Goal: Information Seeking & Learning: Learn about a topic

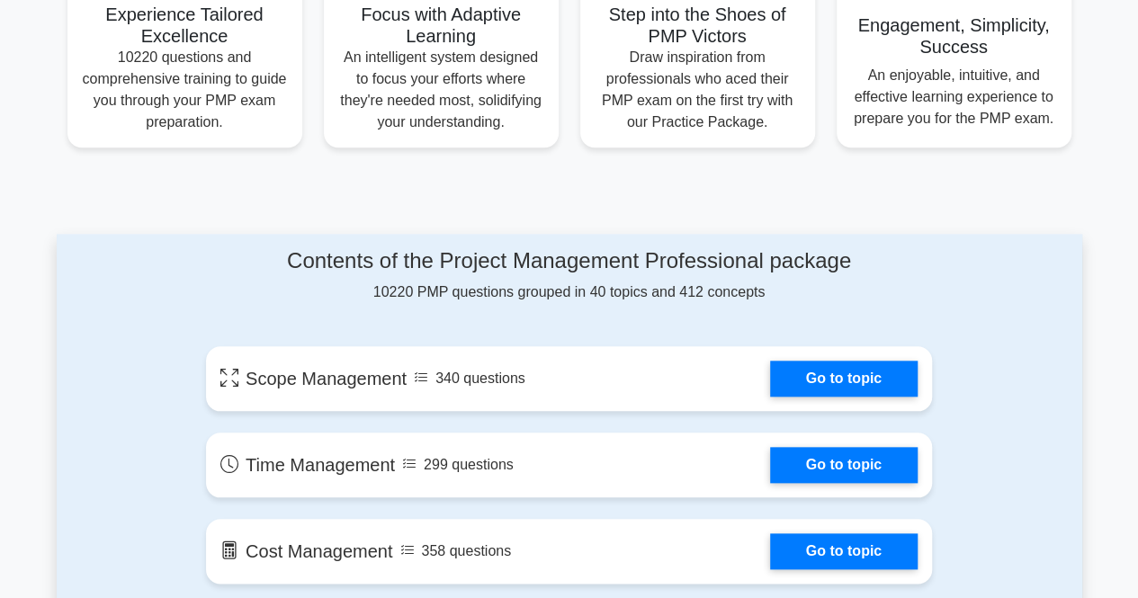
scroll to position [109, 0]
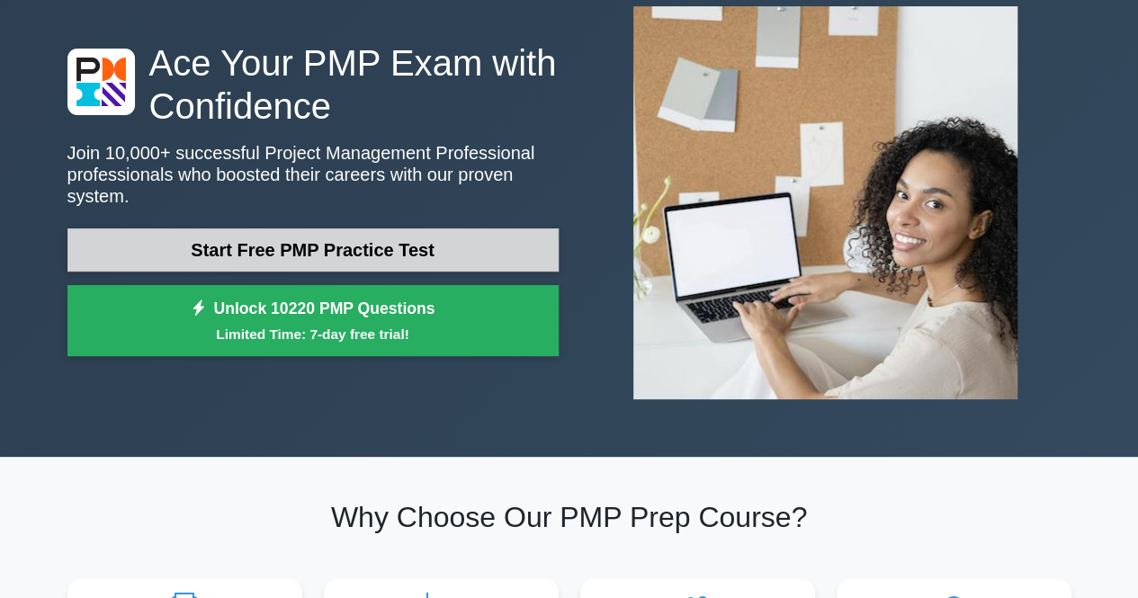
click at [324, 237] on link "Start Free PMP Practice Test" at bounding box center [312, 249] width 491 height 43
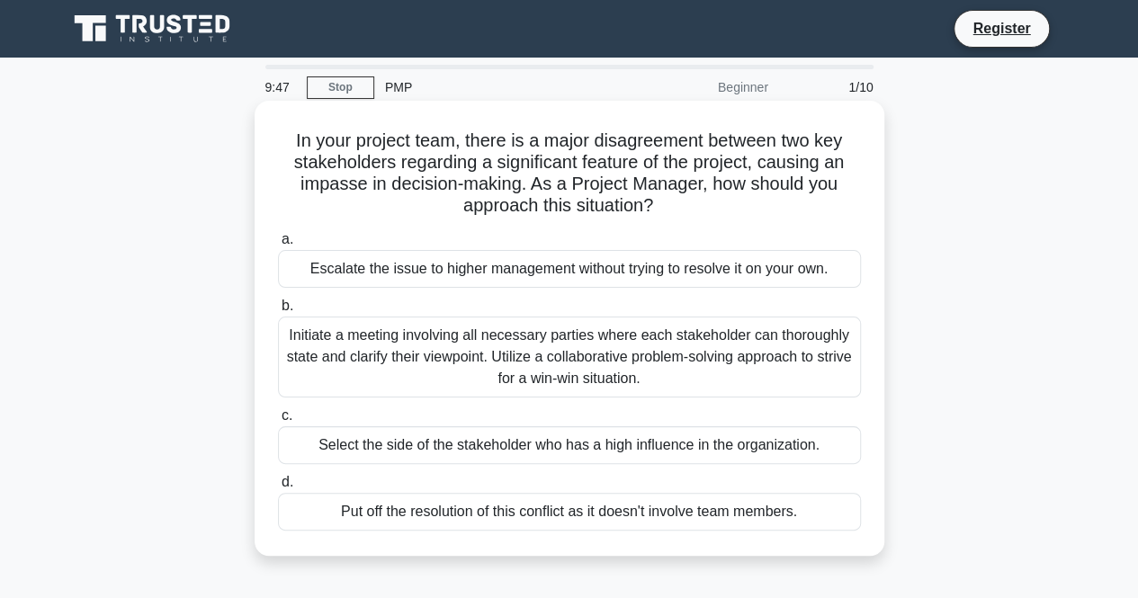
click at [396, 343] on div "Initiate a meeting involving all necessary parties where each stakeholder can t…" at bounding box center [569, 357] width 583 height 81
click at [278, 312] on input "b. Initiate a meeting involving all necessary parties where each stakeholder ca…" at bounding box center [278, 306] width 0 height 12
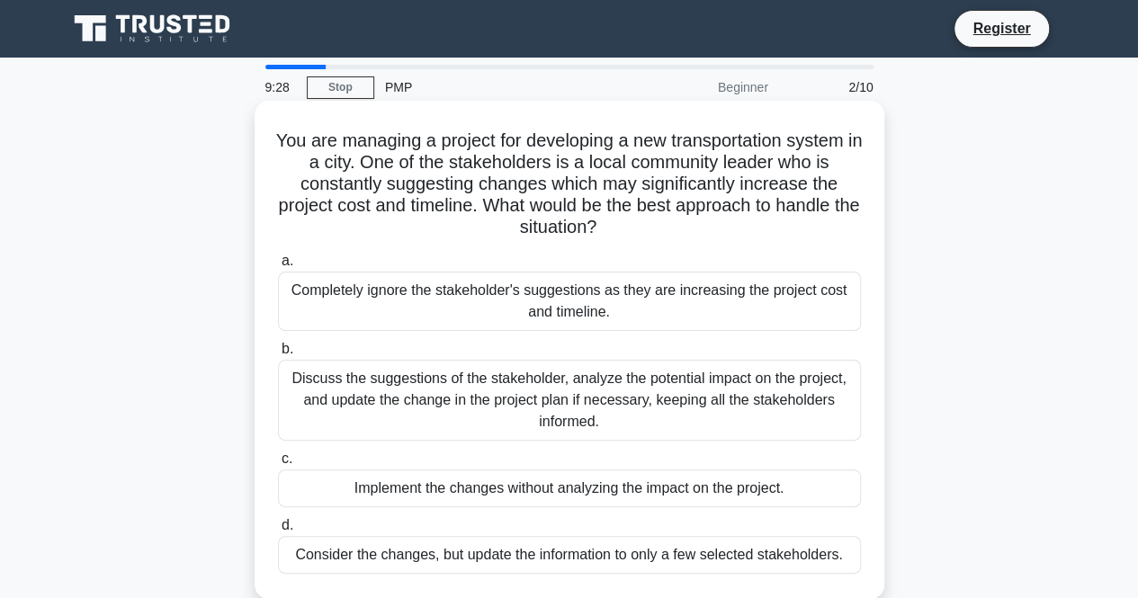
click at [464, 389] on div "Discuss the suggestions of the stakeholder, analyze the potential impact on the…" at bounding box center [569, 400] width 583 height 81
click at [278, 355] on input "b. Discuss the suggestions of the stakeholder, analyze the potential impact on …" at bounding box center [278, 350] width 0 height 12
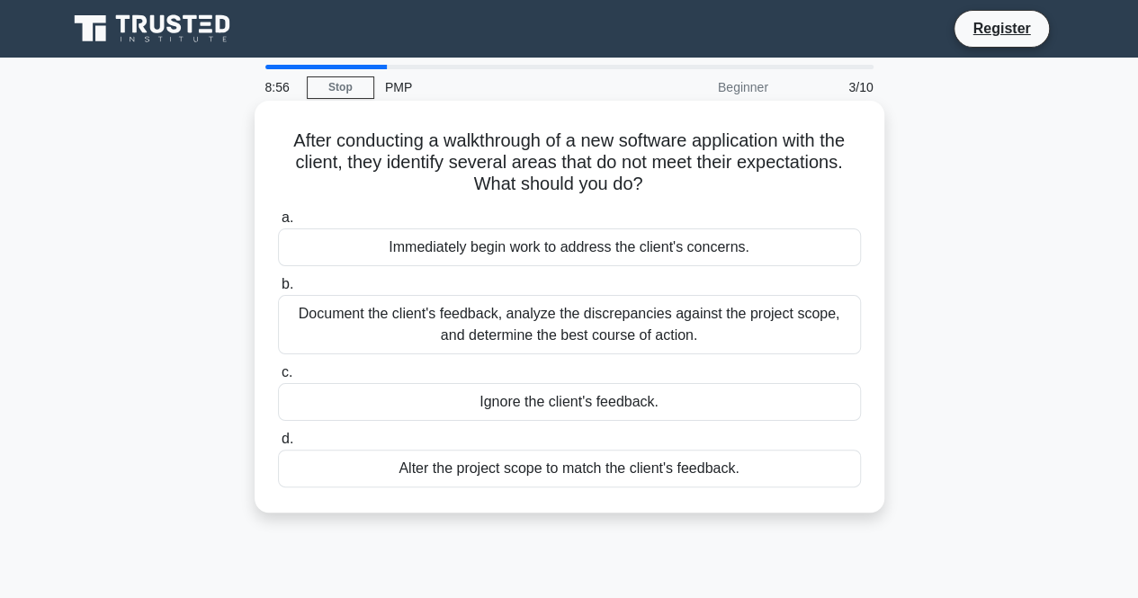
click at [605, 319] on div "Document the client's feedback, analyze the discrepancies against the project s…" at bounding box center [569, 324] width 583 height 59
click at [278, 291] on input "b. Document the client's feedback, analyze the discrepancies against the projec…" at bounding box center [278, 285] width 0 height 12
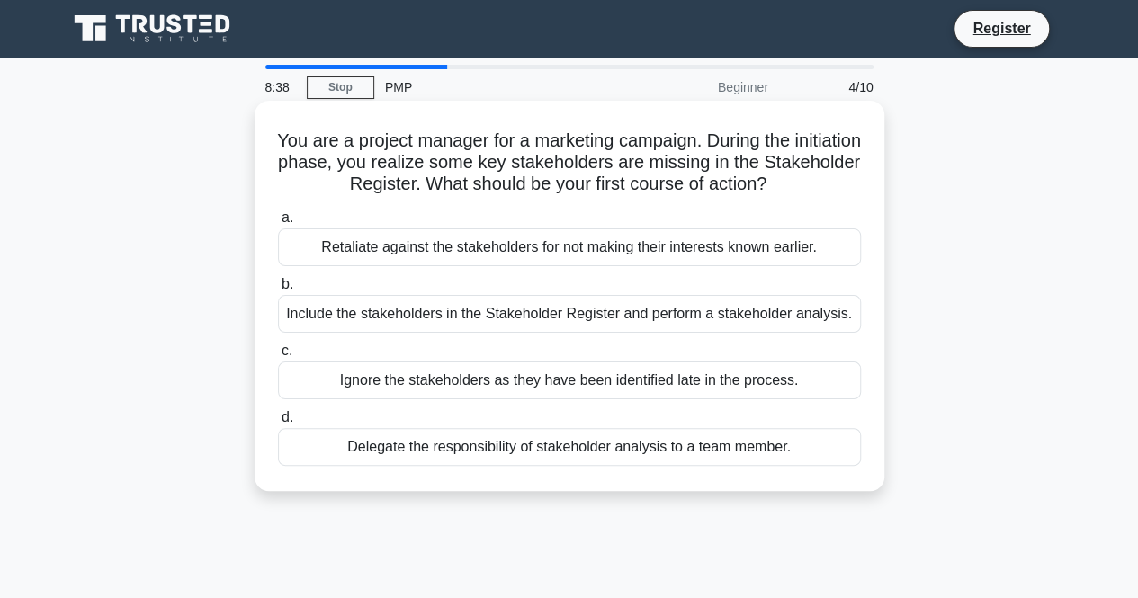
click at [360, 305] on div "Include the stakeholders in the Stakeholder Register and perform a stakeholder …" at bounding box center [569, 314] width 583 height 38
click at [278, 291] on input "b. Include the stakeholders in the Stakeholder Register and perform a stakehold…" at bounding box center [278, 285] width 0 height 12
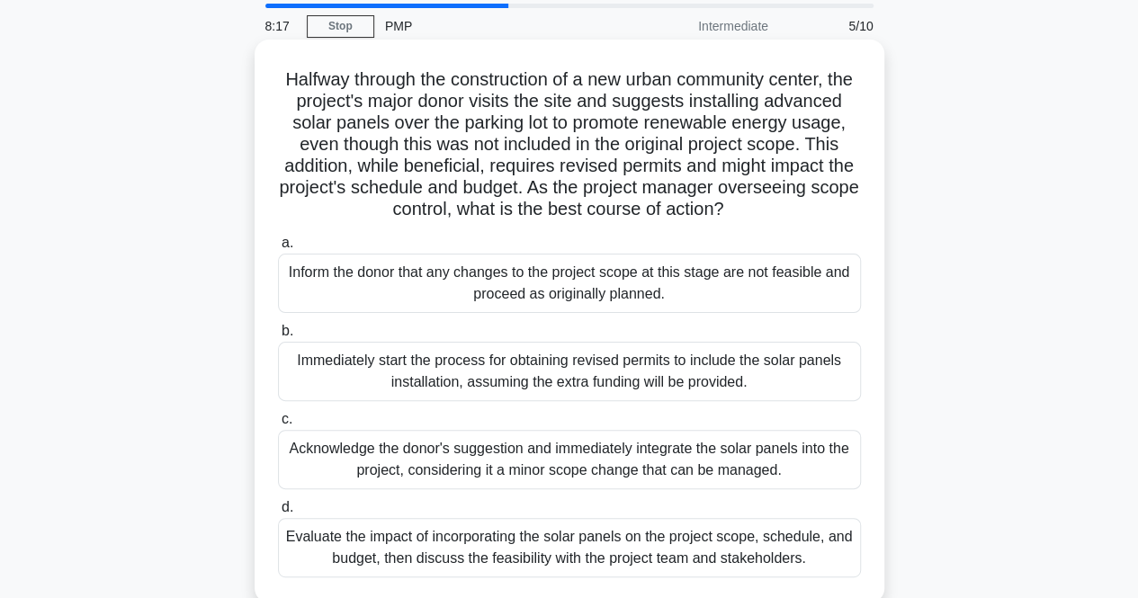
scroll to position [90, 0]
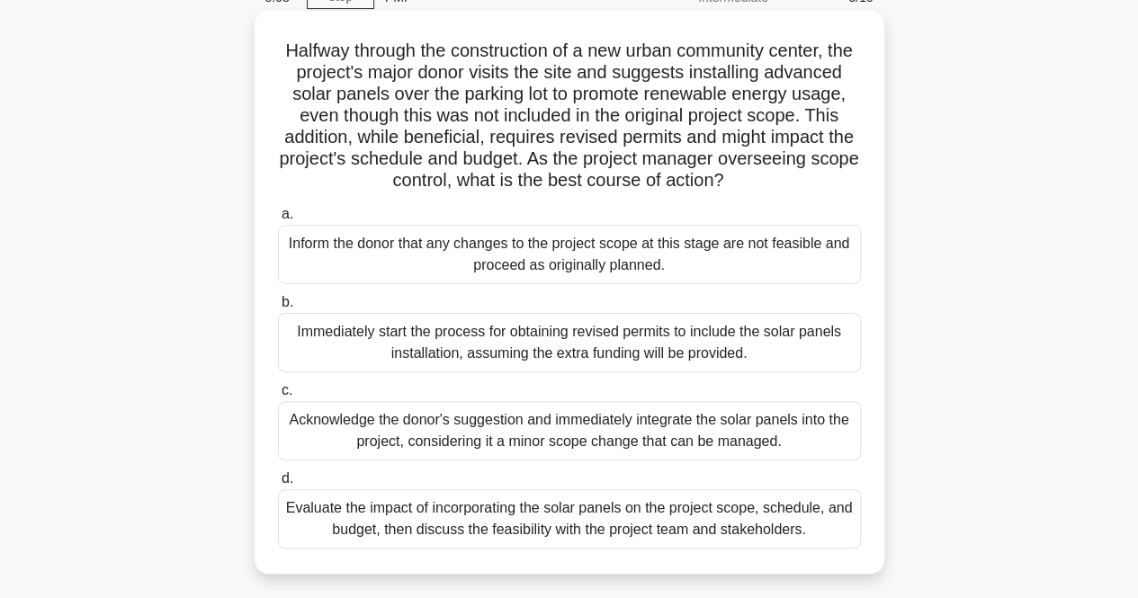
click at [429, 547] on div "Evaluate the impact of incorporating the solar panels on the project scope, sch…" at bounding box center [569, 518] width 583 height 59
click at [278, 485] on input "d. Evaluate the impact of incorporating the solar panels on the project scope, …" at bounding box center [278, 479] width 0 height 12
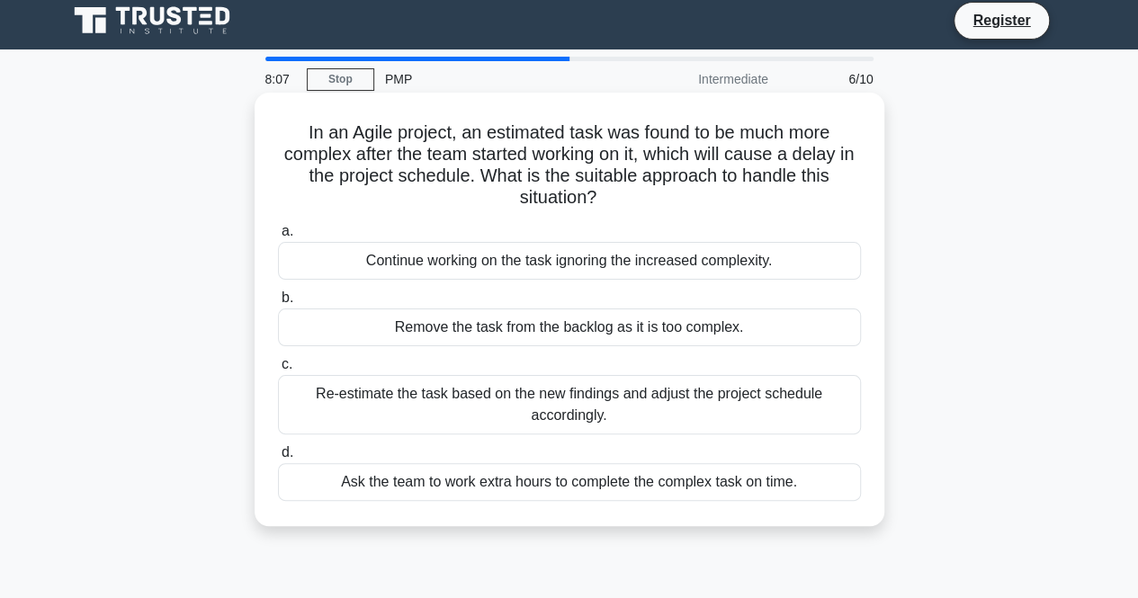
scroll to position [0, 0]
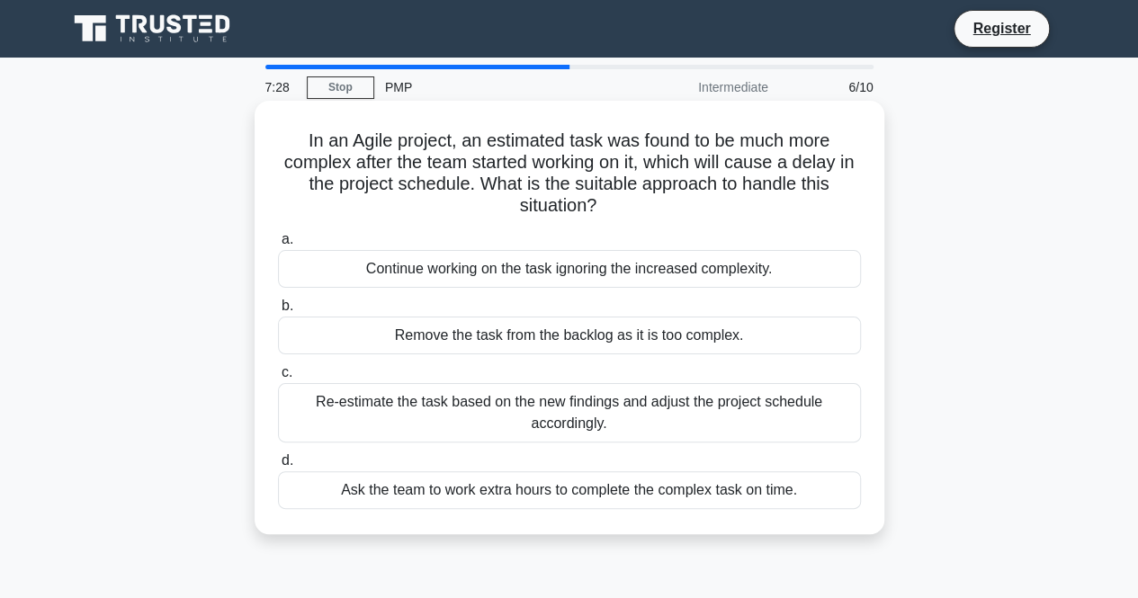
click at [577, 416] on div "Re-estimate the task based on the new findings and adjust the project schedule …" at bounding box center [569, 412] width 583 height 59
click at [278, 379] on input "c. Re-estimate the task based on the new findings and adjust the project schedu…" at bounding box center [278, 373] width 0 height 12
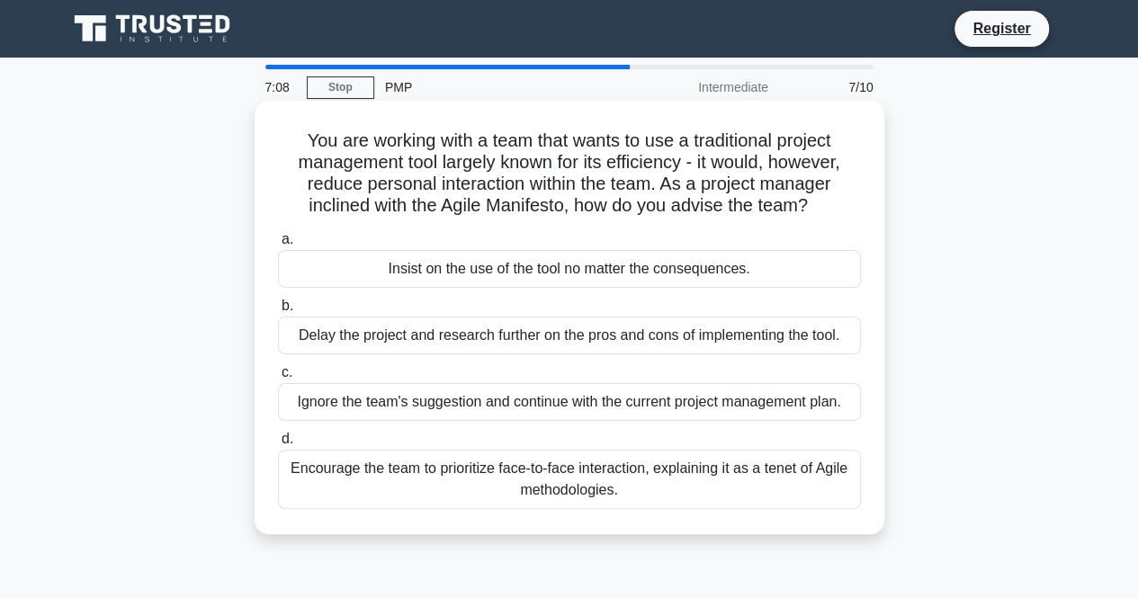
click at [487, 486] on div "Encourage the team to prioritize face-to-face interaction, explaining it as a t…" at bounding box center [569, 479] width 583 height 59
click at [278, 445] on input "d. Encourage the team to prioritize face-to-face interaction, explaining it as …" at bounding box center [278, 440] width 0 height 12
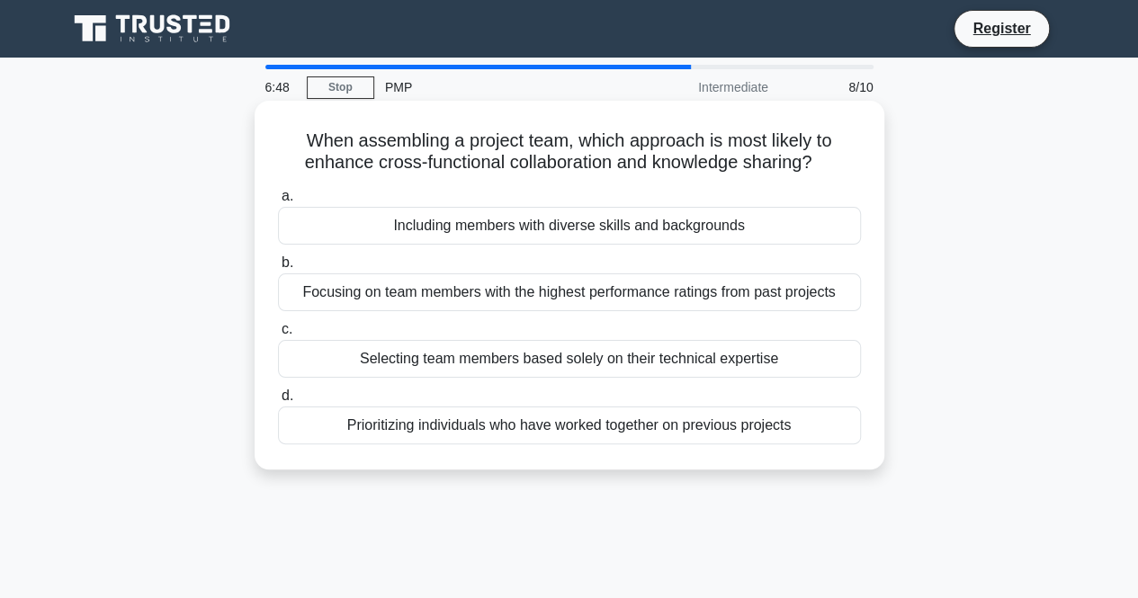
click at [682, 229] on div "Including members with diverse skills and backgrounds" at bounding box center [569, 226] width 583 height 38
click at [278, 202] on input "a. Including members with diverse skills and backgrounds" at bounding box center [278, 197] width 0 height 12
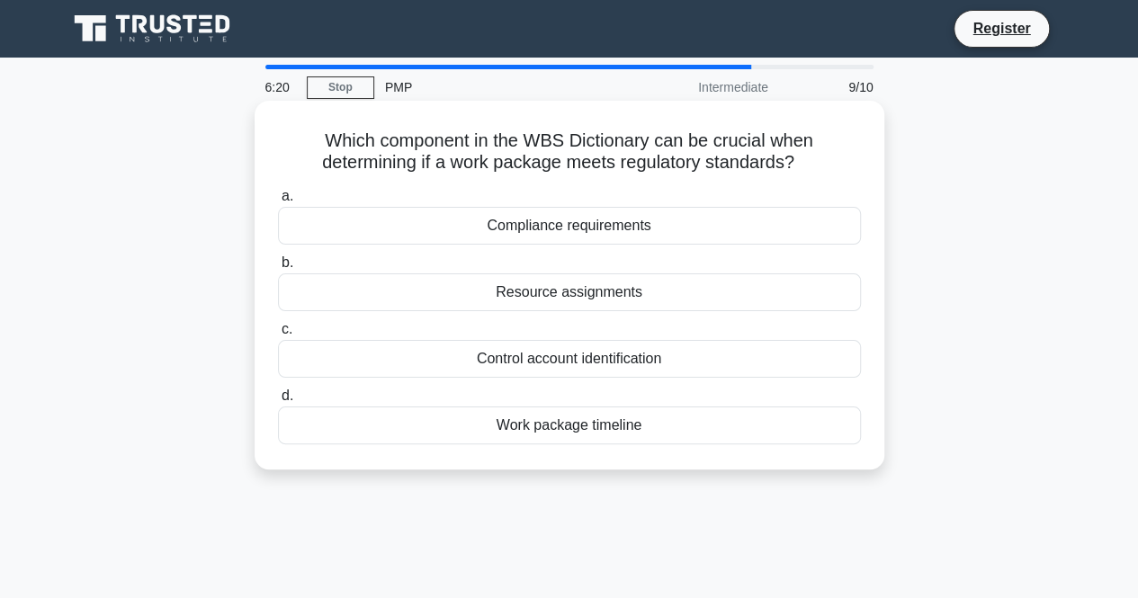
click at [523, 290] on div "Resource assignments" at bounding box center [569, 292] width 583 height 38
click at [278, 269] on input "b. Resource assignments" at bounding box center [278, 263] width 0 height 12
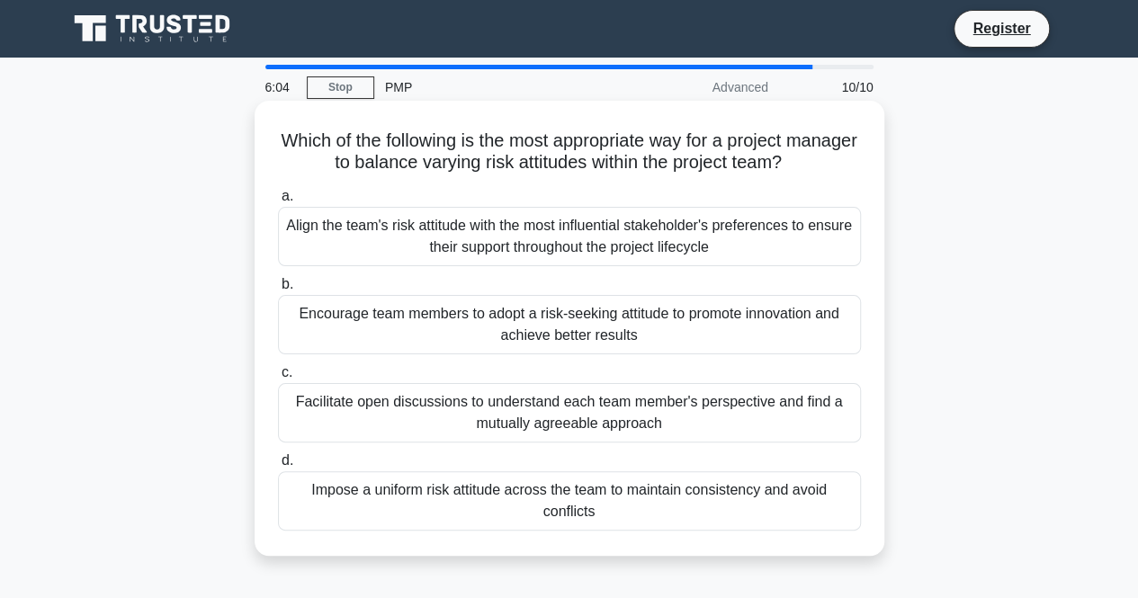
click at [454, 414] on div "Facilitate open discussions to understand each team member's perspective and fi…" at bounding box center [569, 412] width 583 height 59
click at [278, 379] on input "c. Facilitate open discussions to understand each team member's perspective and…" at bounding box center [278, 373] width 0 height 12
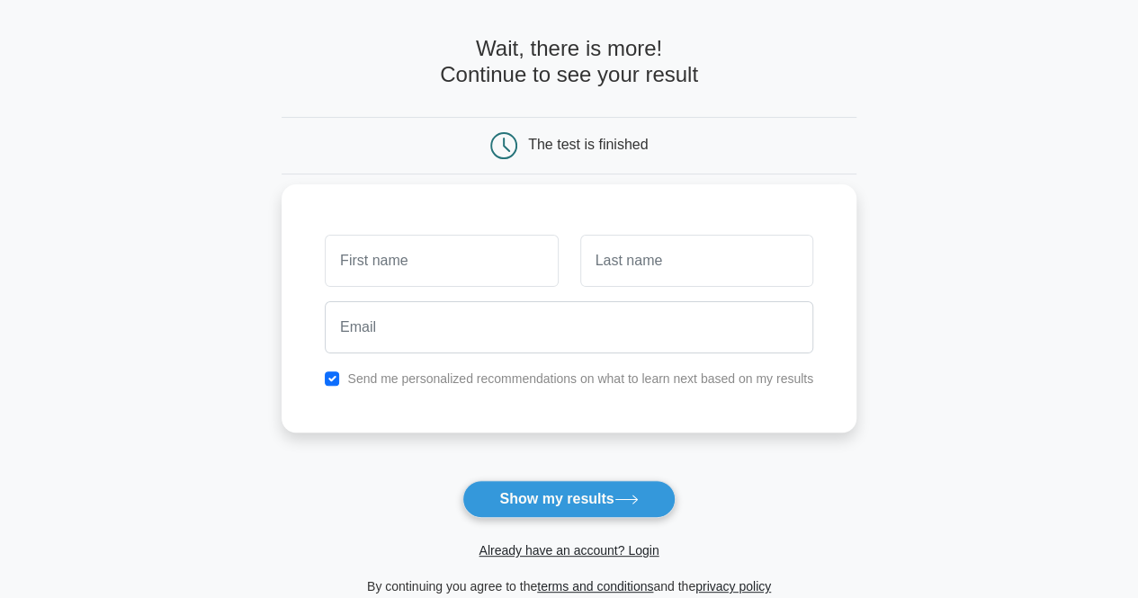
scroll to position [90, 0]
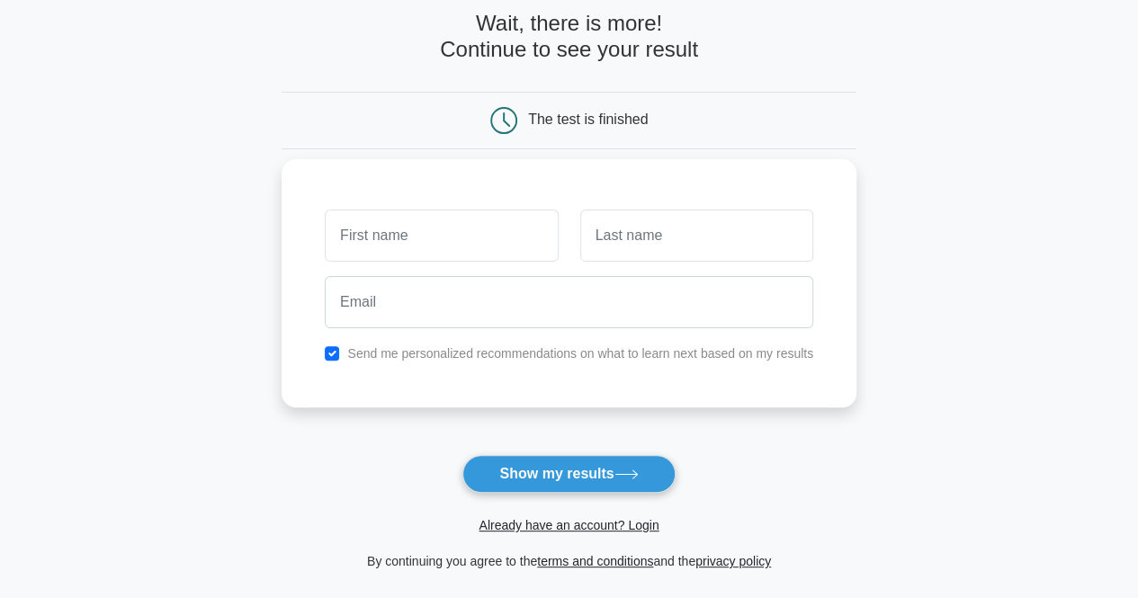
click at [407, 237] on input "text" at bounding box center [441, 236] width 233 height 52
type input "P"
type input "Nitya"
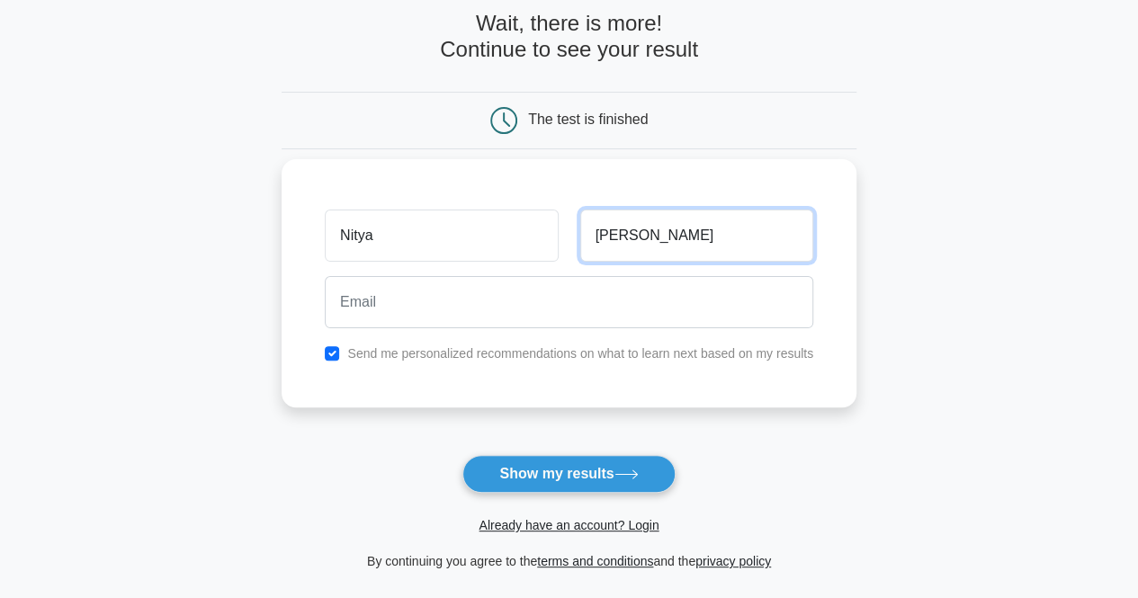
type input "Balan"
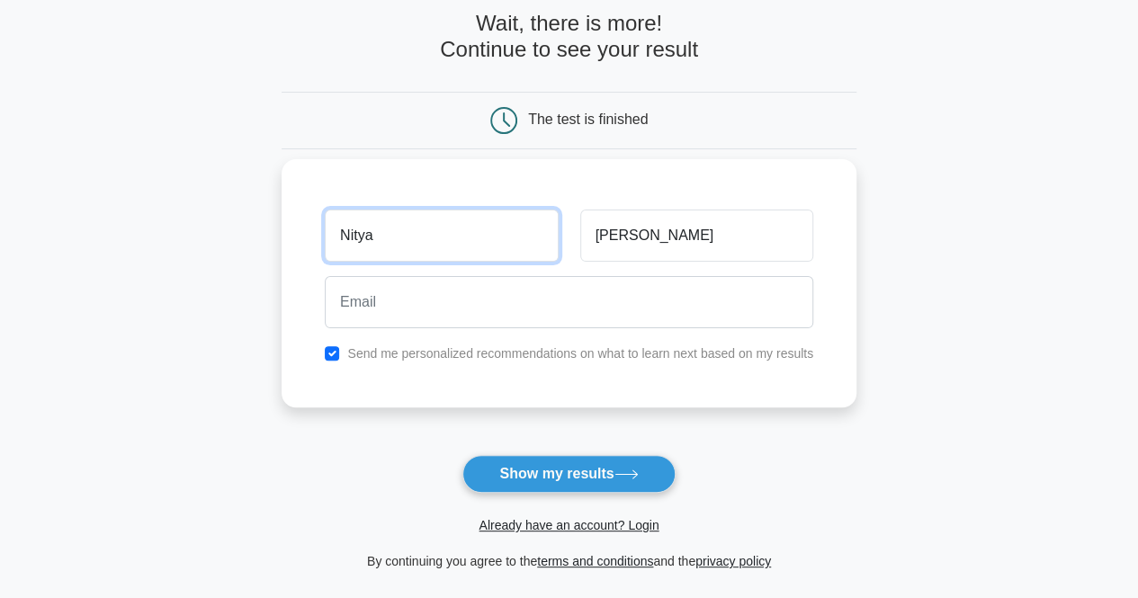
click at [393, 244] on input "Nitya" at bounding box center [441, 236] width 233 height 52
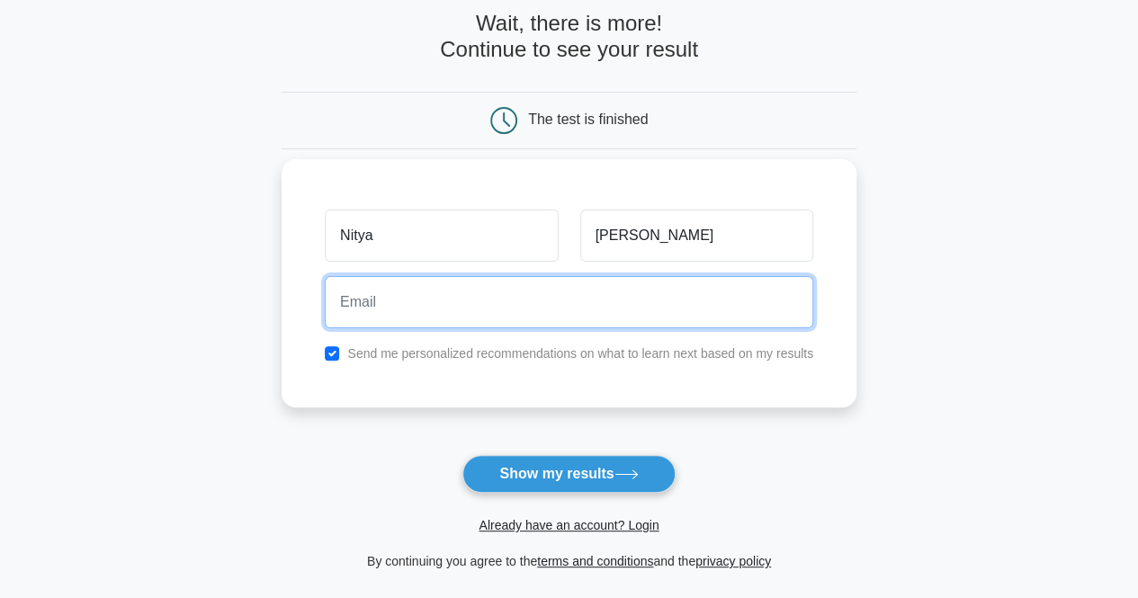
click at [395, 305] on input "email" at bounding box center [569, 302] width 488 height 52
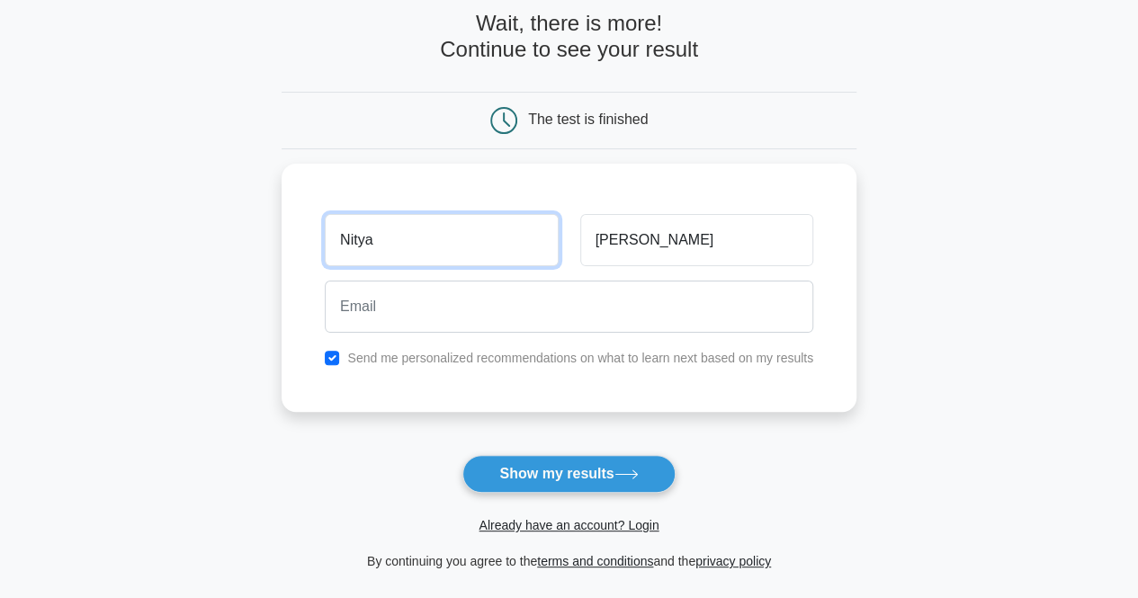
drag, startPoint x: 407, startPoint y: 237, endPoint x: 255, endPoint y: 241, distance: 151.1
click at [255, 241] on main "Wait, there is more! Continue to see your result The test is finished Nitya Bal…" at bounding box center [569, 292] width 1138 height 648
type input "Perf1"
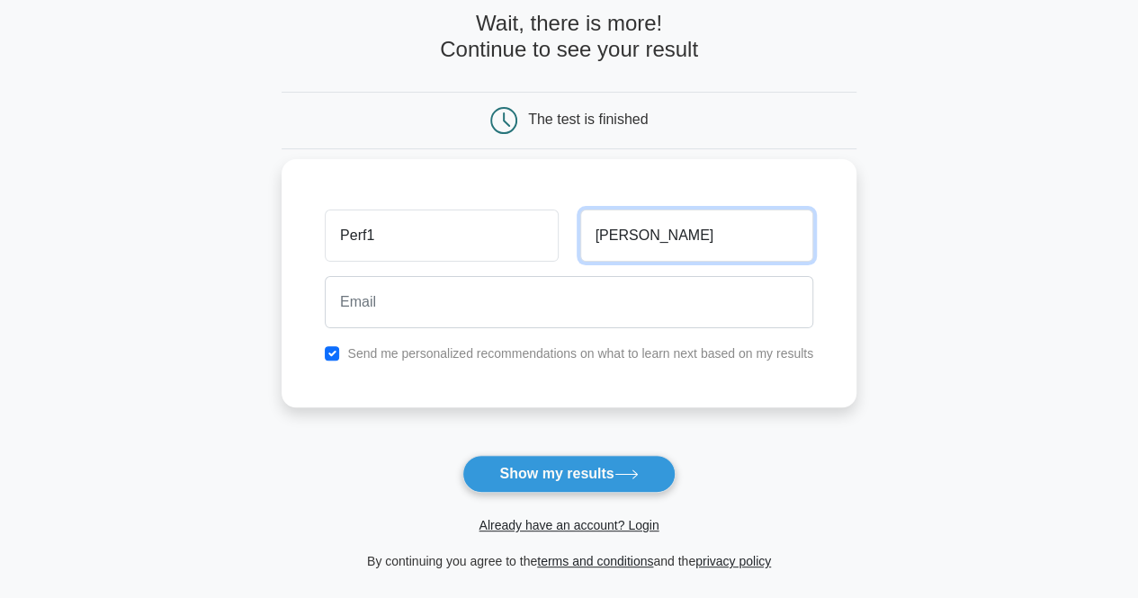
drag, startPoint x: 455, startPoint y: 233, endPoint x: 446, endPoint y: 219, distance: 16.2
click at [450, 233] on div "Perf1 Balan" at bounding box center [569, 235] width 510 height 67
type input "perf2"
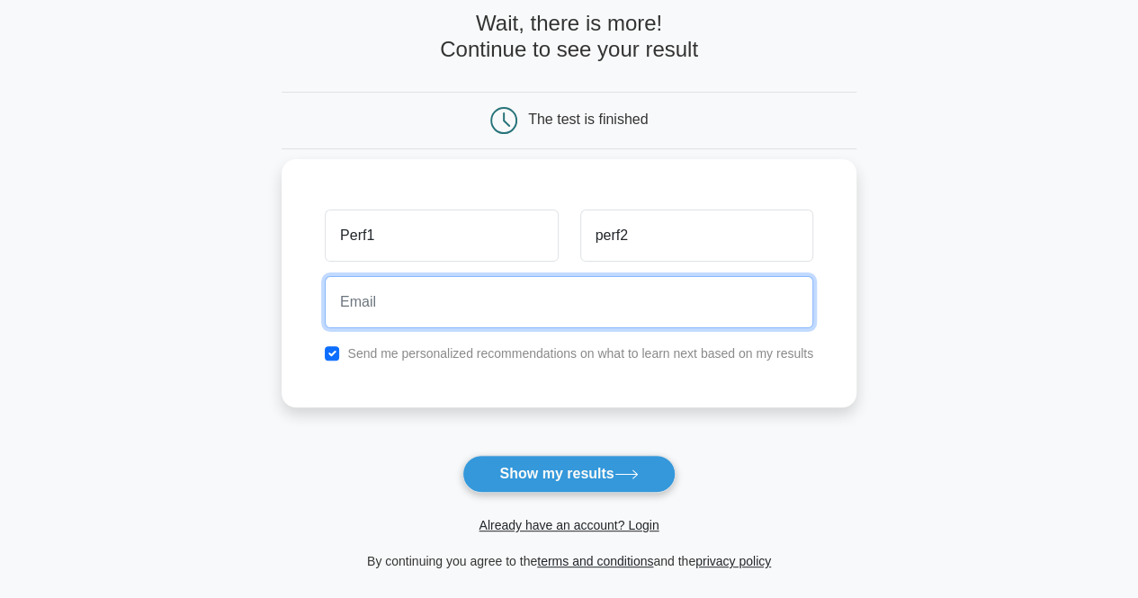
click at [392, 321] on input "email" at bounding box center [569, 302] width 488 height 52
type input "pperf65@gmail.com"
click at [462, 455] on button "Show my results" at bounding box center [568, 474] width 212 height 38
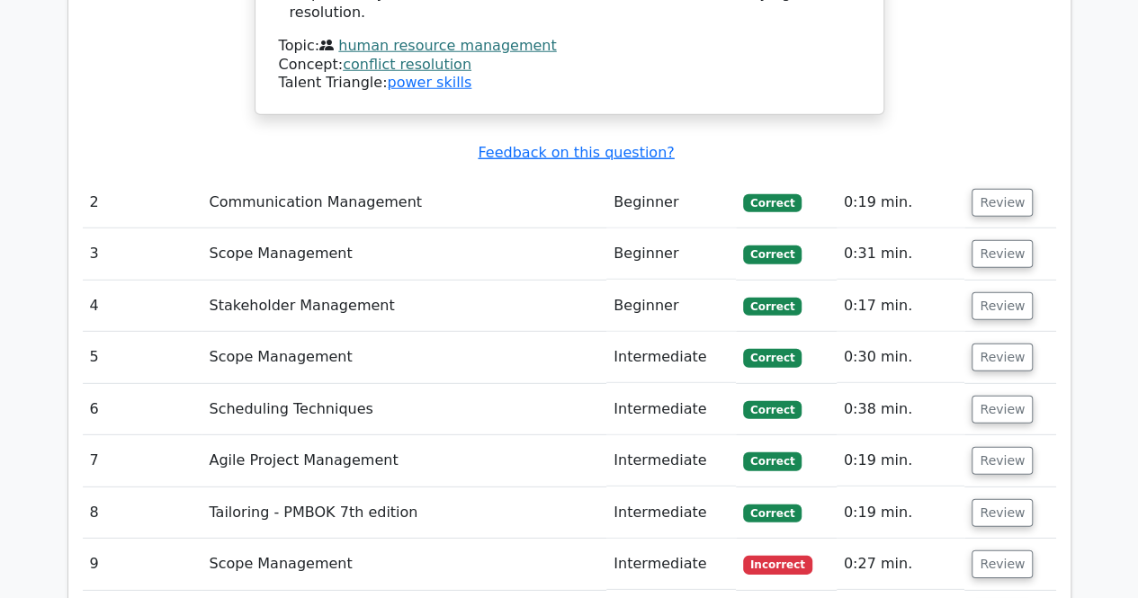
scroll to position [2608, 0]
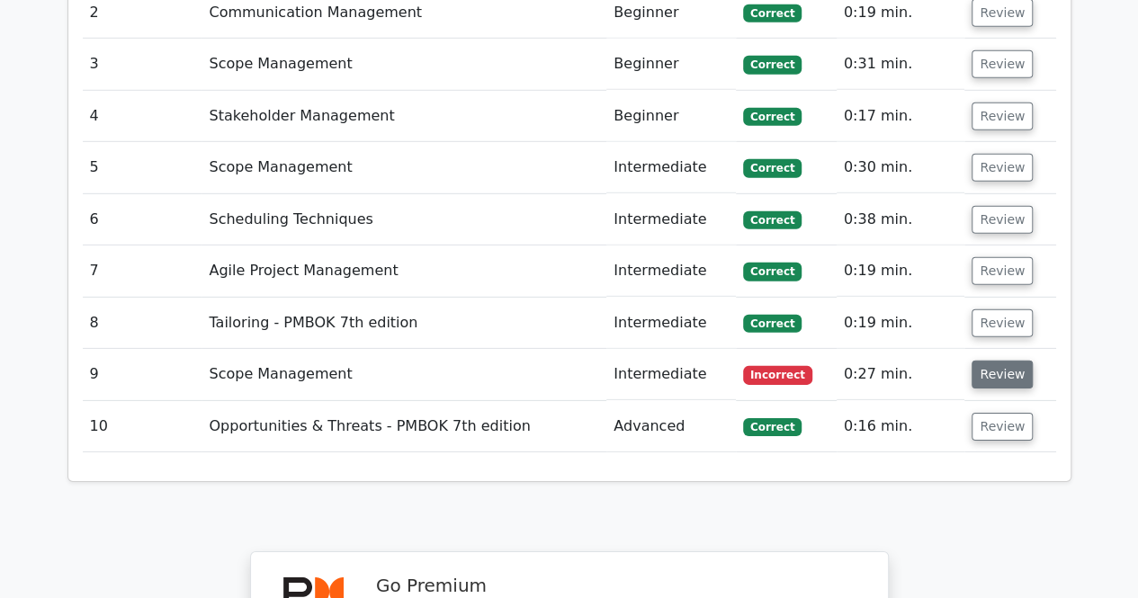
click at [995, 361] on button "Review" at bounding box center [1001, 375] width 61 height 28
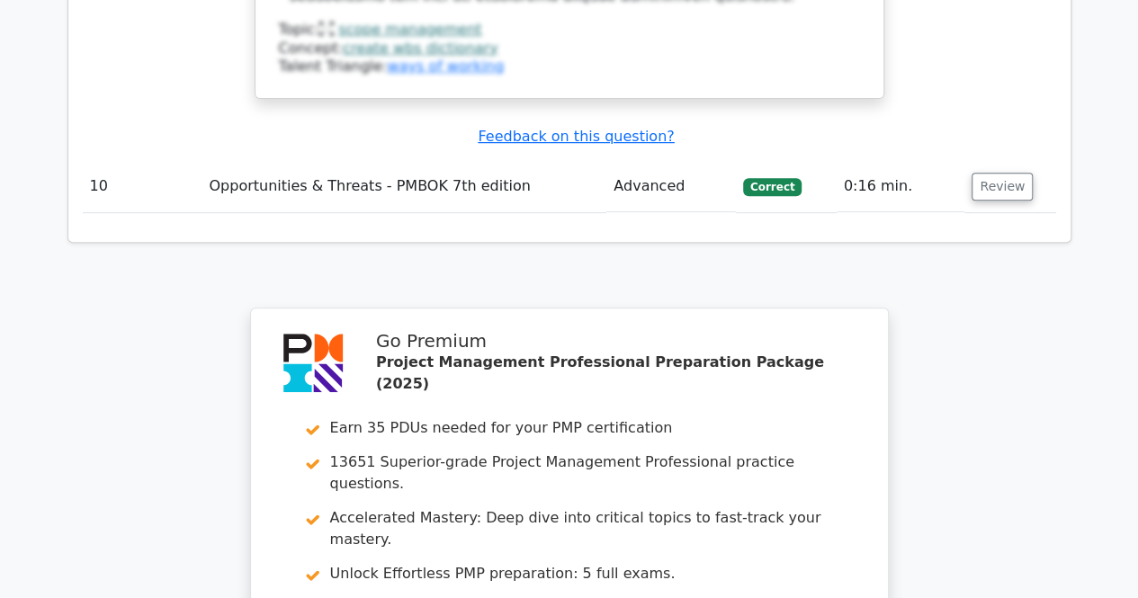
scroll to position [3957, 0]
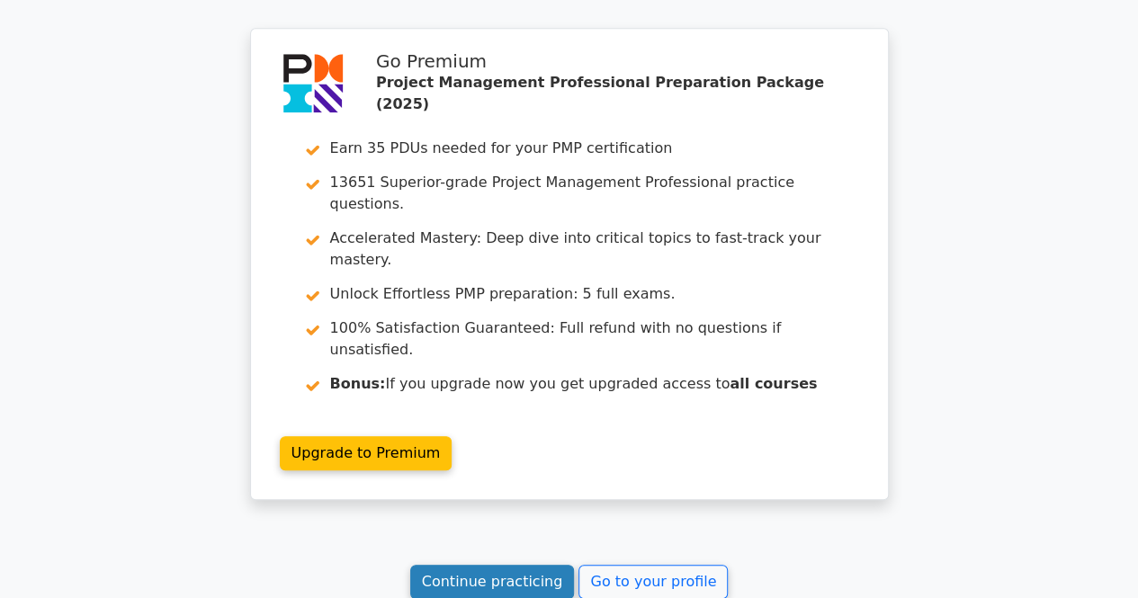
click at [505, 565] on link "Continue practicing" at bounding box center [492, 582] width 165 height 34
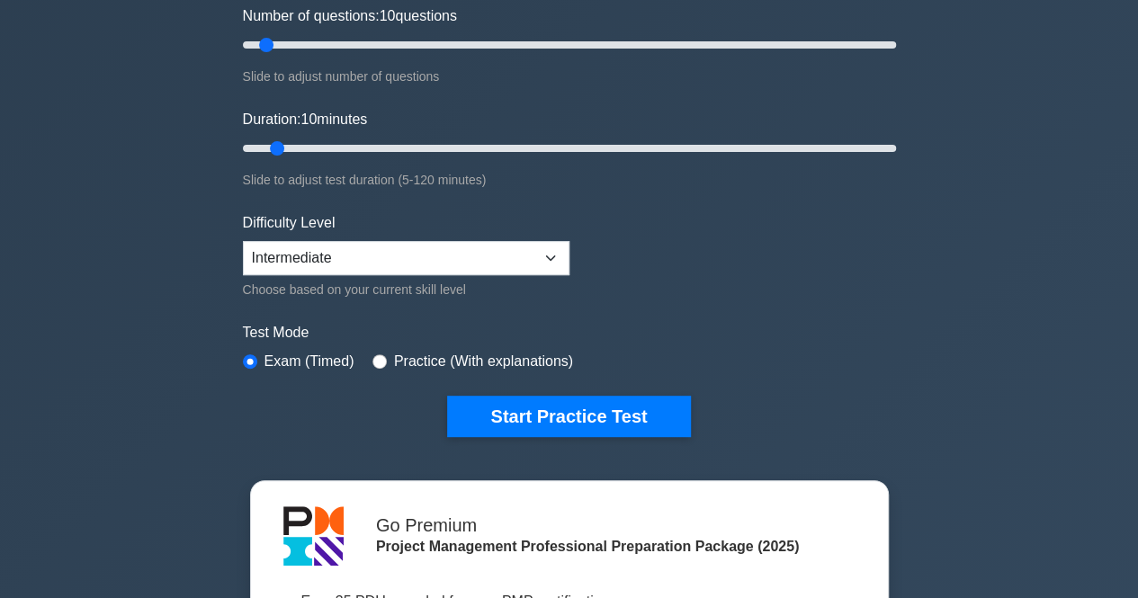
scroll to position [270, 0]
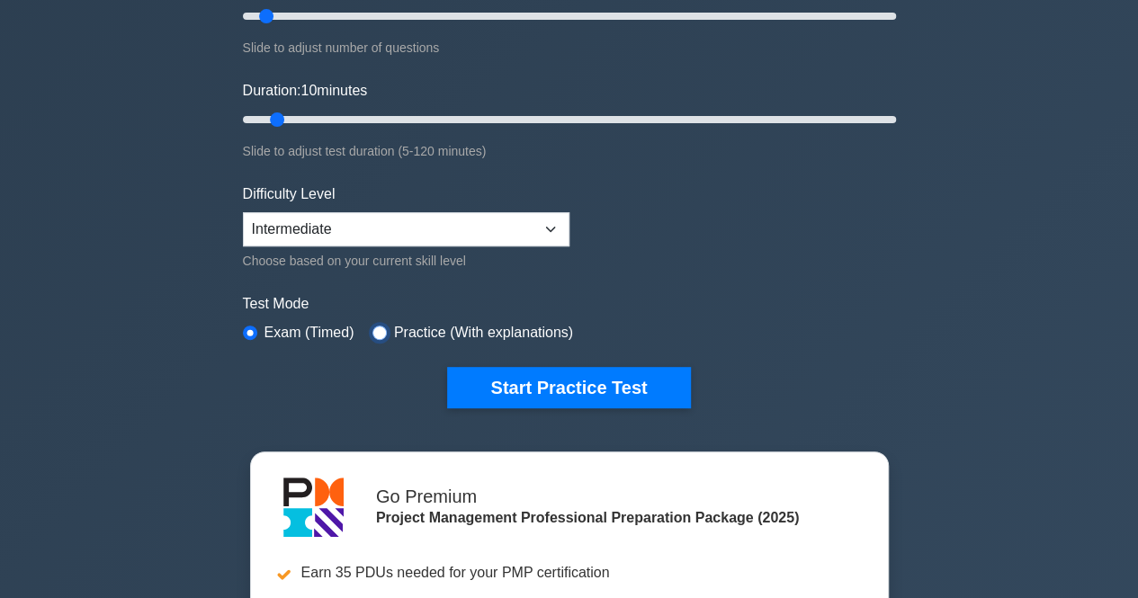
click at [372, 326] on input "radio" at bounding box center [379, 333] width 14 height 14
radio input "true"
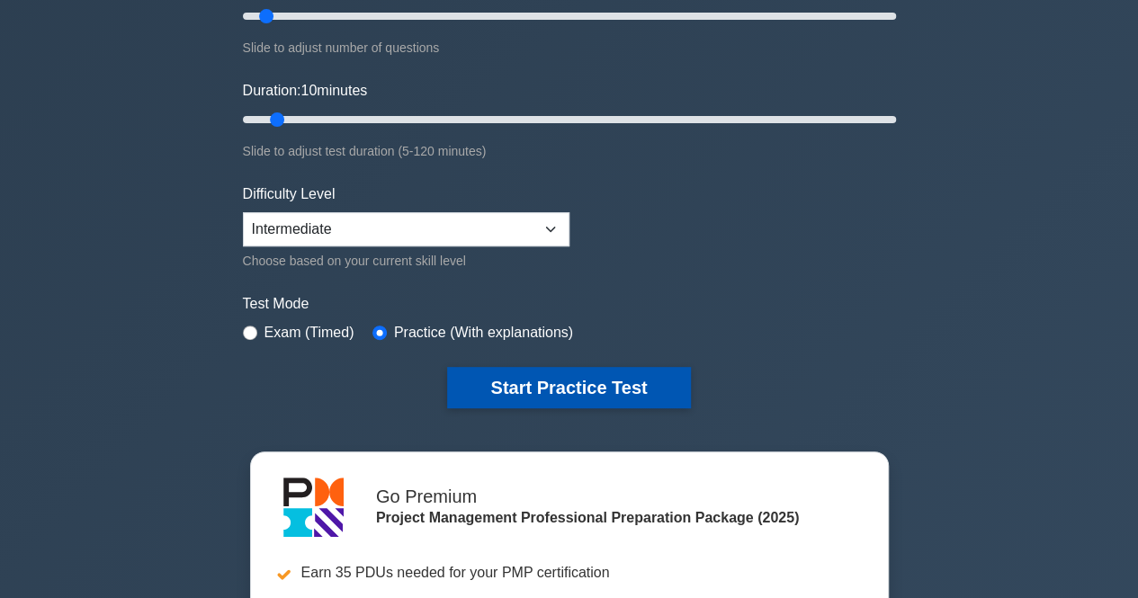
click at [565, 377] on button "Start Practice Test" at bounding box center [568, 387] width 243 height 41
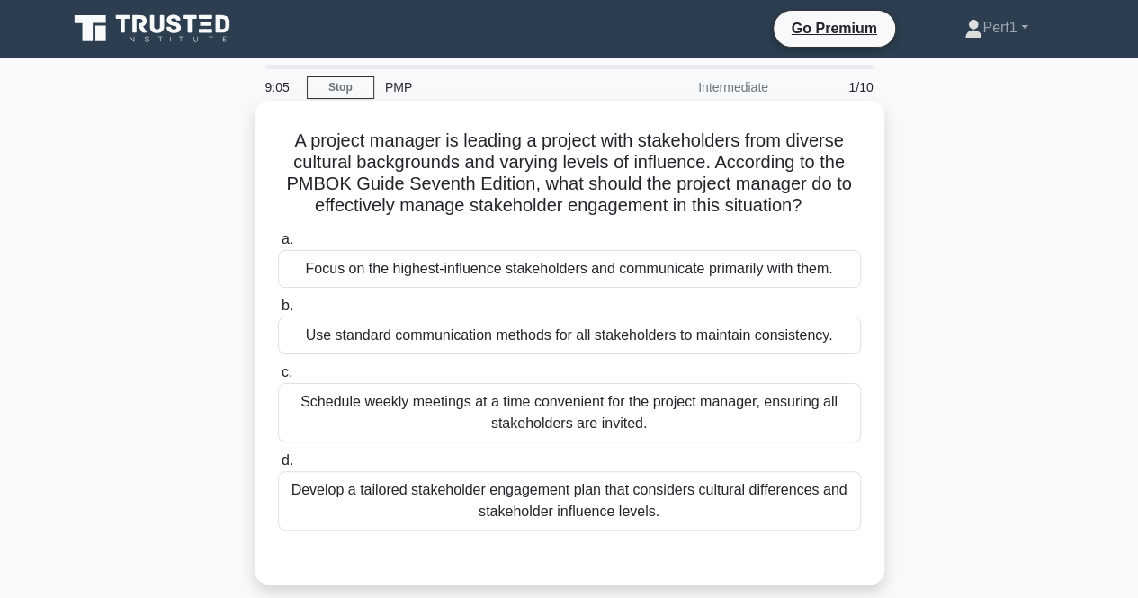
click at [666, 337] on div "Use standard communication methods for all stakeholders to maintain consistency." at bounding box center [569, 336] width 583 height 38
click at [278, 312] on input "b. Use standard communication methods for all stakeholders to maintain consiste…" at bounding box center [278, 306] width 0 height 12
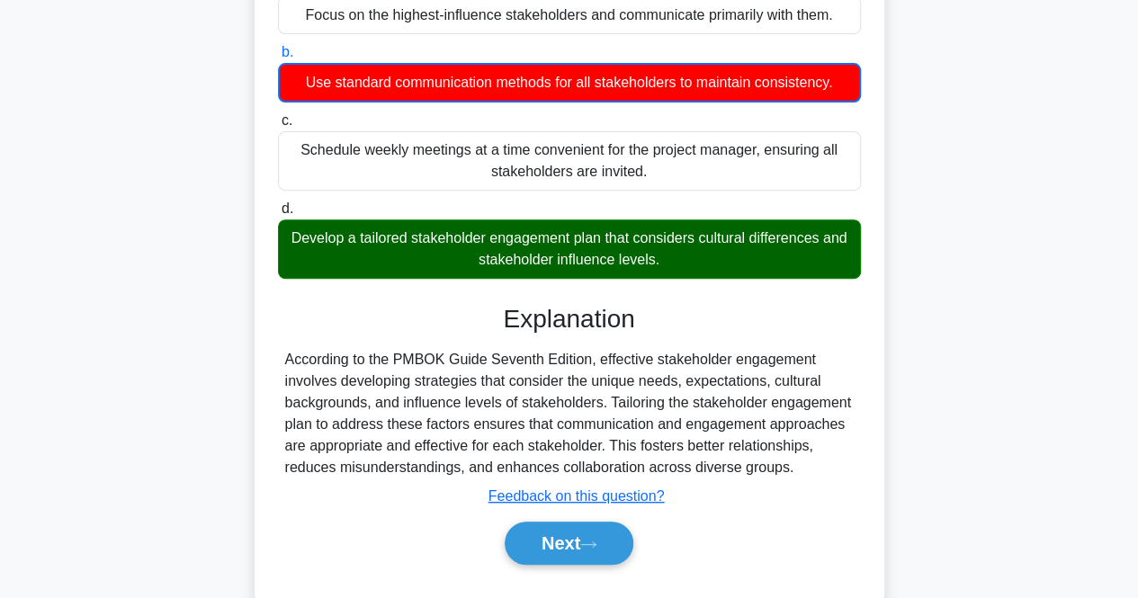
scroll to position [270, 0]
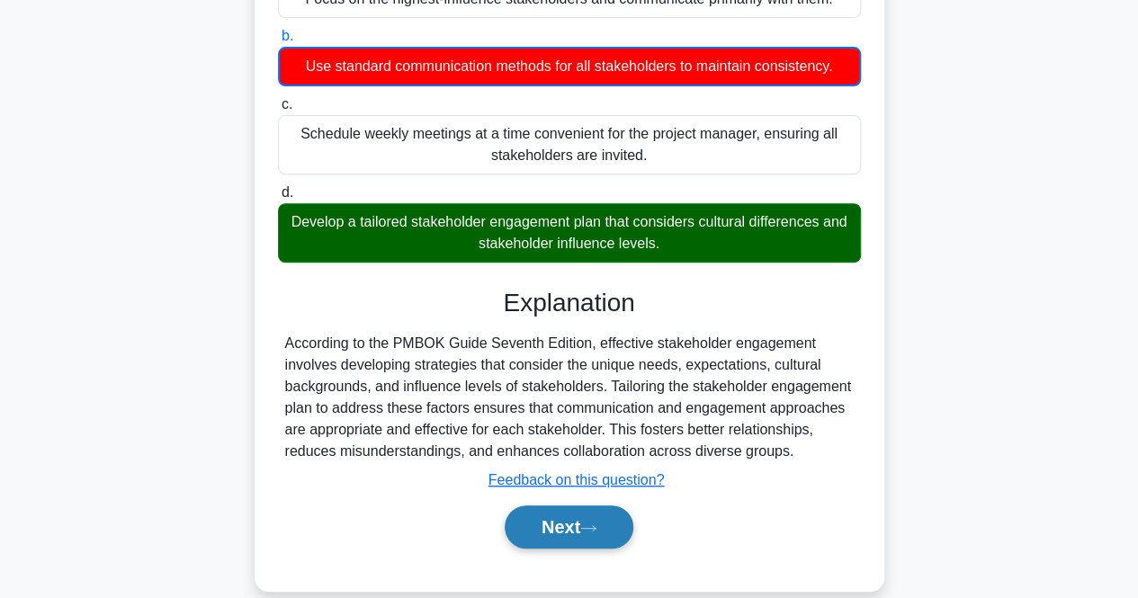
click at [572, 527] on button "Next" at bounding box center [569, 526] width 129 height 43
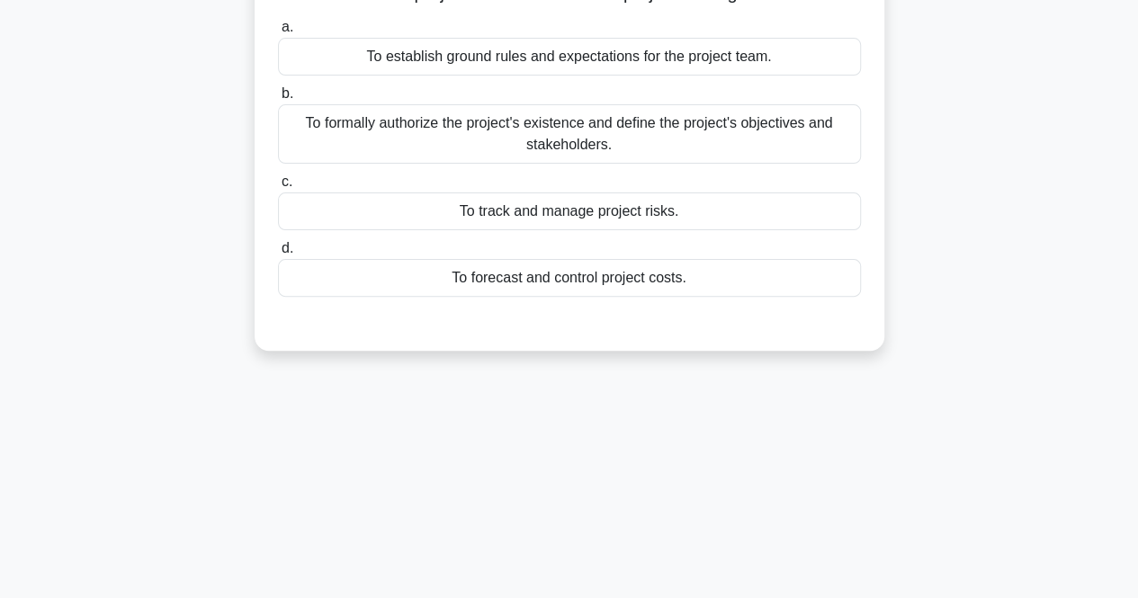
scroll to position [0, 0]
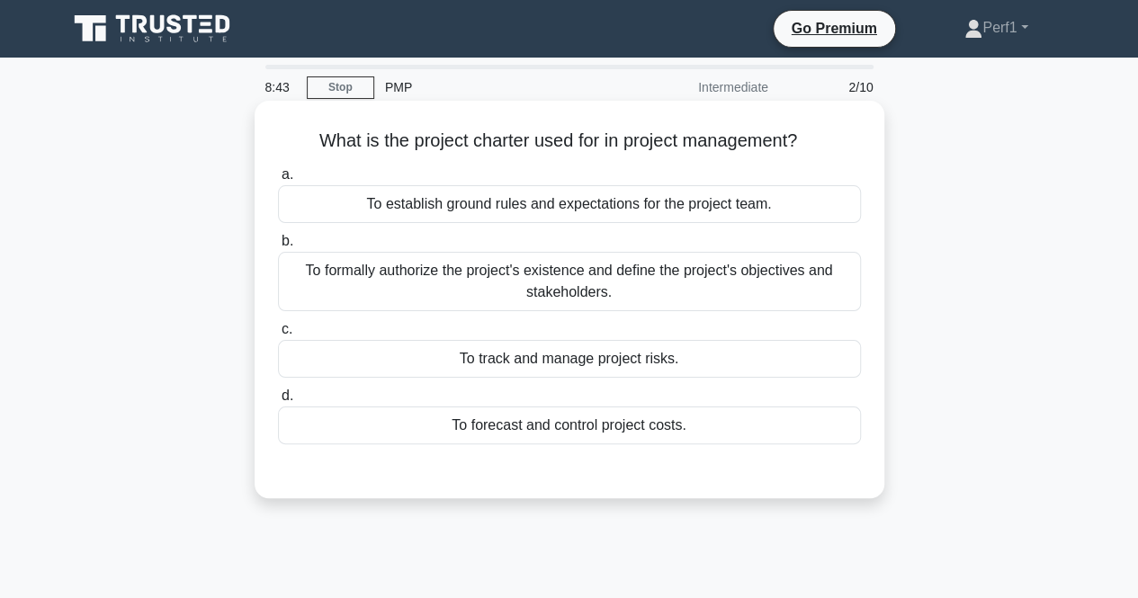
click at [571, 357] on div "To track and manage project risks." at bounding box center [569, 359] width 583 height 38
click at [278, 335] on input "c. To track and manage project risks." at bounding box center [278, 330] width 0 height 12
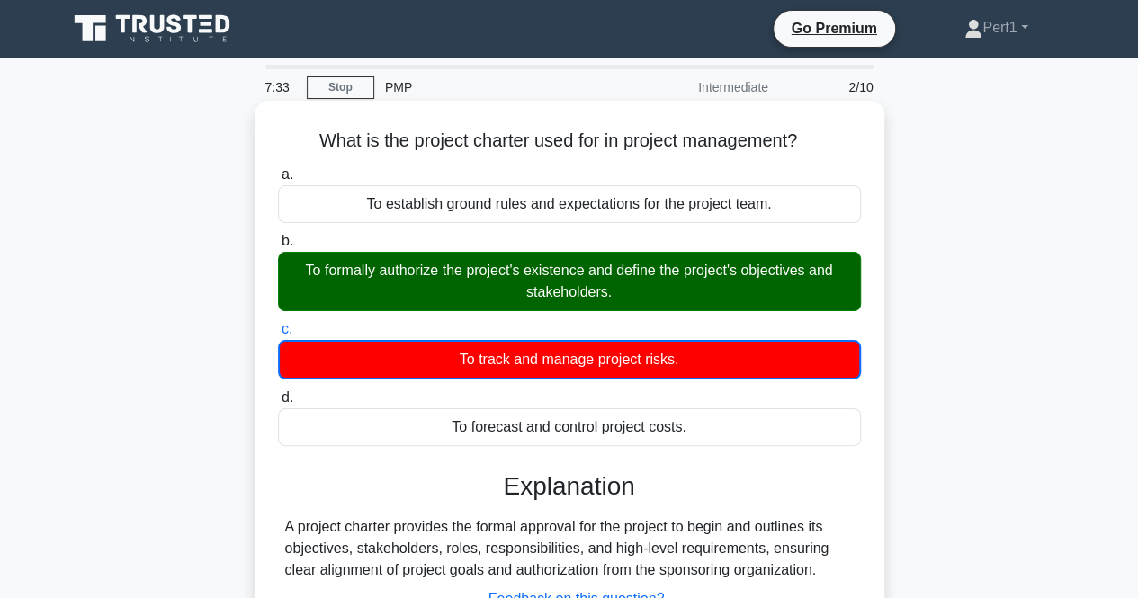
scroll to position [373, 0]
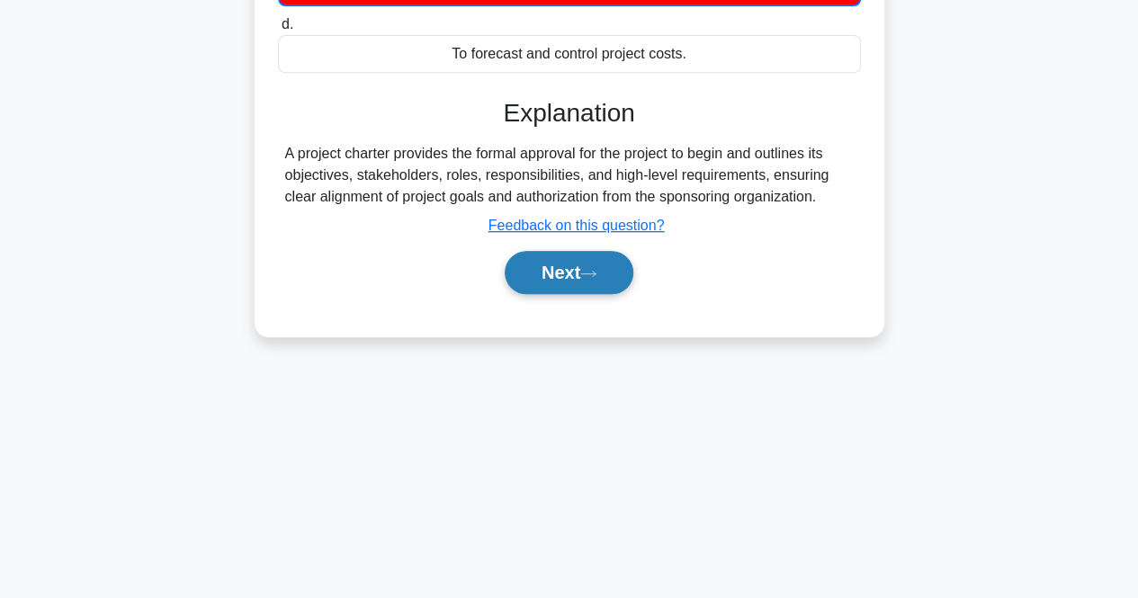
click at [591, 274] on icon at bounding box center [588, 274] width 16 height 10
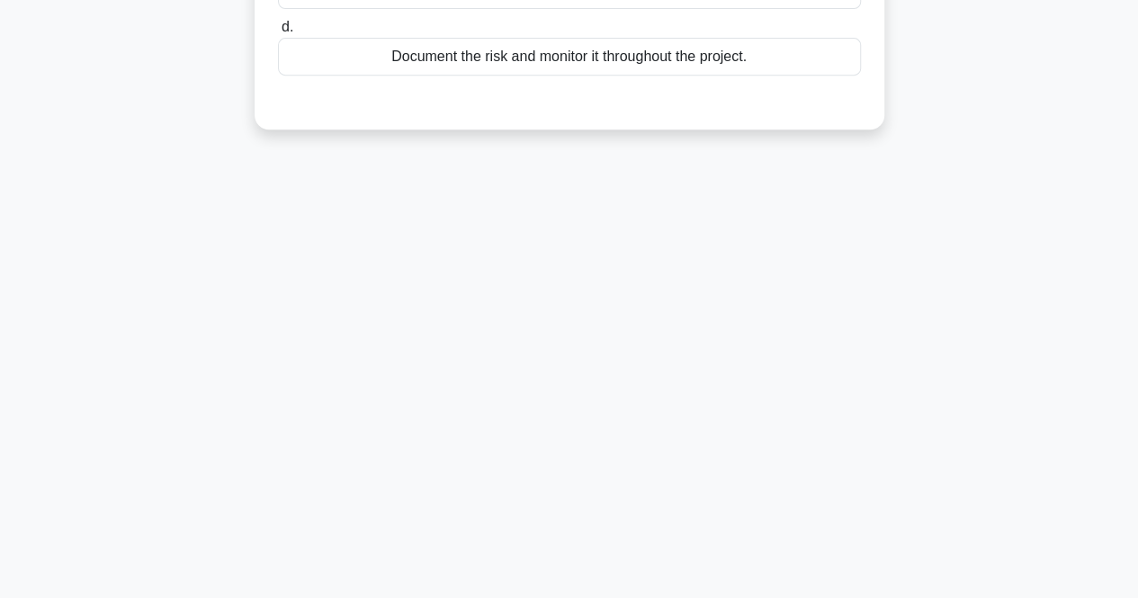
scroll to position [0, 0]
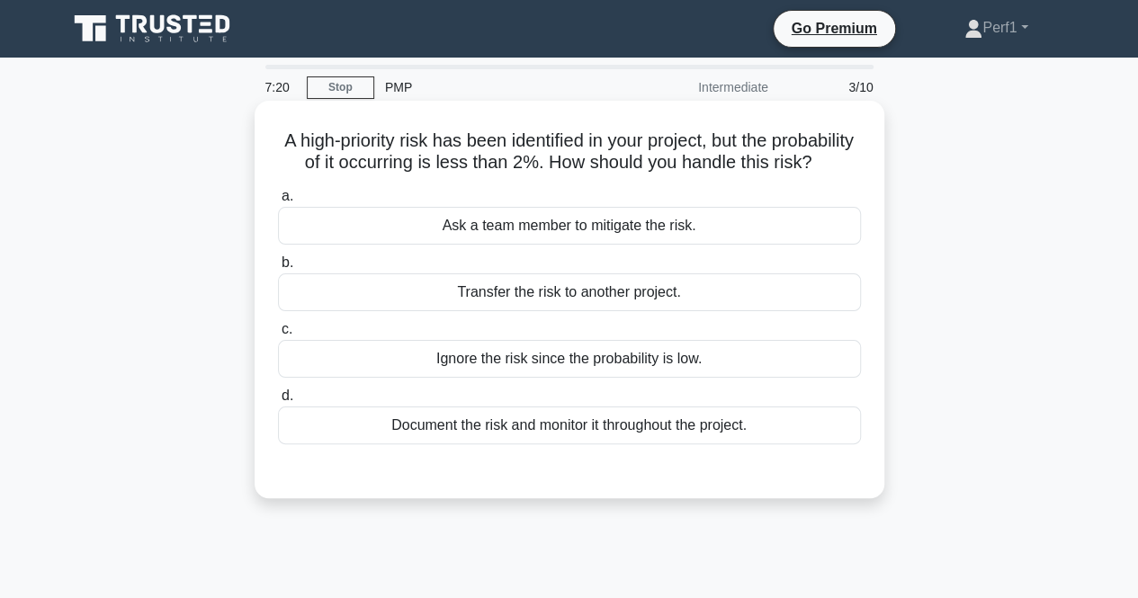
click at [590, 444] on div "Document the risk and monitor it throughout the project." at bounding box center [569, 426] width 583 height 38
click at [278, 402] on input "d. Document the risk and monitor it throughout the project." at bounding box center [278, 396] width 0 height 12
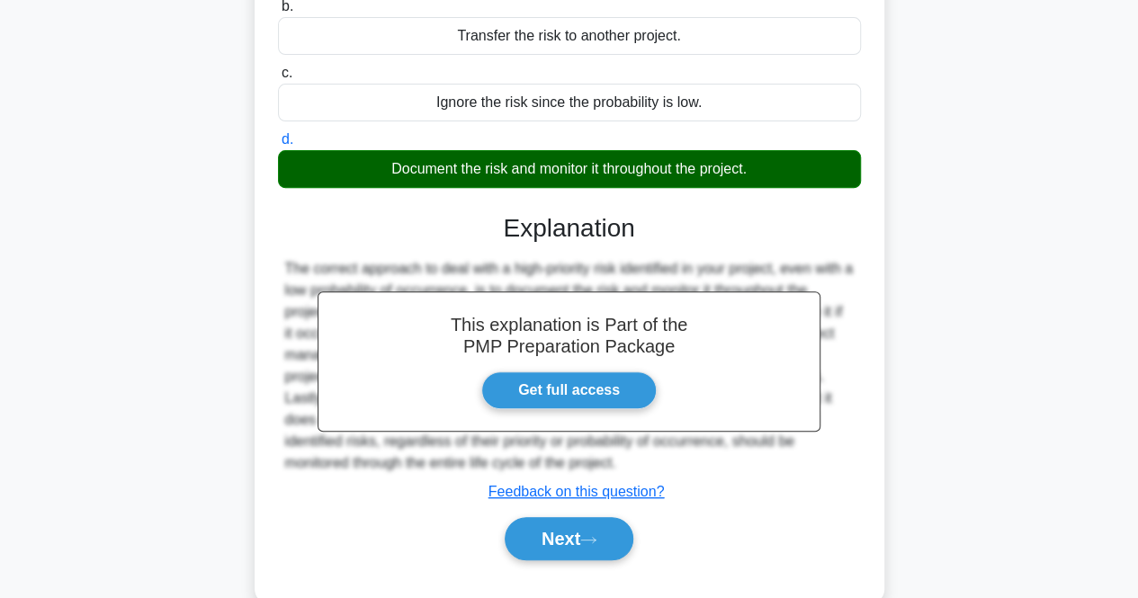
scroll to position [373, 0]
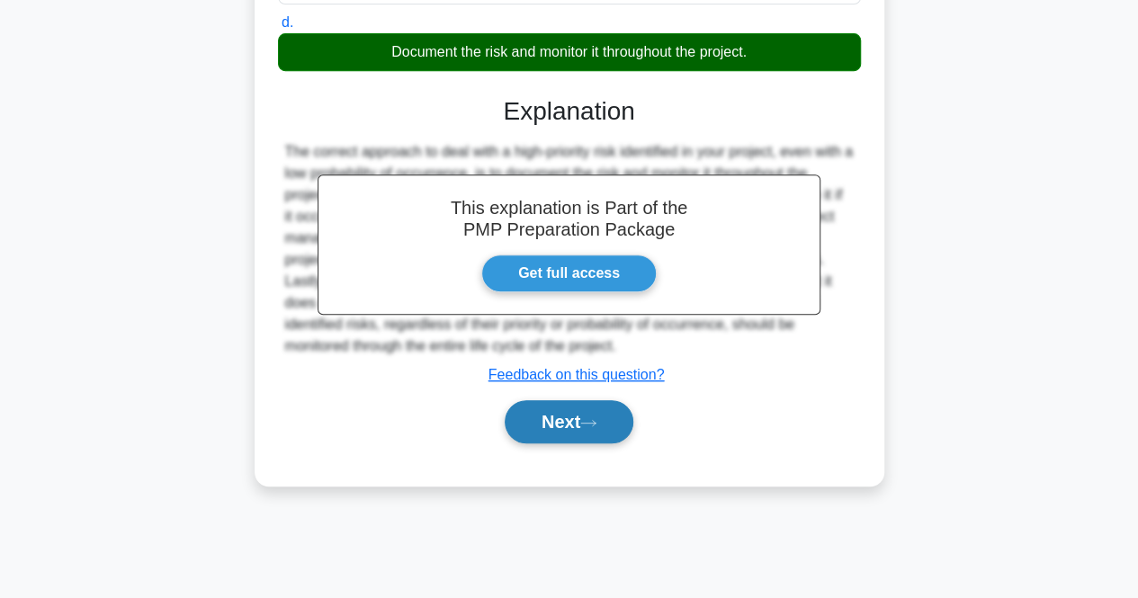
click at [577, 443] on button "Next" at bounding box center [569, 421] width 129 height 43
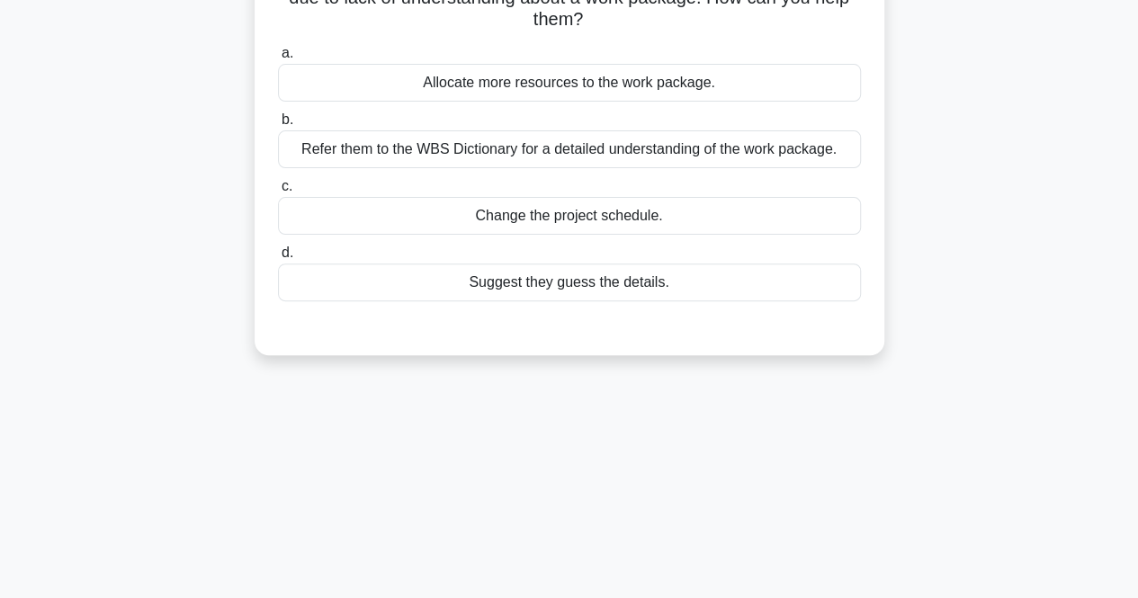
scroll to position [0, 0]
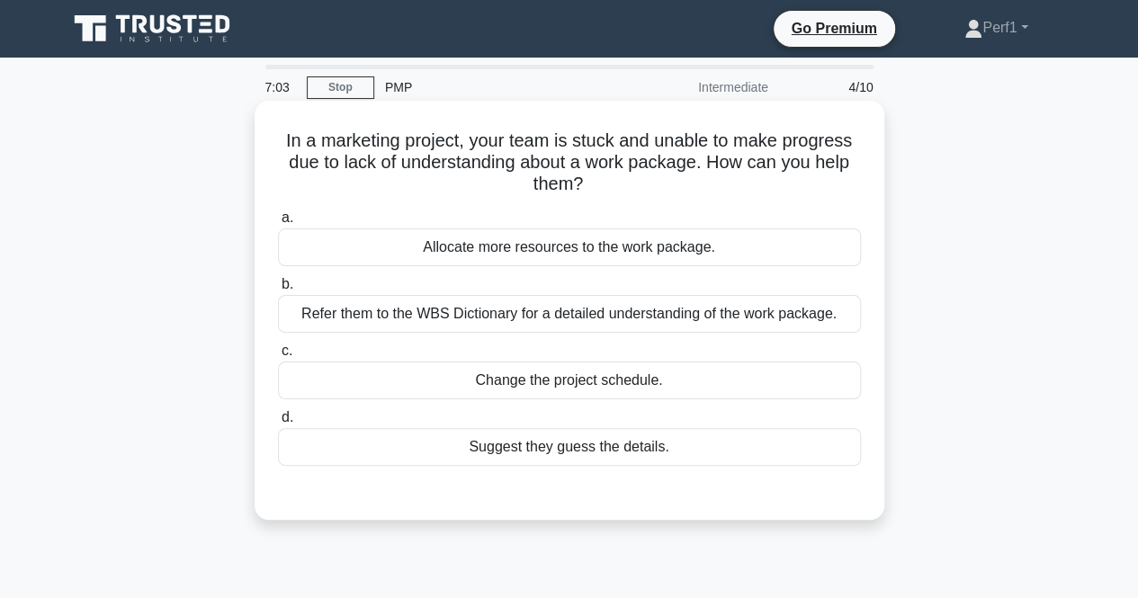
click at [480, 315] on div "Refer them to the WBS Dictionary for a detailed understanding of the work packa…" at bounding box center [569, 314] width 583 height 38
click at [278, 291] on input "b. Refer them to the WBS Dictionary for a detailed understanding of the work pa…" at bounding box center [278, 285] width 0 height 12
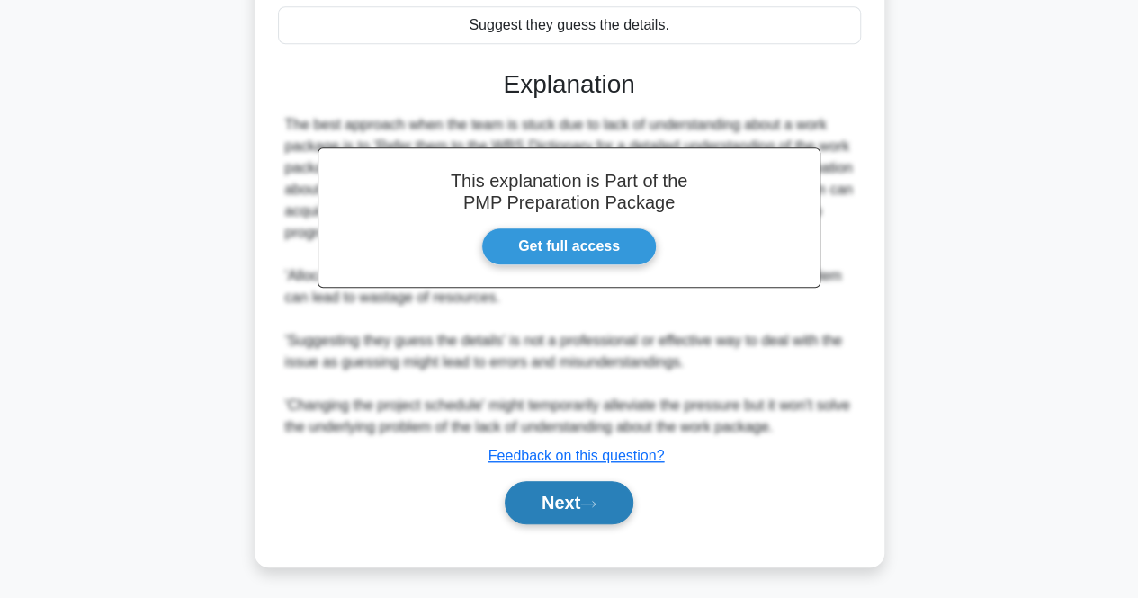
click at [546, 504] on button "Next" at bounding box center [569, 502] width 129 height 43
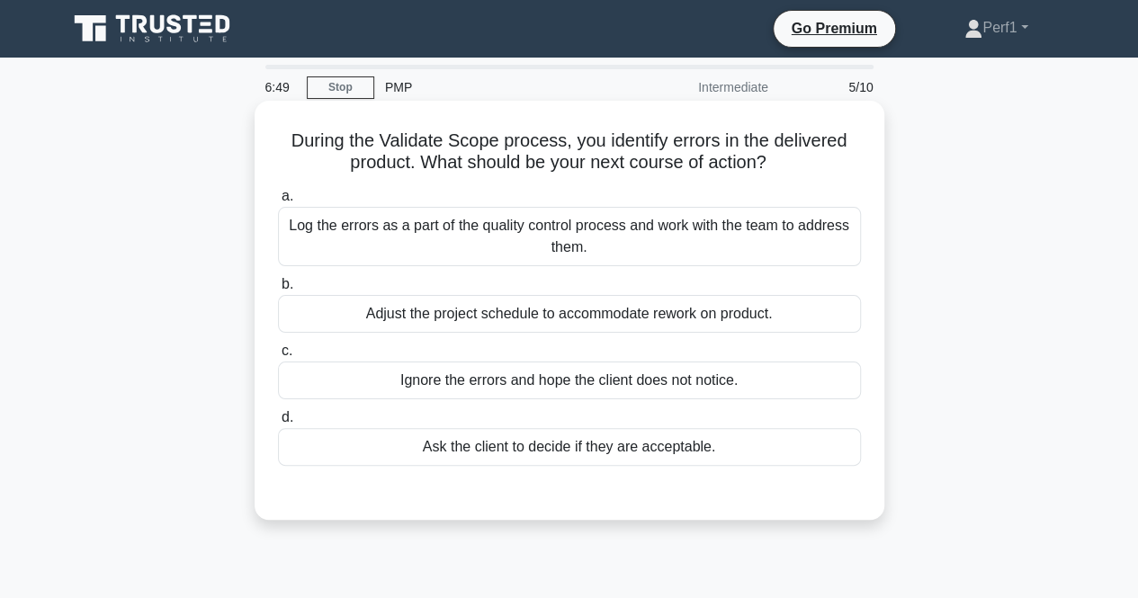
click at [362, 229] on div "Log the errors as a part of the quality control process and work with the team …" at bounding box center [569, 236] width 583 height 59
click at [278, 202] on input "a. Log the errors as a part of the quality control process and work with the te…" at bounding box center [278, 197] width 0 height 12
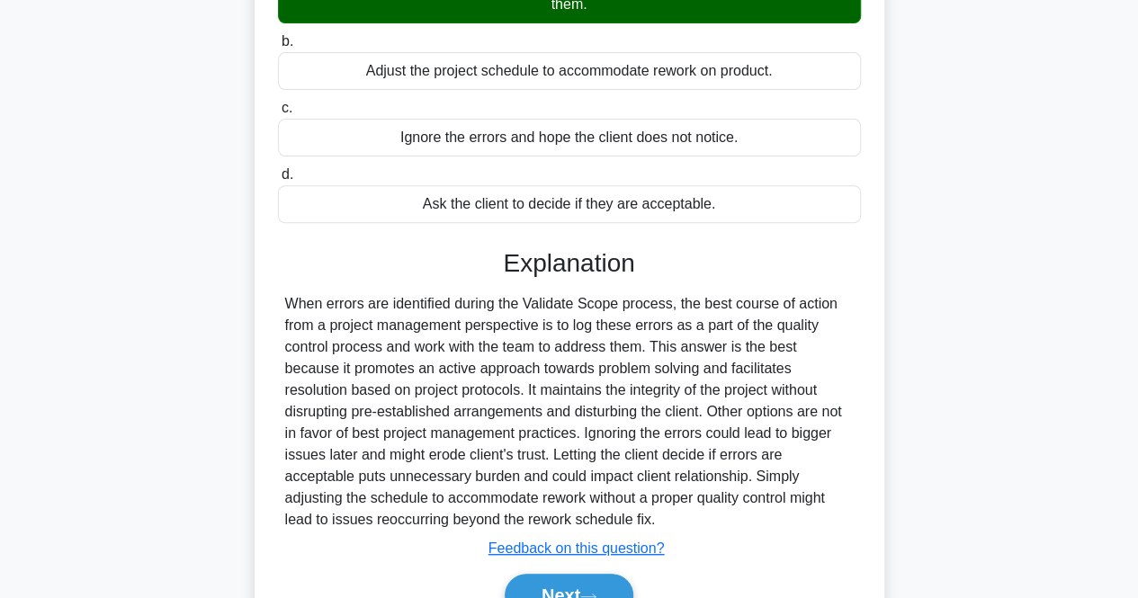
scroll to position [373, 0]
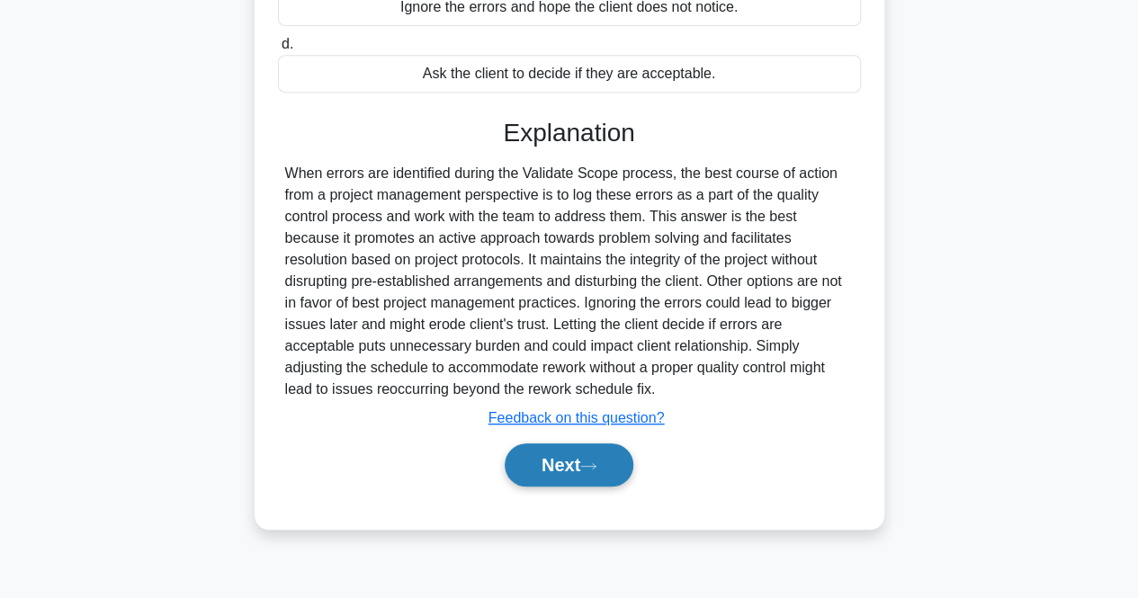
click at [552, 467] on button "Next" at bounding box center [569, 464] width 129 height 43
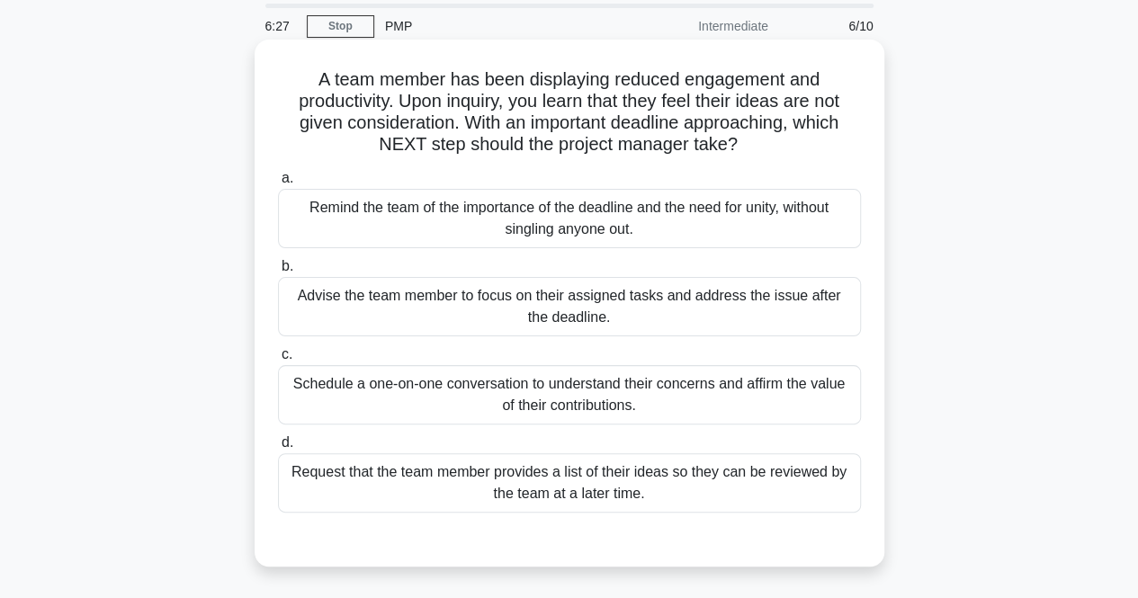
scroll to position [90, 0]
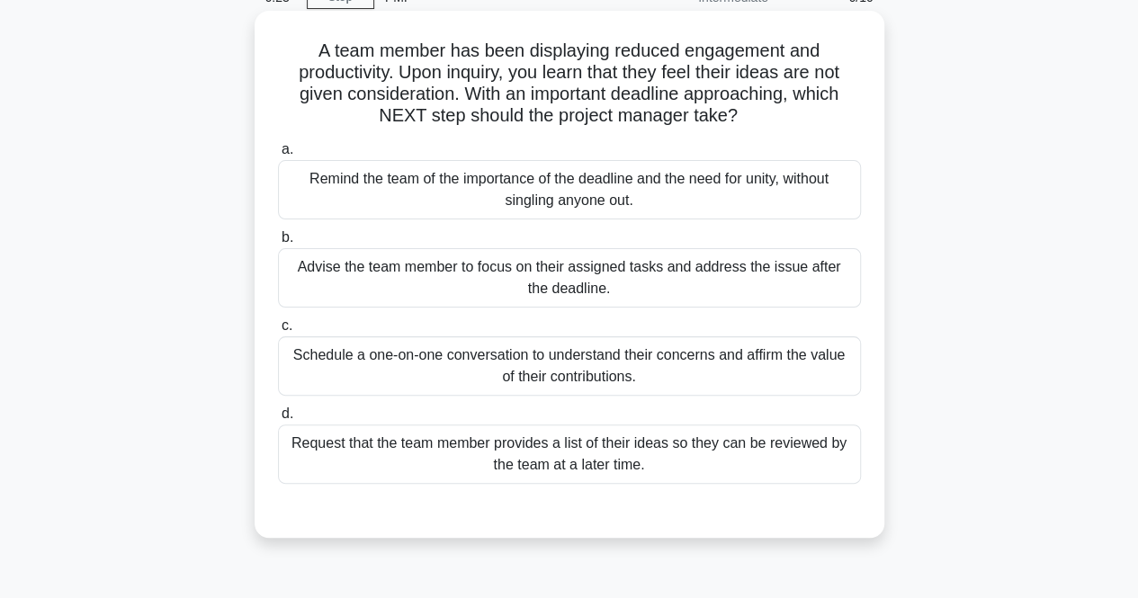
click at [435, 344] on div "Schedule a one-on-one conversation to understand their concerns and affirm the …" at bounding box center [569, 365] width 583 height 59
click at [278, 332] on input "c. Schedule a one-on-one conversation to understand their concerns and affirm t…" at bounding box center [278, 326] width 0 height 12
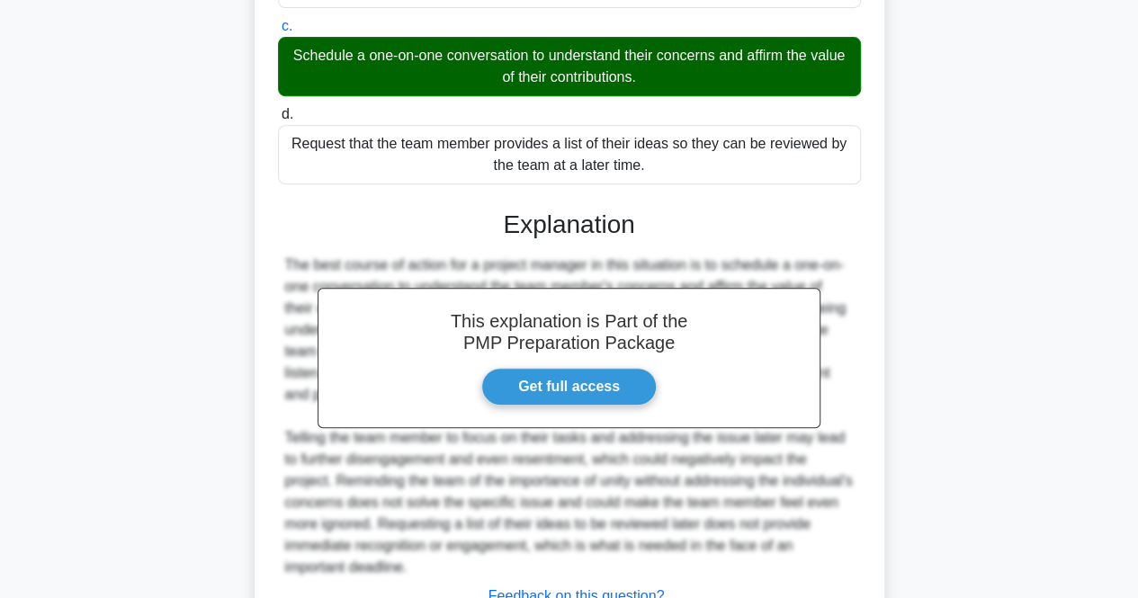
scroll to position [530, 0]
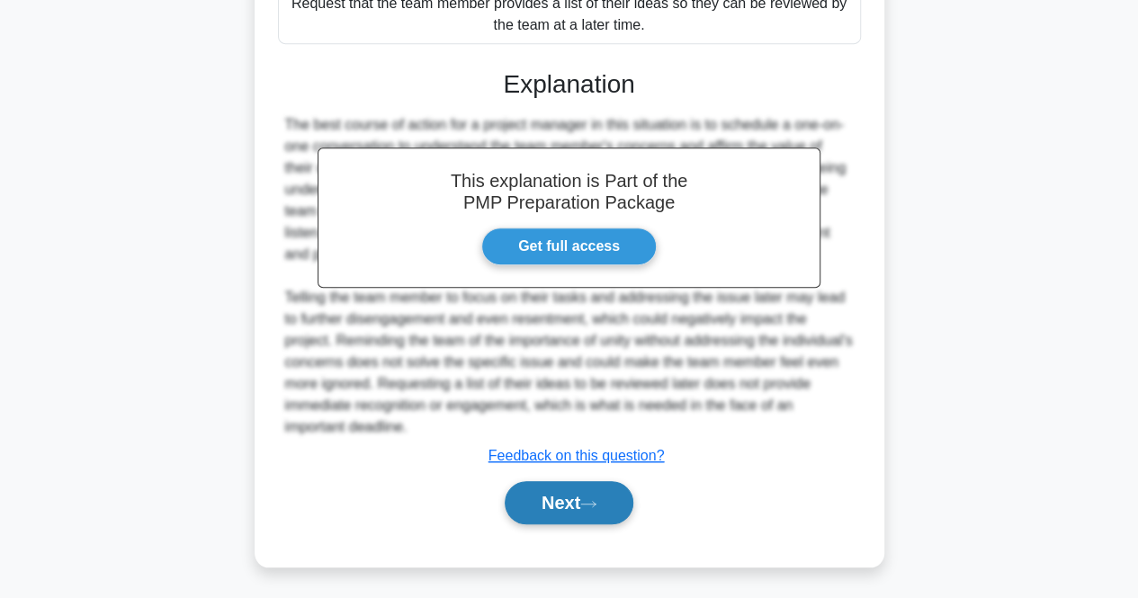
click at [541, 504] on button "Next" at bounding box center [569, 502] width 129 height 43
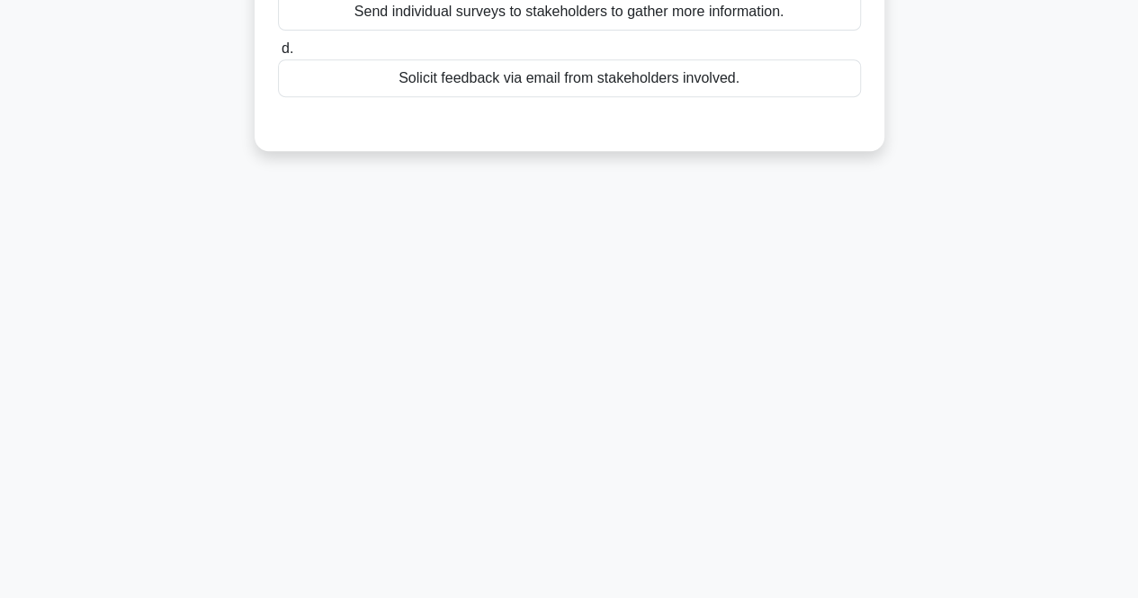
scroll to position [0, 0]
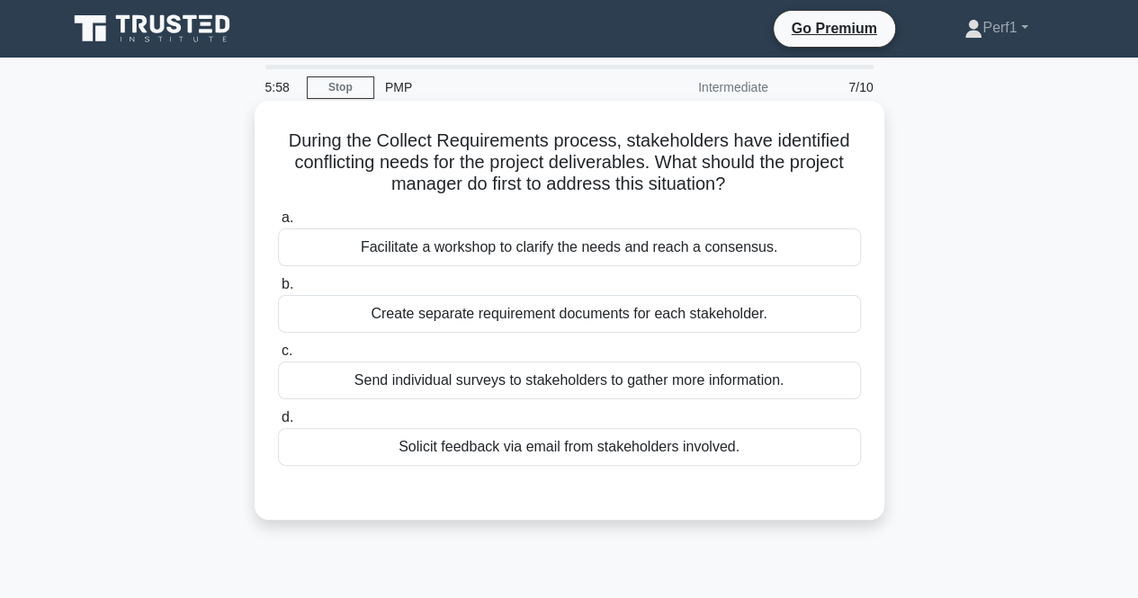
click at [407, 247] on div "Facilitate a workshop to clarify the needs and reach a consensus." at bounding box center [569, 247] width 583 height 38
click at [278, 224] on input "a. Facilitate a workshop to clarify the needs and reach a consensus." at bounding box center [278, 218] width 0 height 12
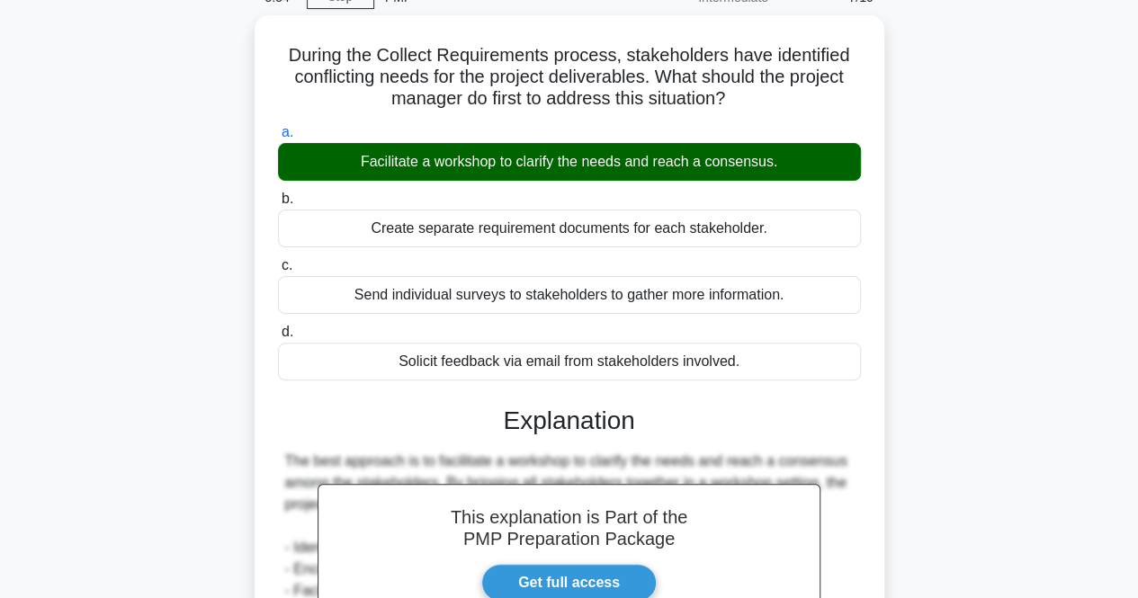
scroll to position [400, 0]
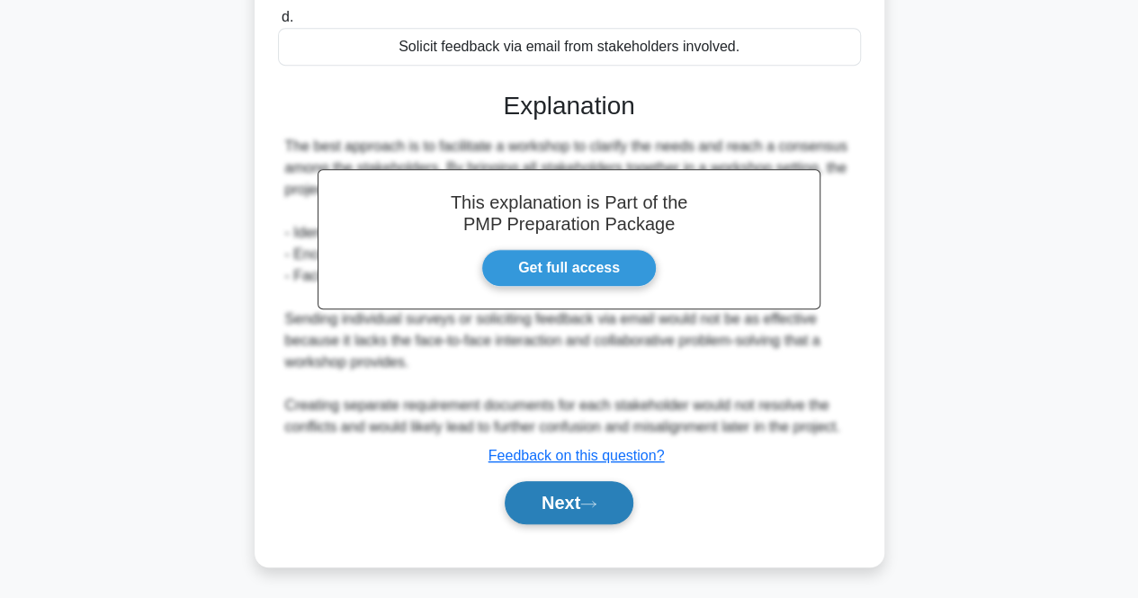
click at [574, 488] on button "Next" at bounding box center [569, 502] width 129 height 43
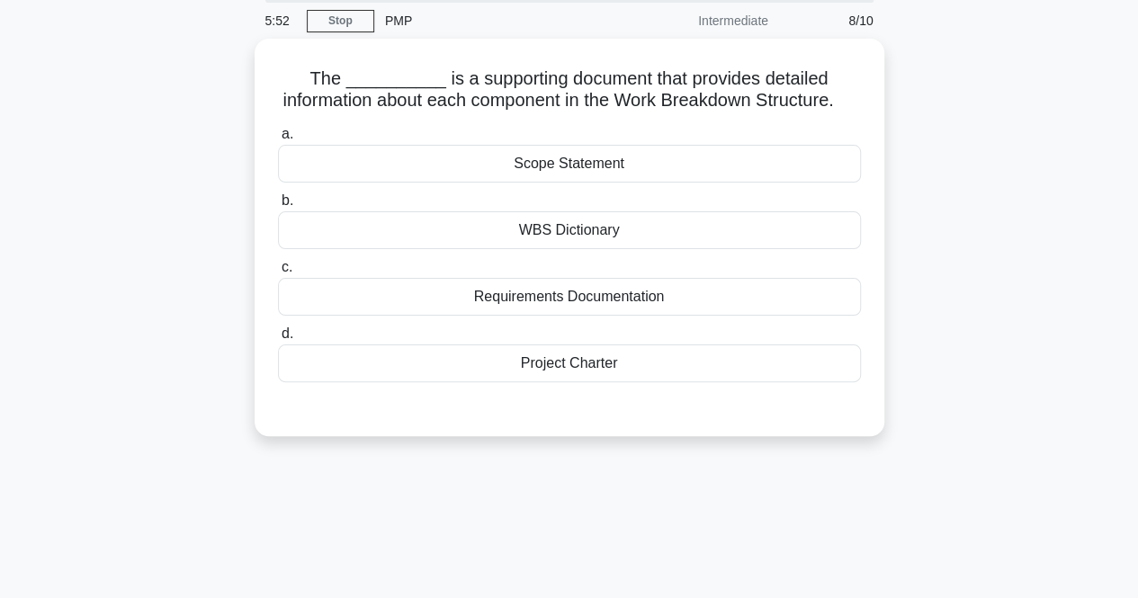
scroll to position [0, 0]
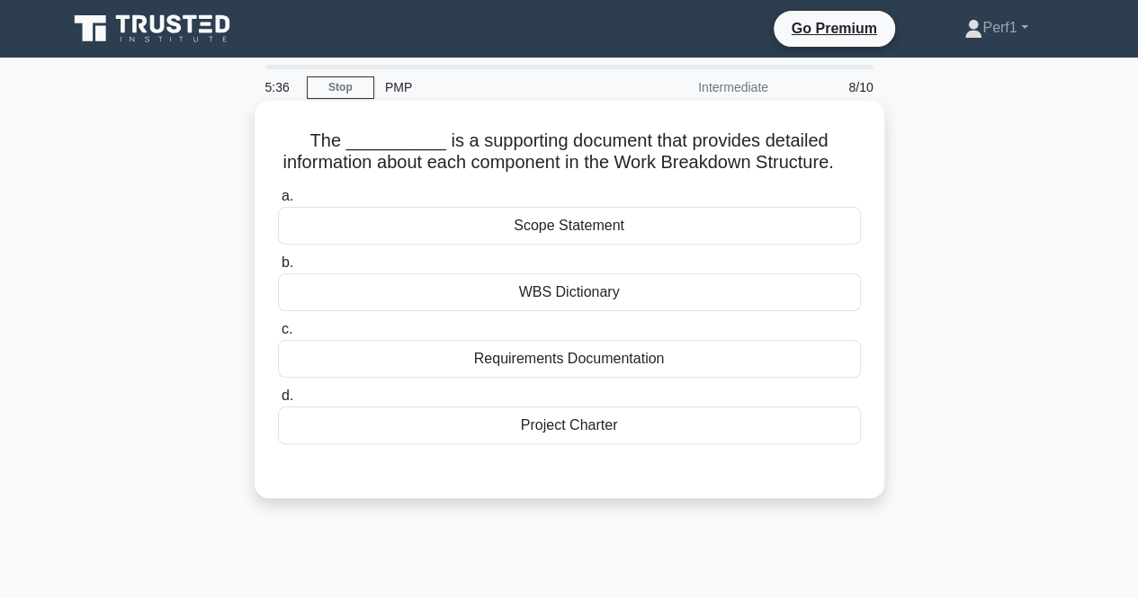
click at [554, 311] on div "WBS Dictionary" at bounding box center [569, 292] width 583 height 38
click at [278, 269] on input "b. WBS Dictionary" at bounding box center [278, 263] width 0 height 12
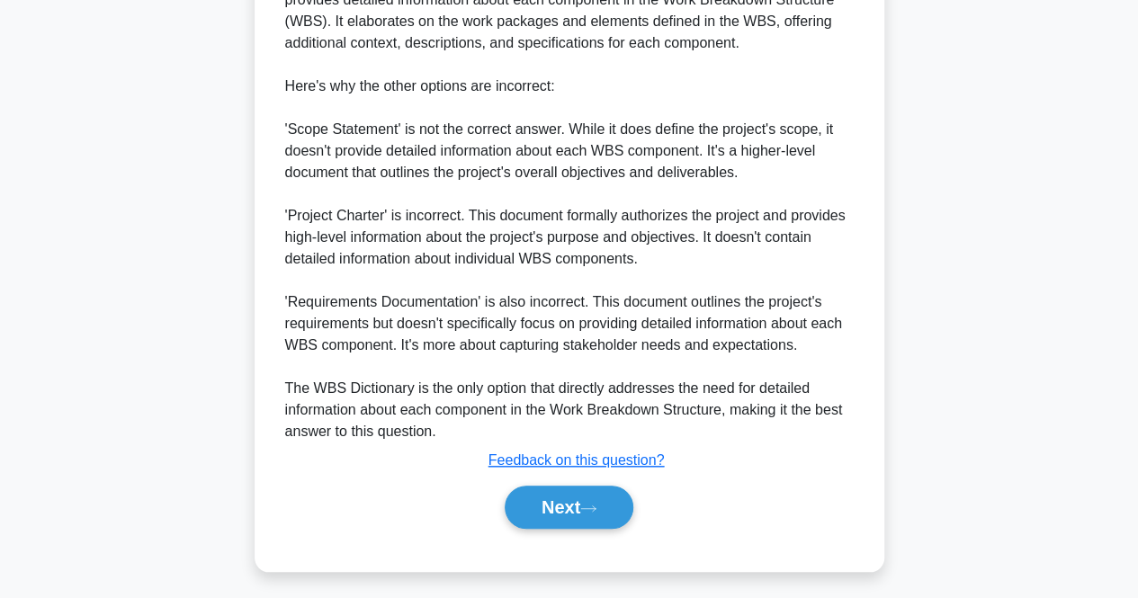
scroll to position [616, 0]
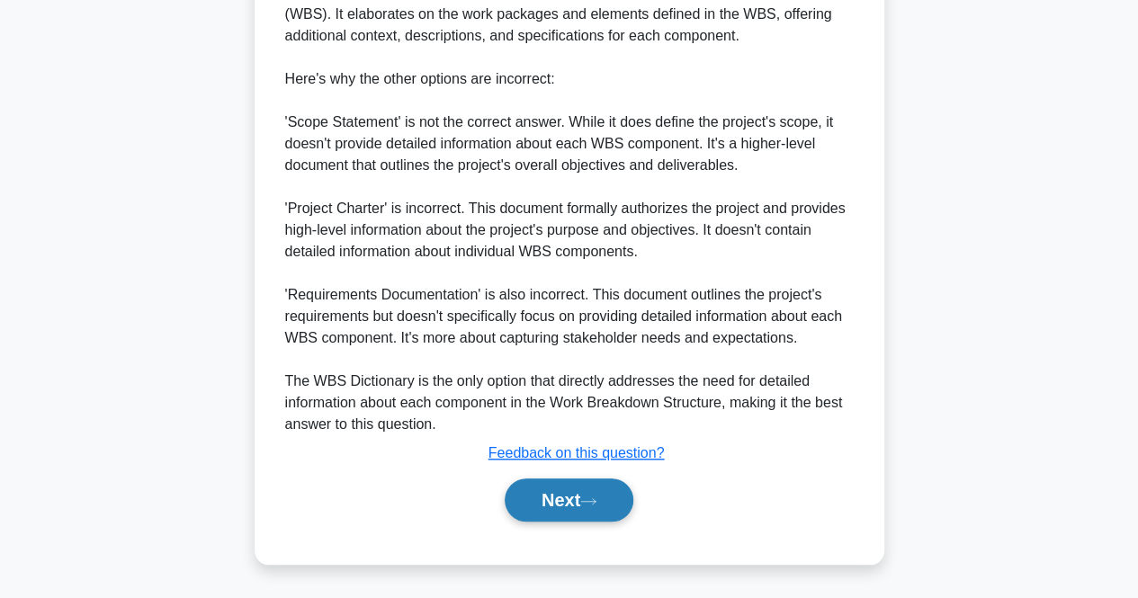
click at [575, 499] on button "Next" at bounding box center [569, 499] width 129 height 43
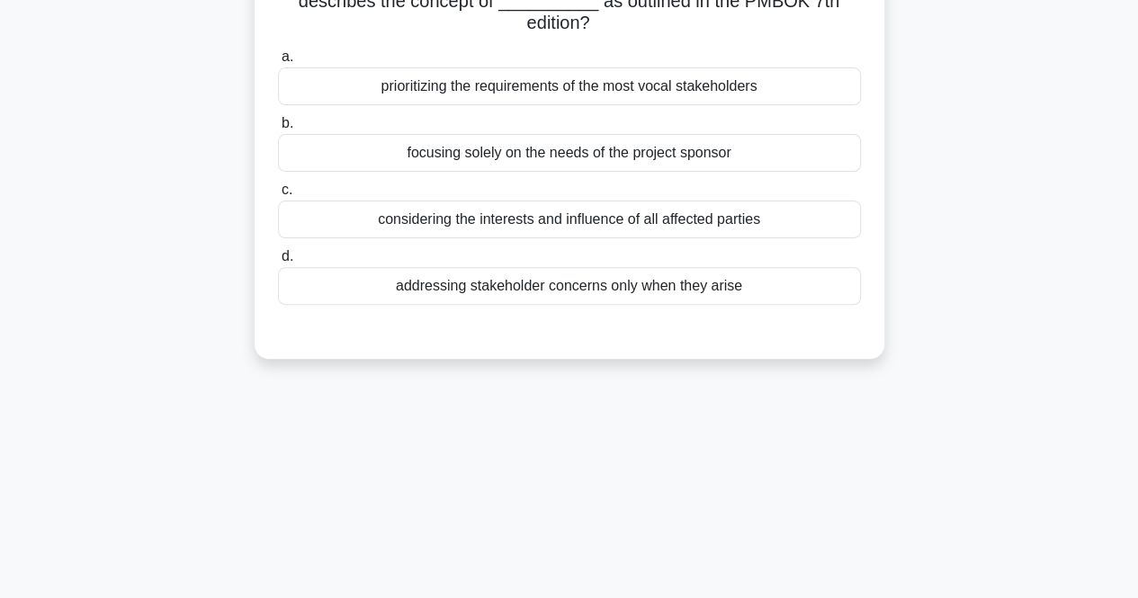
scroll to position [0, 0]
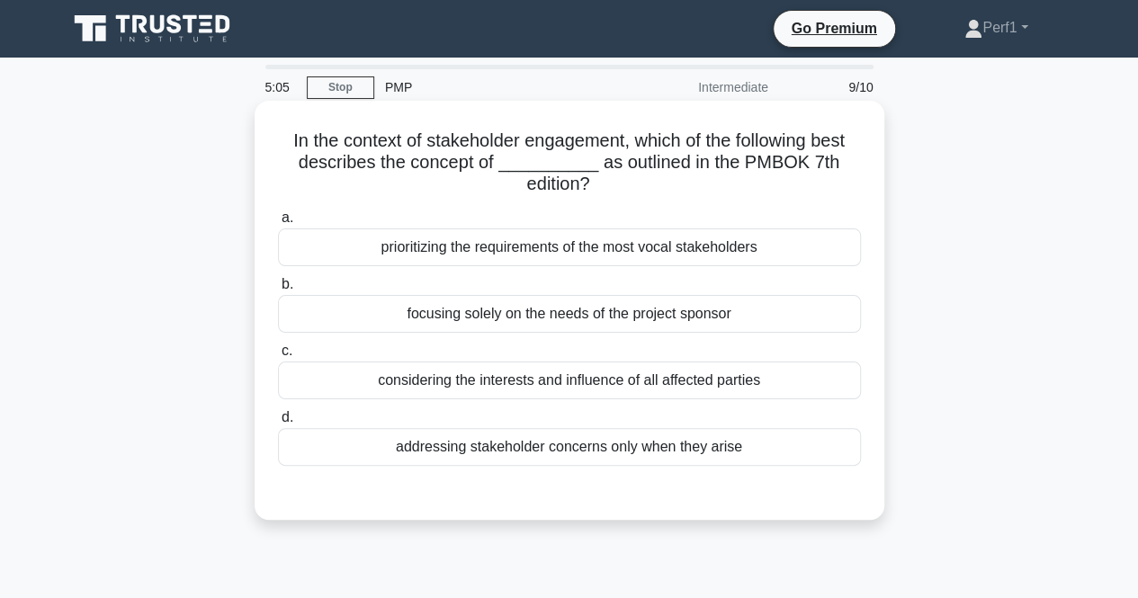
click at [515, 374] on div "considering the interests and influence of all affected parties" at bounding box center [569, 381] width 583 height 38
click at [278, 357] on input "c. considering the interests and influence of all affected parties" at bounding box center [278, 351] width 0 height 12
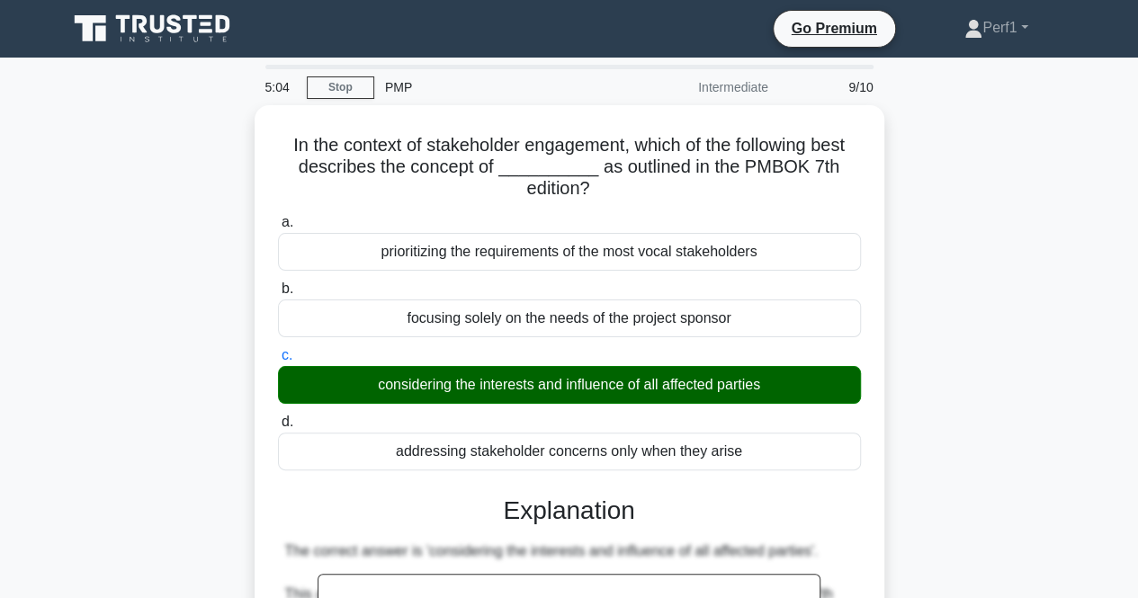
scroll to position [373, 0]
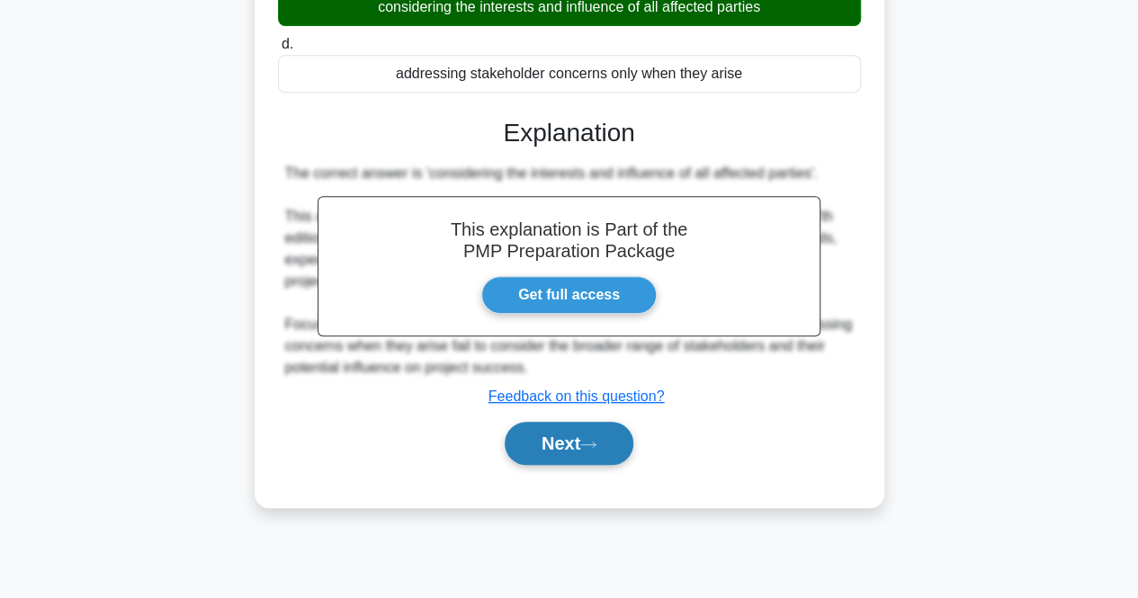
click at [598, 448] on button "Next" at bounding box center [569, 443] width 129 height 43
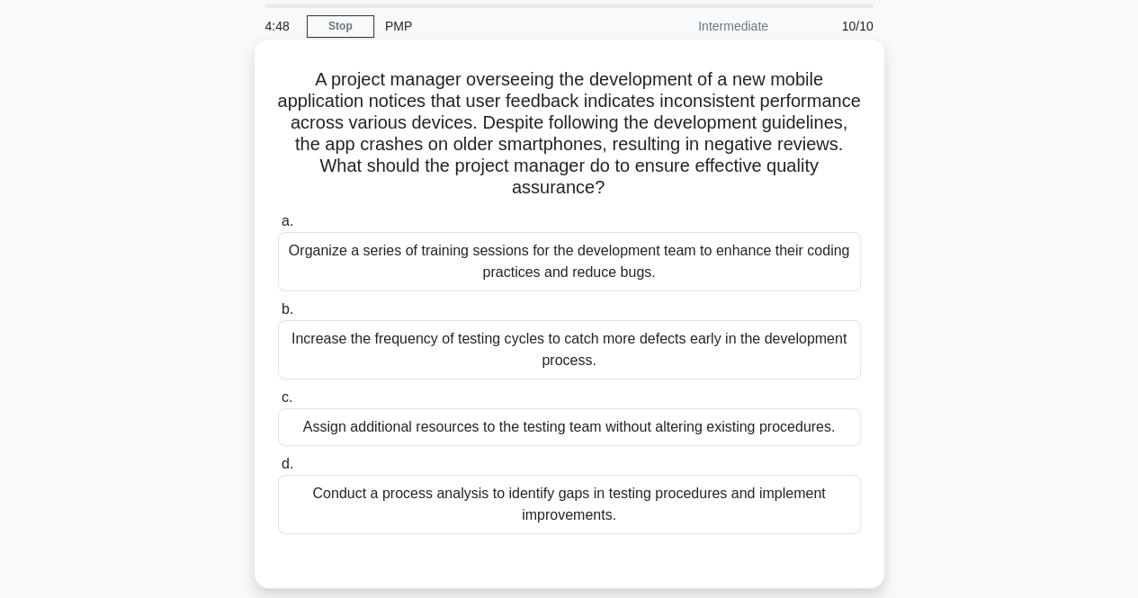
scroll to position [90, 0]
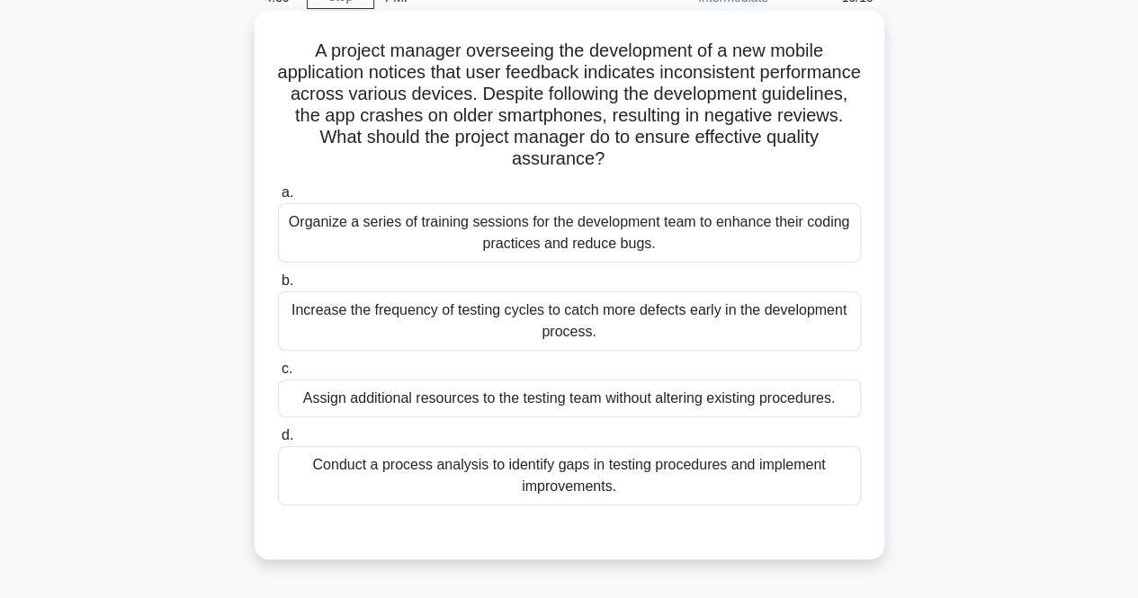
click at [435, 478] on div "Conduct a process analysis to identify gaps in testing procedures and implement…" at bounding box center [569, 475] width 583 height 59
click at [278, 442] on input "d. Conduct a process analysis to identify gaps in testing procedures and implem…" at bounding box center [278, 436] width 0 height 12
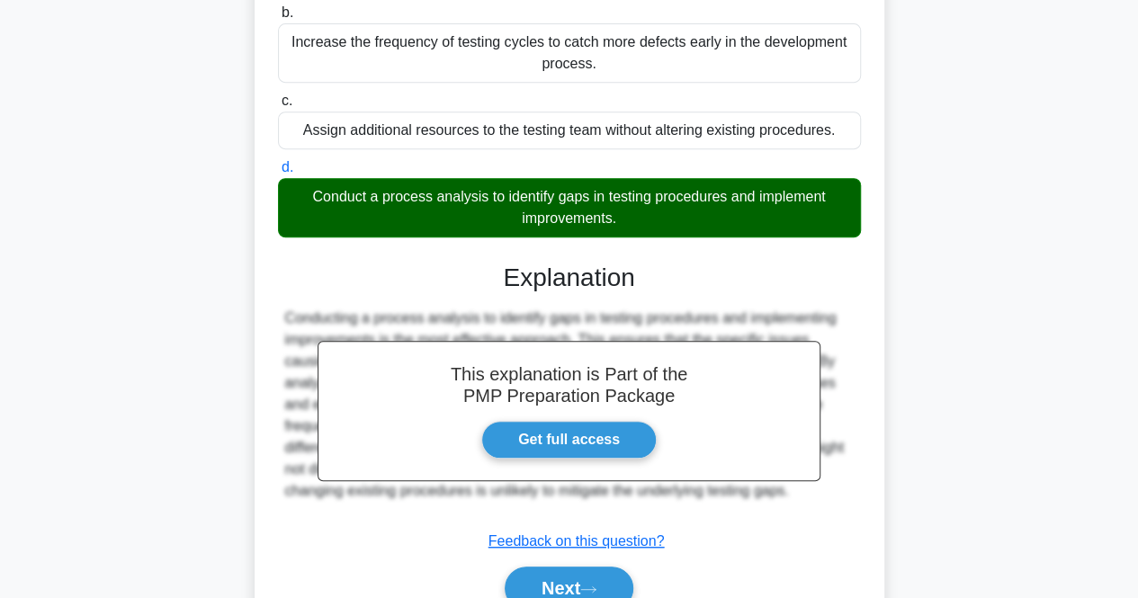
scroll to position [443, 0]
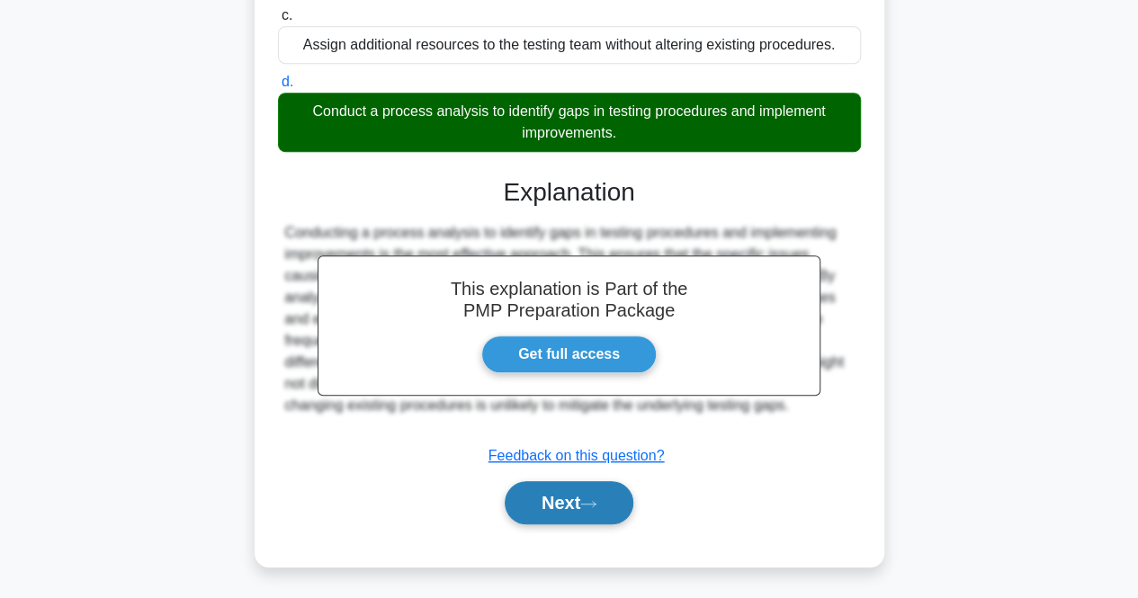
click at [557, 515] on button "Next" at bounding box center [569, 502] width 129 height 43
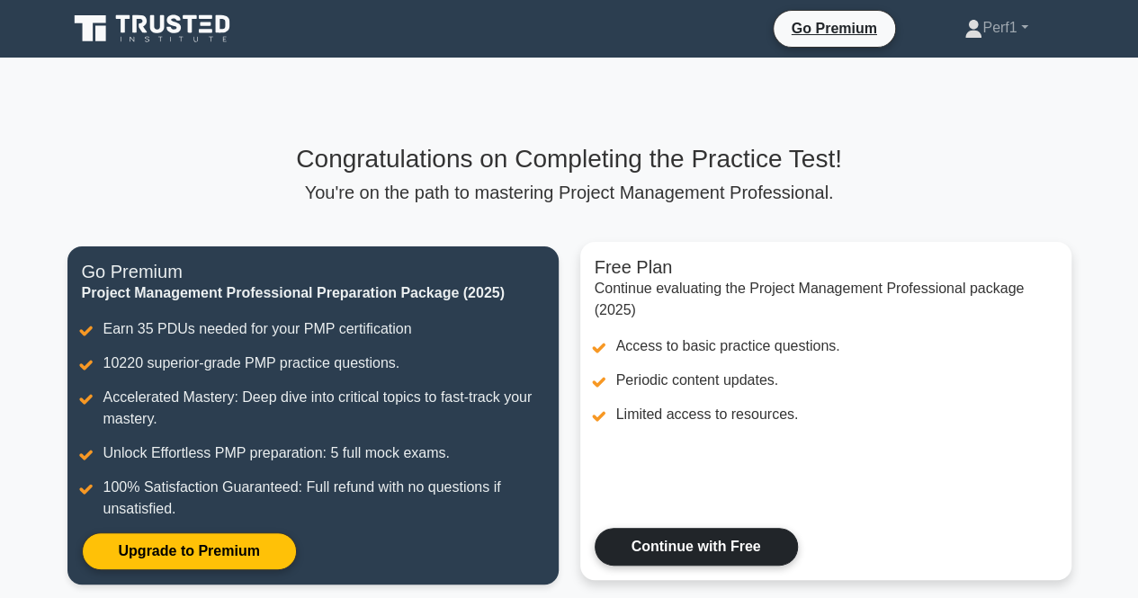
click at [678, 547] on link "Continue with Free" at bounding box center [695, 547] width 203 height 38
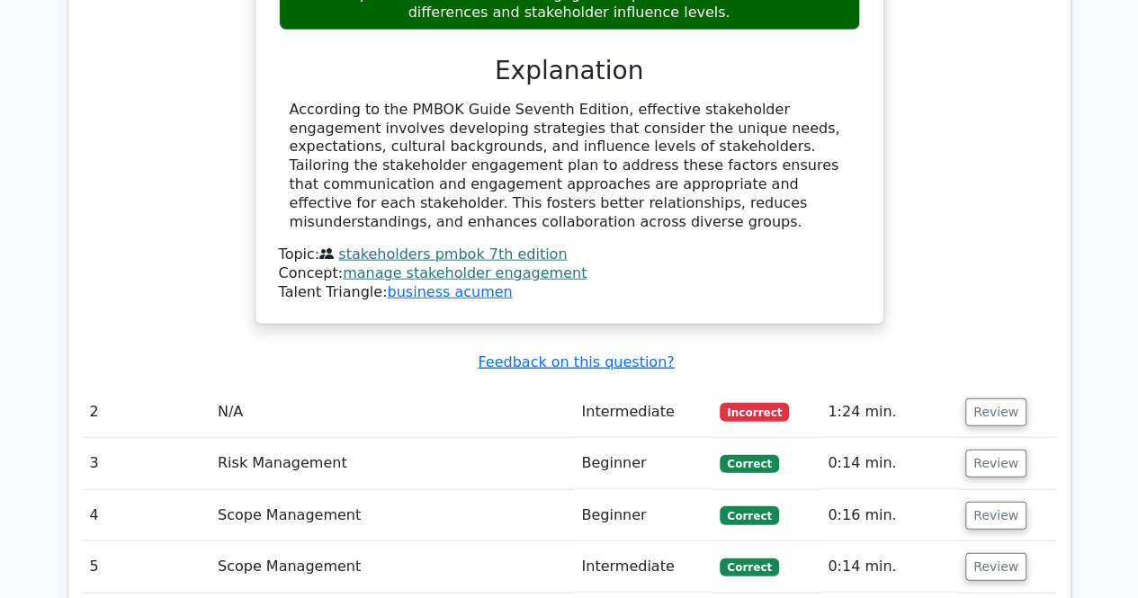
scroll to position [1979, 0]
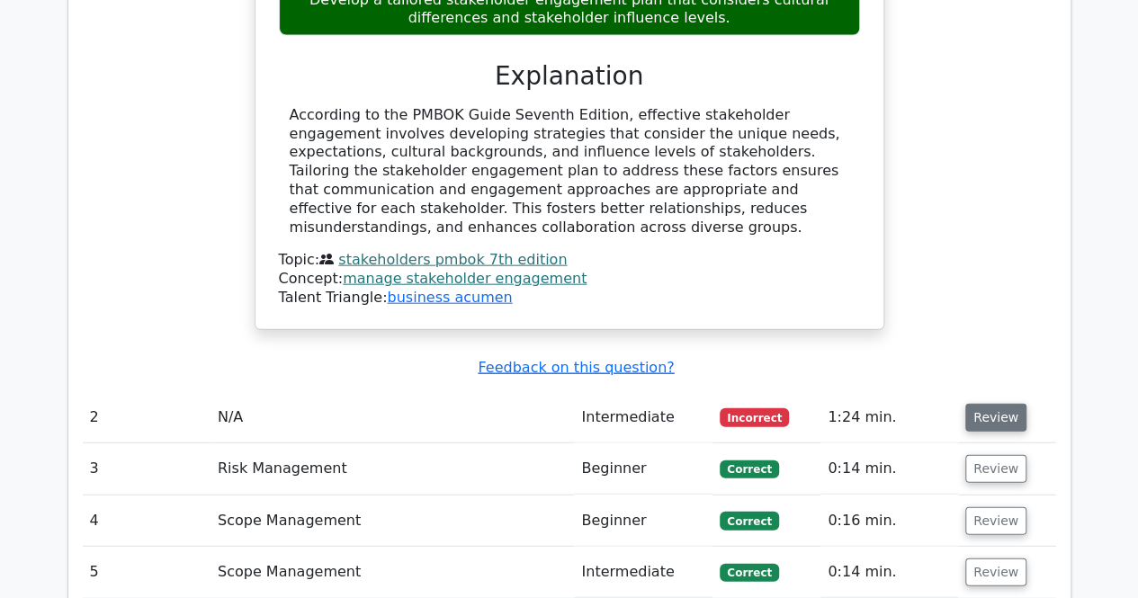
click at [988, 404] on button "Review" at bounding box center [995, 418] width 61 height 28
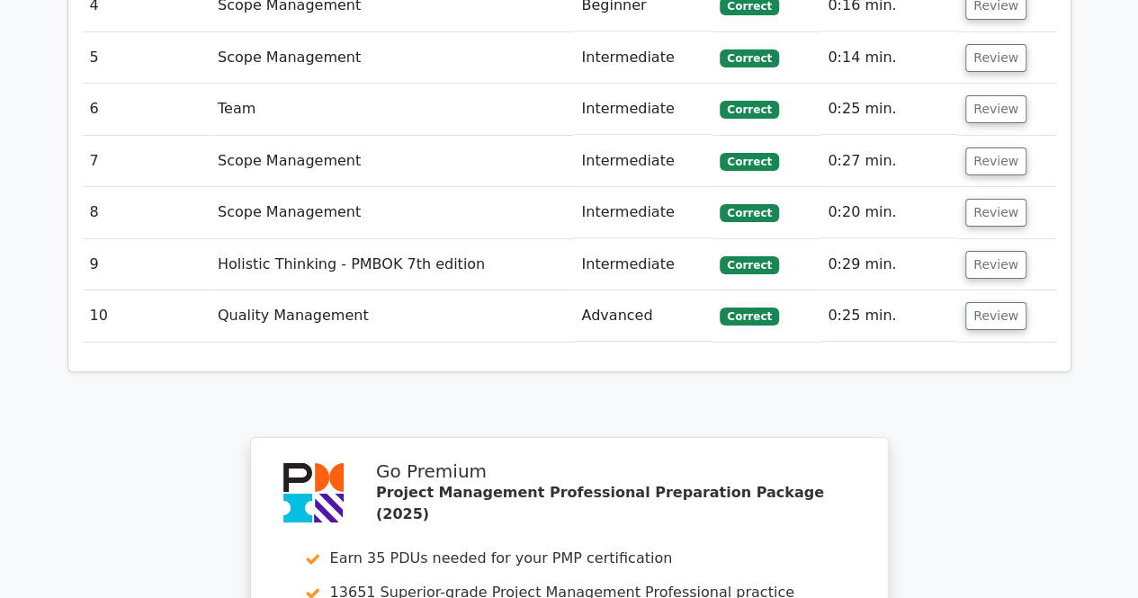
scroll to position [3515, 0]
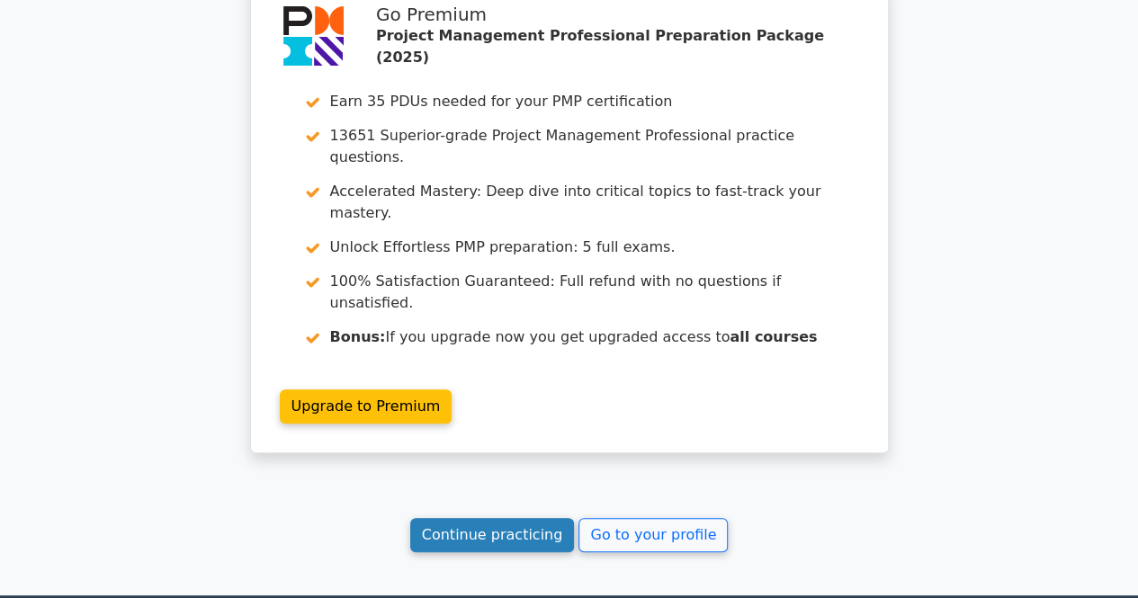
click at [453, 518] on link "Continue practicing" at bounding box center [492, 535] width 165 height 34
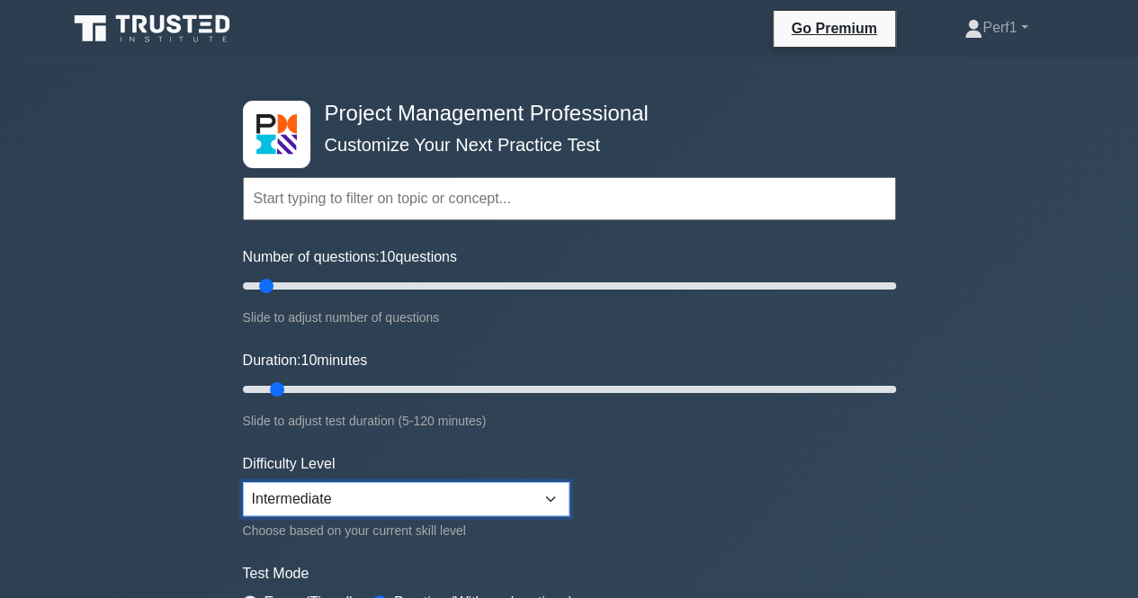
click at [559, 496] on select "Beginner Intermediate Expert" at bounding box center [406, 499] width 326 height 34
click at [730, 492] on form "Topics Scope Management Time Management Cost Management Quality Management Risk…" at bounding box center [569, 400] width 653 height 556
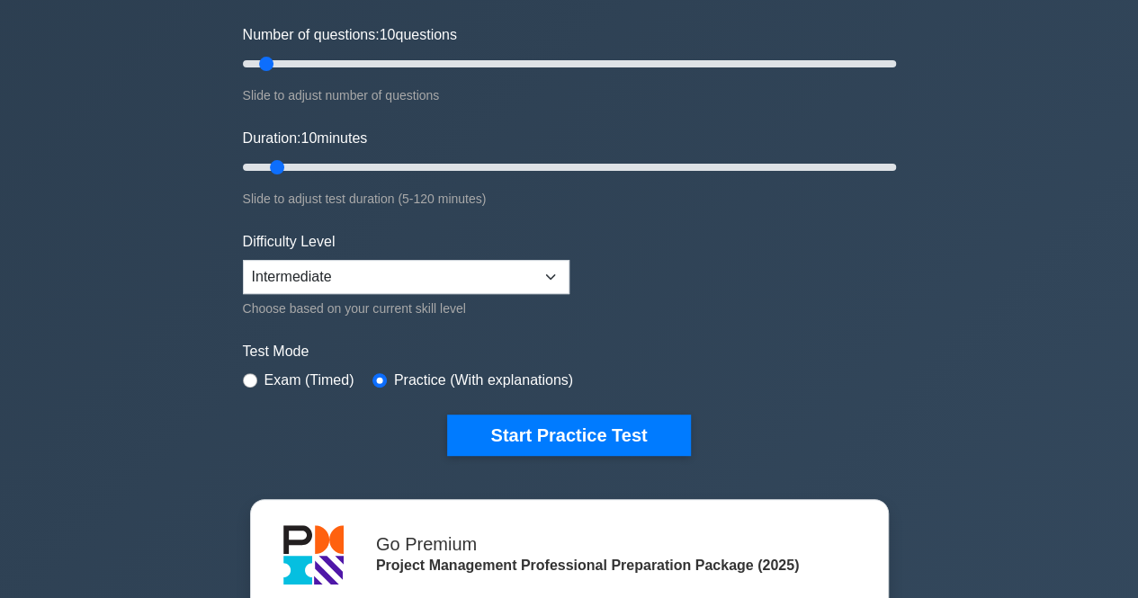
scroll to position [450, 0]
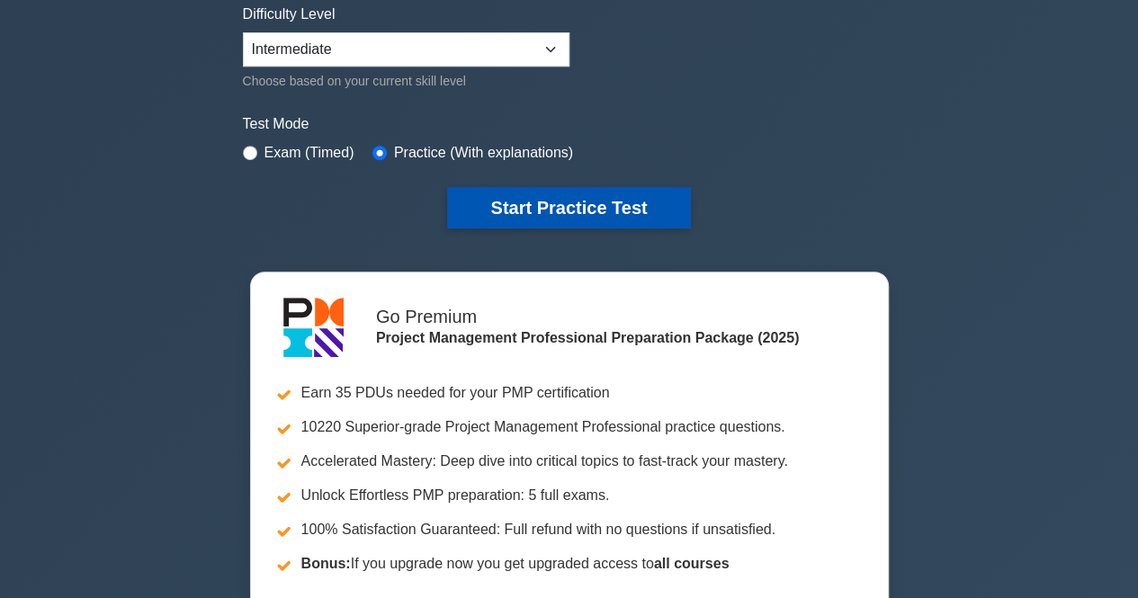
click at [599, 208] on button "Start Practice Test" at bounding box center [568, 207] width 243 height 41
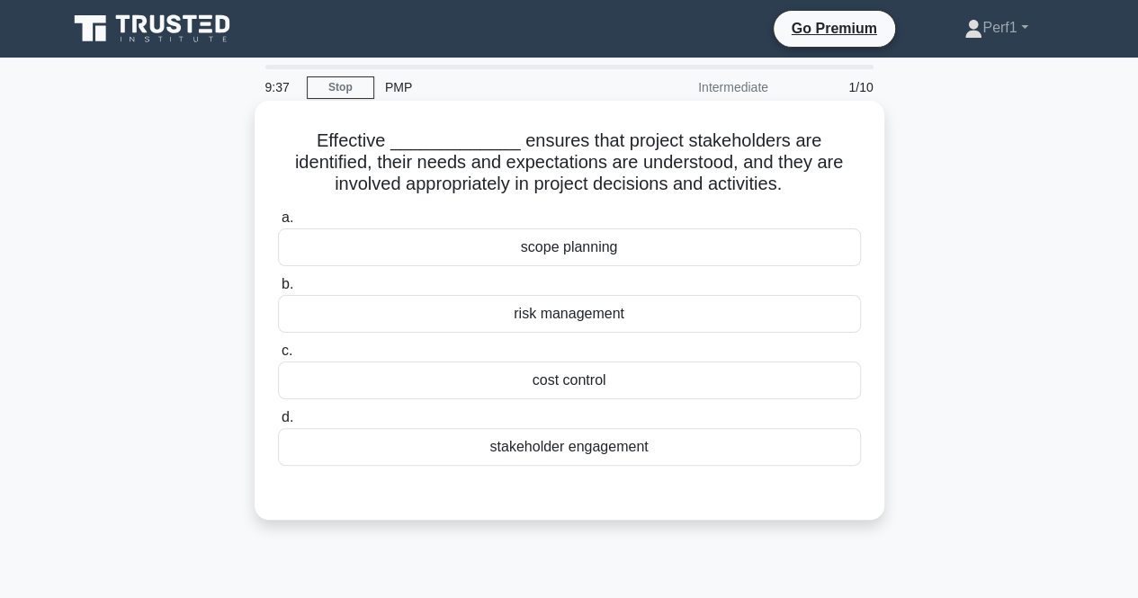
click at [582, 446] on div "stakeholder engagement" at bounding box center [569, 447] width 583 height 38
click at [278, 424] on input "d. stakeholder engagement" at bounding box center [278, 418] width 0 height 12
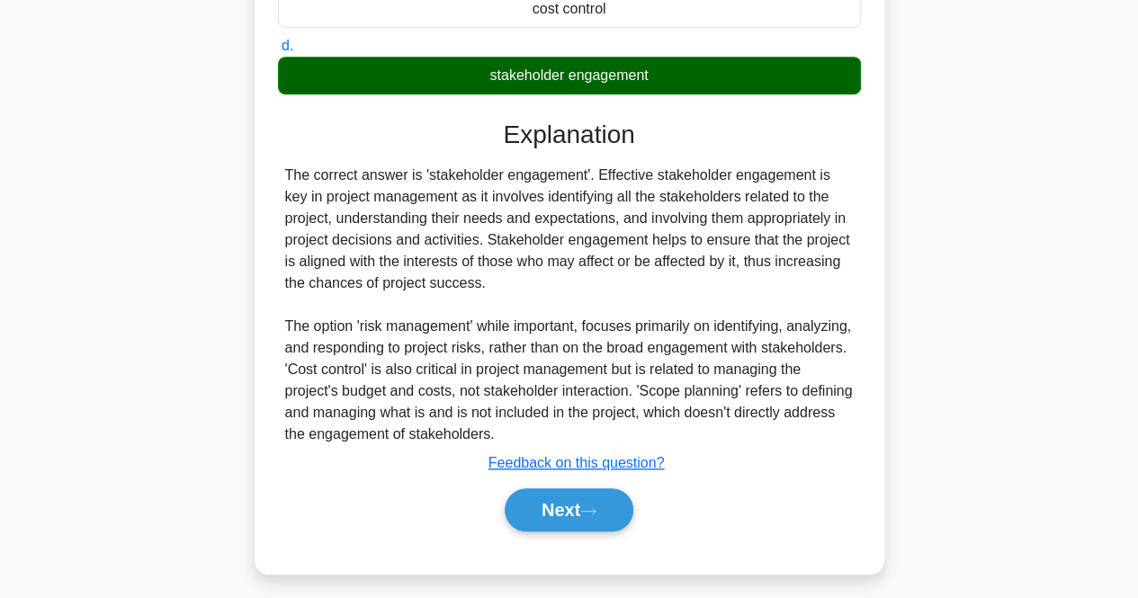
scroll to position [379, 0]
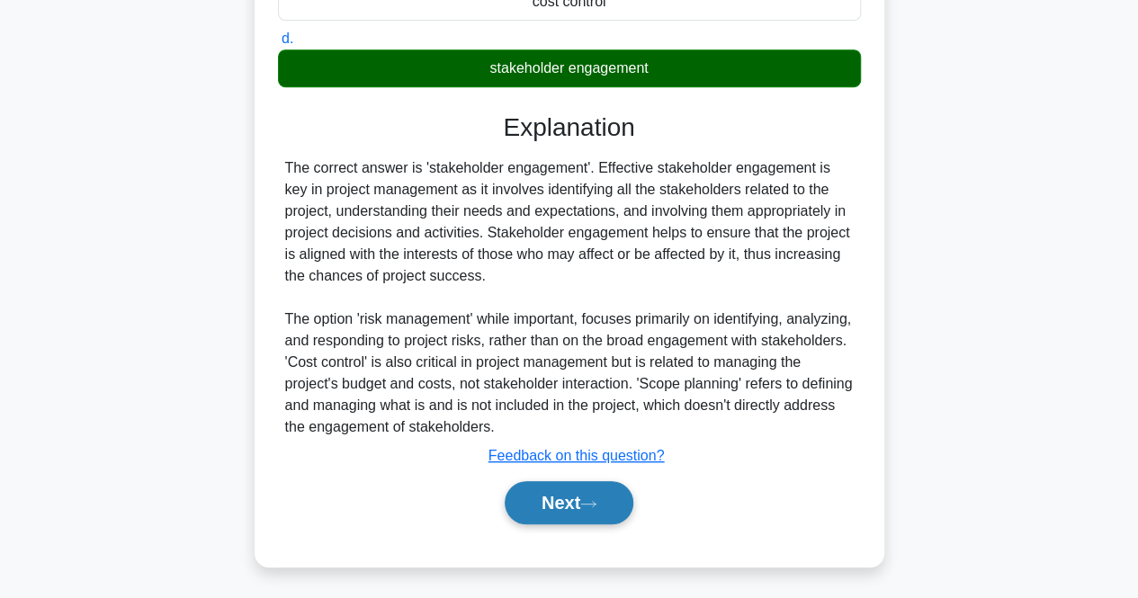
click at [573, 513] on button "Next" at bounding box center [569, 502] width 129 height 43
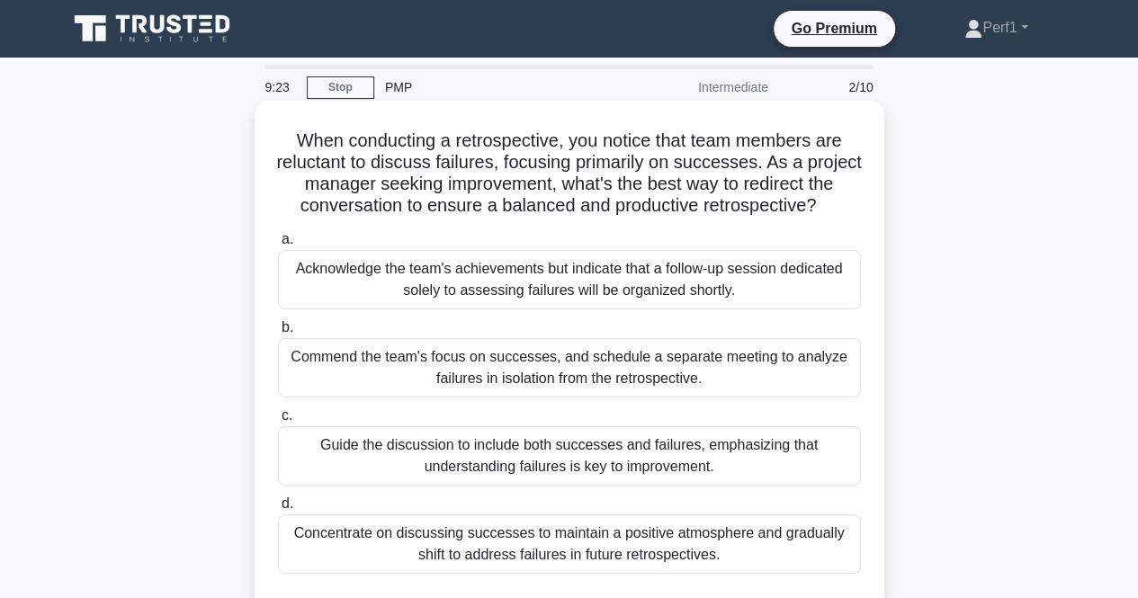
scroll to position [90, 0]
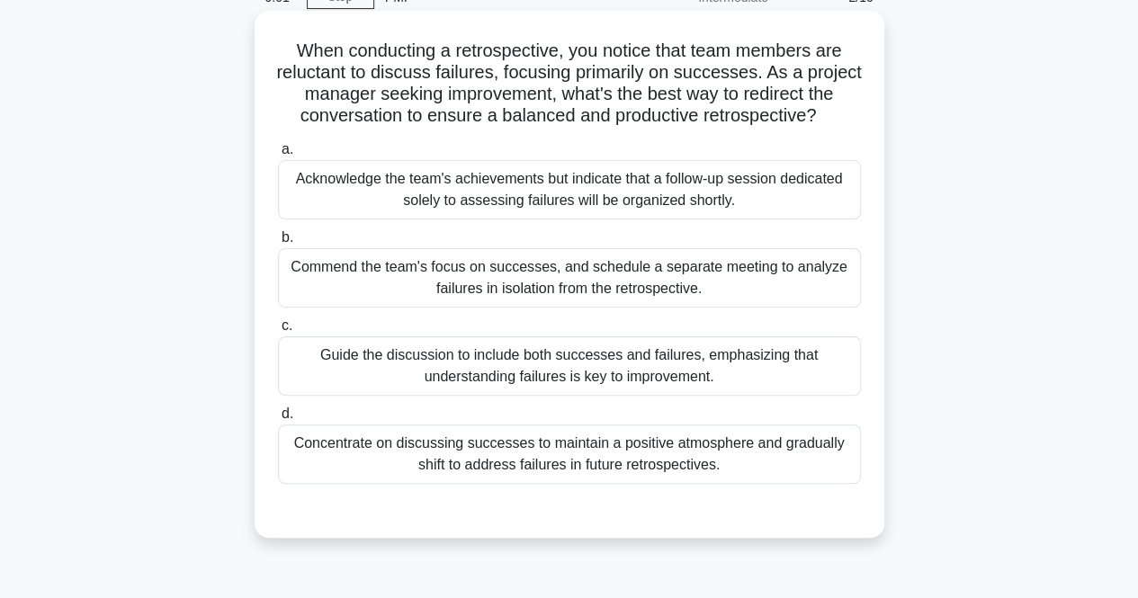
click at [487, 378] on div "Guide the discussion to include both successes and failures, emphasizing that u…" at bounding box center [569, 365] width 583 height 59
click at [278, 332] on input "c. Guide the discussion to include both successes and failures, emphasizing tha…" at bounding box center [278, 326] width 0 height 12
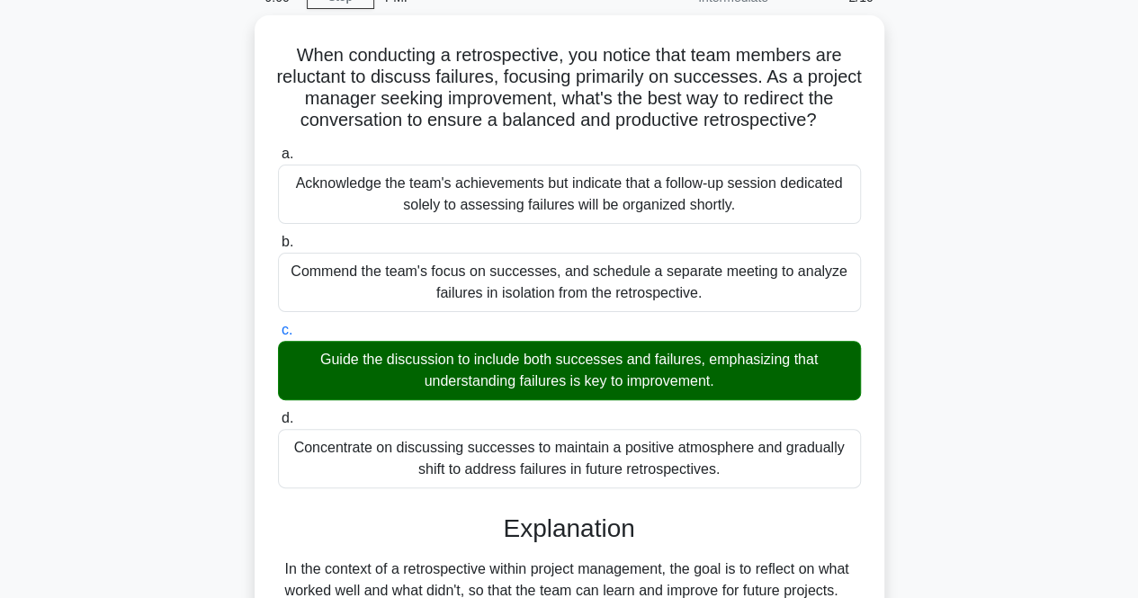
scroll to position [530, 0]
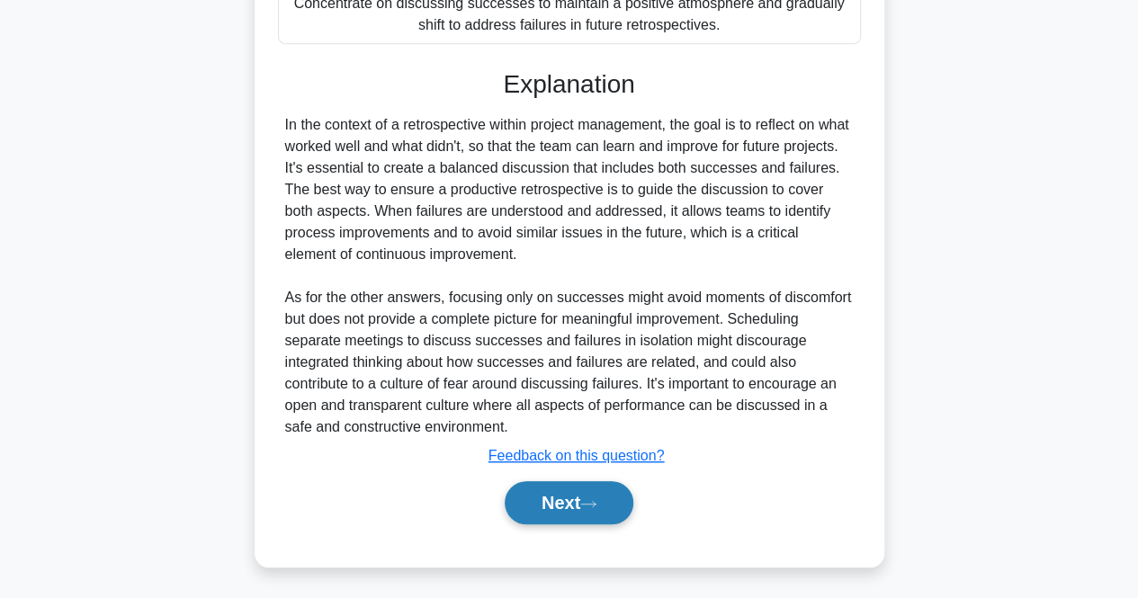
click at [572, 501] on button "Next" at bounding box center [569, 502] width 129 height 43
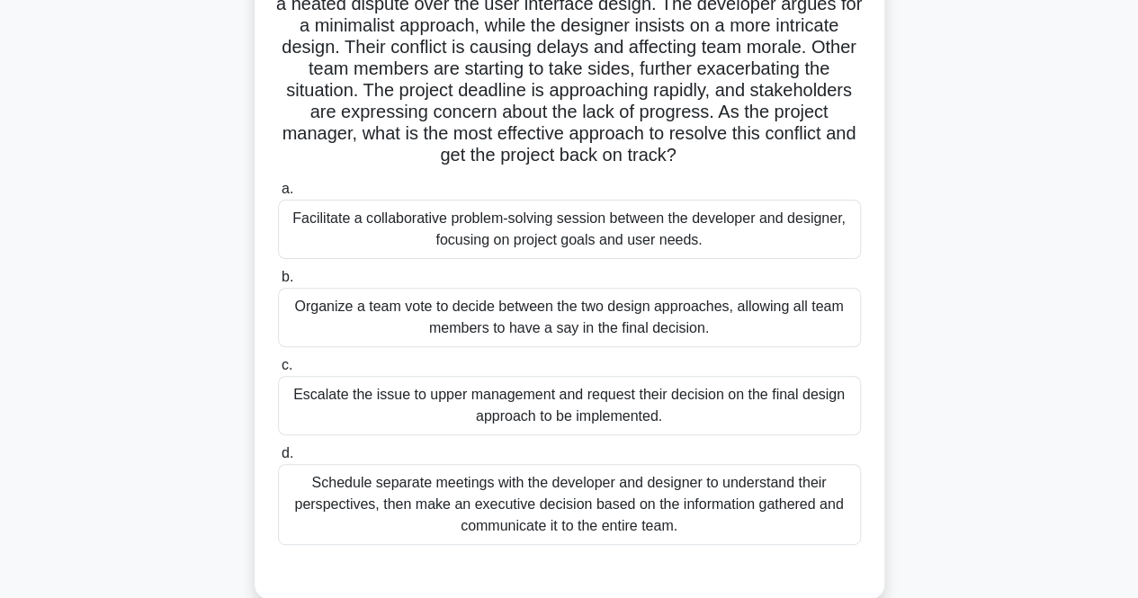
scroll to position [270, 0]
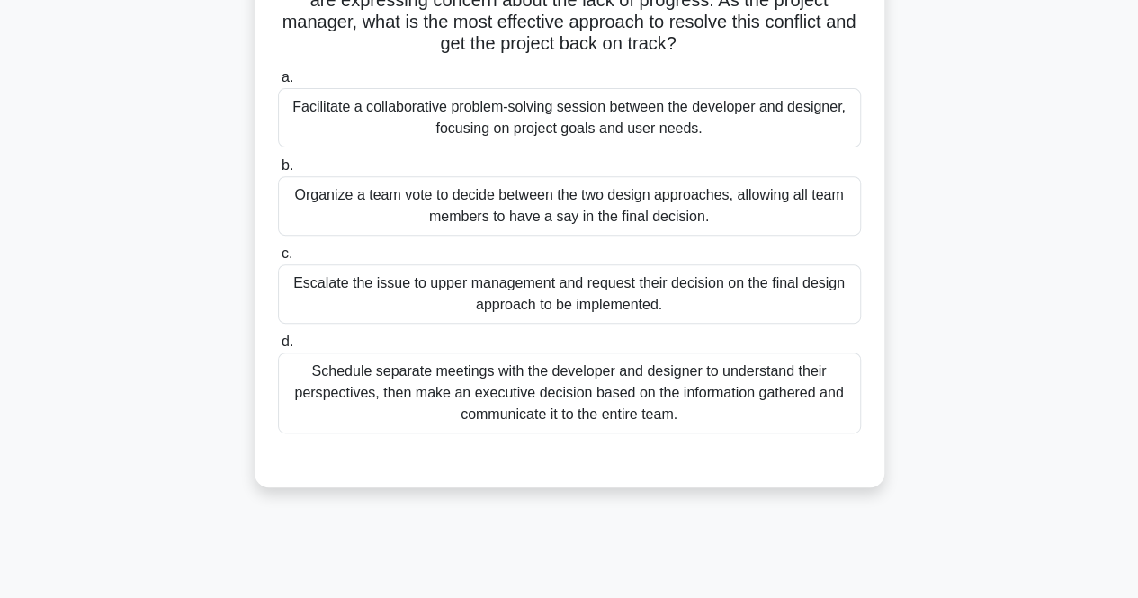
click at [423, 111] on div "Facilitate a collaborative problem-solving session between the developer and de…" at bounding box center [569, 117] width 583 height 59
click at [278, 84] on input "a. Facilitate a collaborative problem-solving session between the developer and…" at bounding box center [278, 78] width 0 height 12
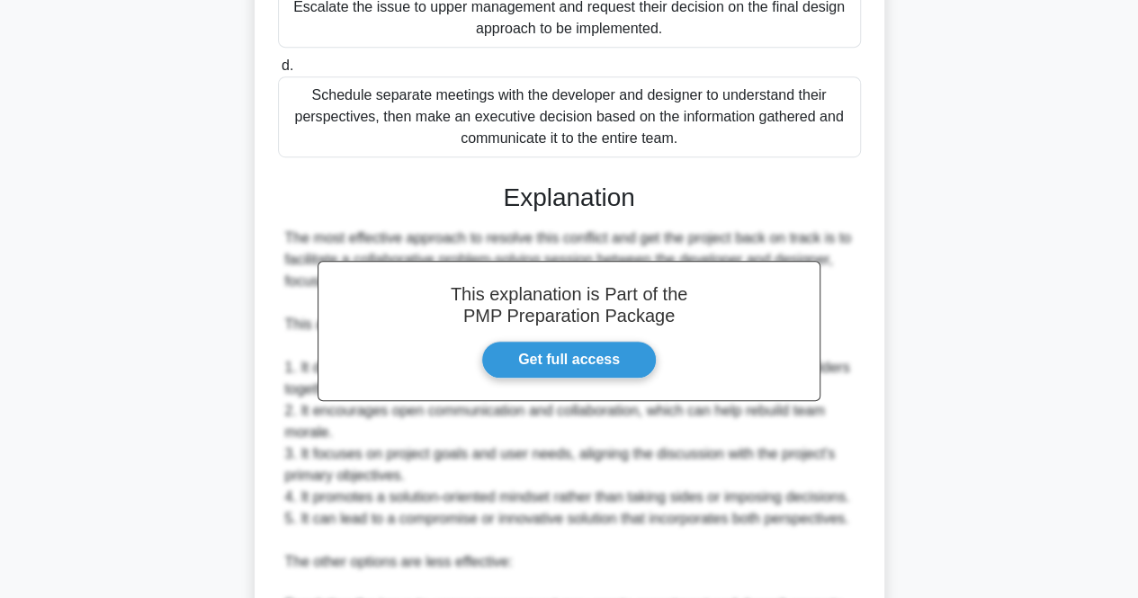
scroll to position [1026, 0]
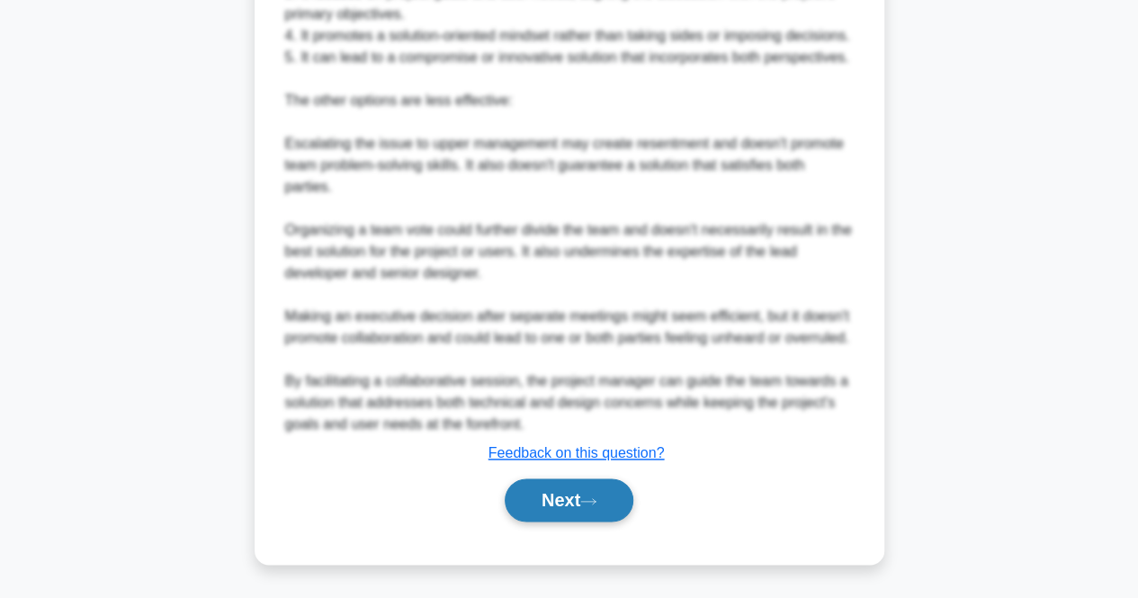
click at [553, 499] on button "Next" at bounding box center [569, 499] width 129 height 43
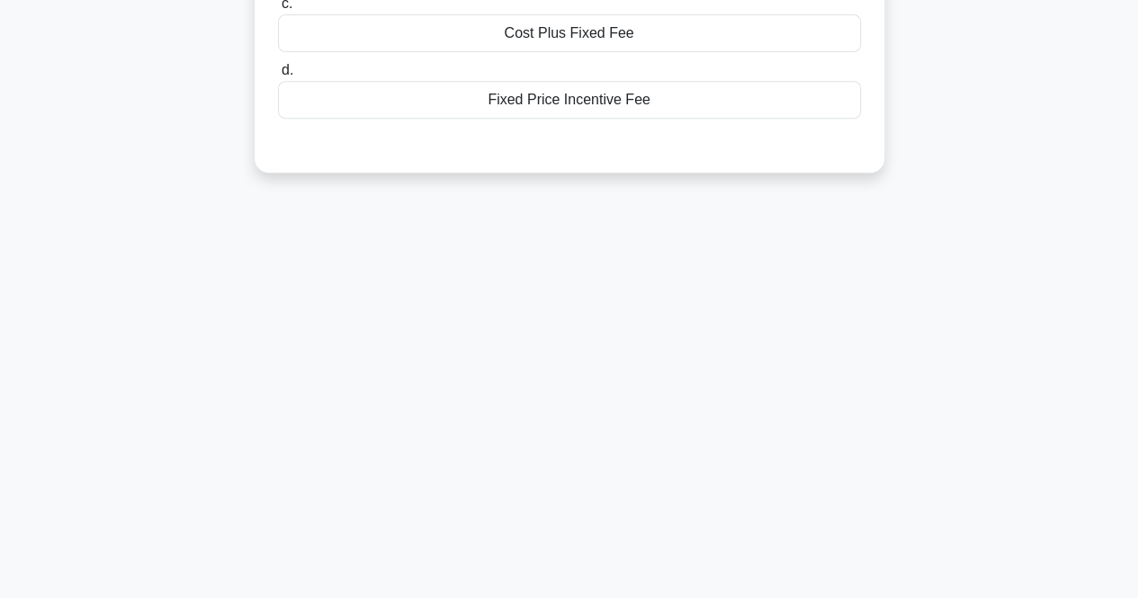
scroll to position [0, 0]
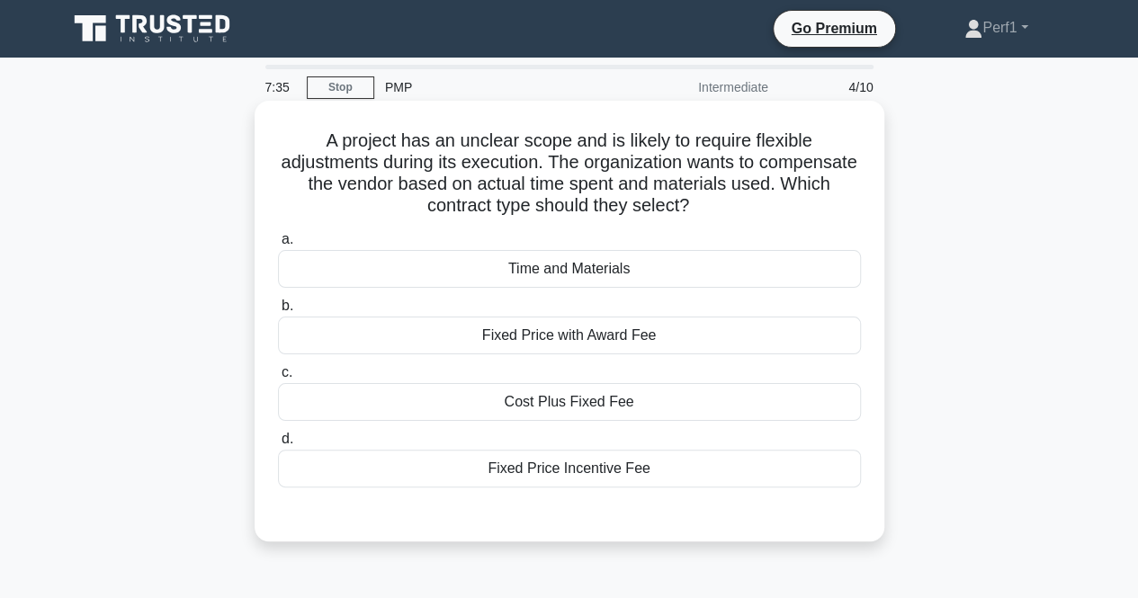
click at [579, 469] on div "Fixed Price Incentive Fee" at bounding box center [569, 469] width 583 height 38
click at [278, 445] on input "d. Fixed Price Incentive Fee" at bounding box center [278, 440] width 0 height 12
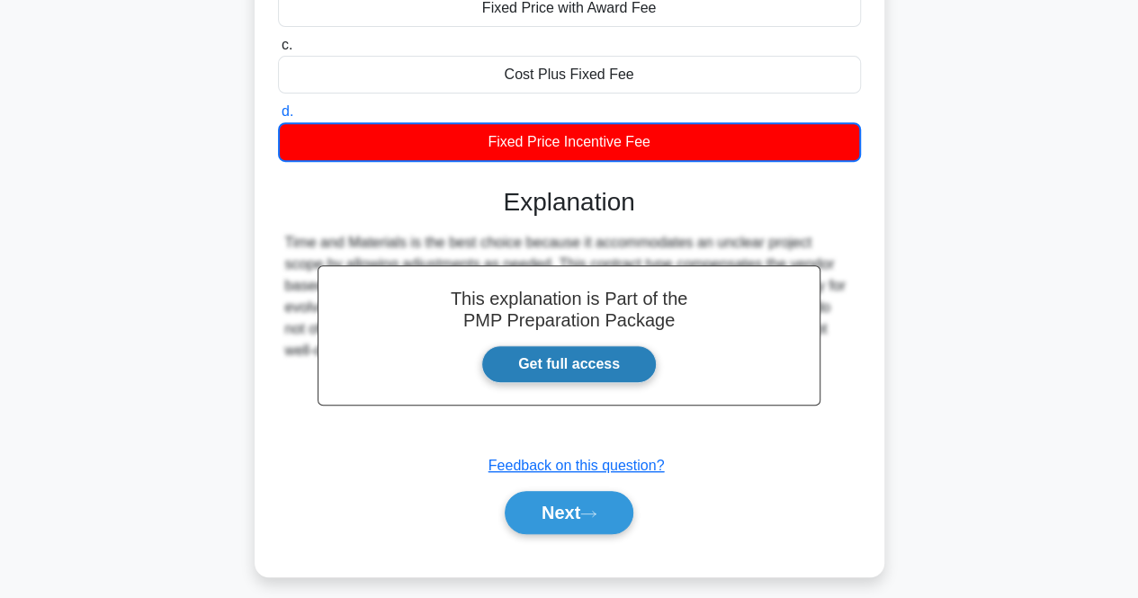
scroll to position [373, 0]
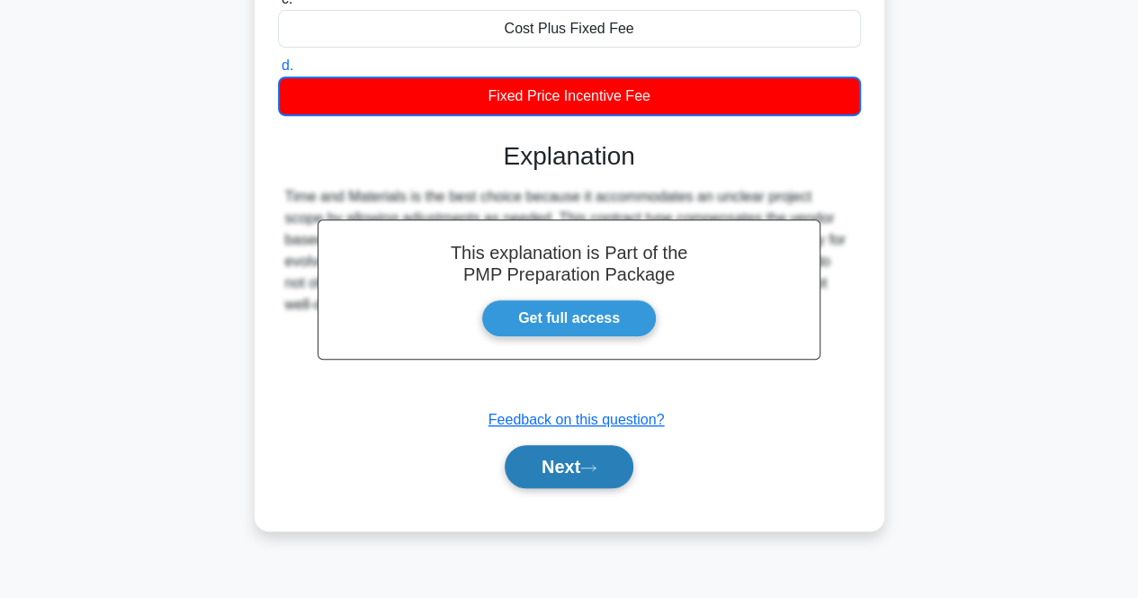
click at [567, 475] on button "Next" at bounding box center [569, 466] width 129 height 43
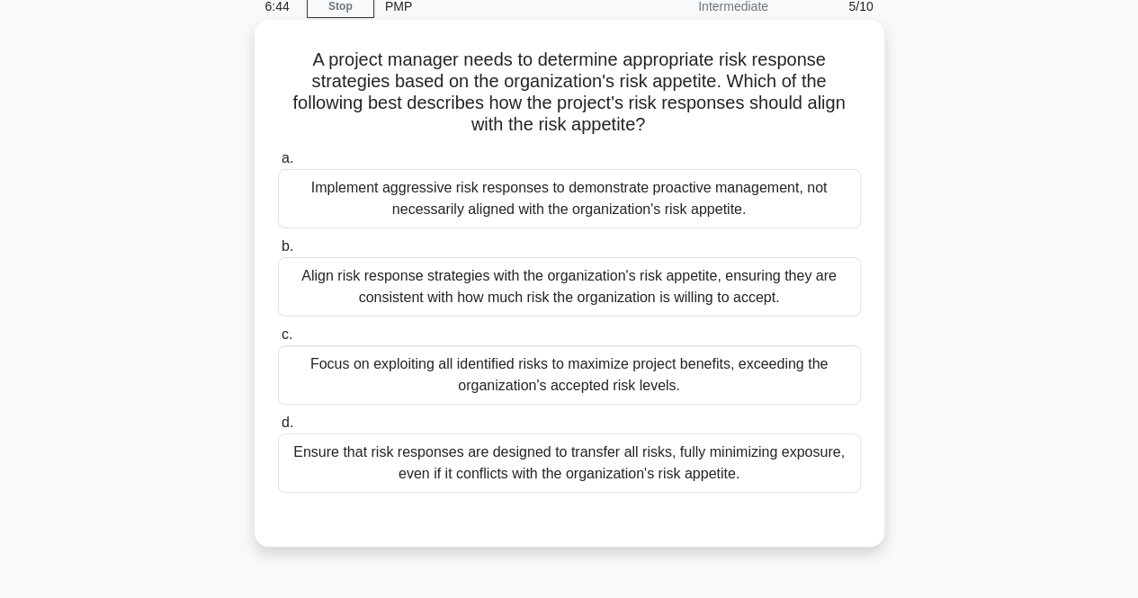
scroll to position [180, 0]
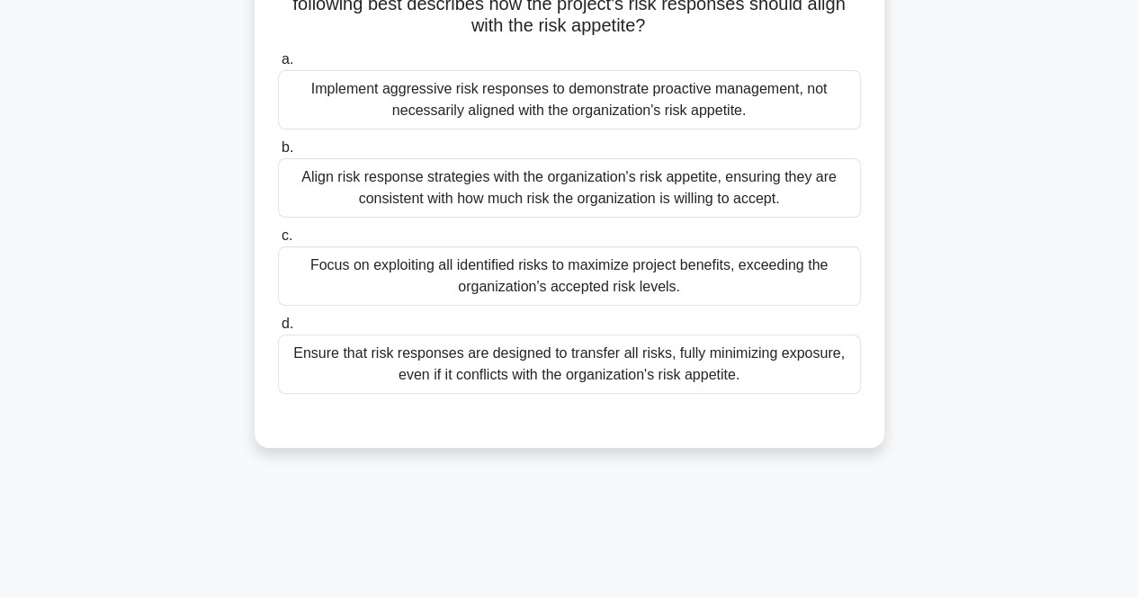
click at [450, 365] on div "Ensure that risk responses are designed to transfer all risks, fully minimizing…" at bounding box center [569, 364] width 583 height 59
click at [278, 330] on input "d. Ensure that risk responses are designed to transfer all risks, fully minimiz…" at bounding box center [278, 324] width 0 height 12
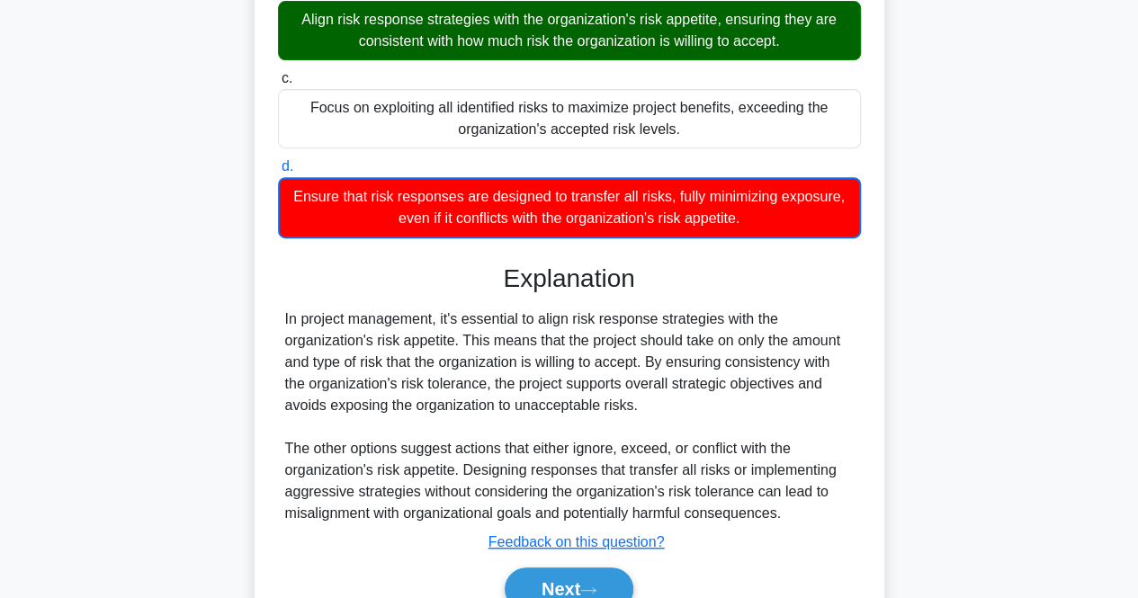
scroll to position [425, 0]
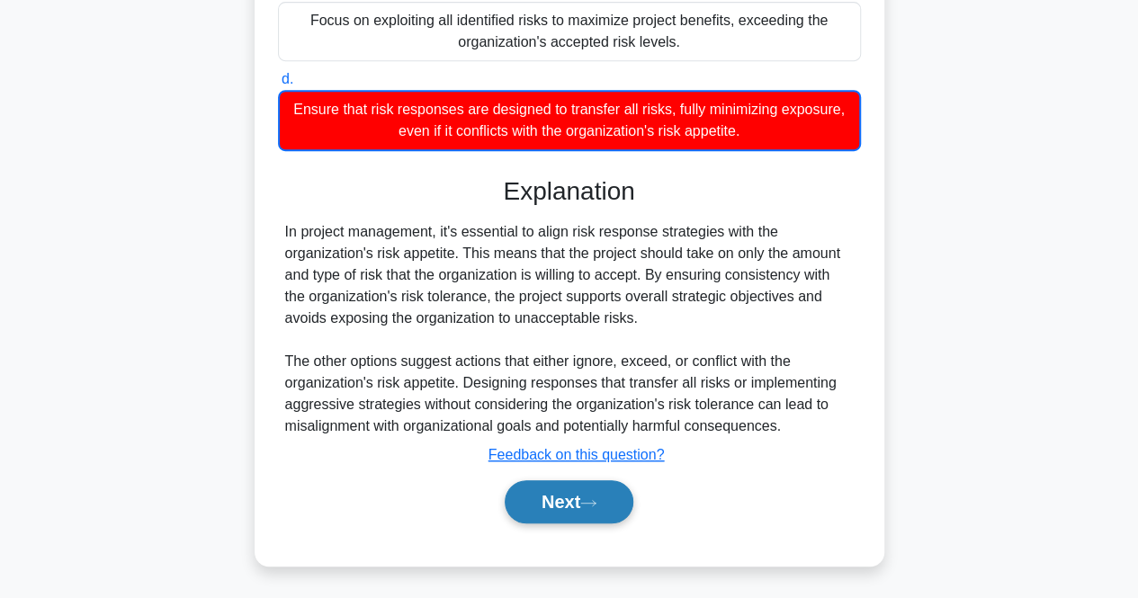
click at [540, 497] on button "Next" at bounding box center [569, 501] width 129 height 43
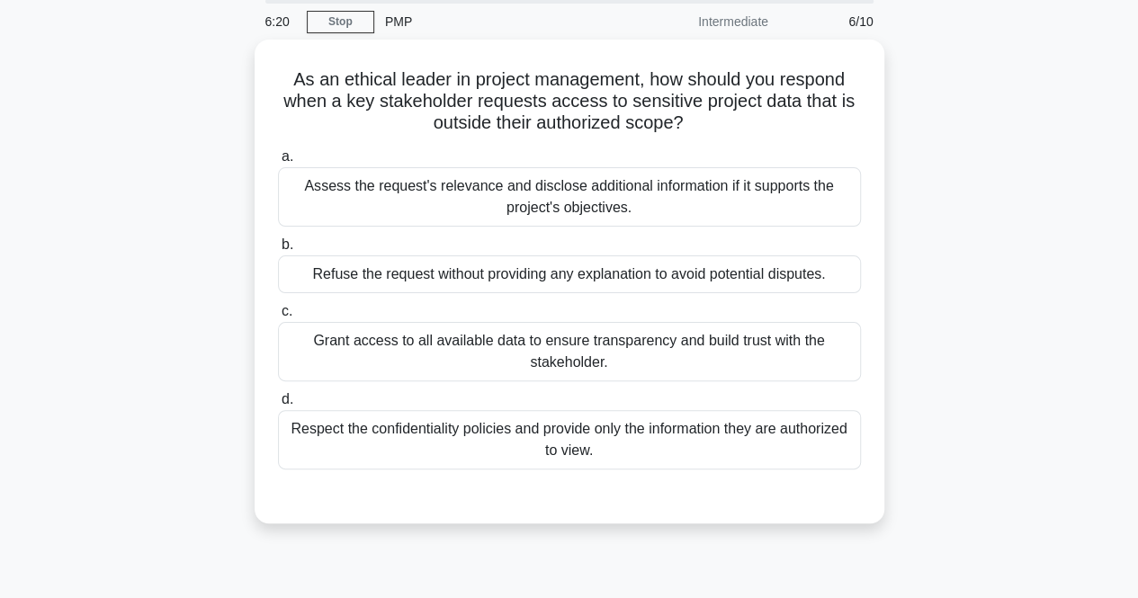
scroll to position [0, 0]
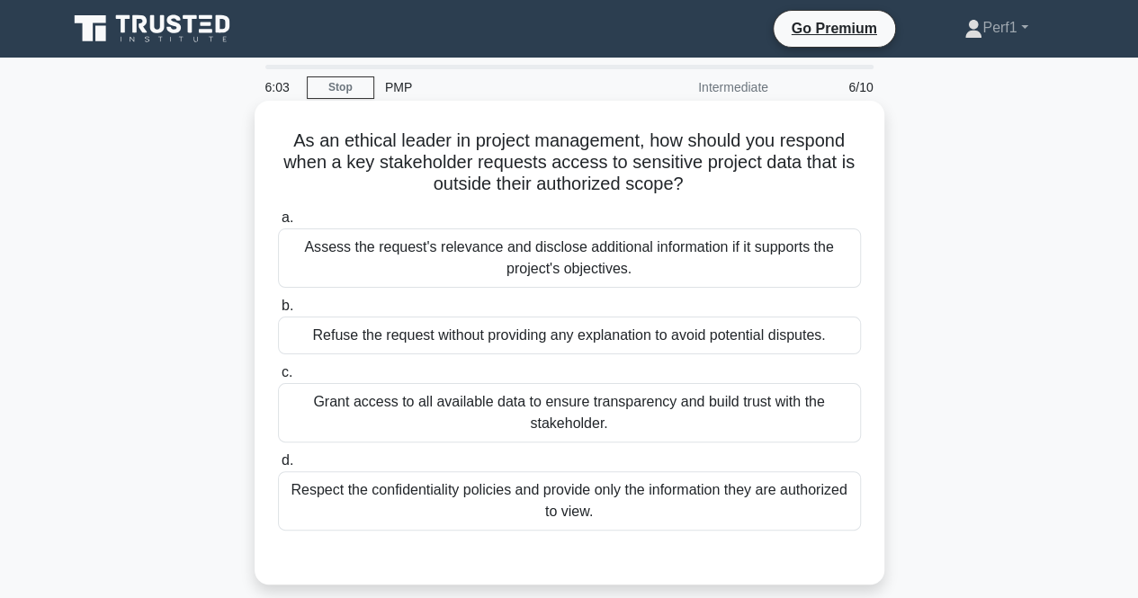
click at [431, 501] on div "Respect the confidentiality policies and provide only the information they are …" at bounding box center [569, 500] width 583 height 59
click at [278, 467] on input "d. Respect the confidentiality policies and provide only the information they a…" at bounding box center [278, 461] width 0 height 12
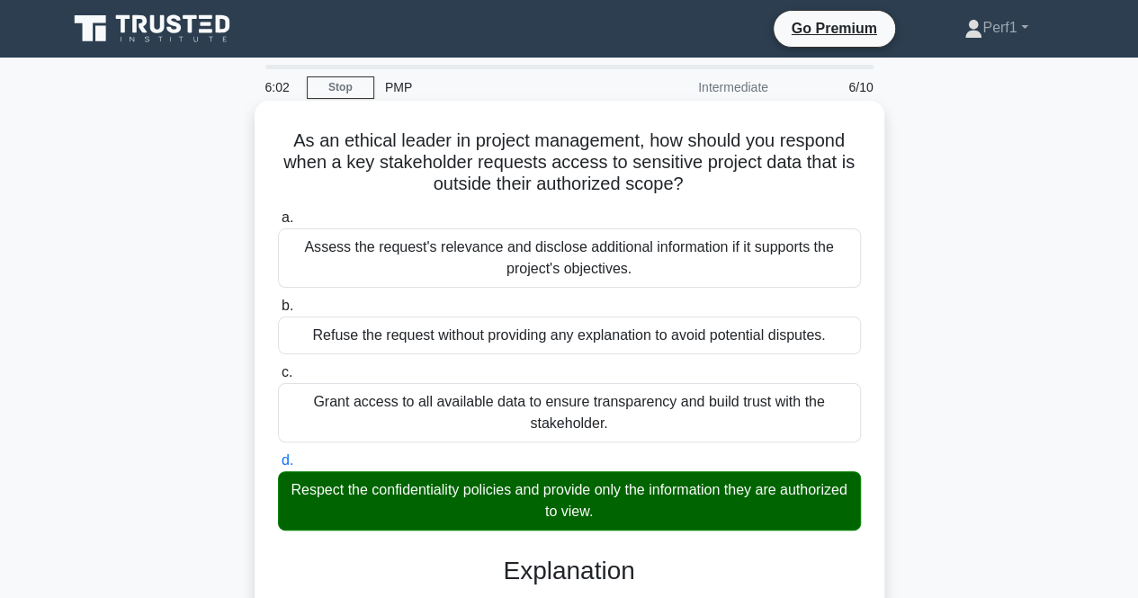
scroll to position [379, 0]
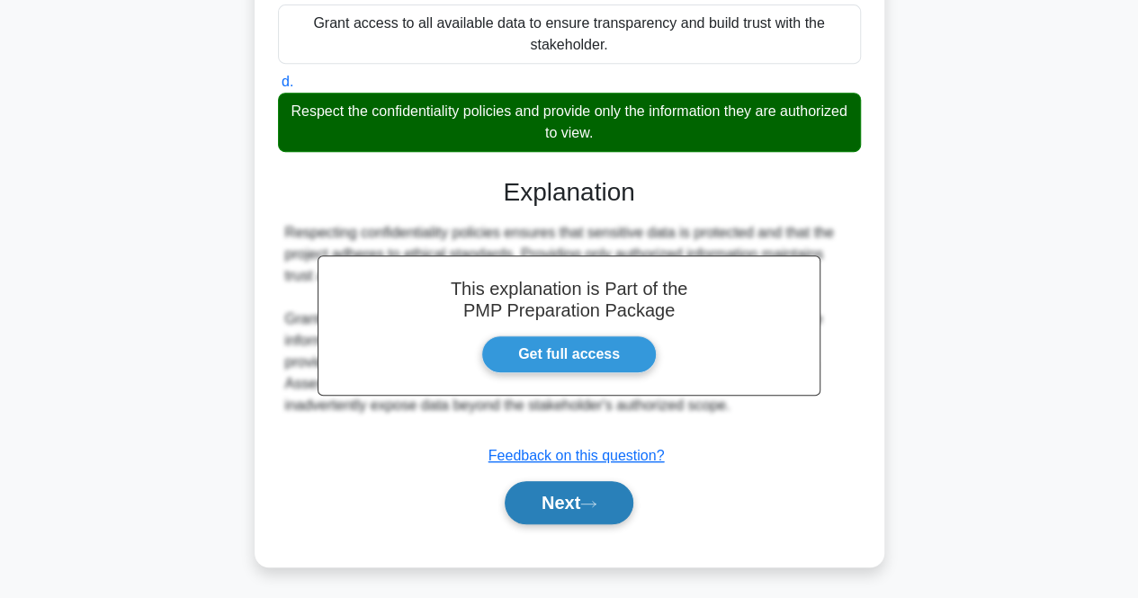
click at [526, 500] on button "Next" at bounding box center [569, 502] width 129 height 43
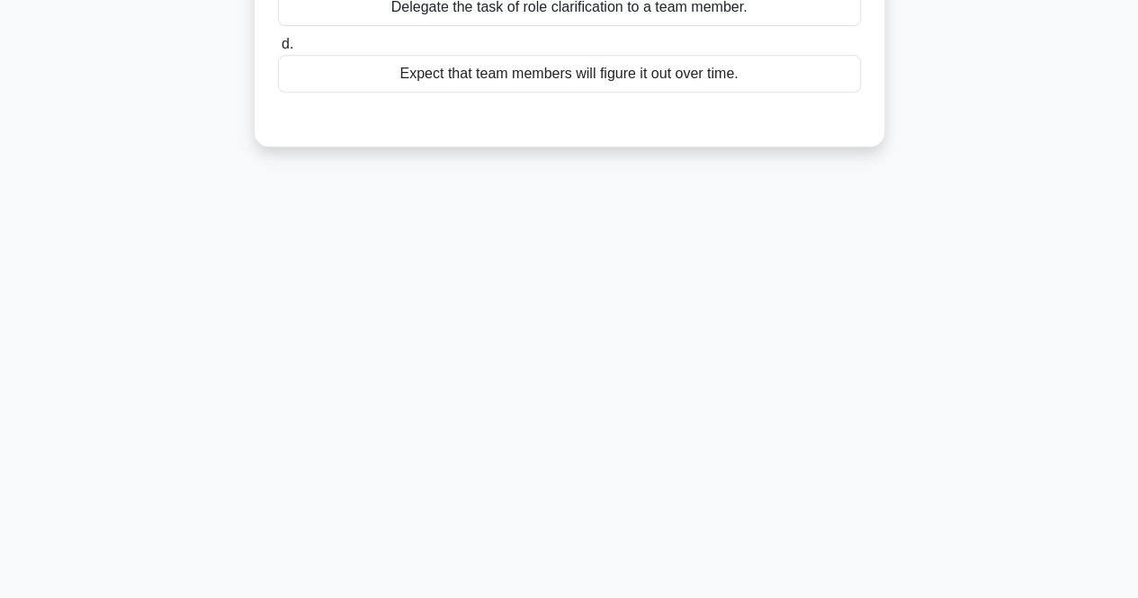
scroll to position [0, 0]
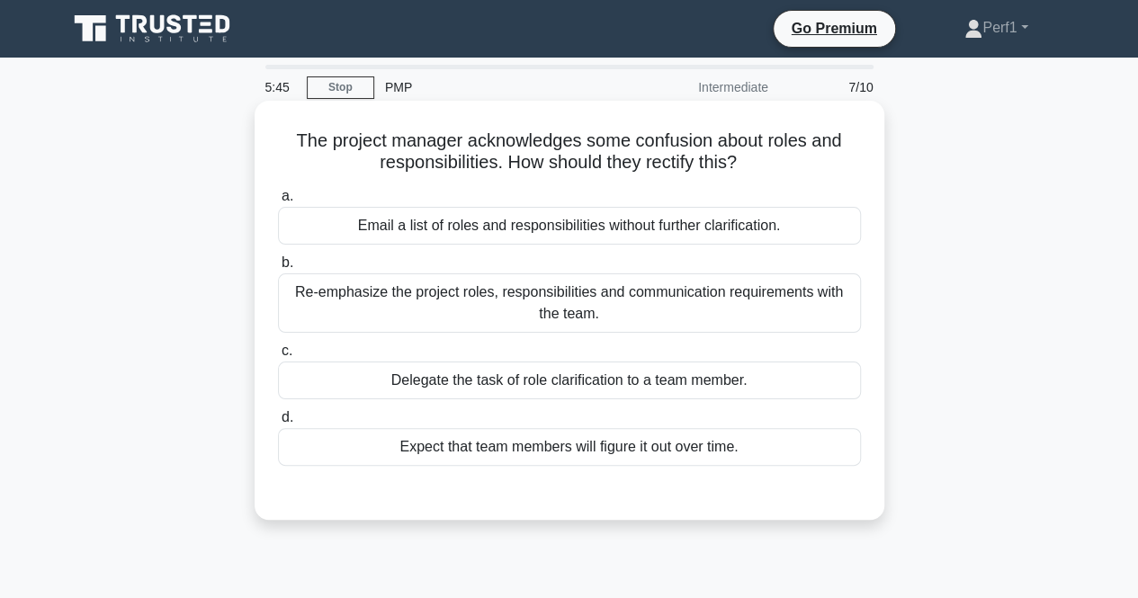
click at [388, 299] on div "Re-emphasize the project roles, responsibilities and communication requirements…" at bounding box center [569, 302] width 583 height 59
click at [278, 269] on input "b. Re-emphasize the project roles, responsibilities and communication requireme…" at bounding box center [278, 263] width 0 height 12
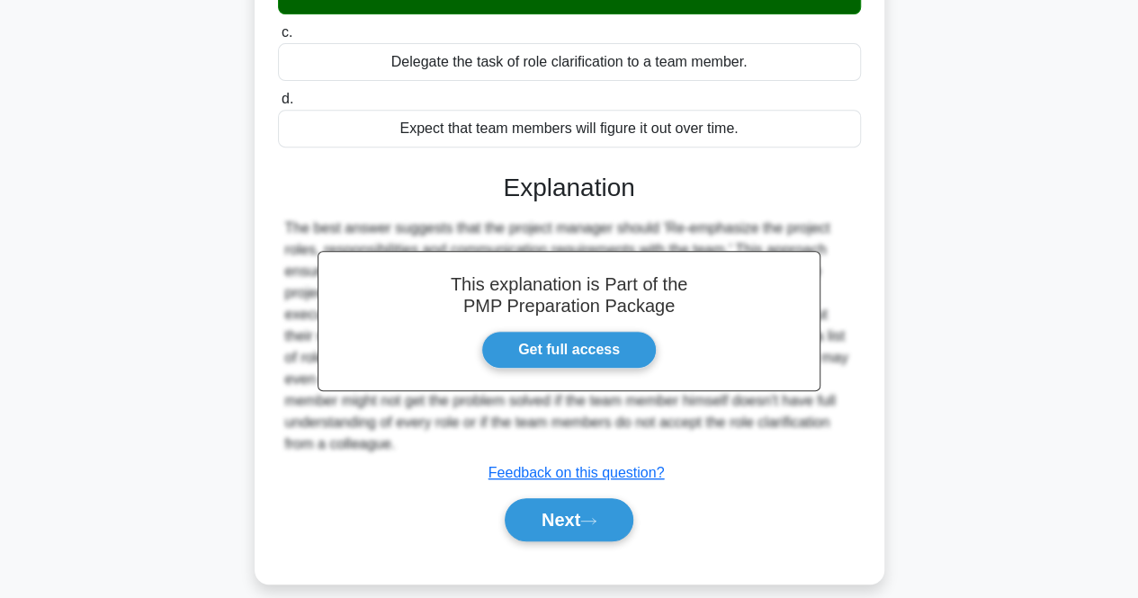
scroll to position [373, 0]
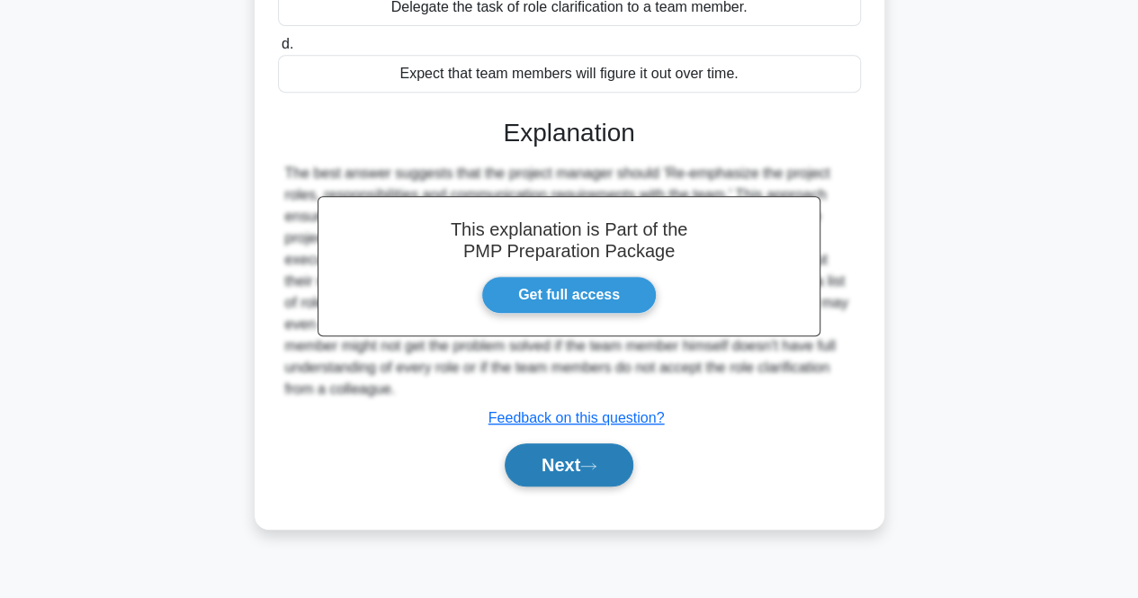
click at [579, 472] on button "Next" at bounding box center [569, 464] width 129 height 43
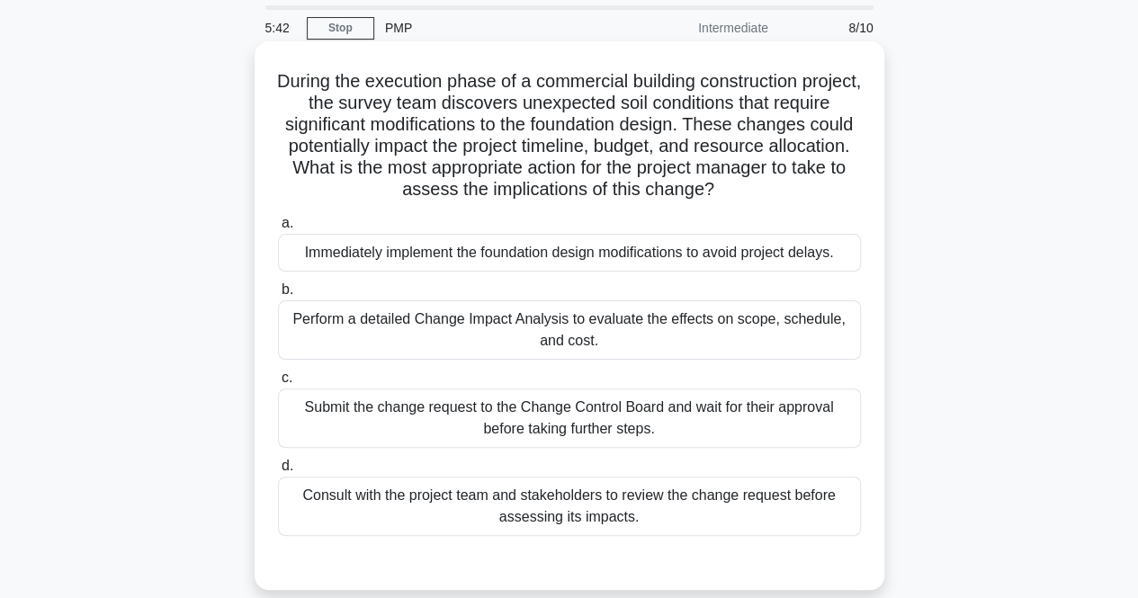
scroll to position [0, 0]
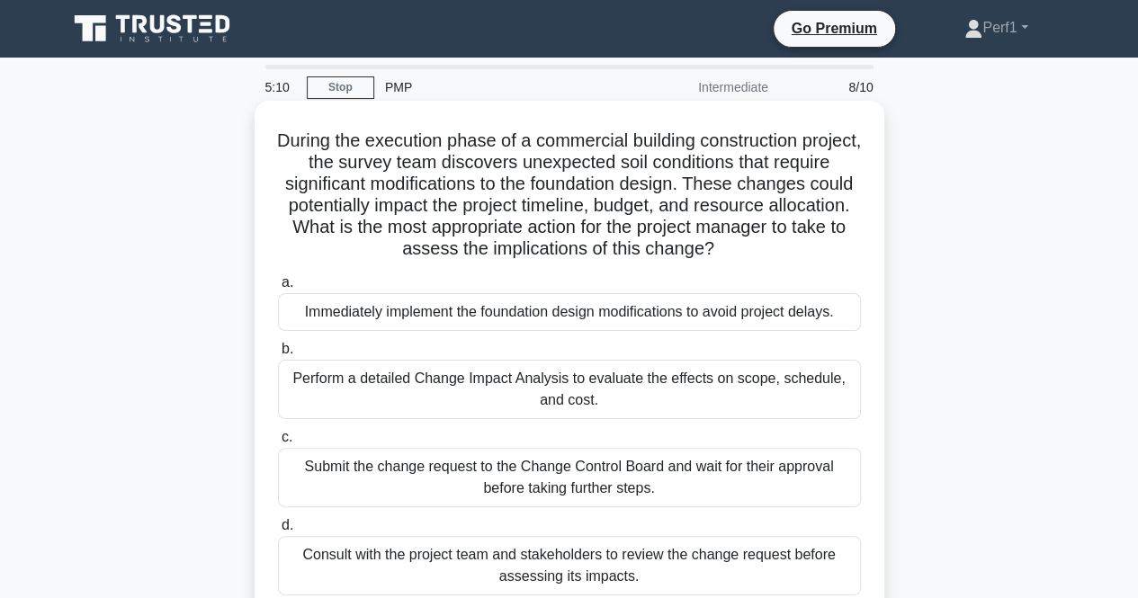
click at [371, 386] on div "Perform a detailed Change Impact Analysis to evaluate the effects on scope, sch…" at bounding box center [569, 389] width 583 height 59
click at [278, 355] on input "b. Perform a detailed Change Impact Analysis to evaluate the effects on scope, …" at bounding box center [278, 350] width 0 height 12
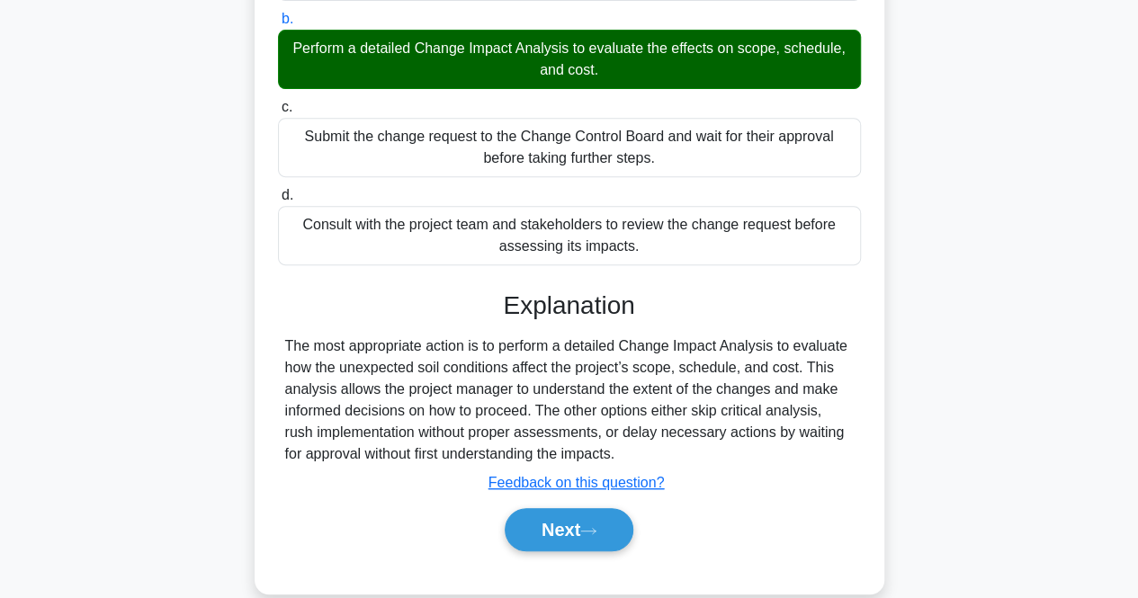
scroll to position [360, 0]
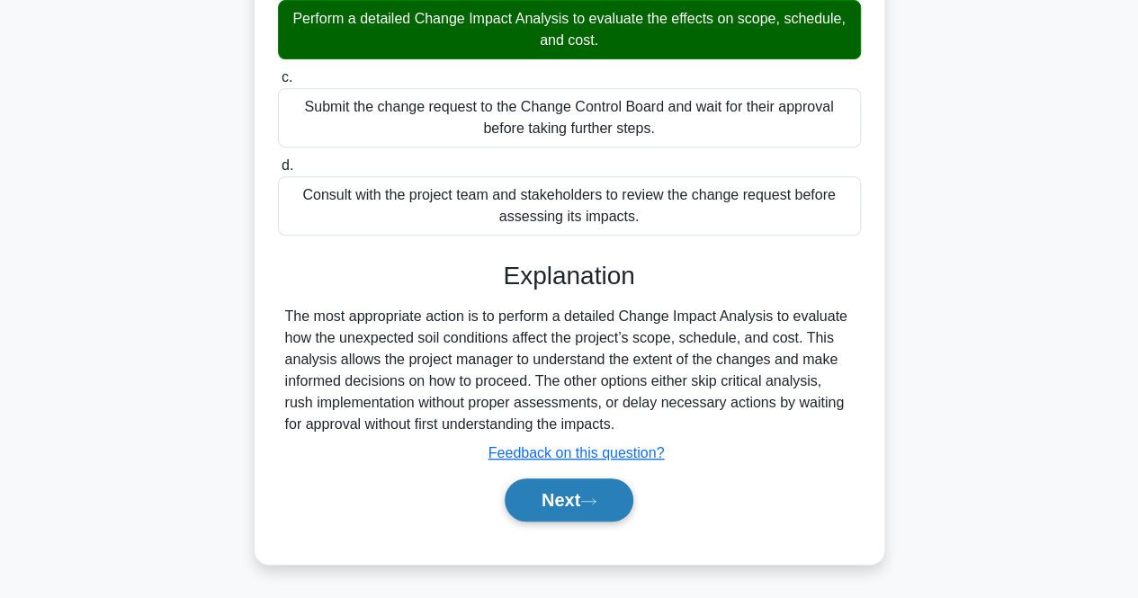
click at [580, 506] on button "Next" at bounding box center [569, 499] width 129 height 43
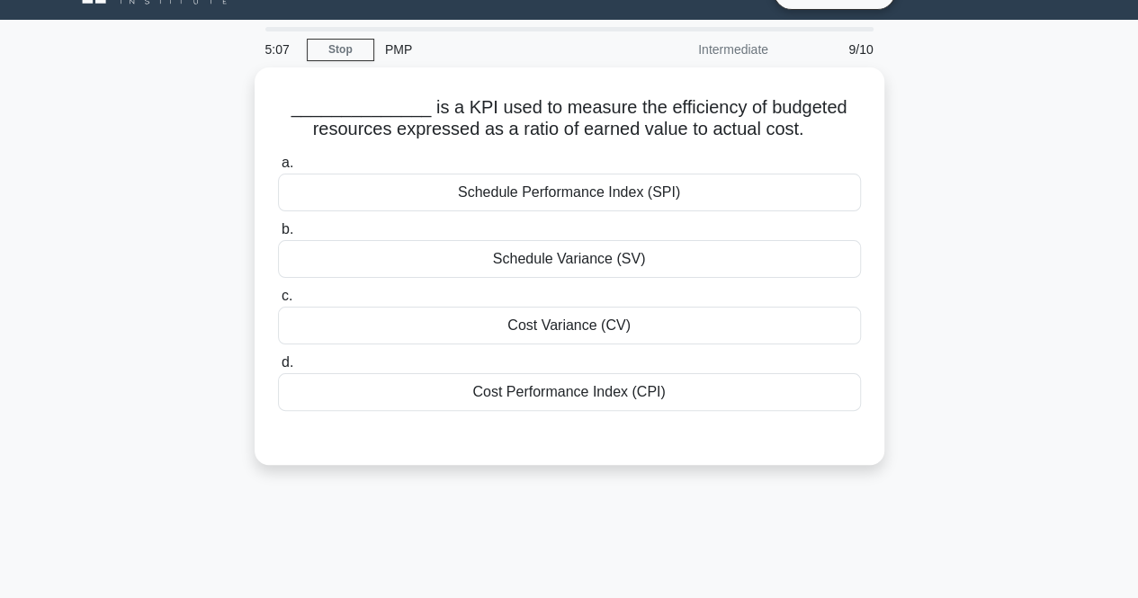
scroll to position [0, 0]
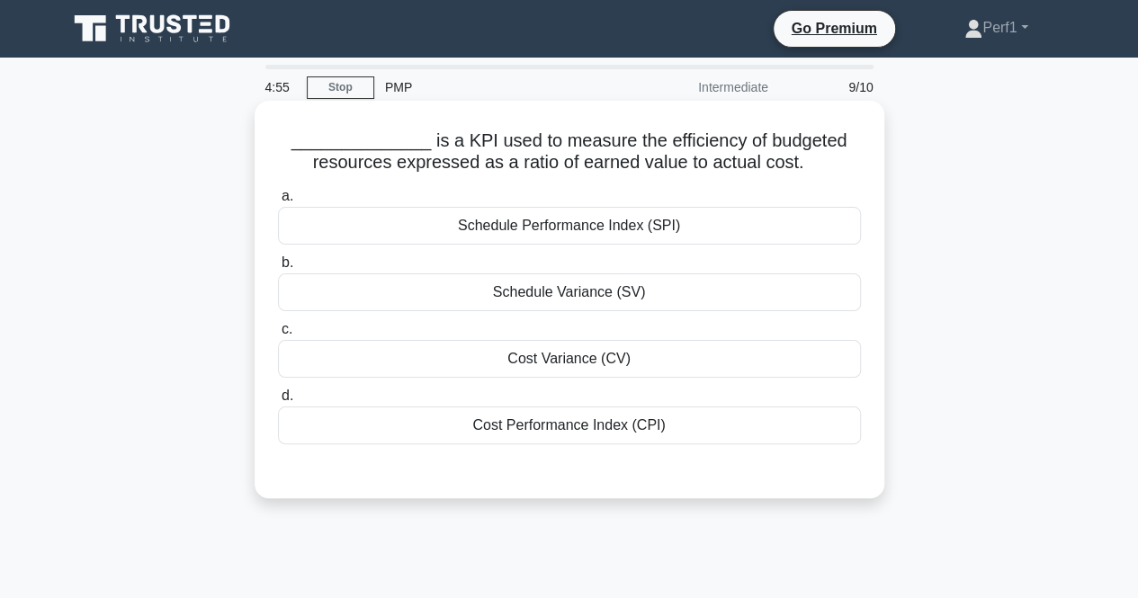
click at [563, 361] on div "Cost Variance (CV)" at bounding box center [569, 359] width 583 height 38
click at [278, 335] on input "c. Cost Variance (CV)" at bounding box center [278, 330] width 0 height 12
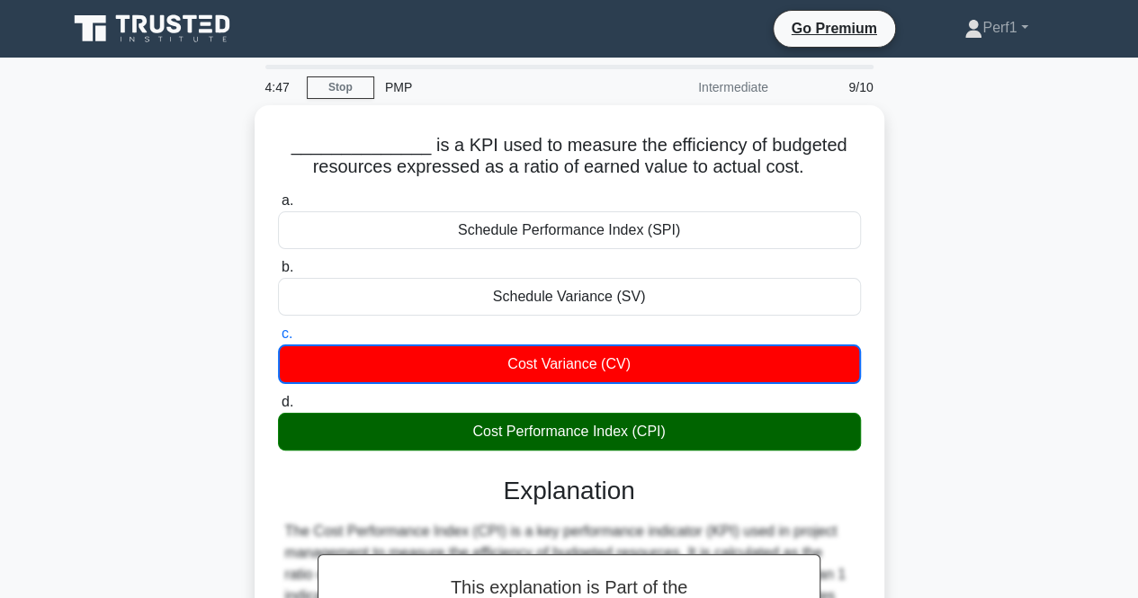
scroll to position [403, 0]
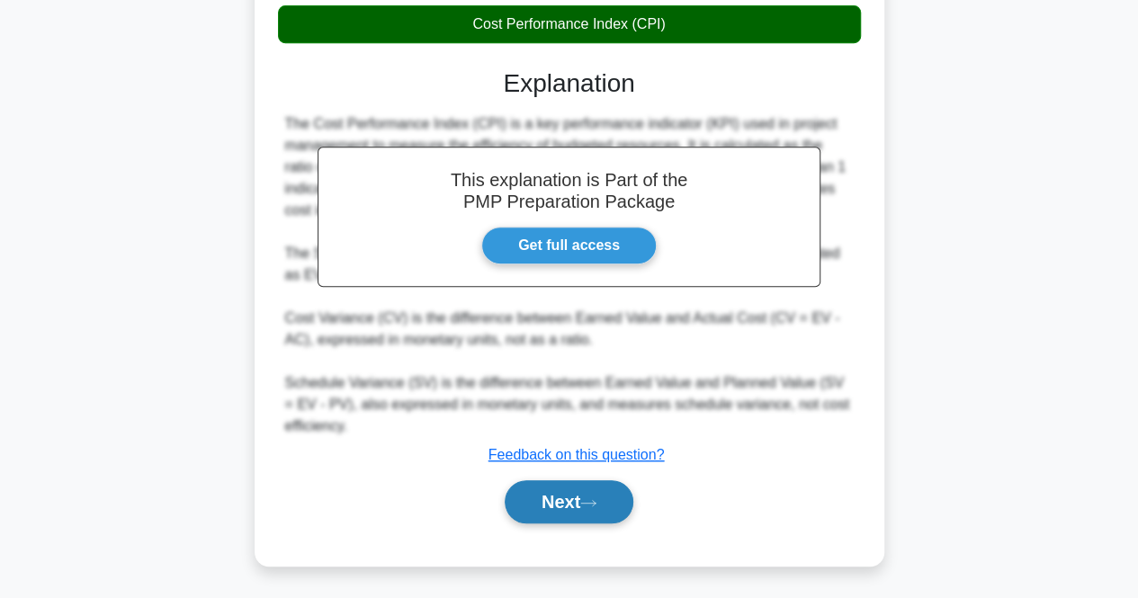
click at [556, 502] on button "Next" at bounding box center [569, 501] width 129 height 43
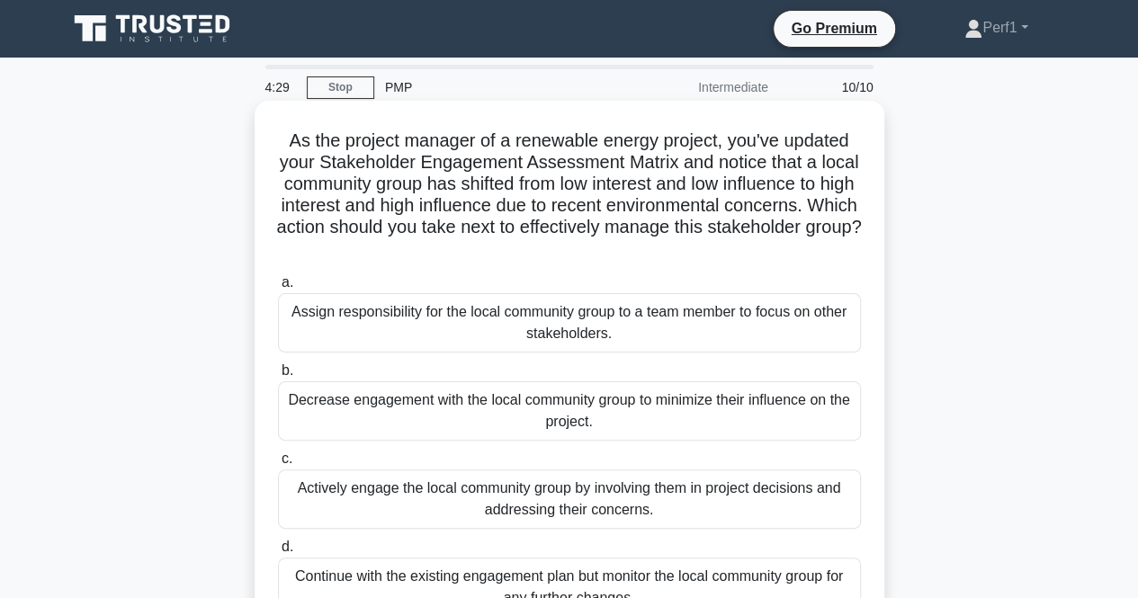
scroll to position [90, 0]
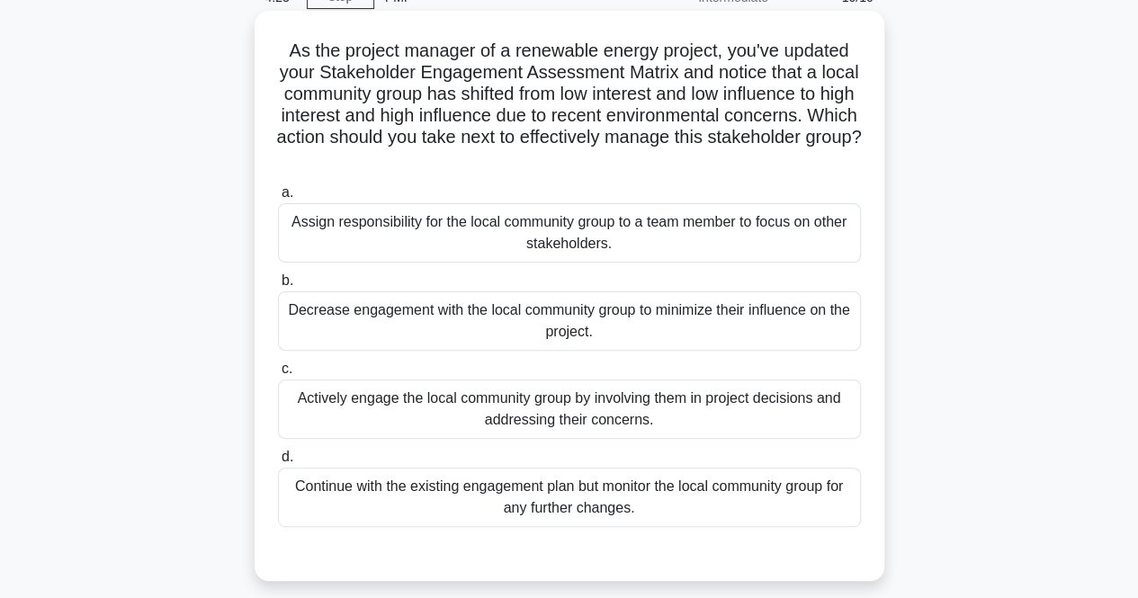
click at [366, 398] on div "Actively engage the local community group by involving them in project decision…" at bounding box center [569, 409] width 583 height 59
click at [278, 375] on input "c. Actively engage the local community group by involving them in project decis…" at bounding box center [278, 369] width 0 height 12
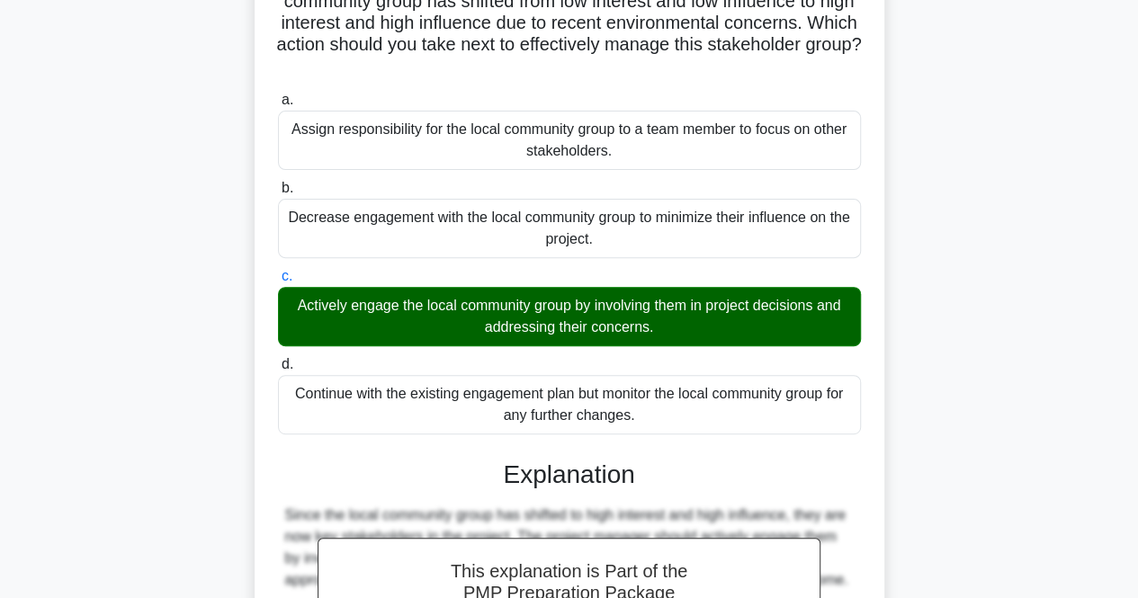
scroll to position [465, 0]
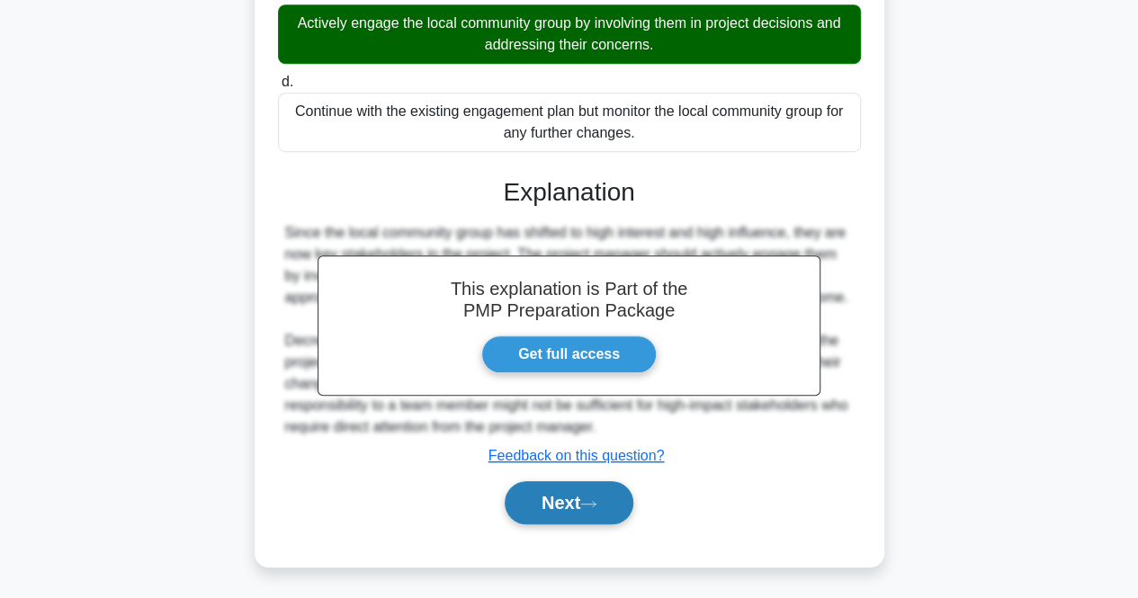
click at [580, 505] on button "Next" at bounding box center [569, 502] width 129 height 43
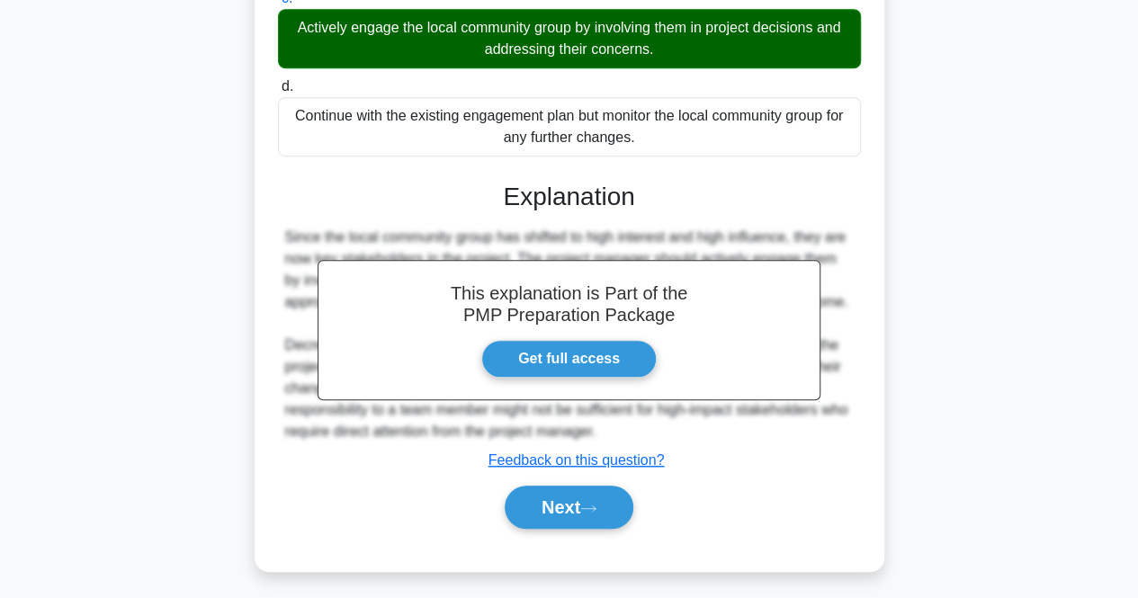
scroll to position [0, 0]
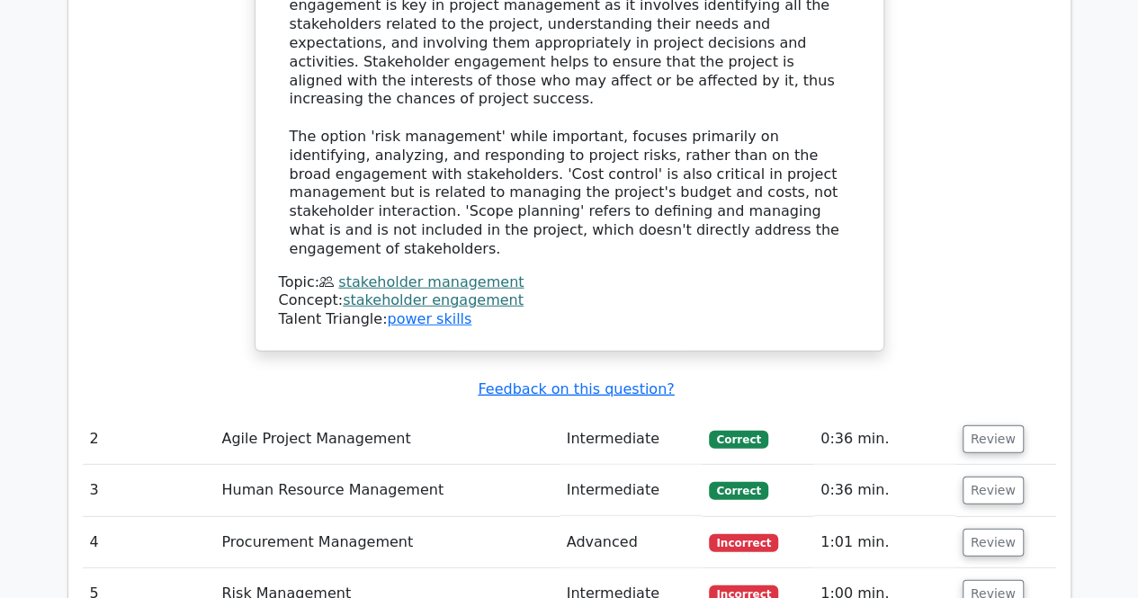
scroll to position [2428, 0]
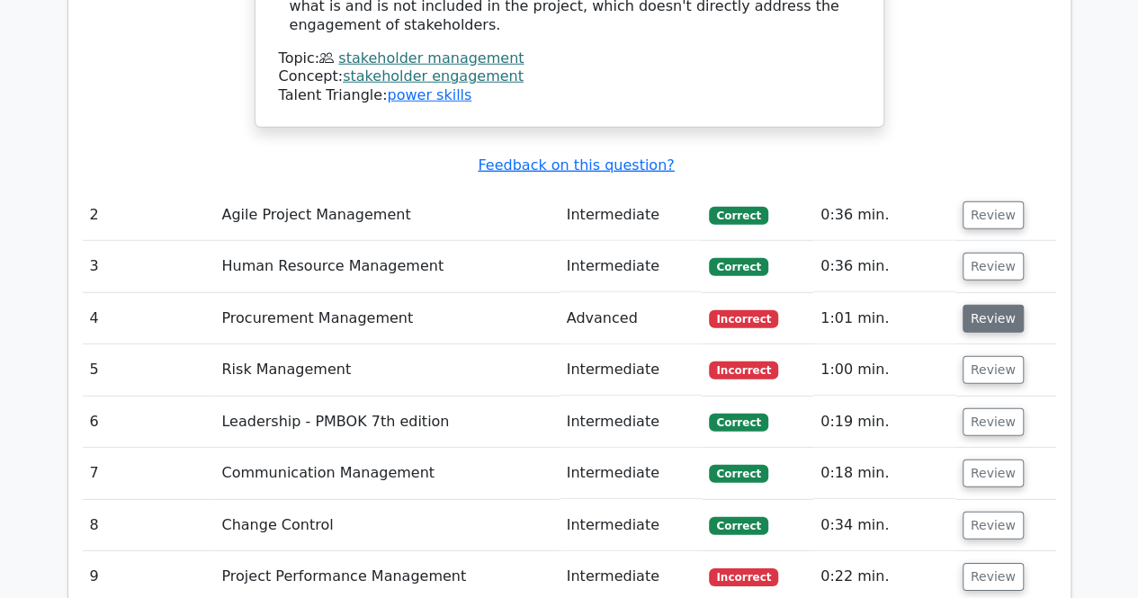
click at [962, 305] on button "Review" at bounding box center [992, 319] width 61 height 28
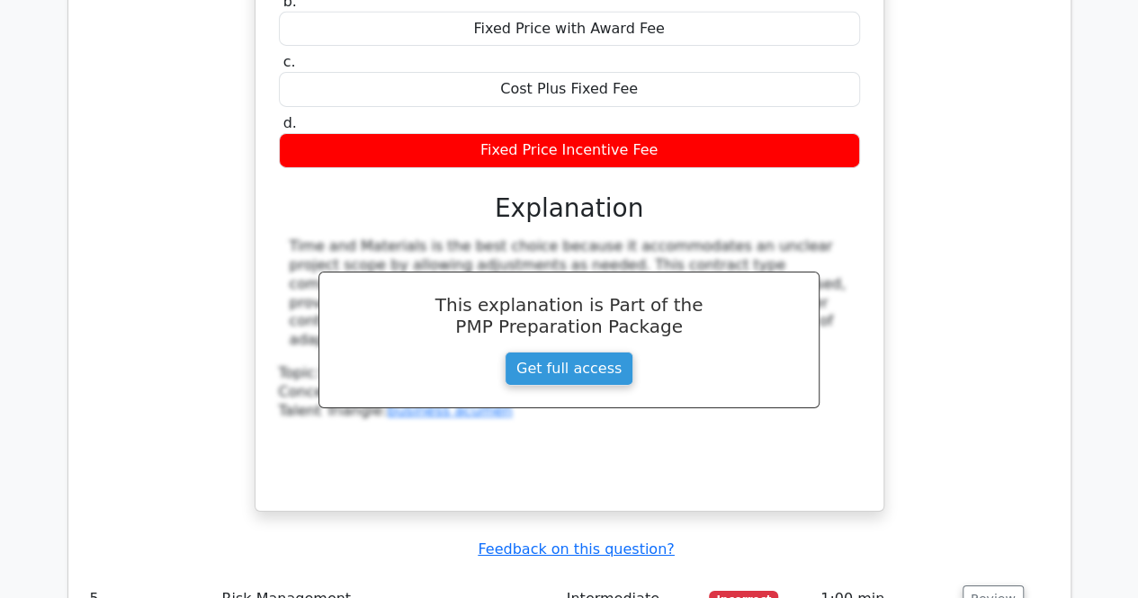
scroll to position [3238, 0]
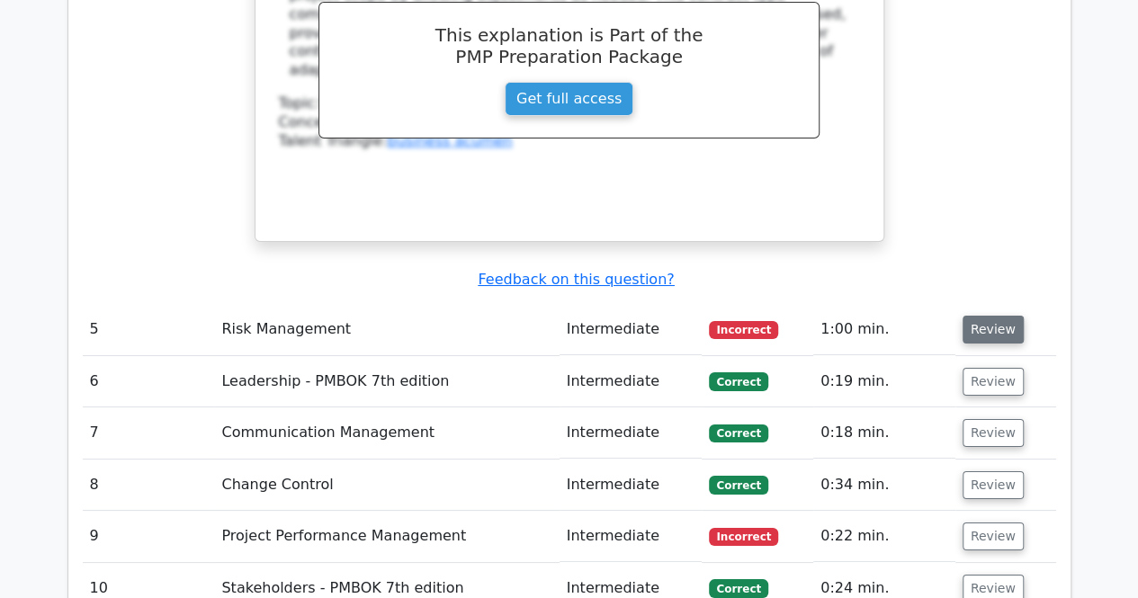
click at [982, 316] on button "Review" at bounding box center [992, 330] width 61 height 28
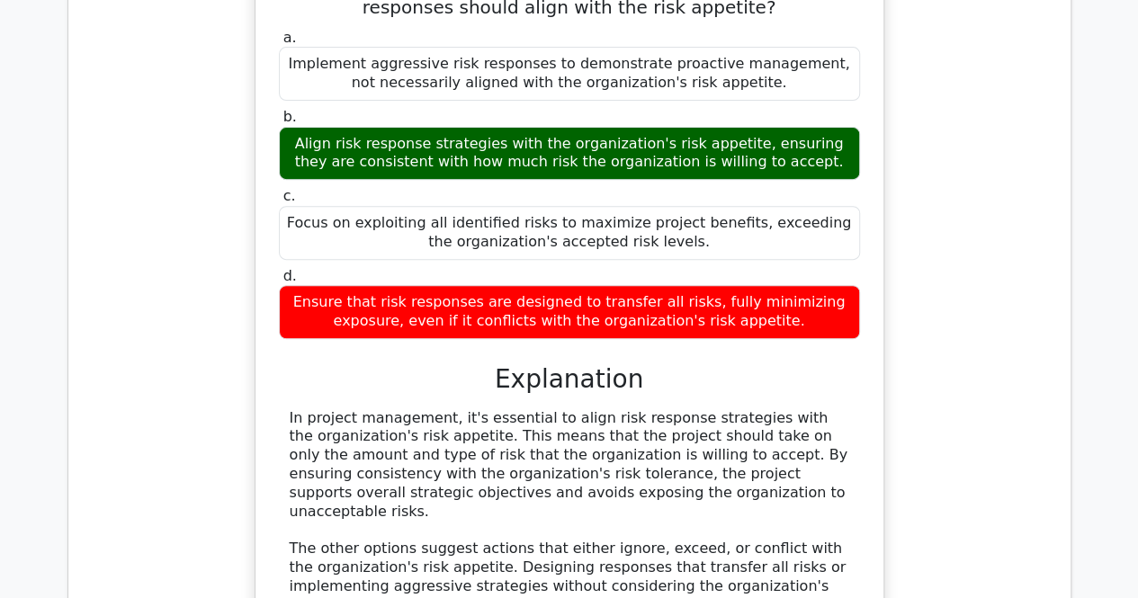
scroll to position [4317, 0]
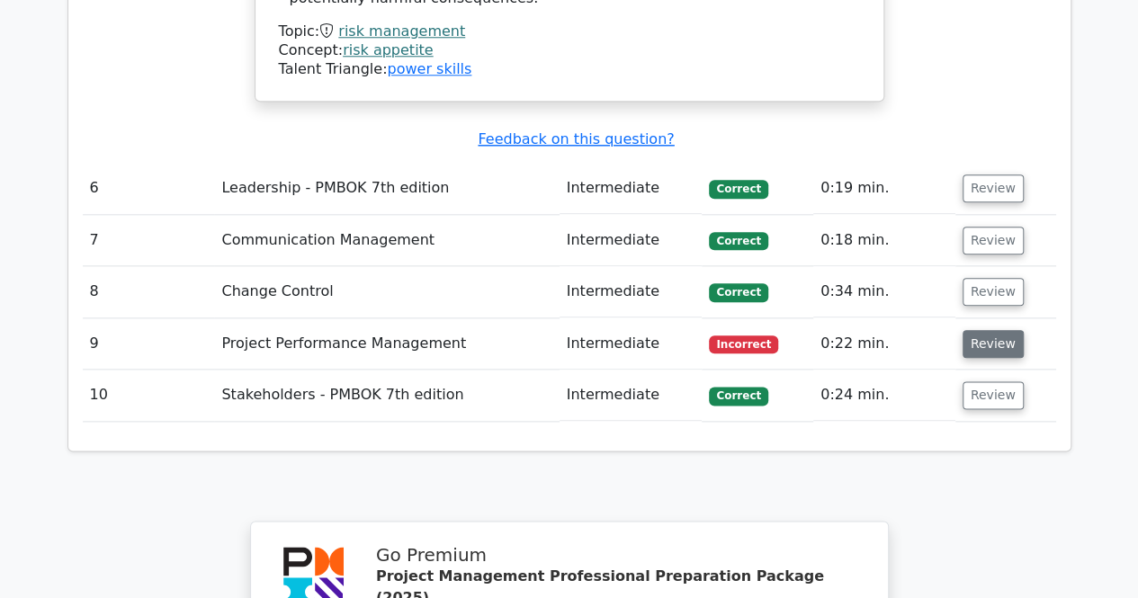
click at [983, 330] on button "Review" at bounding box center [992, 344] width 61 height 28
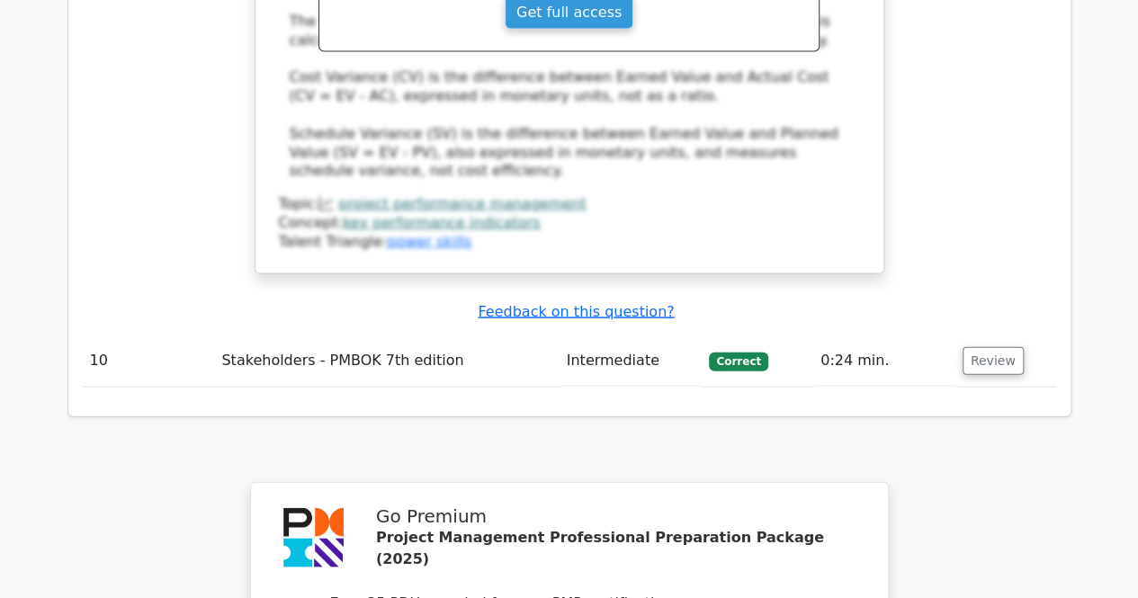
scroll to position [5576, 0]
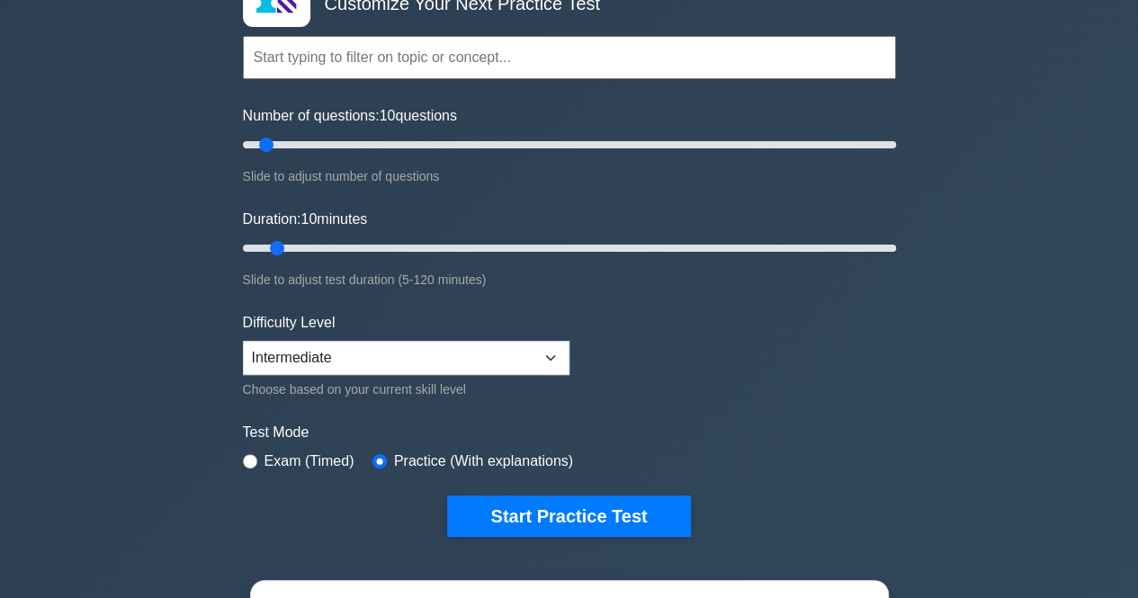
scroll to position [450, 0]
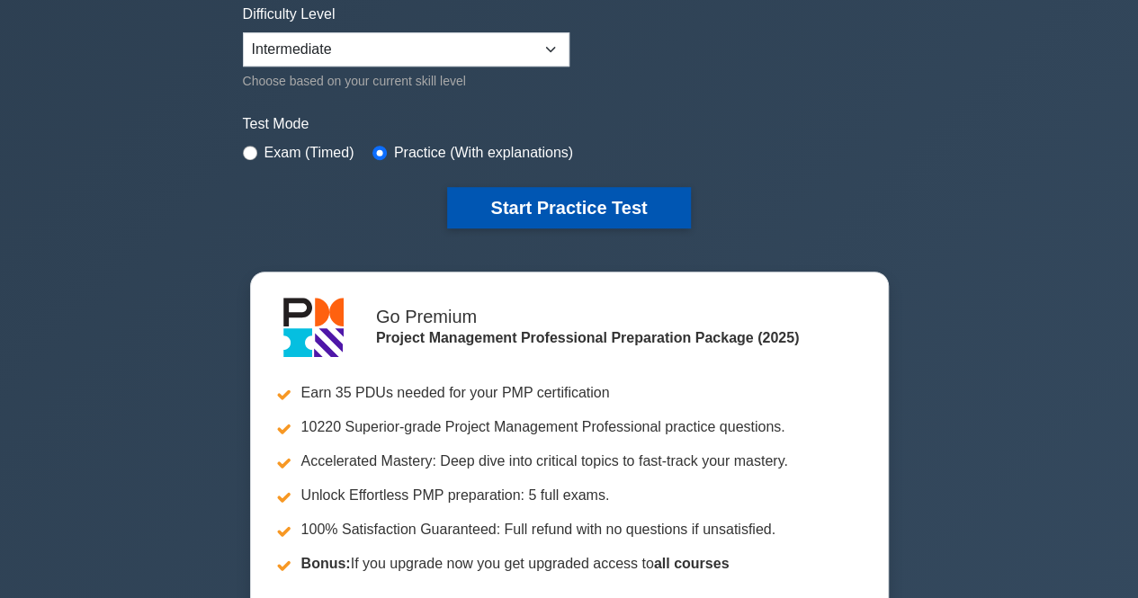
click at [561, 199] on button "Start Practice Test" at bounding box center [568, 207] width 243 height 41
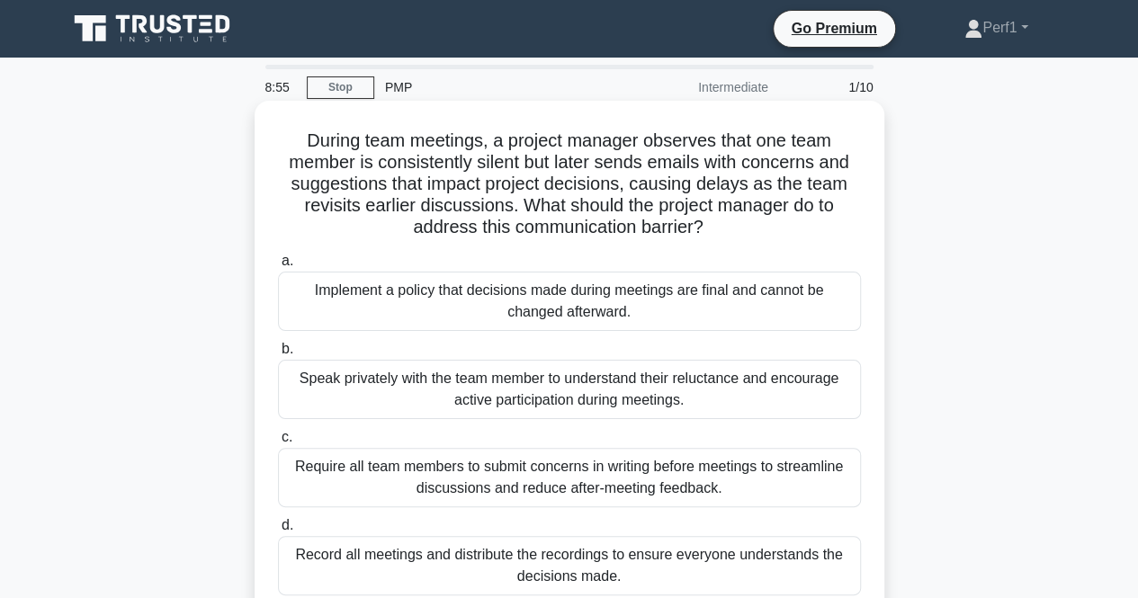
click at [428, 388] on div "Speak privately with the team member to understand their reluctance and encoura…" at bounding box center [569, 389] width 583 height 59
click at [278, 355] on input "b. Speak privately with the team member to understand their reluctance and enco…" at bounding box center [278, 350] width 0 height 12
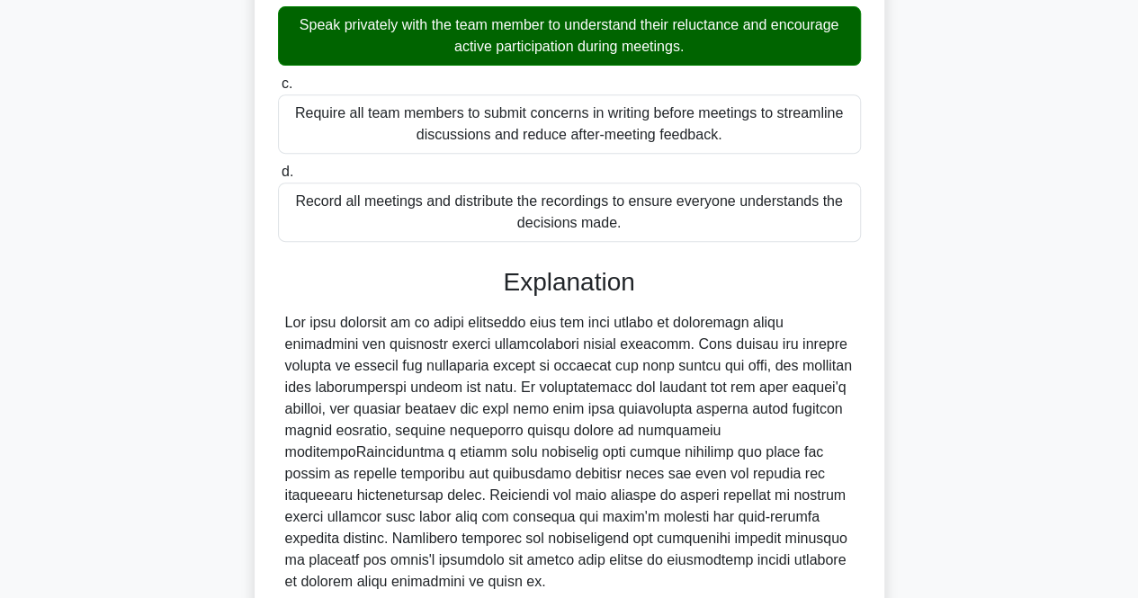
scroll to position [508, 0]
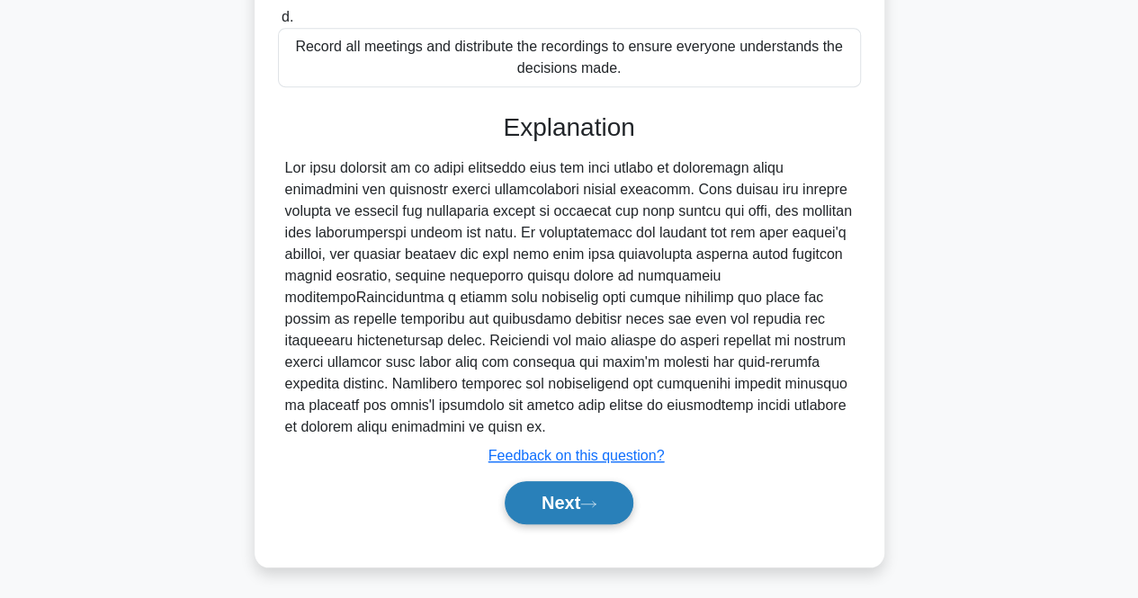
click at [571, 506] on button "Next" at bounding box center [569, 502] width 129 height 43
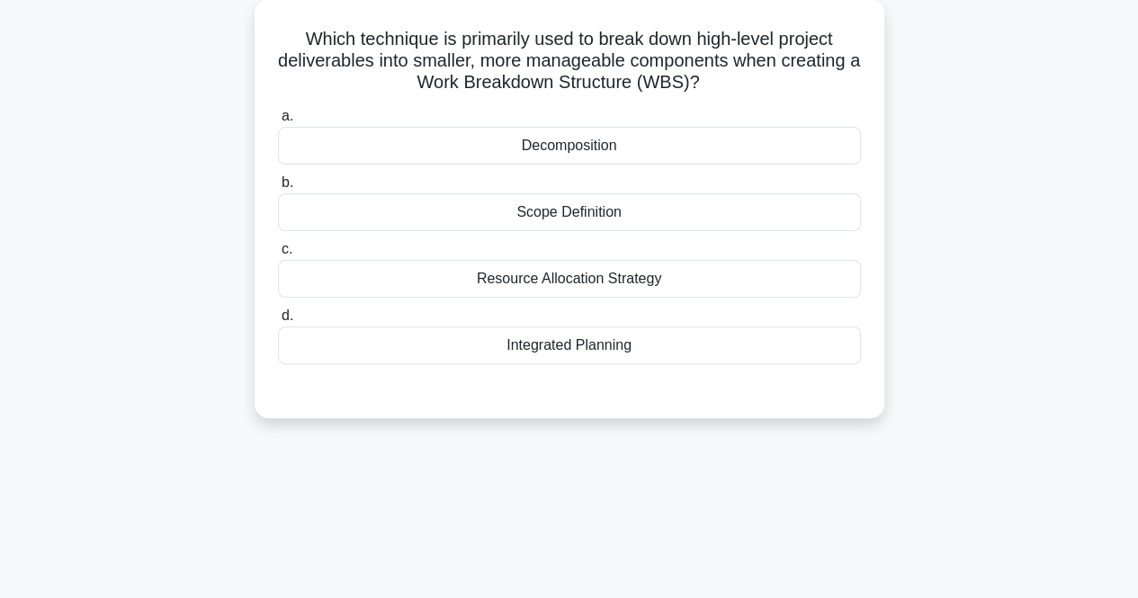
scroll to position [0, 0]
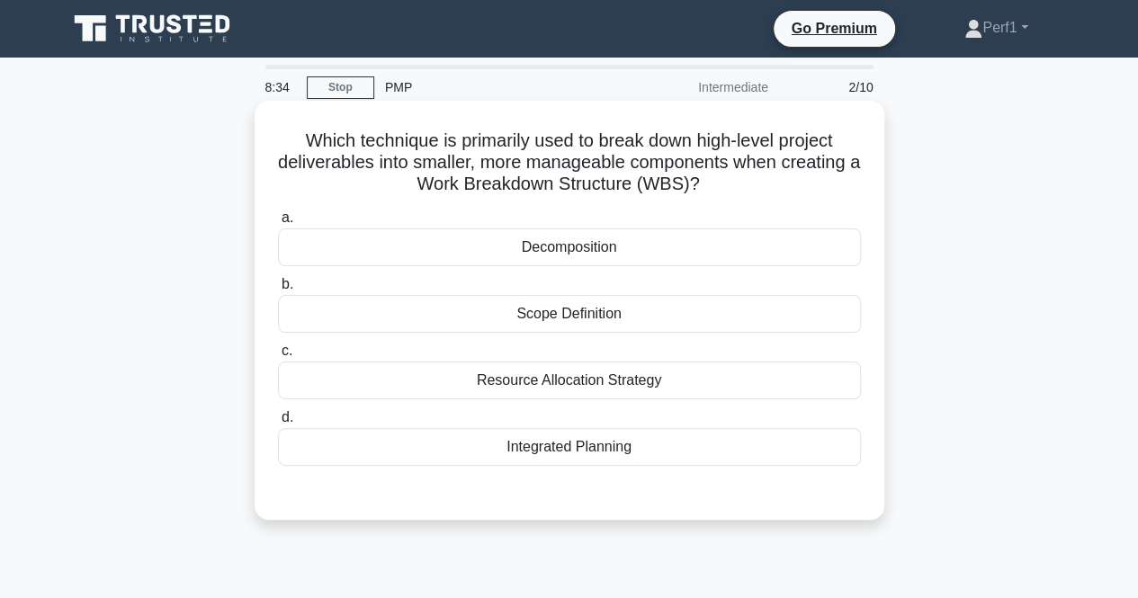
click at [612, 319] on div "Scope Definition" at bounding box center [569, 314] width 583 height 38
click at [278, 291] on input "b. Scope Definition" at bounding box center [278, 285] width 0 height 12
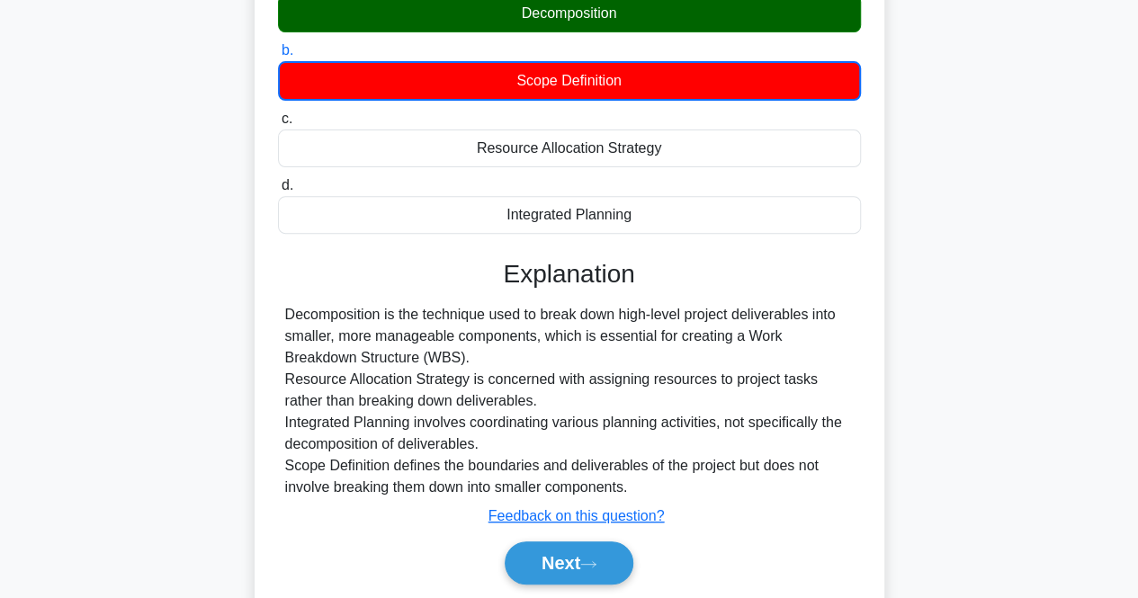
scroll to position [373, 0]
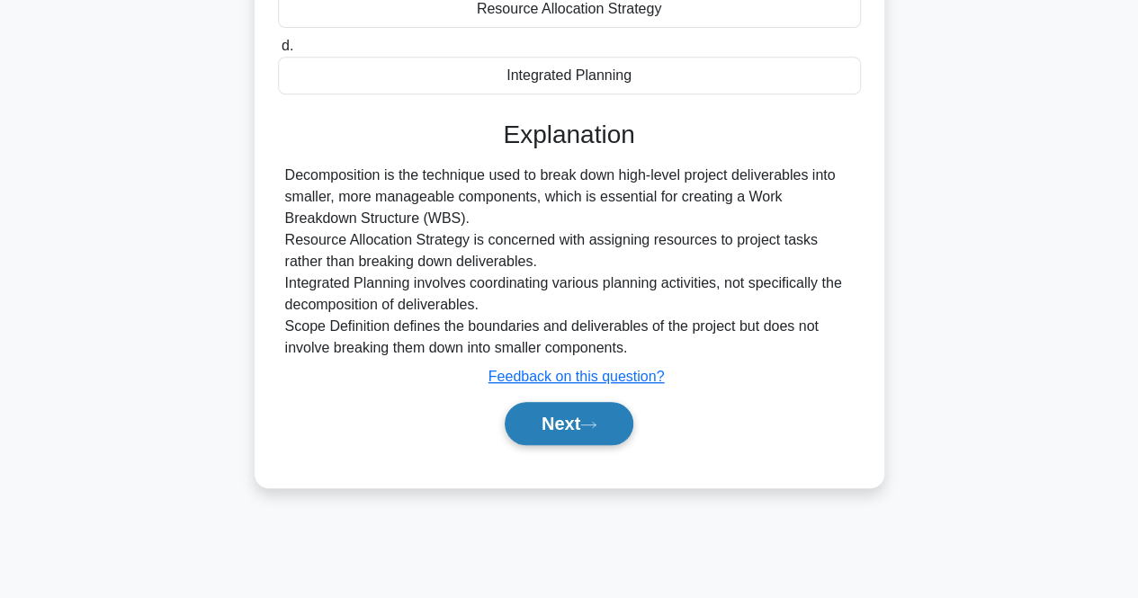
click at [550, 429] on button "Next" at bounding box center [569, 423] width 129 height 43
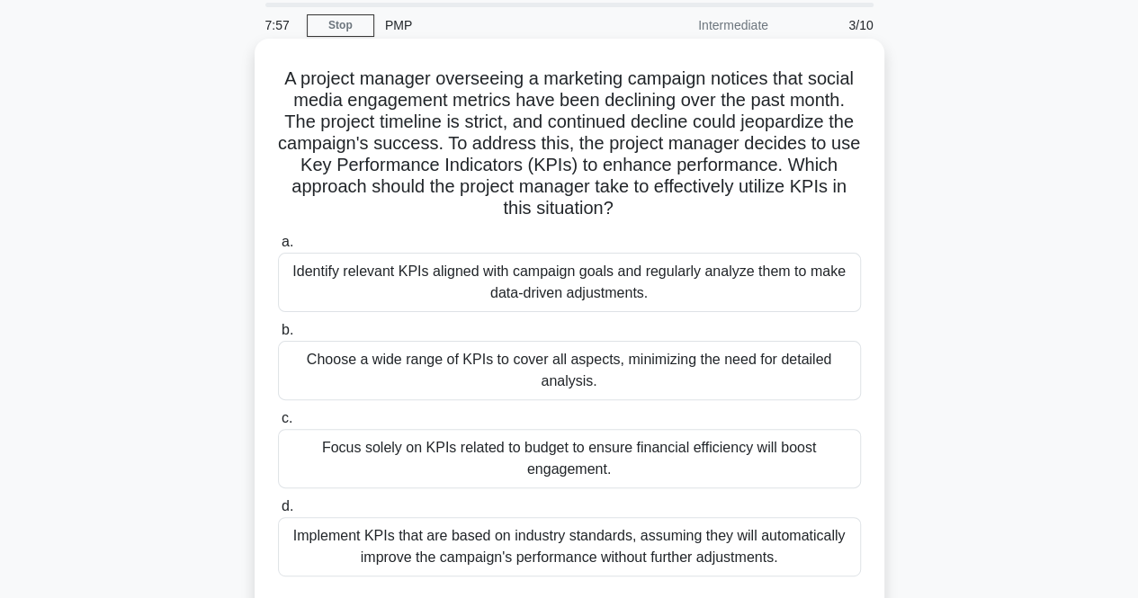
scroll to position [90, 0]
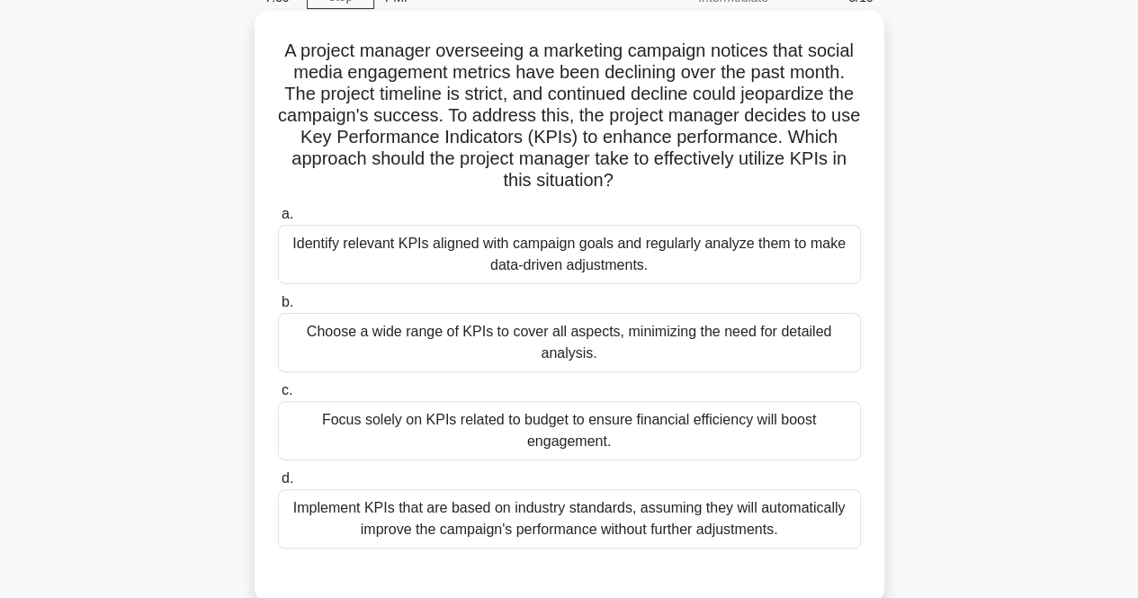
click at [431, 263] on div "Identify relevant KPIs aligned with campaign goals and regularly analyze them t…" at bounding box center [569, 254] width 583 height 59
click at [278, 220] on input "a. Identify relevant KPIs aligned with campaign goals and regularly analyze the…" at bounding box center [278, 215] width 0 height 12
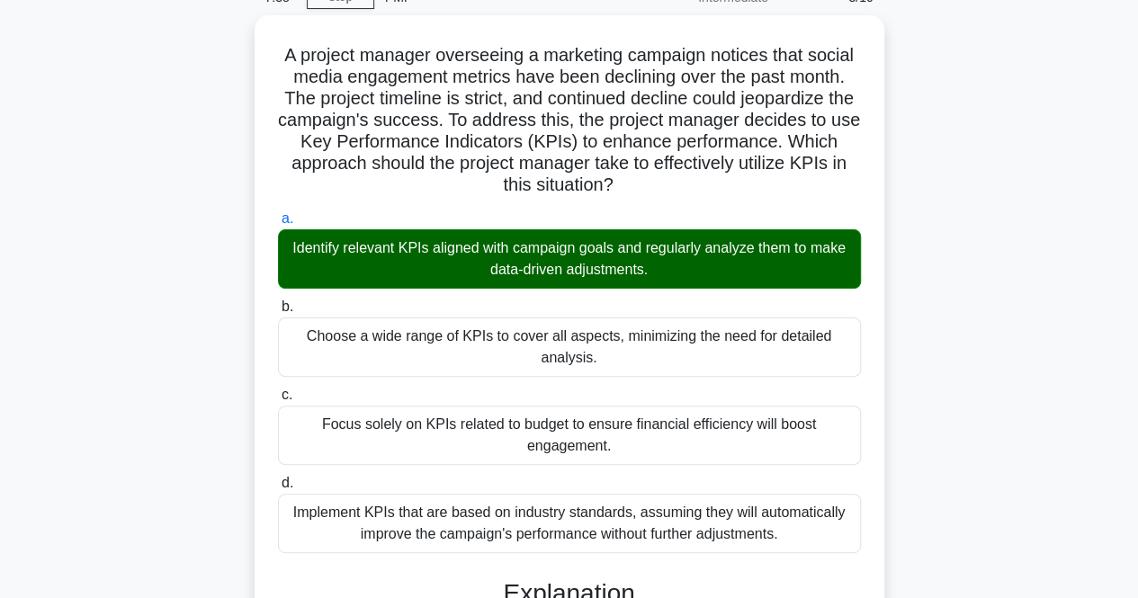
scroll to position [487, 0]
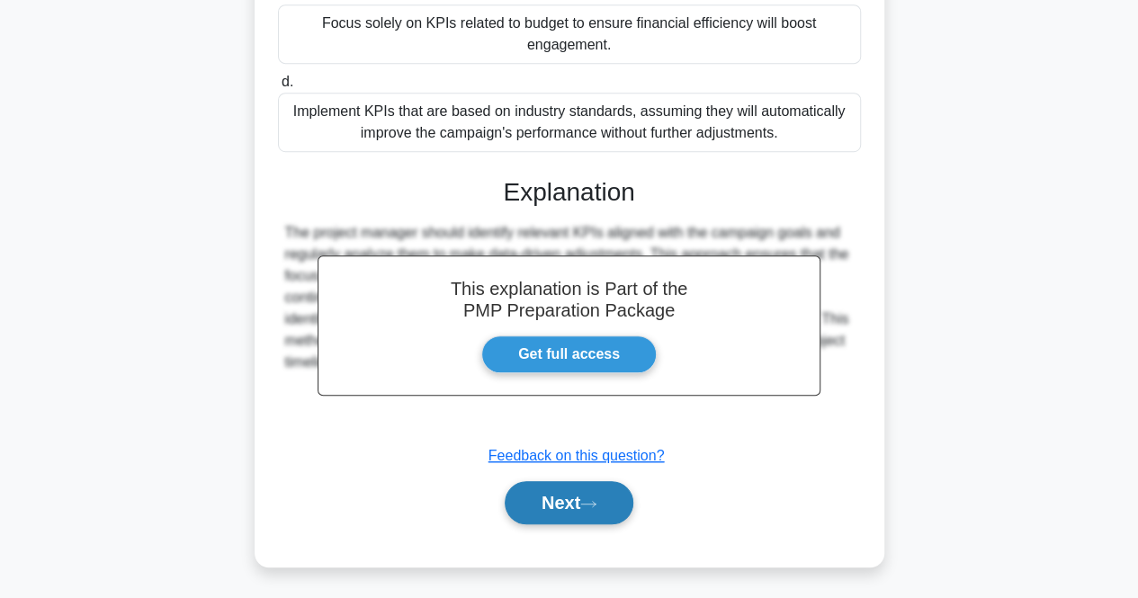
click at [553, 504] on button "Next" at bounding box center [569, 502] width 129 height 43
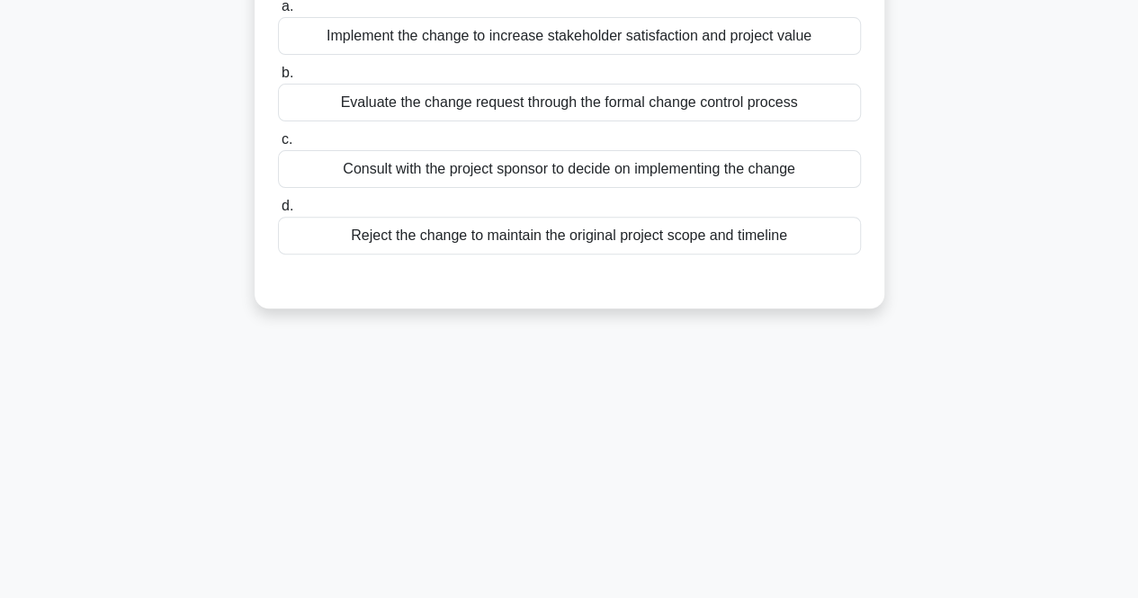
scroll to position [0, 0]
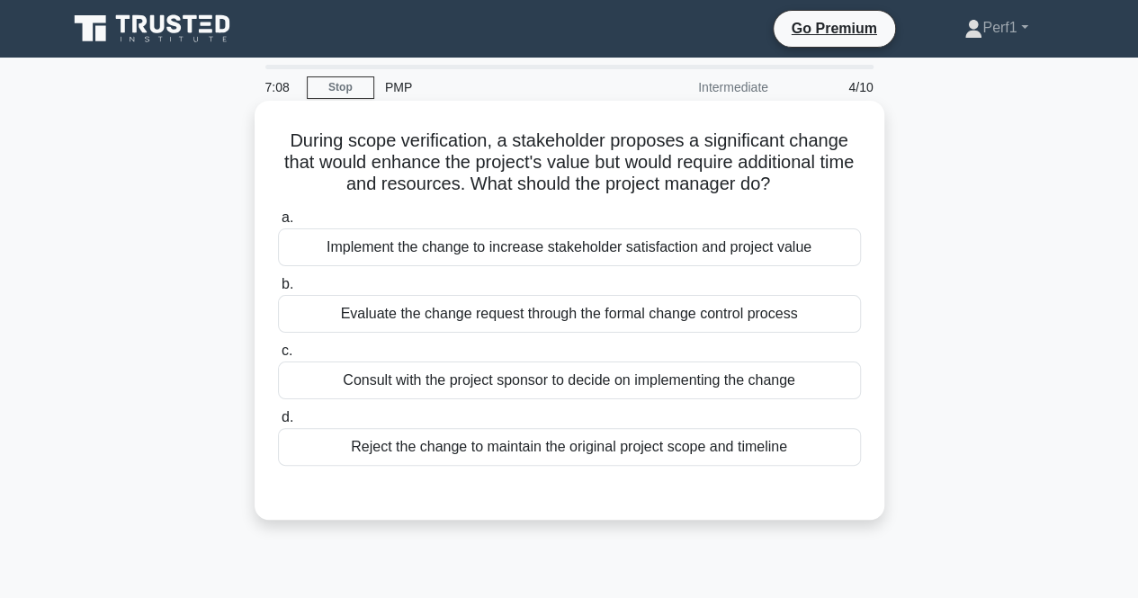
click at [360, 310] on div "Evaluate the change request through the formal change control process" at bounding box center [569, 314] width 583 height 38
click at [278, 291] on input "b. Evaluate the change request through the formal change control process" at bounding box center [278, 285] width 0 height 12
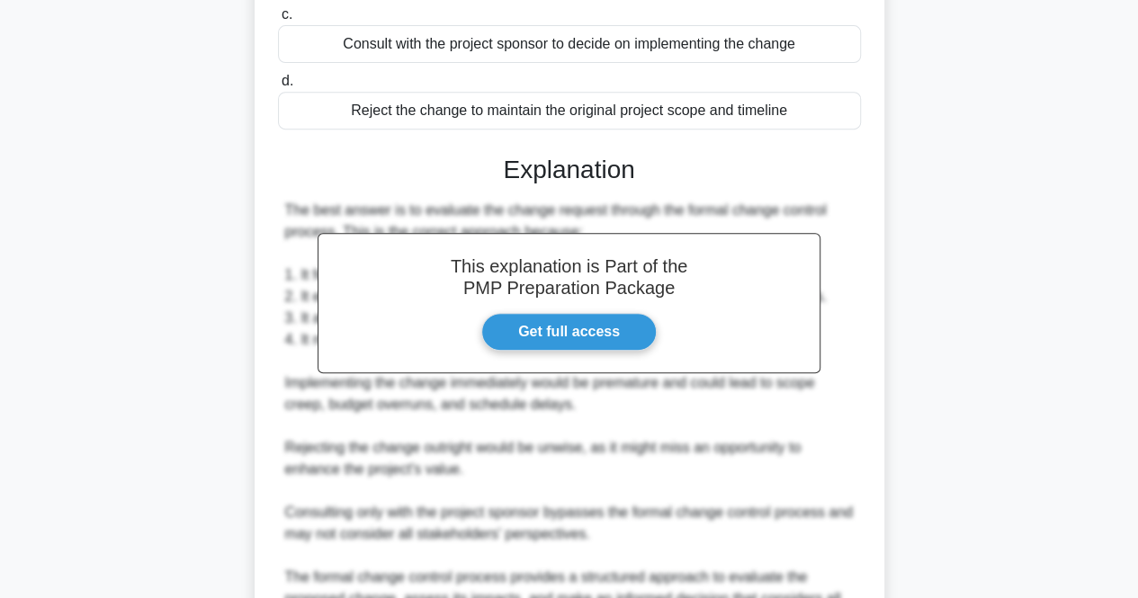
scroll to position [530, 0]
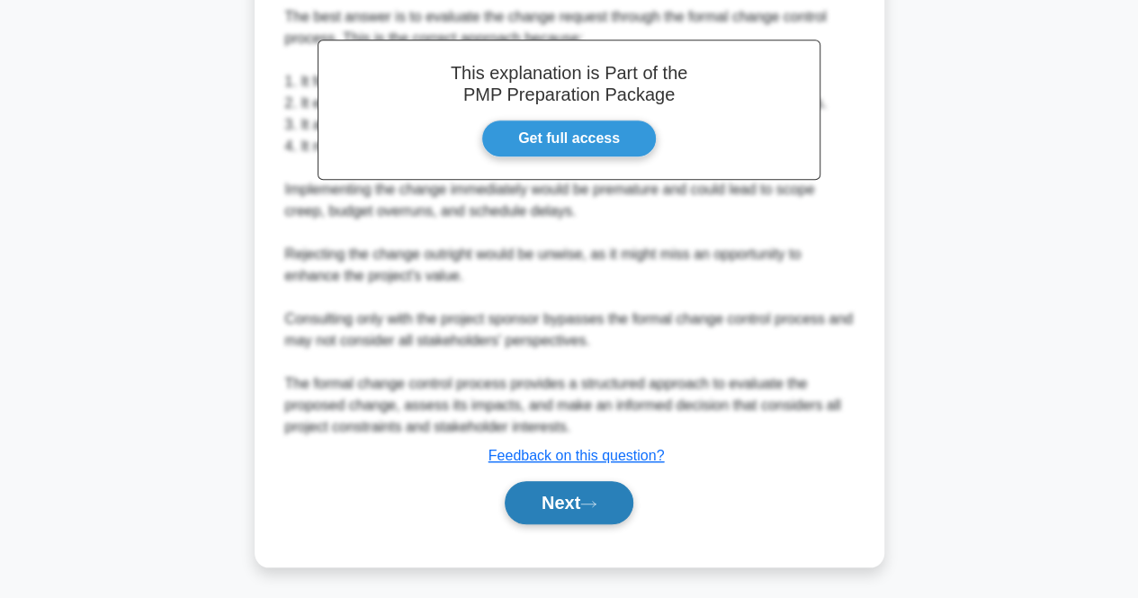
click at [563, 505] on button "Next" at bounding box center [569, 502] width 129 height 43
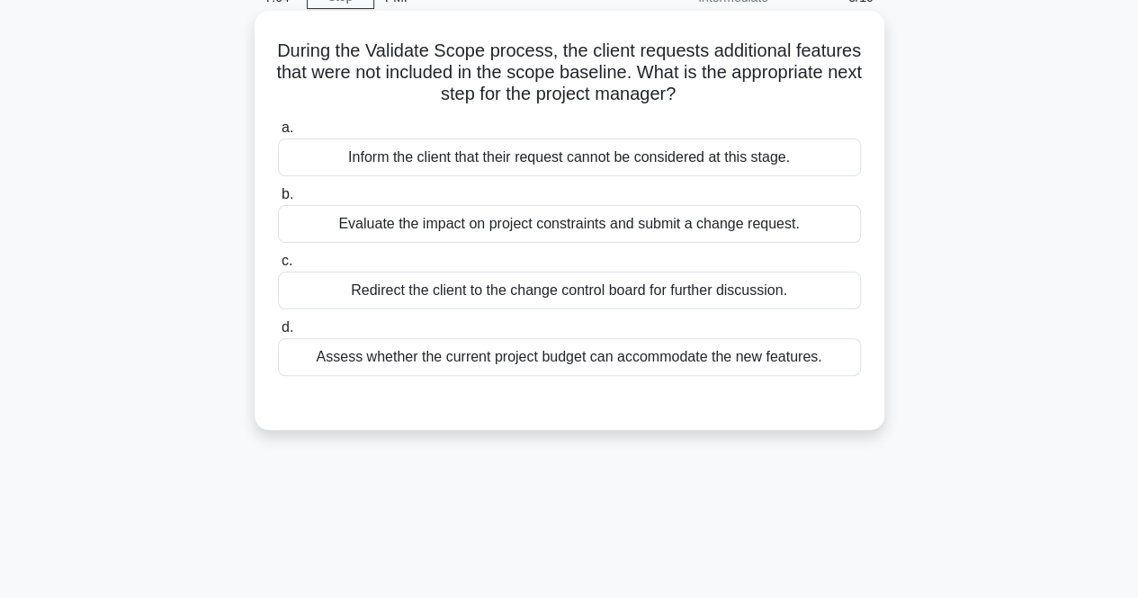
scroll to position [0, 0]
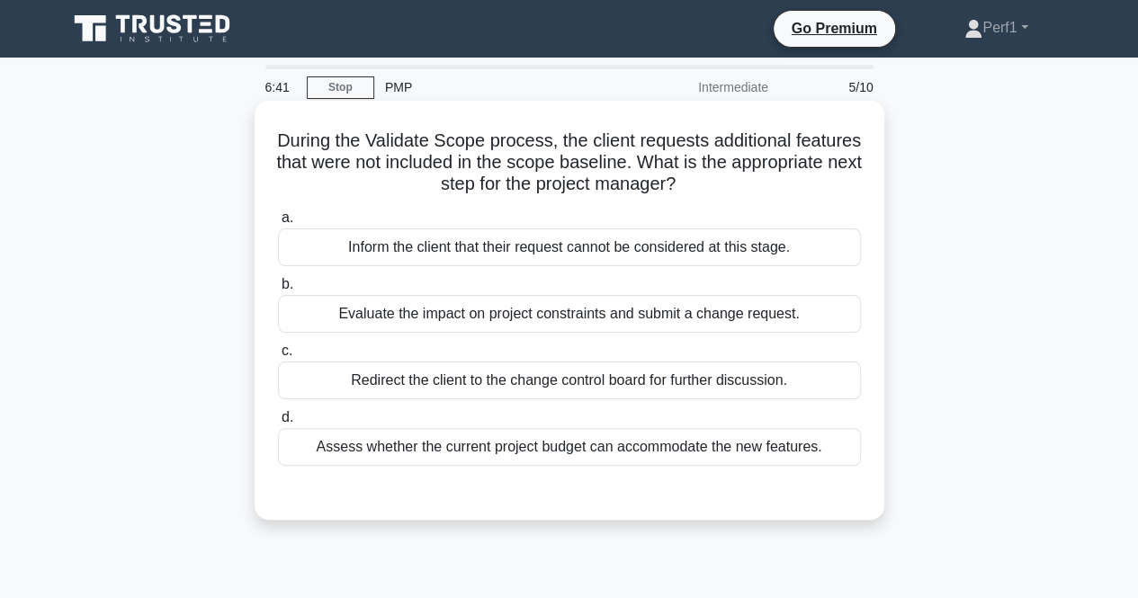
click at [427, 317] on div "Evaluate the impact on project constraints and submit a change request." at bounding box center [569, 314] width 583 height 38
click at [278, 291] on input "b. Evaluate the impact on project constraints and submit a change request." at bounding box center [278, 285] width 0 height 12
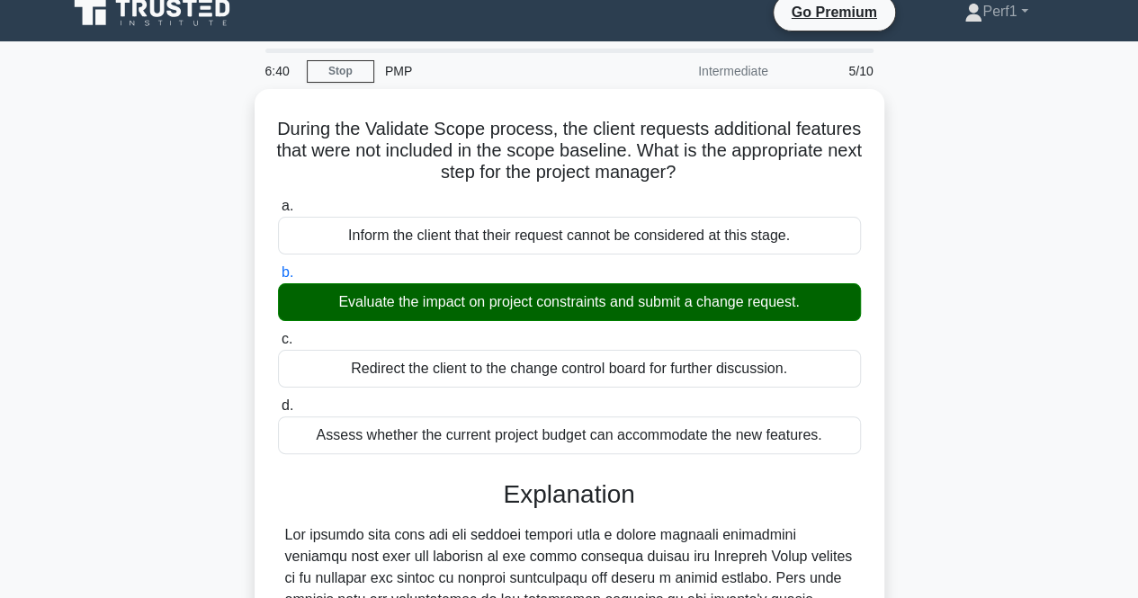
scroll to position [487, 0]
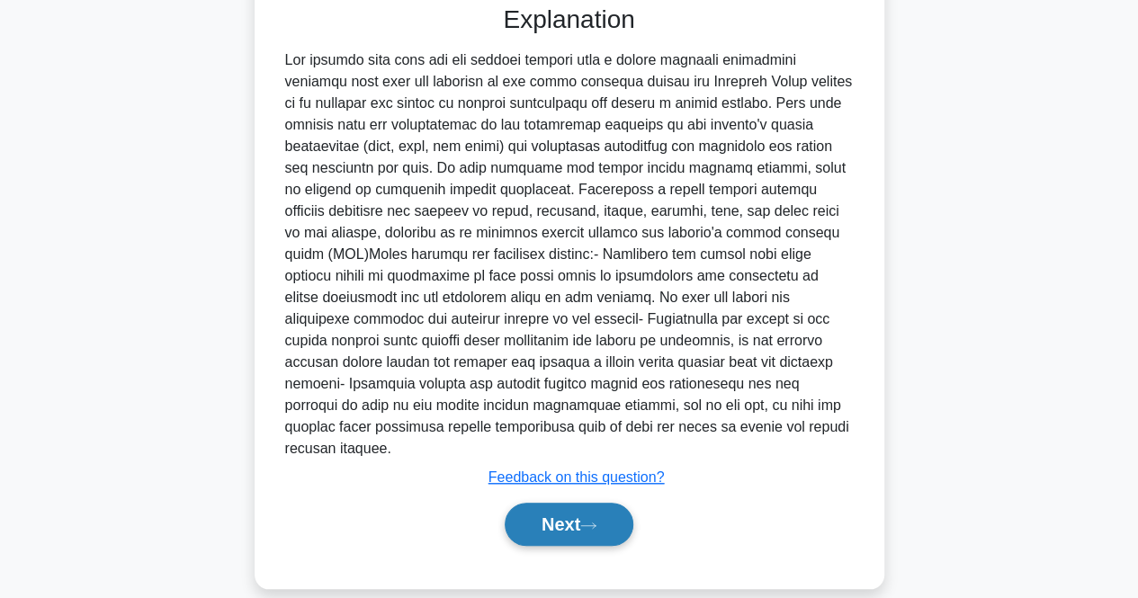
click at [567, 505] on button "Next" at bounding box center [569, 524] width 129 height 43
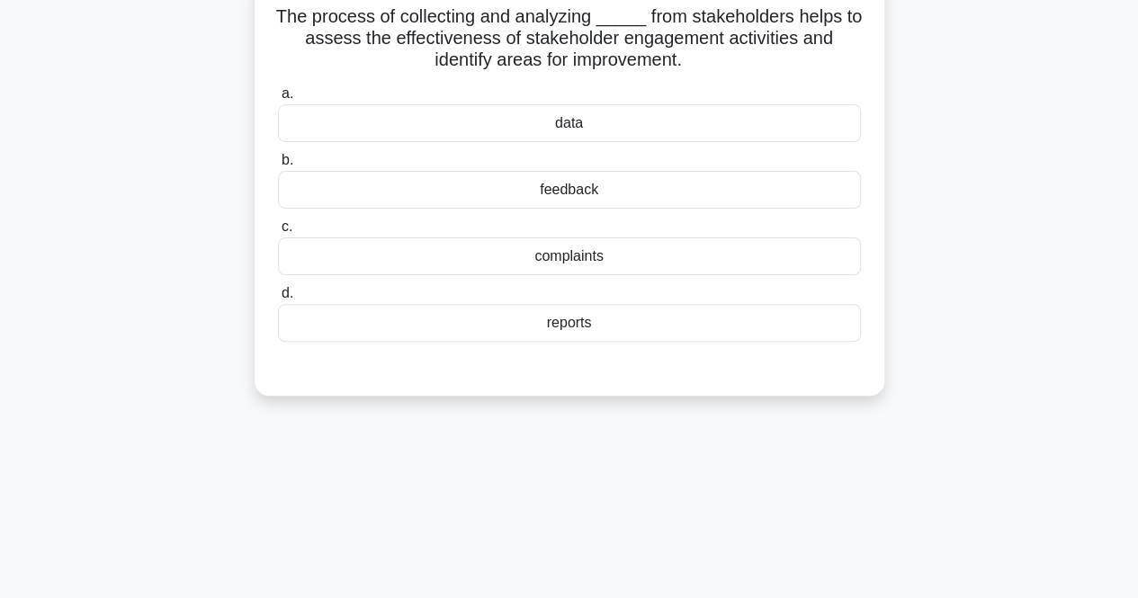
scroll to position [0, 0]
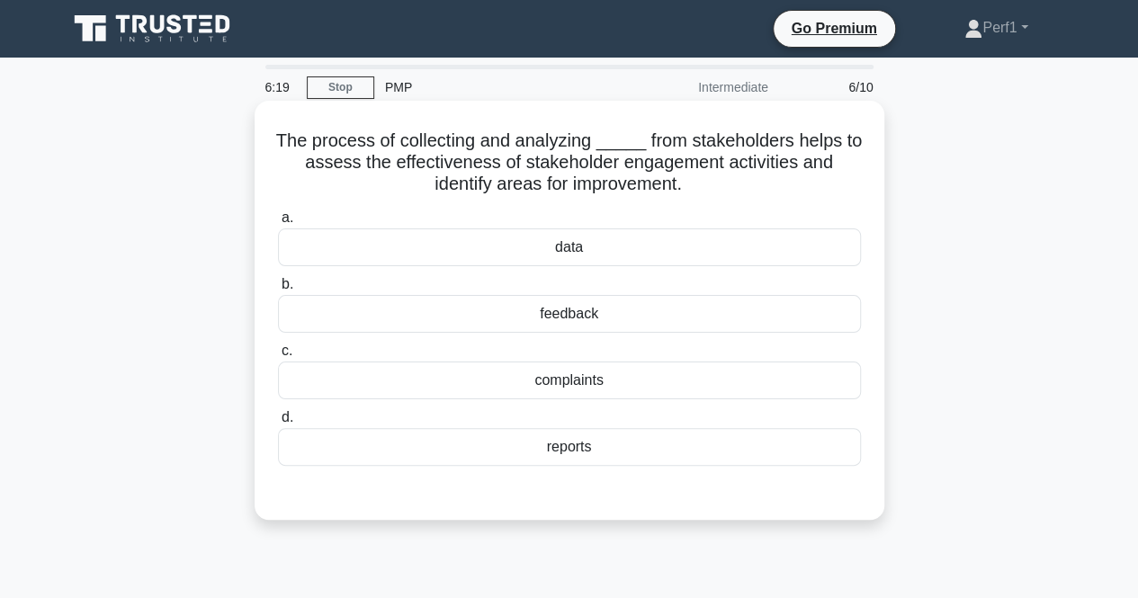
click at [580, 309] on div "feedback" at bounding box center [569, 314] width 583 height 38
click at [278, 291] on input "b. feedback" at bounding box center [278, 285] width 0 height 12
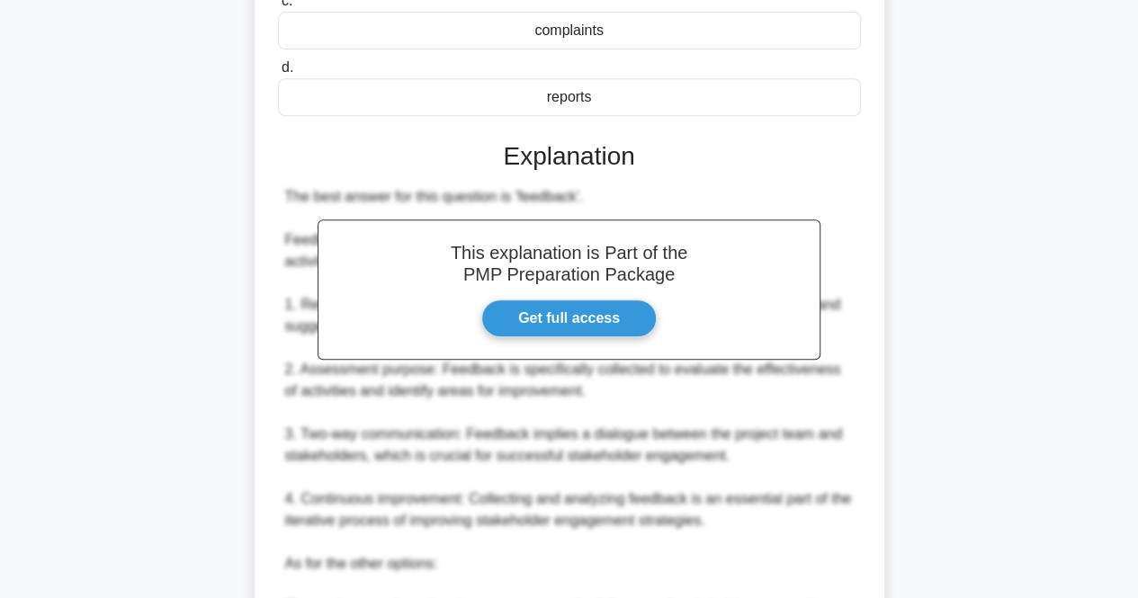
scroll to position [659, 0]
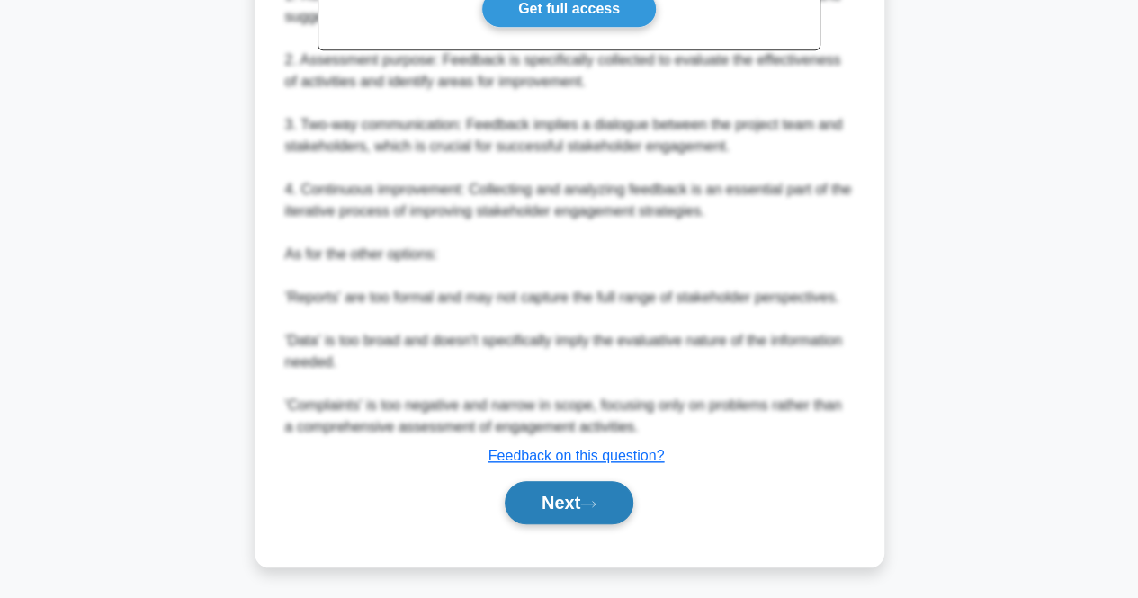
click at [568, 499] on button "Next" at bounding box center [569, 502] width 129 height 43
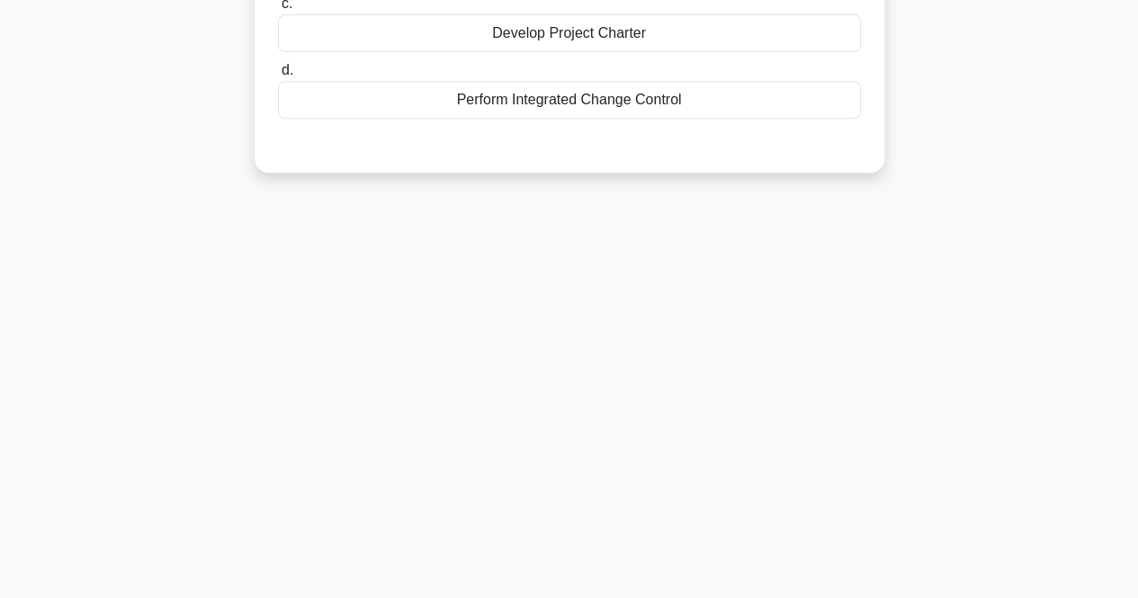
scroll to position [0, 0]
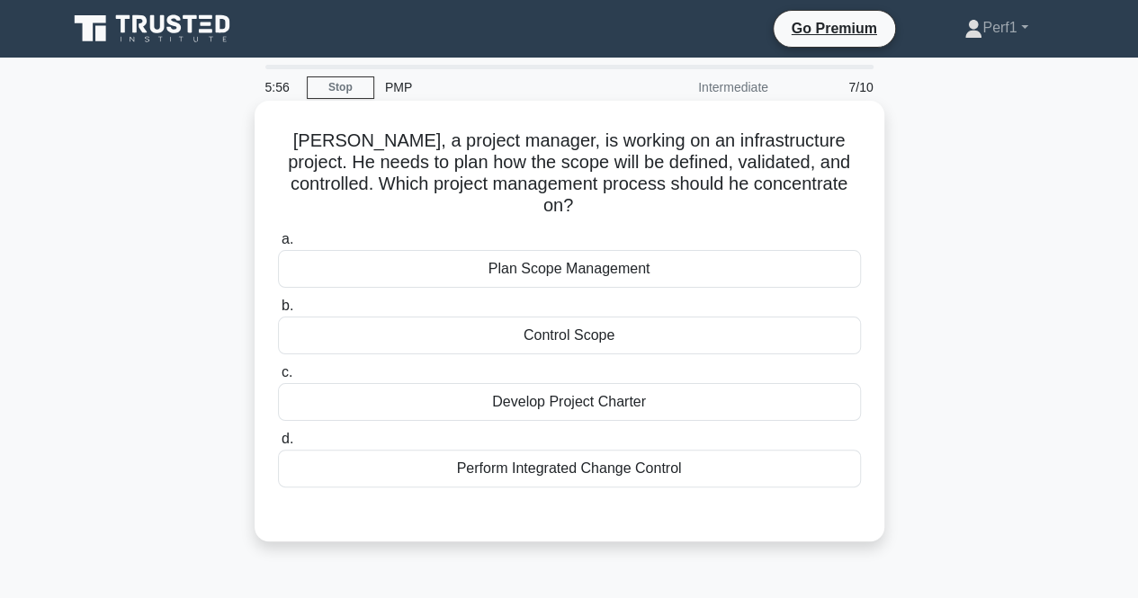
click at [554, 317] on div "Control Scope" at bounding box center [569, 336] width 583 height 38
click at [278, 310] on input "b. Control Scope" at bounding box center [278, 306] width 0 height 12
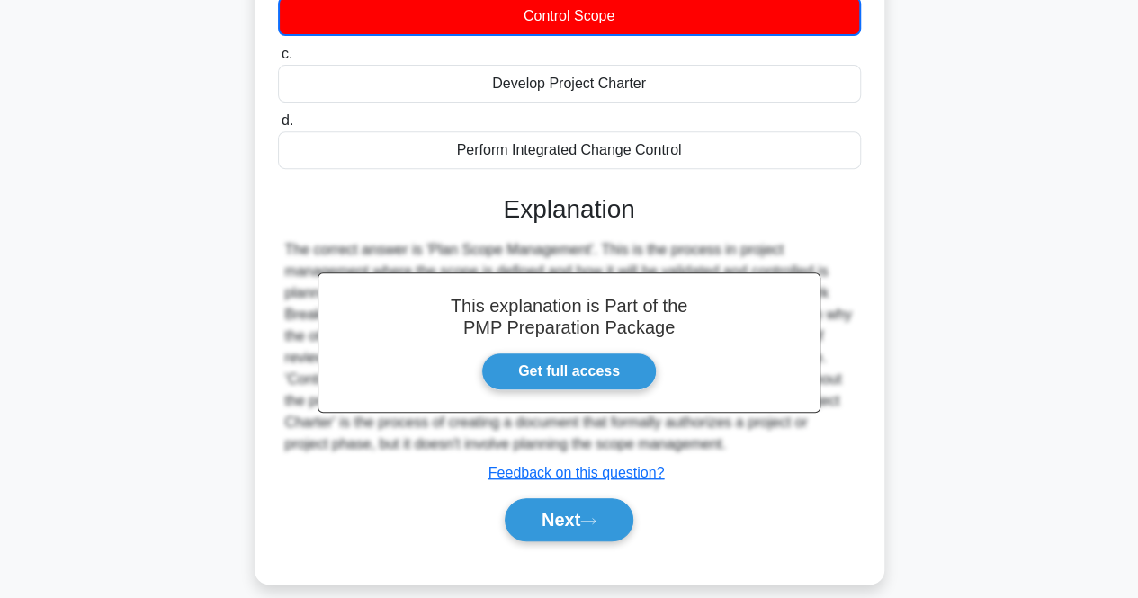
scroll to position [373, 0]
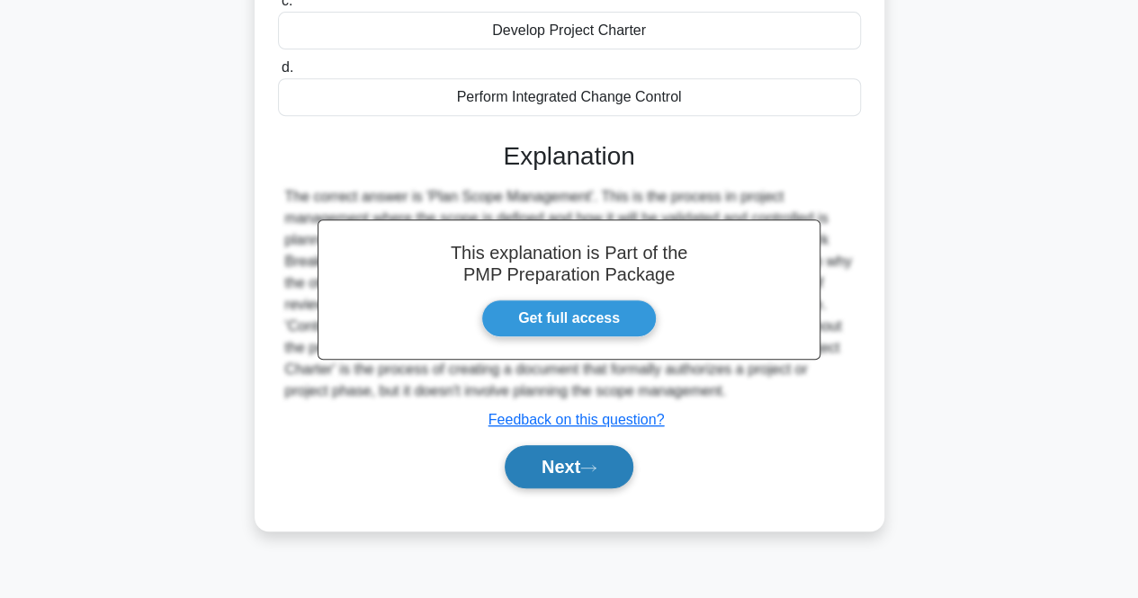
click at [550, 445] on button "Next" at bounding box center [569, 466] width 129 height 43
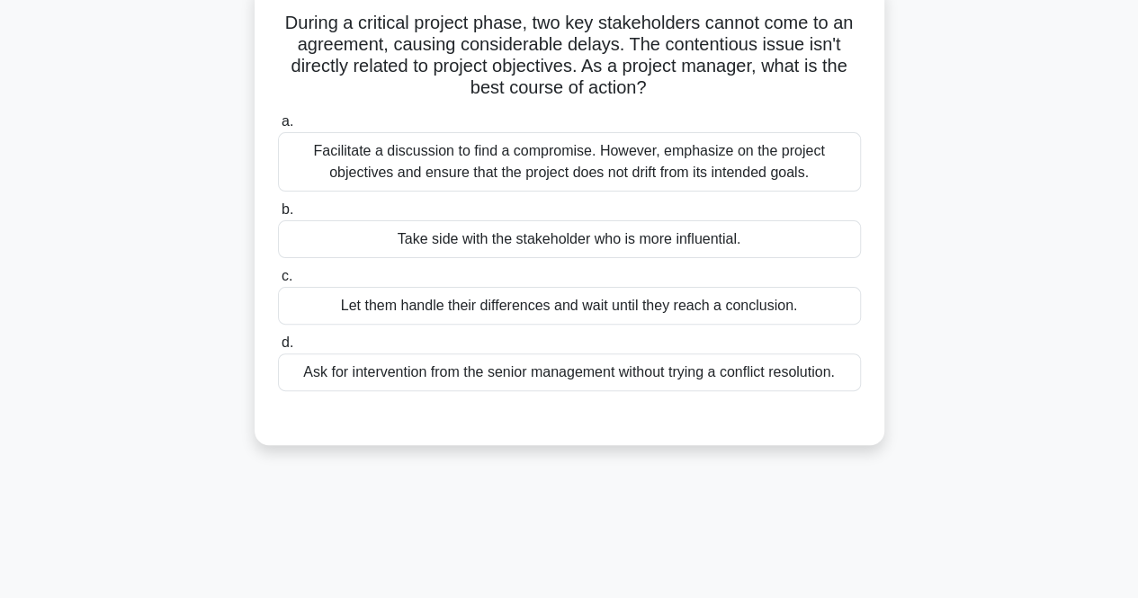
scroll to position [0, 0]
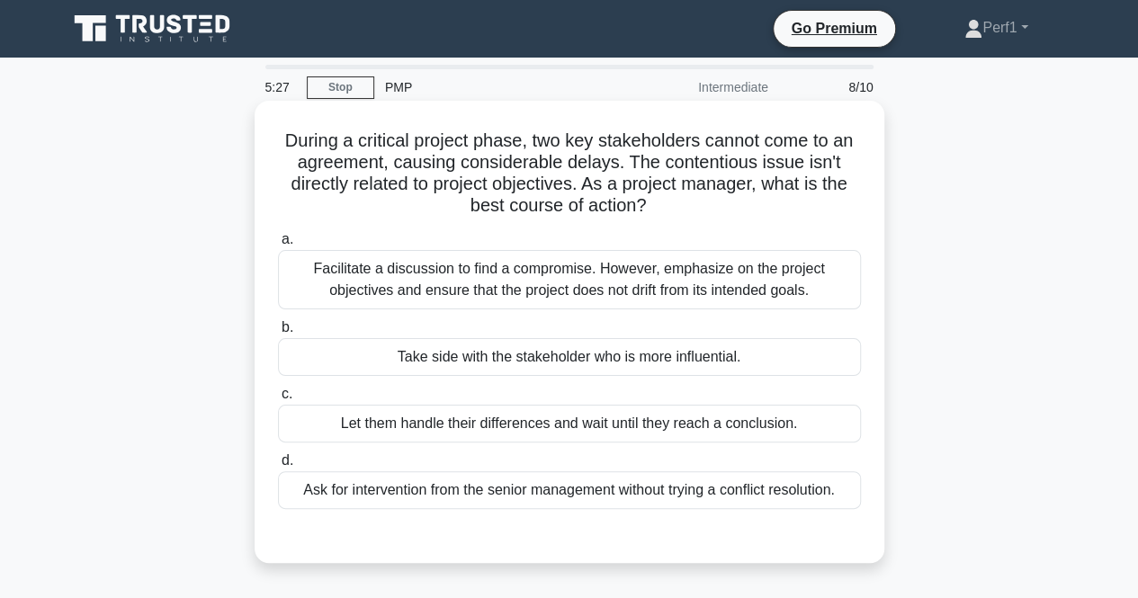
click at [567, 282] on div "Facilitate a discussion to find a compromise. However, emphasize on the project…" at bounding box center [569, 279] width 583 height 59
click at [278, 246] on input "a. Facilitate a discussion to find a compromise. However, emphasize on the proj…" at bounding box center [278, 240] width 0 height 12
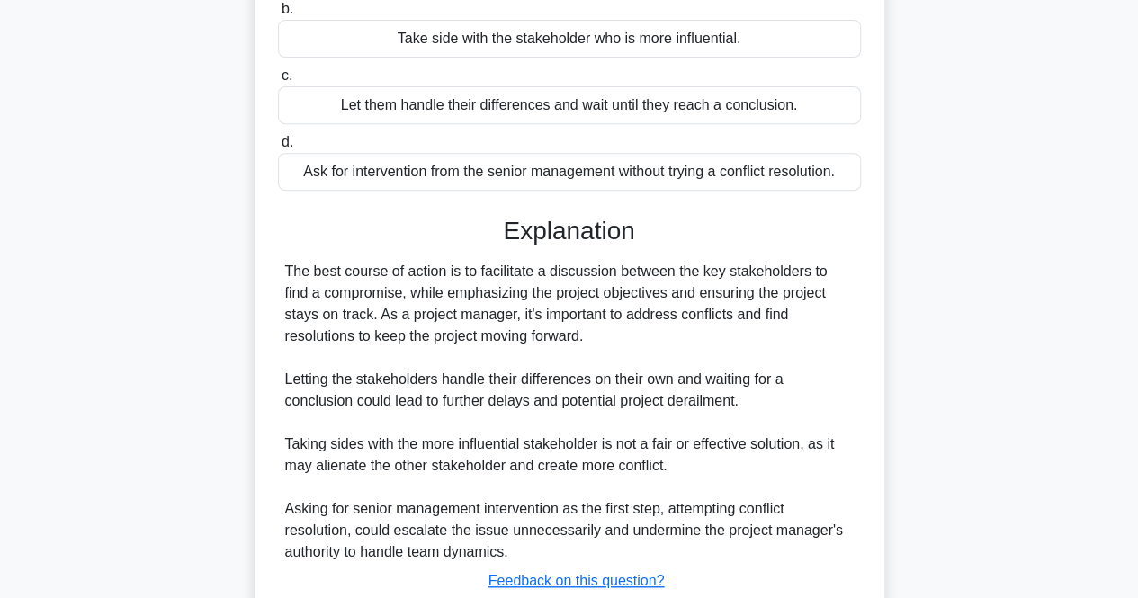
scroll to position [443, 0]
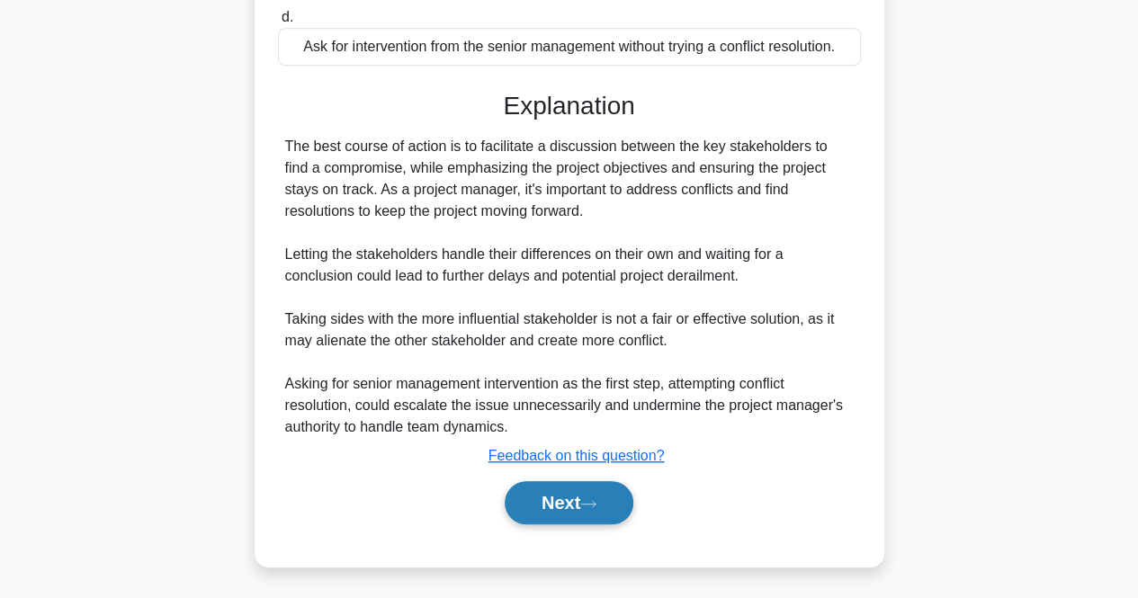
click at [529, 497] on button "Next" at bounding box center [569, 502] width 129 height 43
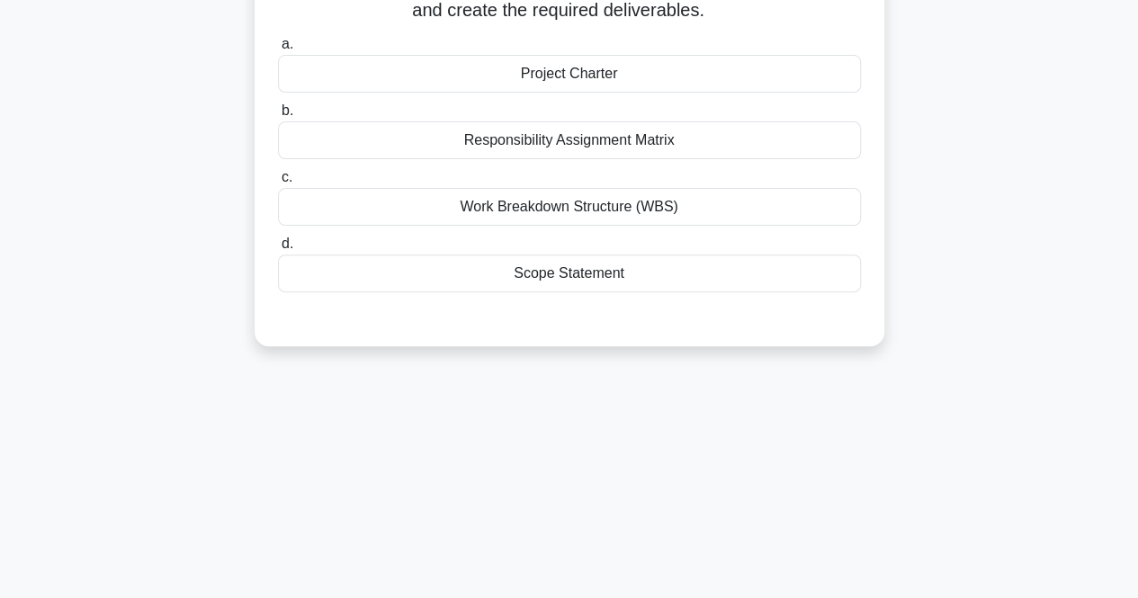
scroll to position [0, 0]
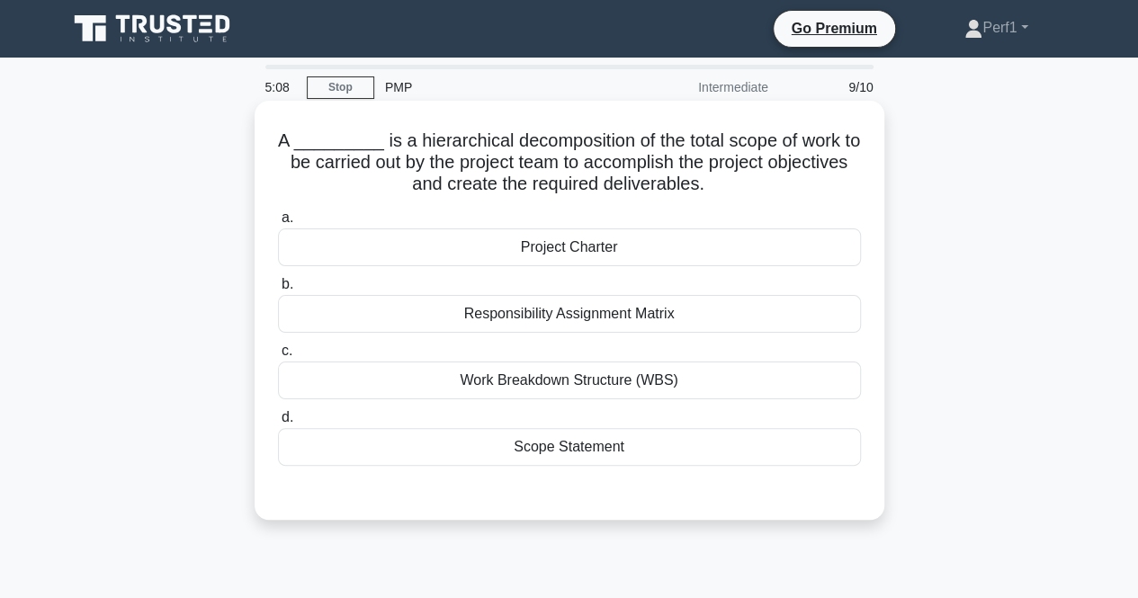
click at [520, 318] on div "Responsibility Assignment Matrix" at bounding box center [569, 314] width 583 height 38
click at [278, 291] on input "b. Responsibility Assignment Matrix" at bounding box center [278, 285] width 0 height 12
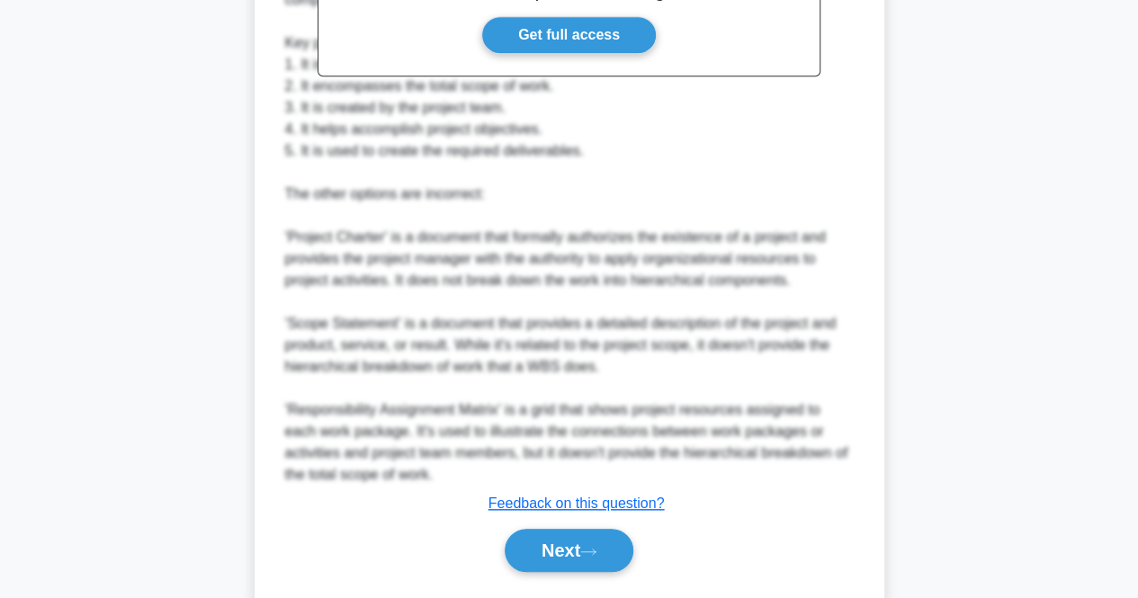
scroll to position [684, 0]
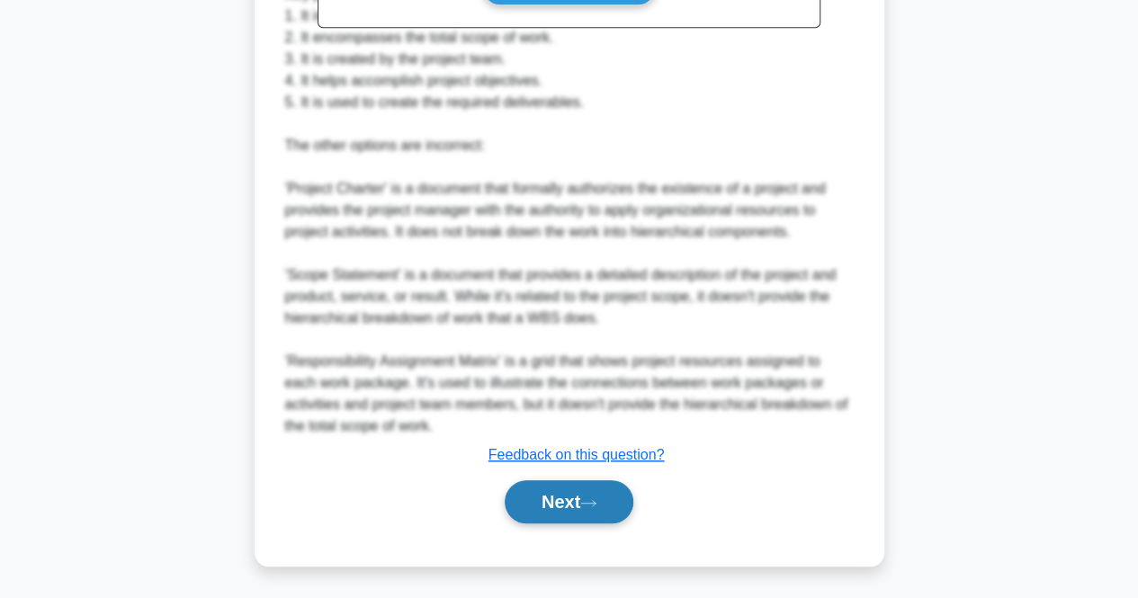
click at [556, 492] on button "Next" at bounding box center [569, 501] width 129 height 43
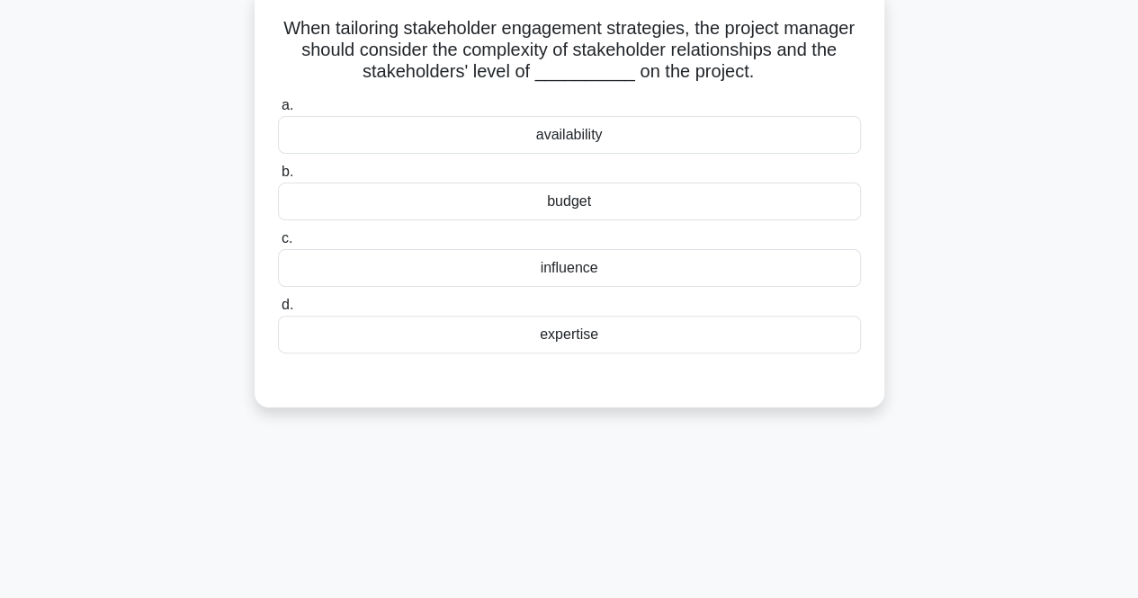
scroll to position [0, 0]
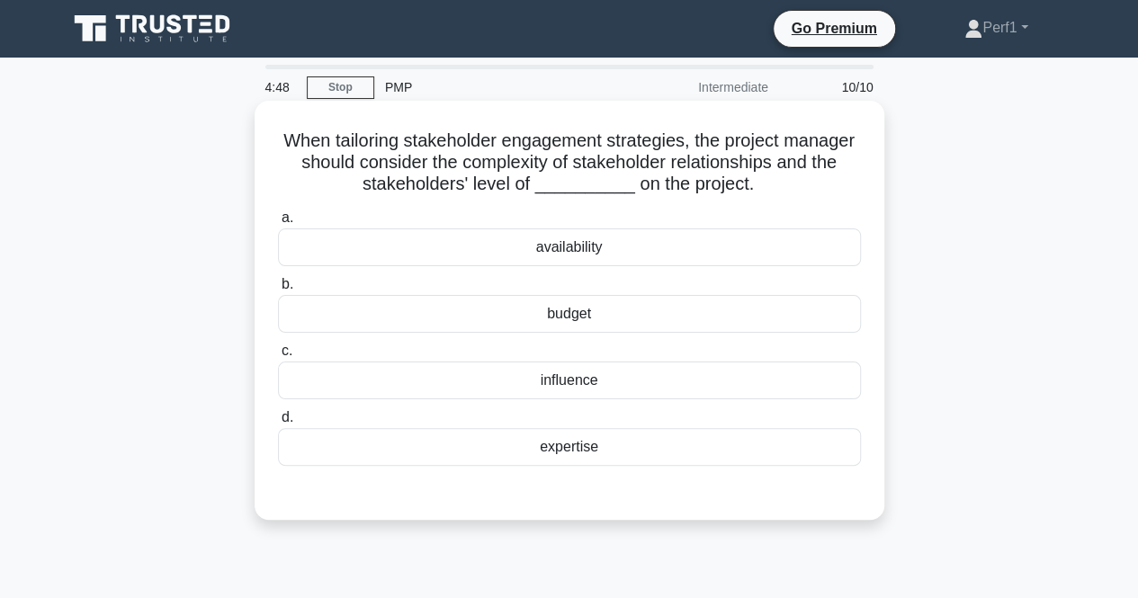
click at [559, 250] on div "availability" at bounding box center [569, 247] width 583 height 38
click at [278, 224] on input "a. availability" at bounding box center [278, 218] width 0 height 12
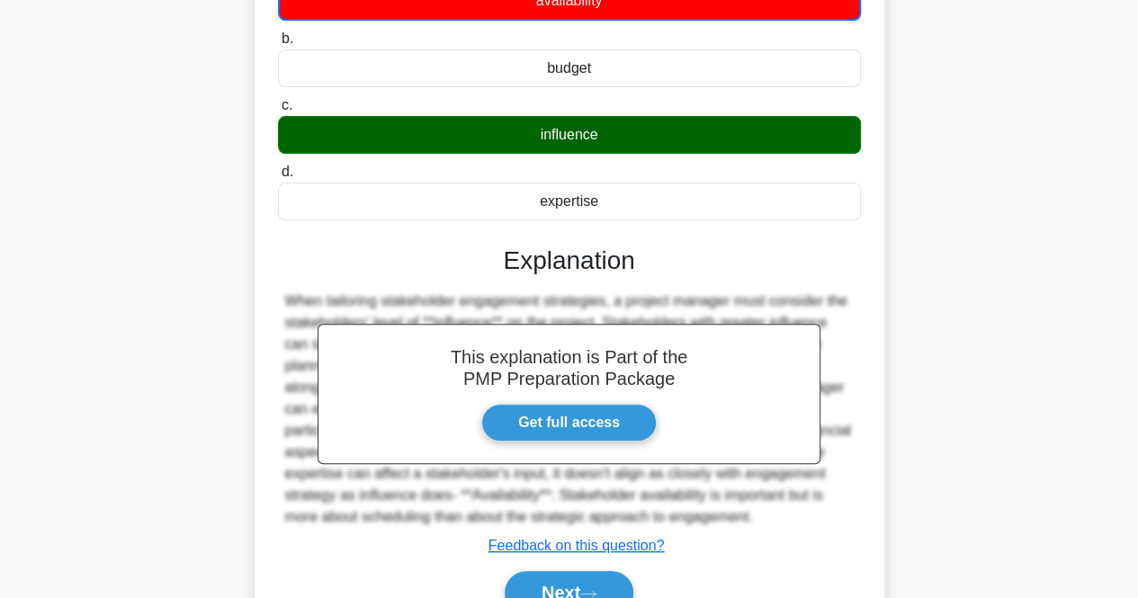
scroll to position [373, 0]
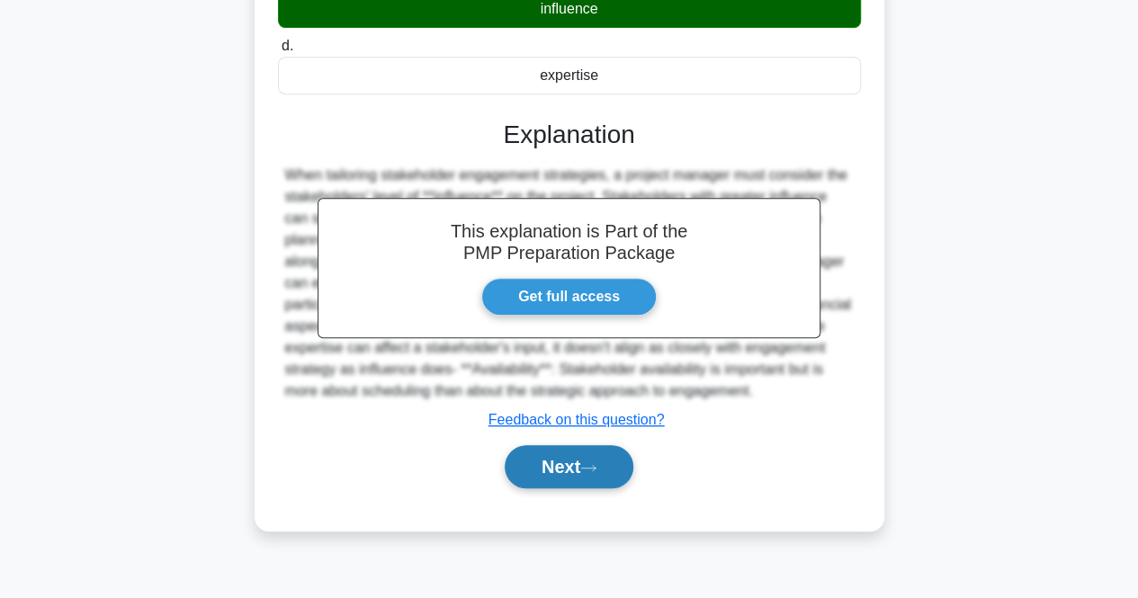
click at [538, 471] on button "Next" at bounding box center [569, 466] width 129 height 43
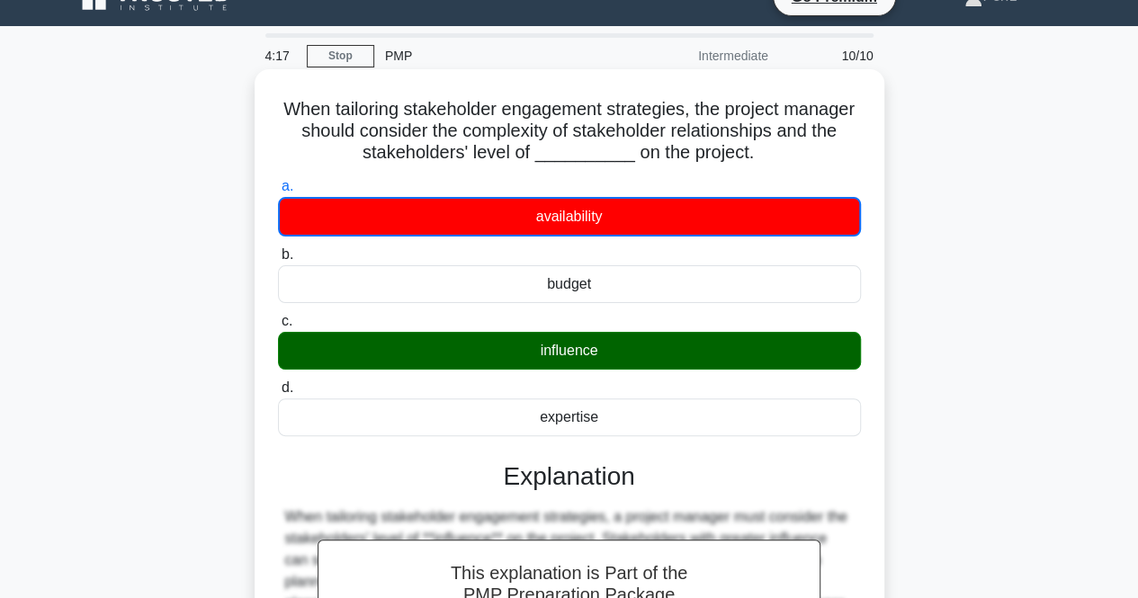
scroll to position [0, 0]
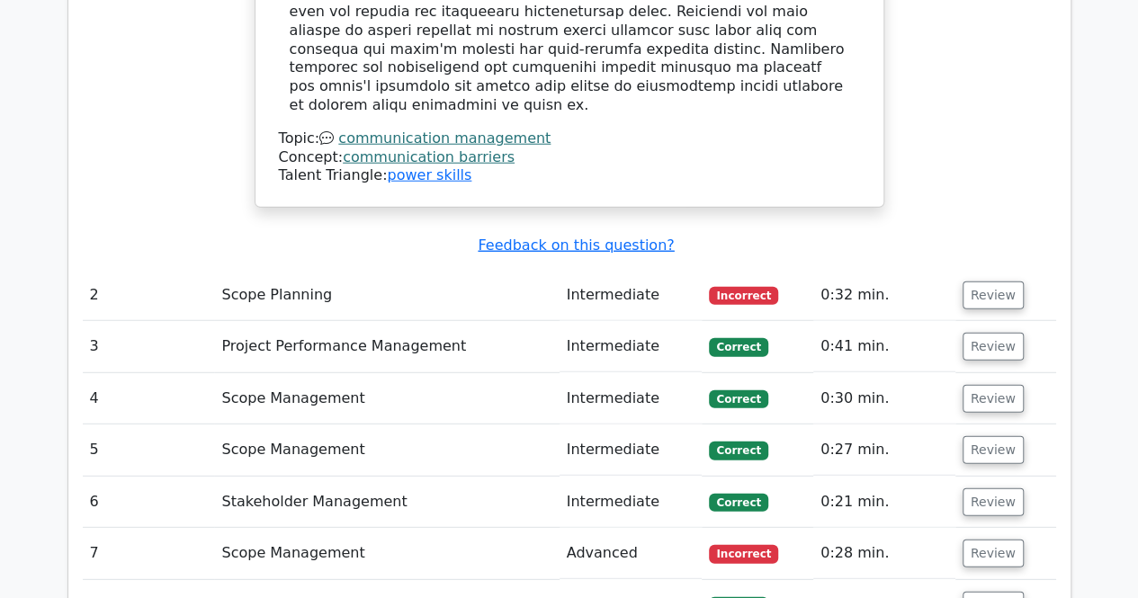
scroll to position [2248, 0]
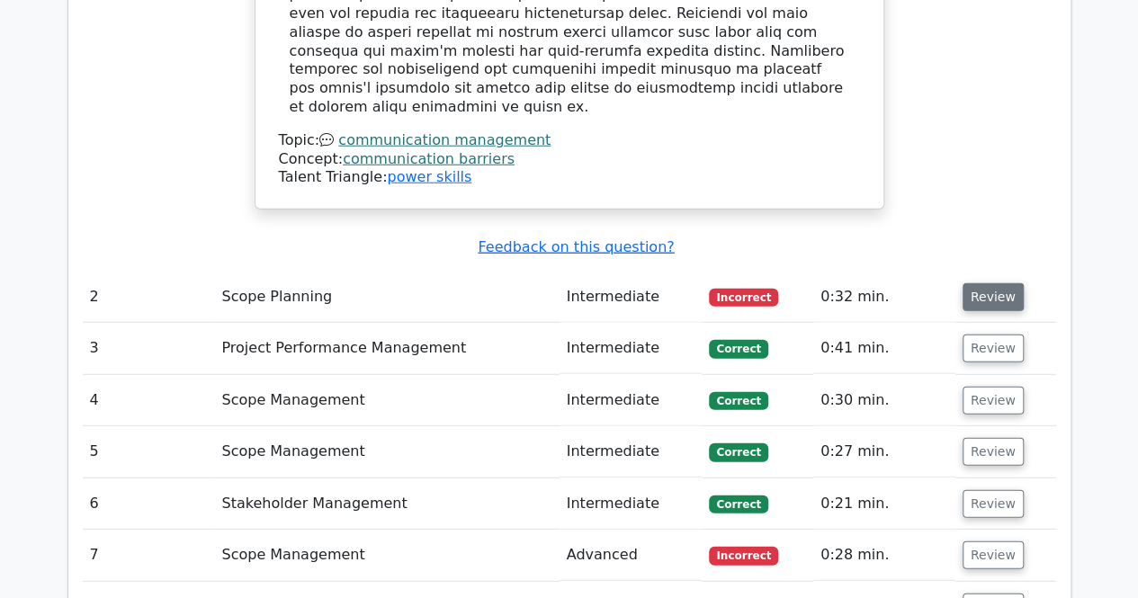
click at [968, 283] on button "Review" at bounding box center [992, 297] width 61 height 28
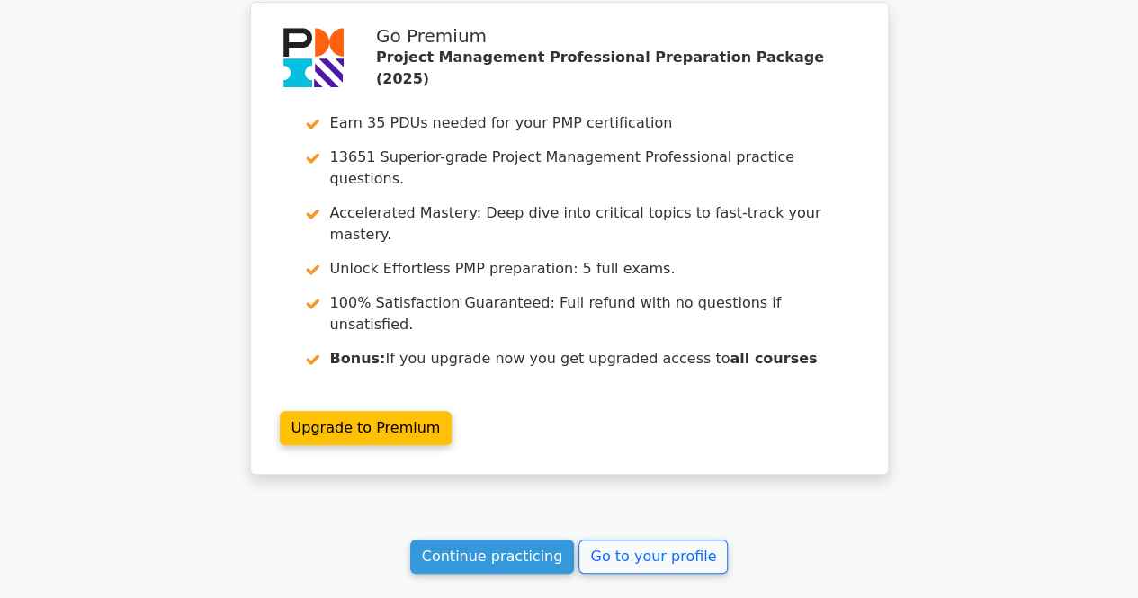
scroll to position [3879, 0]
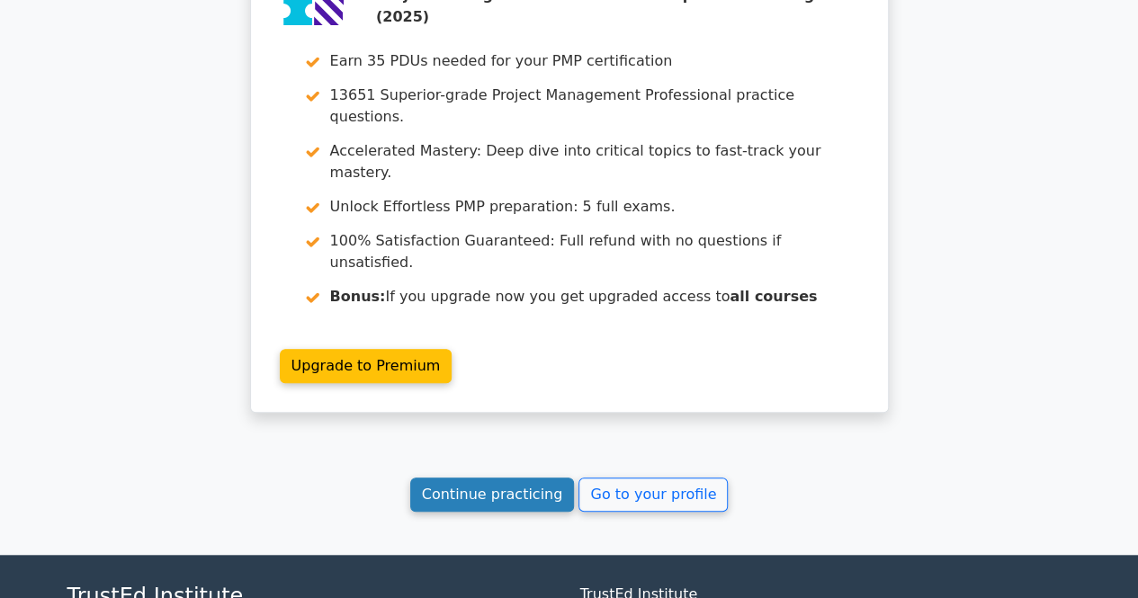
click at [514, 478] on link "Continue practicing" at bounding box center [492, 495] width 165 height 34
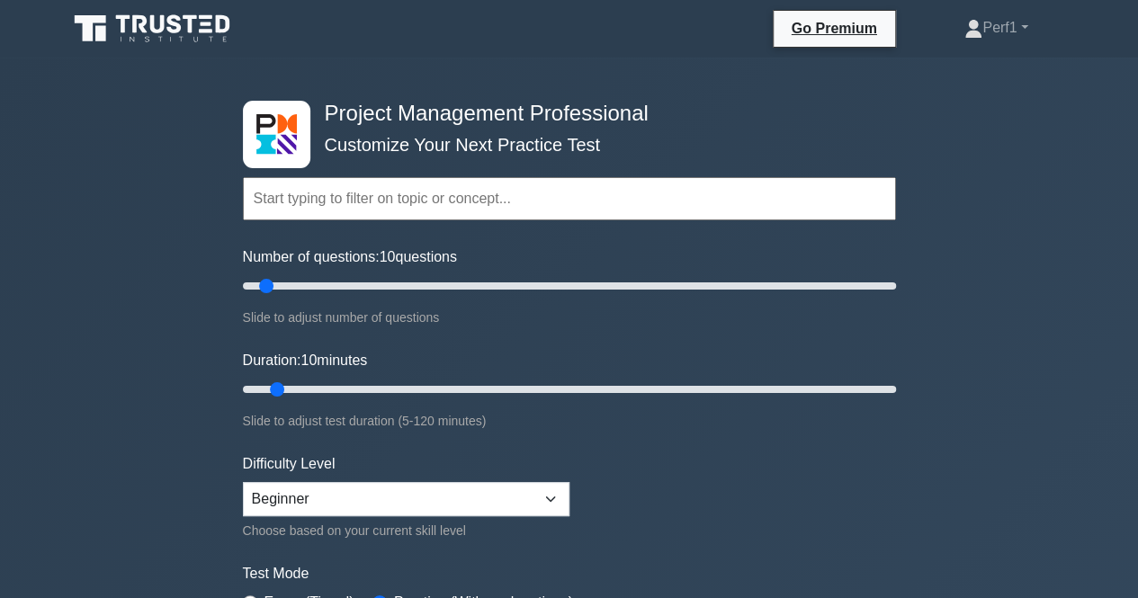
click at [365, 183] on input "text" at bounding box center [569, 198] width 653 height 43
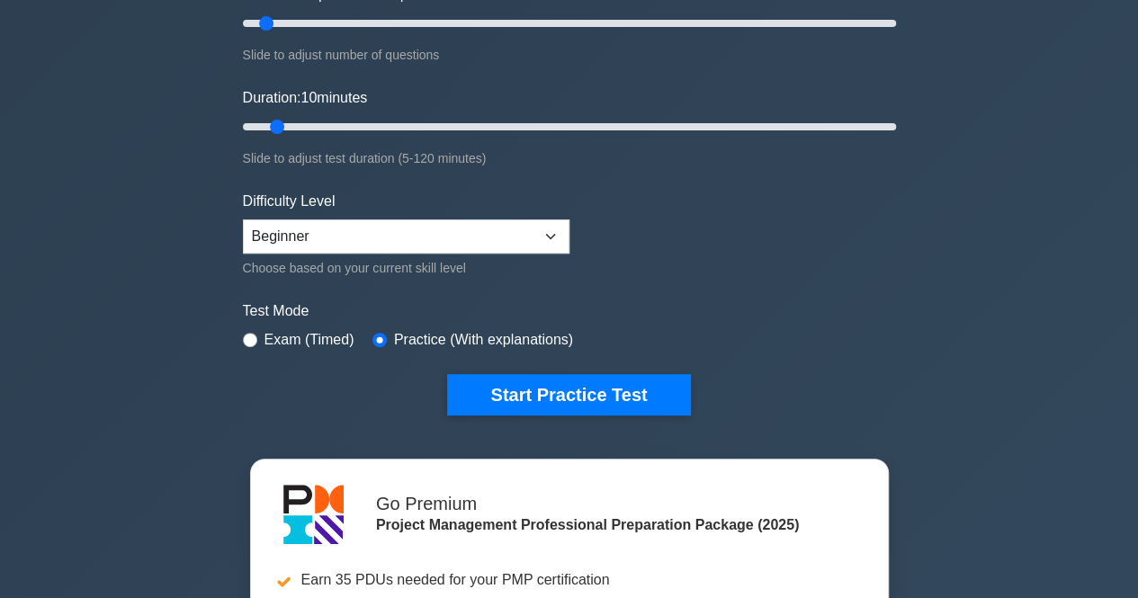
scroll to position [270, 0]
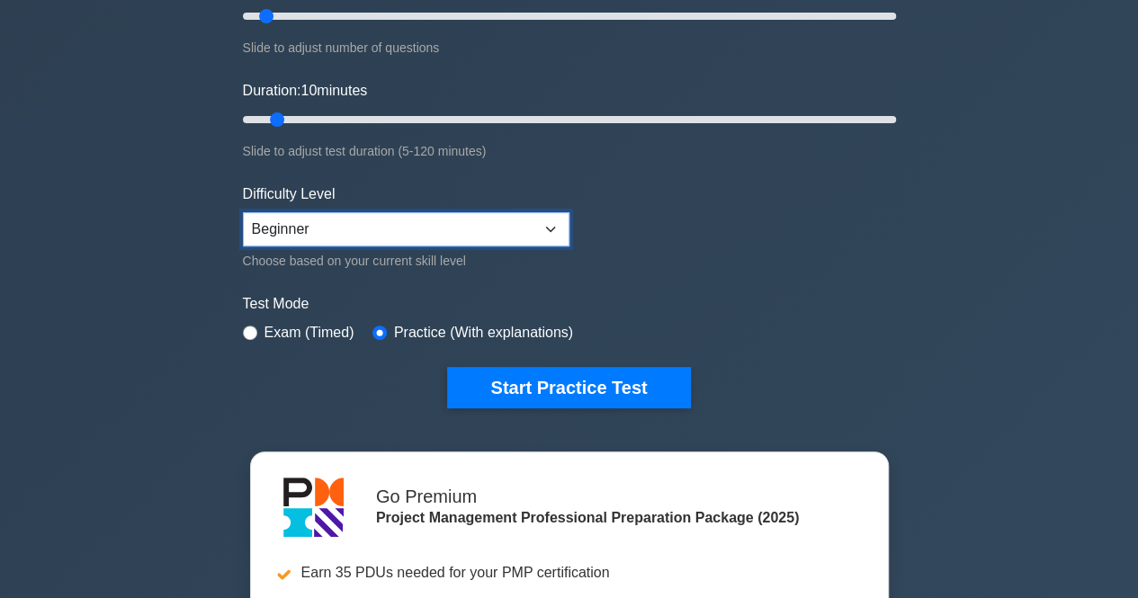
click at [547, 229] on select "Beginner Intermediate Expert" at bounding box center [406, 229] width 326 height 34
select select "expert"
click at [243, 212] on select "Beginner Intermediate Expert" at bounding box center [406, 229] width 326 height 34
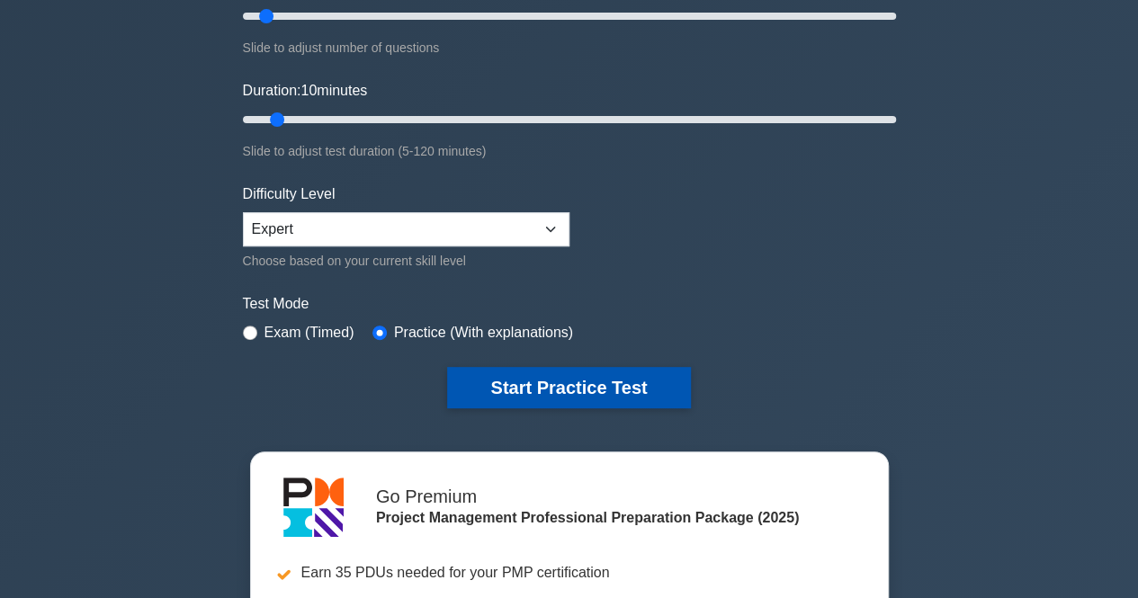
click at [547, 384] on button "Start Practice Test" at bounding box center [568, 387] width 243 height 41
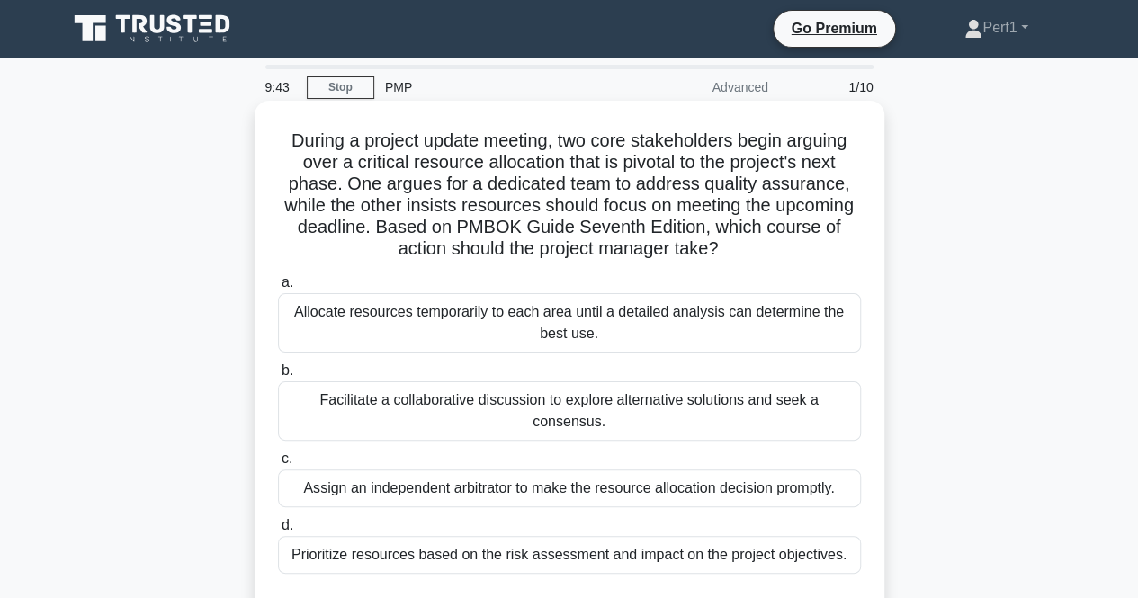
click at [335, 404] on div "Facilitate a collaborative discussion to explore alternative solutions and seek…" at bounding box center [569, 410] width 583 height 59
click at [278, 377] on input "b. Facilitate a collaborative discussion to explore alternative solutions and s…" at bounding box center [278, 371] width 0 height 12
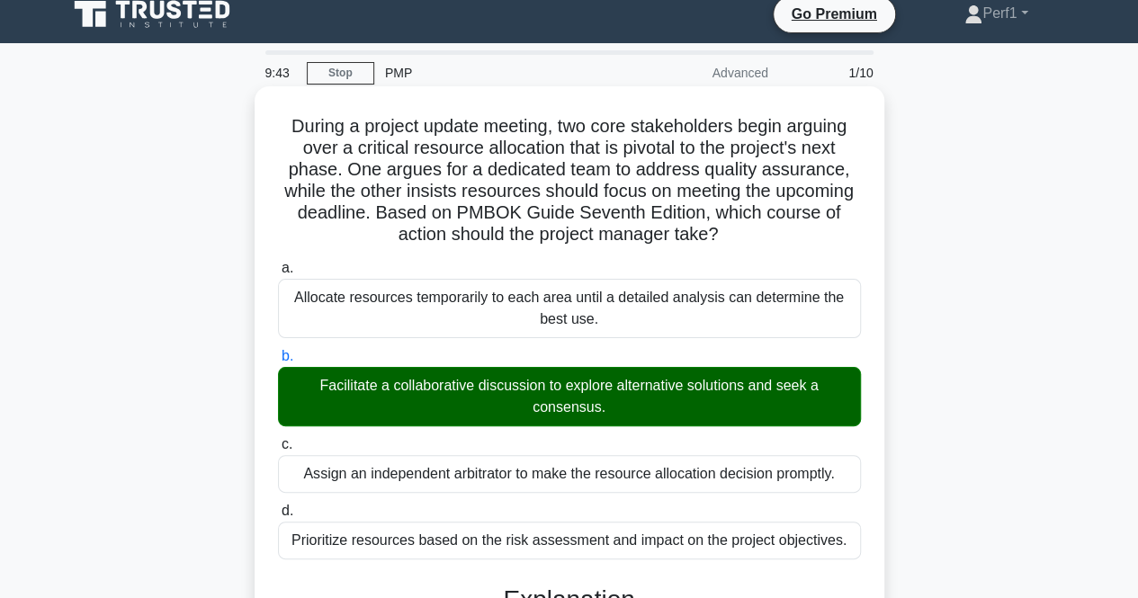
scroll to position [551, 0]
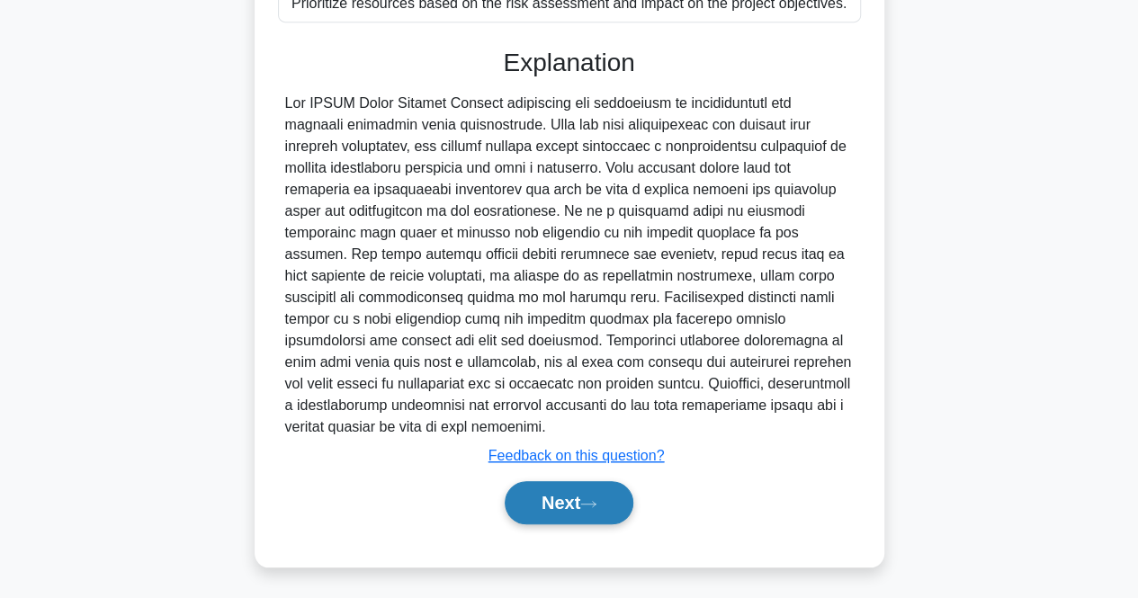
click at [574, 499] on button "Next" at bounding box center [569, 502] width 129 height 43
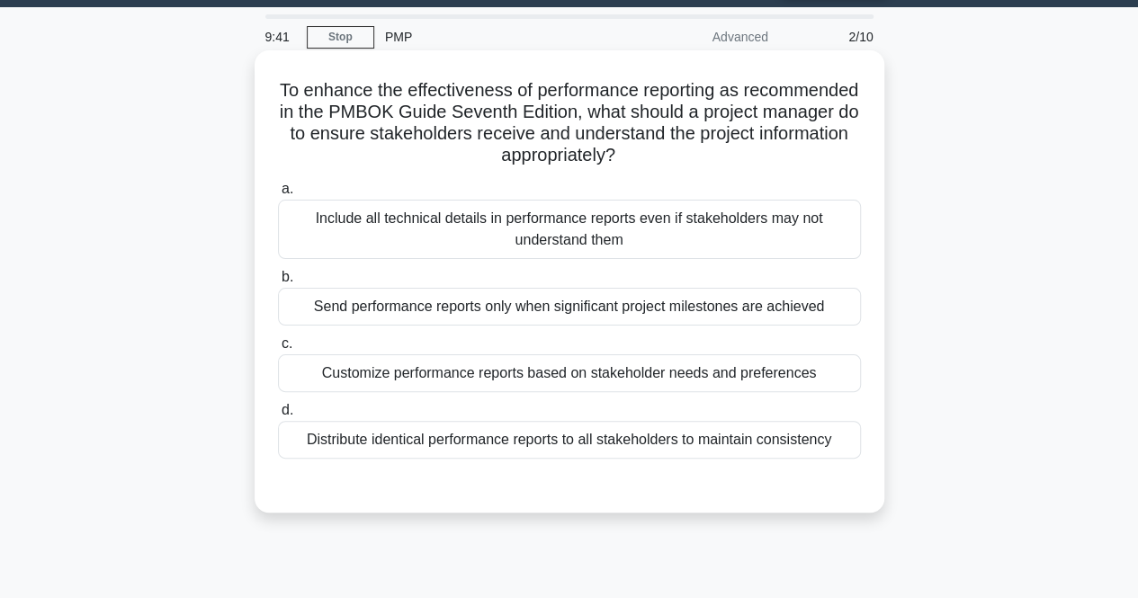
scroll to position [0, 0]
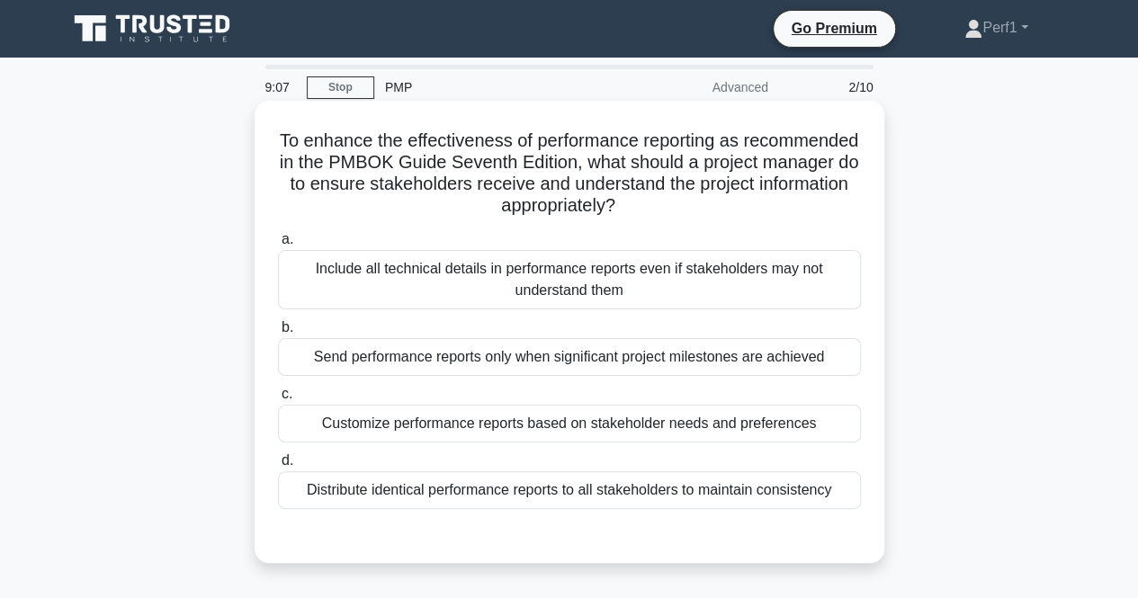
click at [441, 418] on div "Customize performance reports based on stakeholder needs and preferences" at bounding box center [569, 424] width 583 height 38
click at [278, 400] on input "c. Customize performance reports based on stakeholder needs and preferences" at bounding box center [278, 395] width 0 height 12
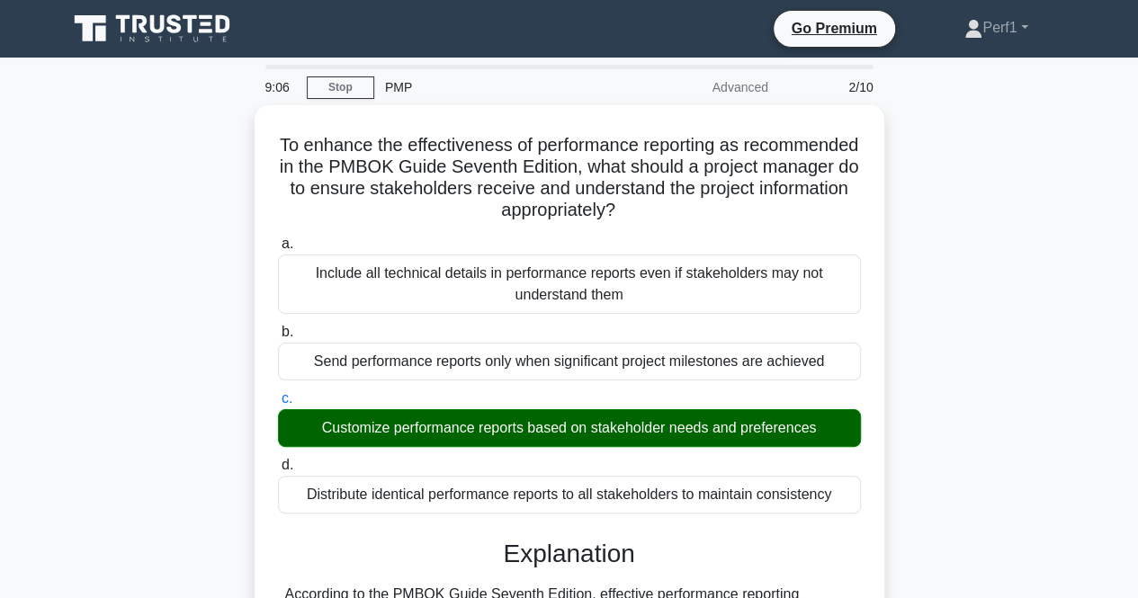
scroll to position [379, 0]
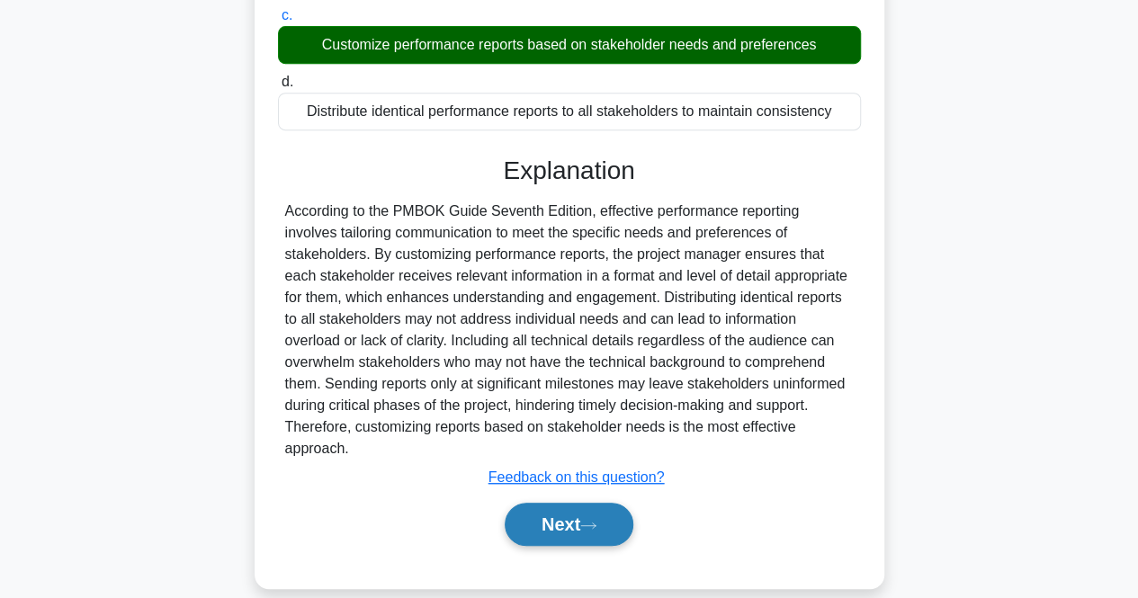
click at [569, 504] on button "Next" at bounding box center [569, 524] width 129 height 43
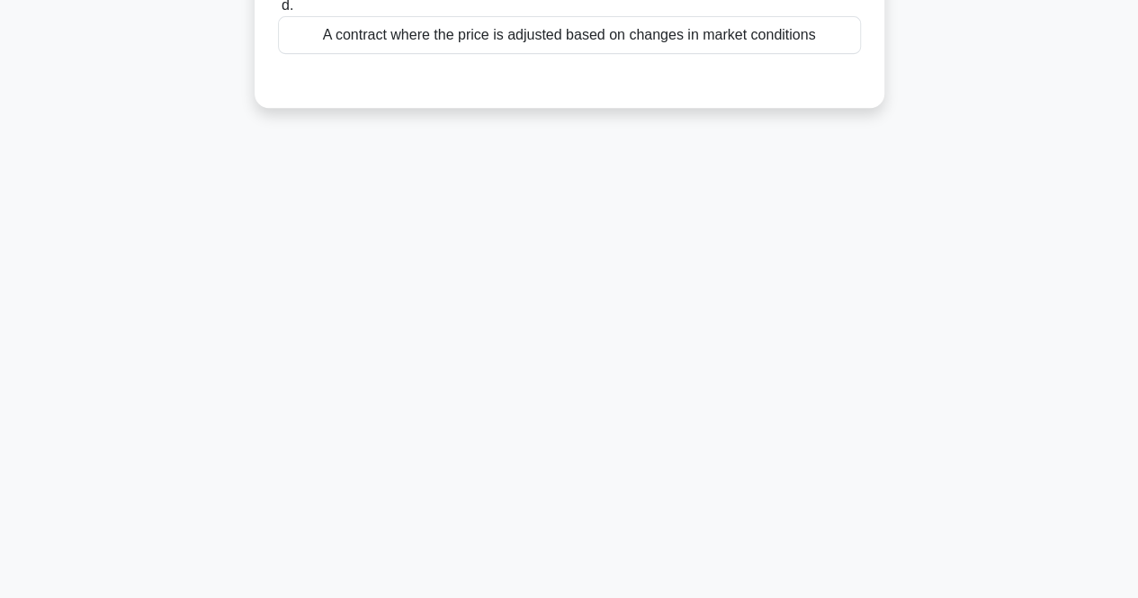
scroll to position [0, 0]
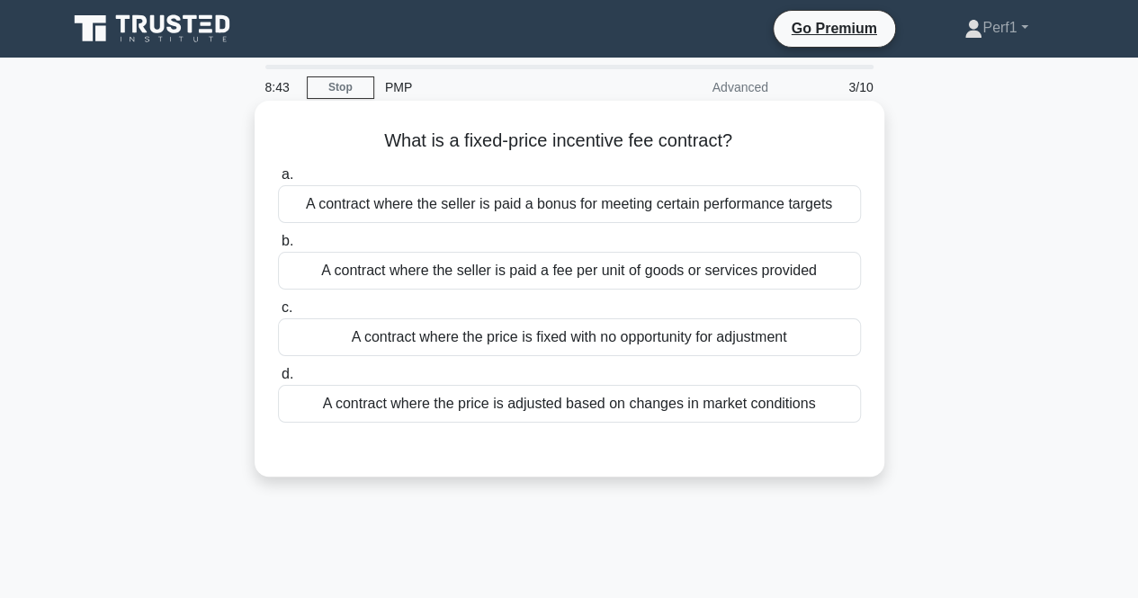
click at [467, 348] on div "A contract where the price is fixed with no opportunity for adjustment" at bounding box center [569, 337] width 583 height 38
click at [278, 314] on input "c. A contract where the price is fixed with no opportunity for adjustment" at bounding box center [278, 308] width 0 height 12
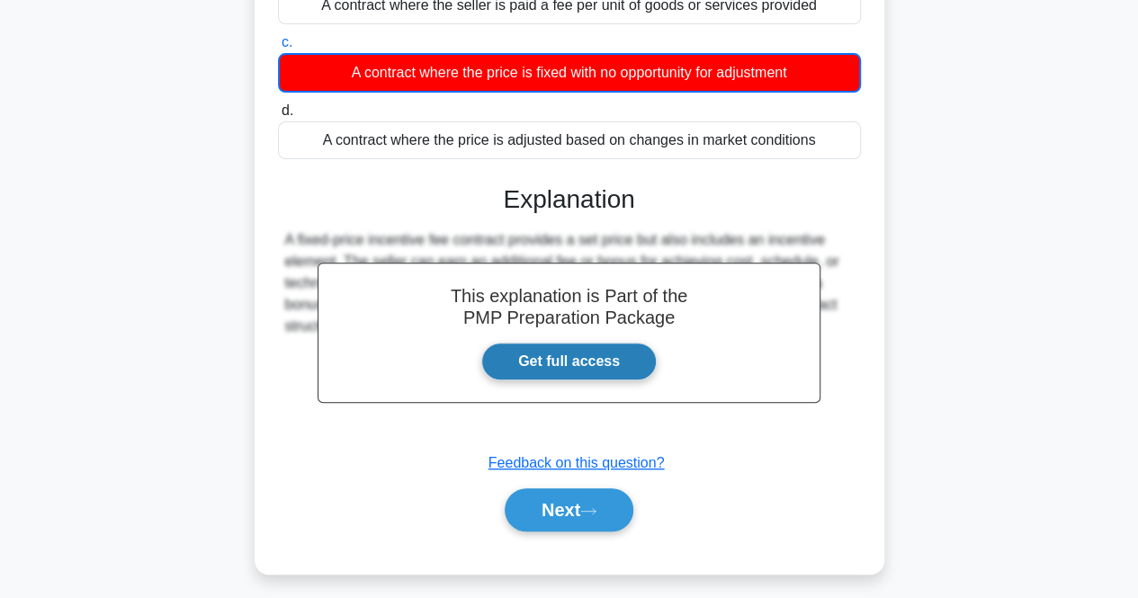
scroll to position [373, 0]
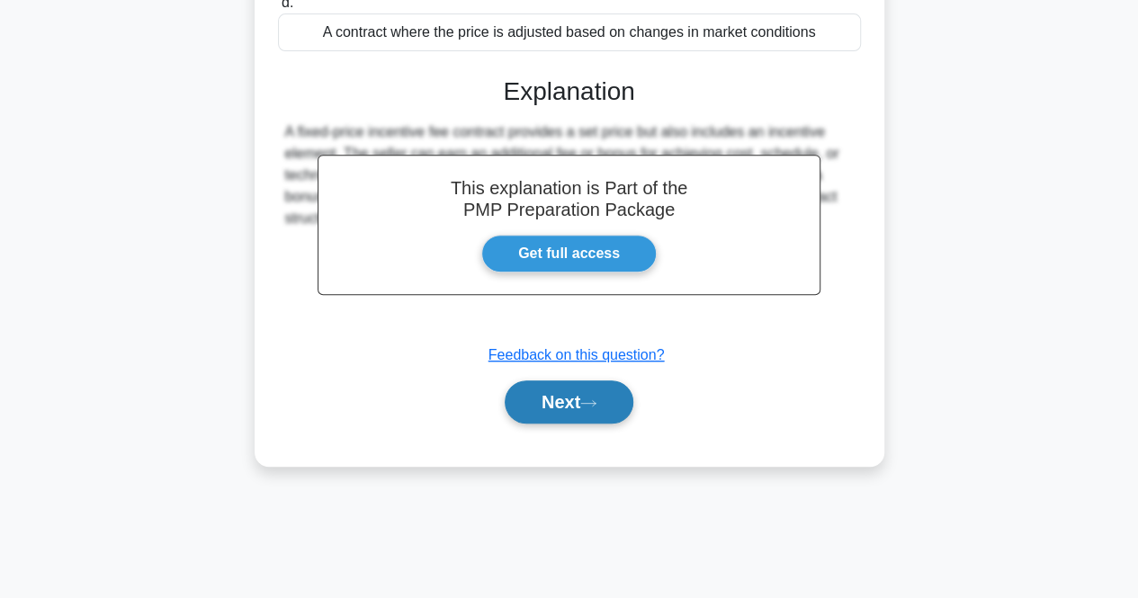
click at [558, 409] on button "Next" at bounding box center [569, 401] width 129 height 43
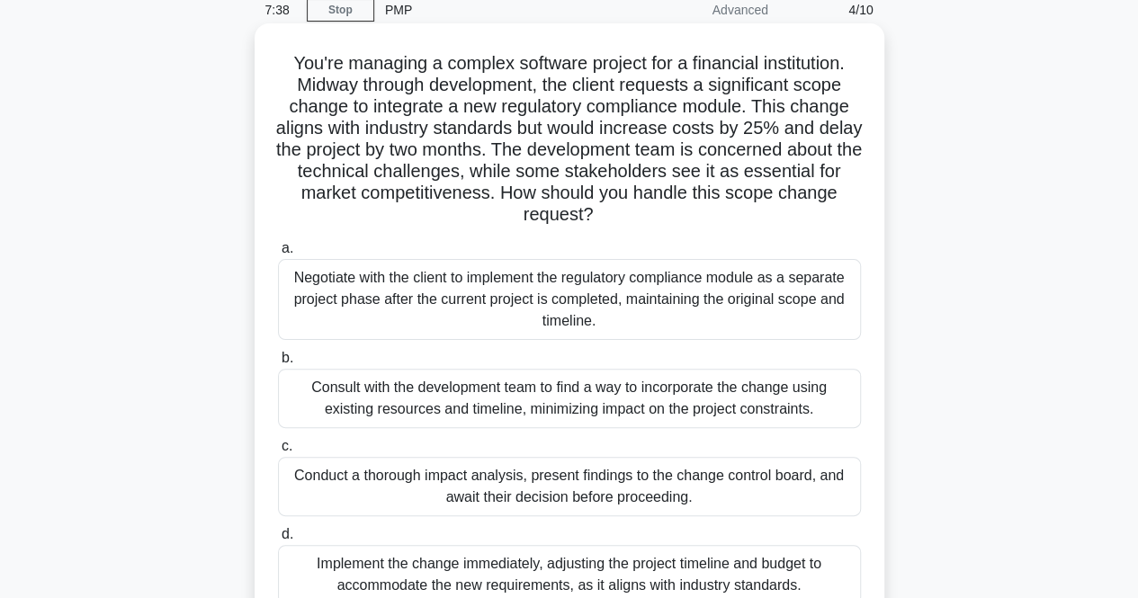
scroll to position [180, 0]
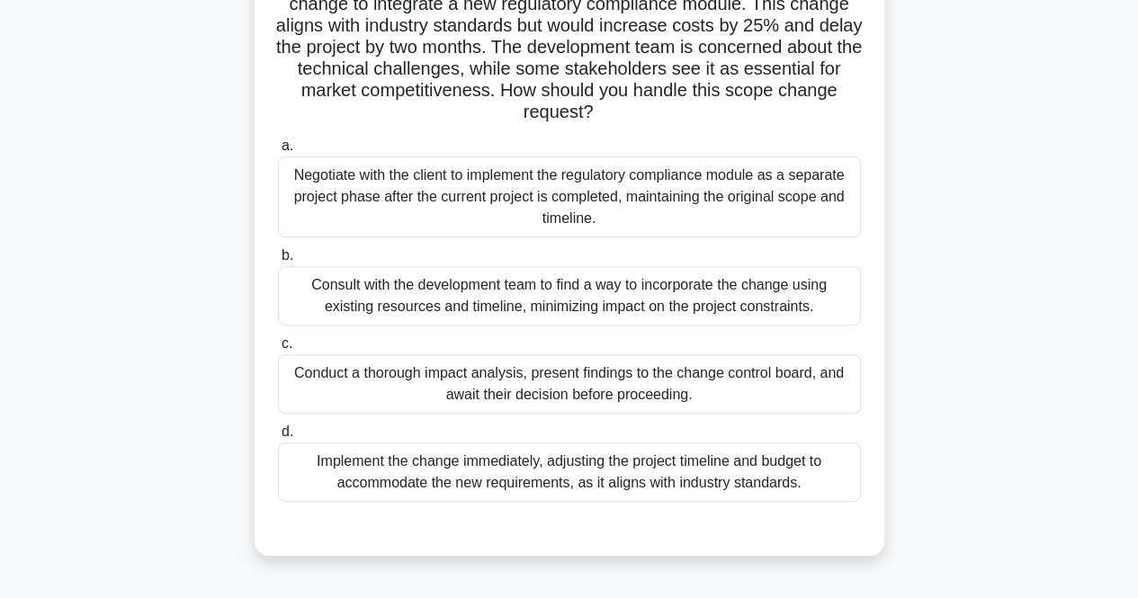
click at [439, 381] on div "Conduct a thorough impact analysis, present findings to the change control boar…" at bounding box center [569, 383] width 583 height 59
click at [278, 350] on input "c. Conduct a thorough impact analysis, present findings to the change control b…" at bounding box center [278, 344] width 0 height 12
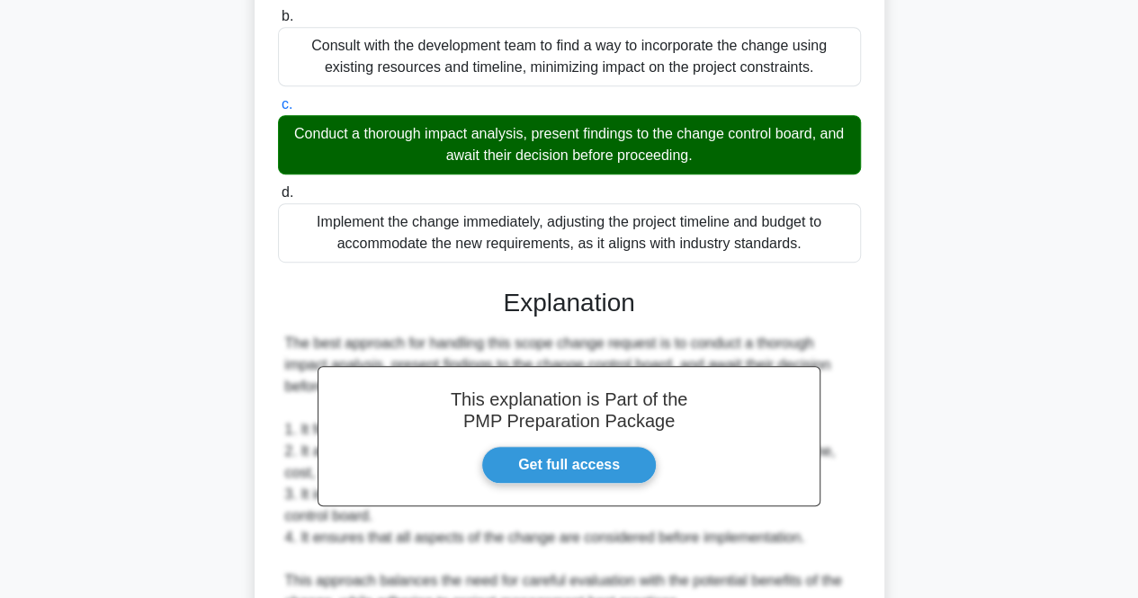
scroll to position [899, 0]
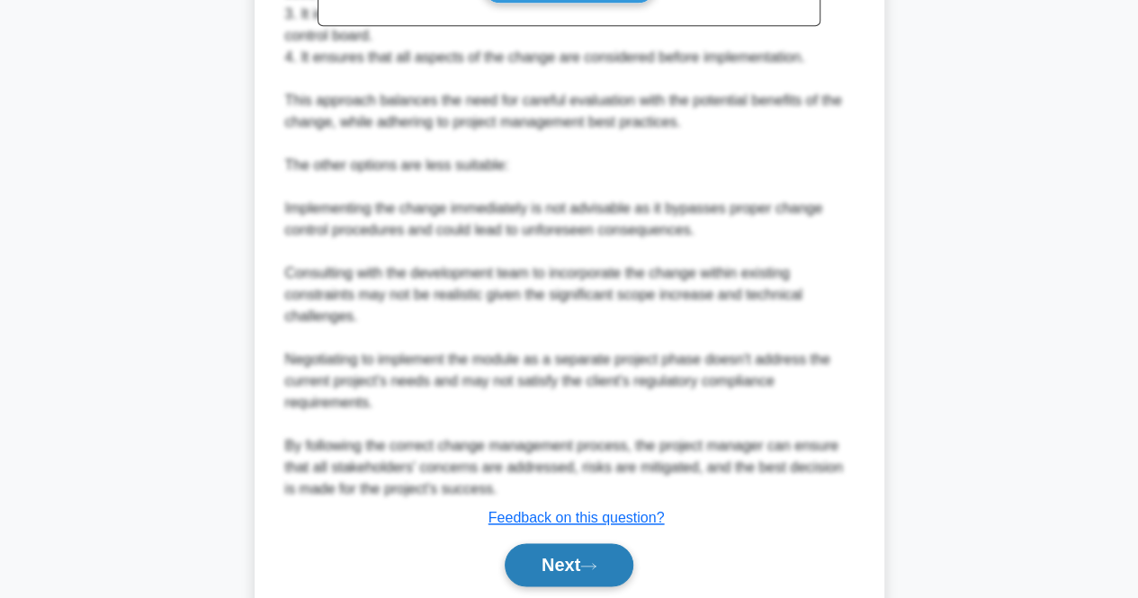
click at [568, 567] on button "Next" at bounding box center [569, 564] width 129 height 43
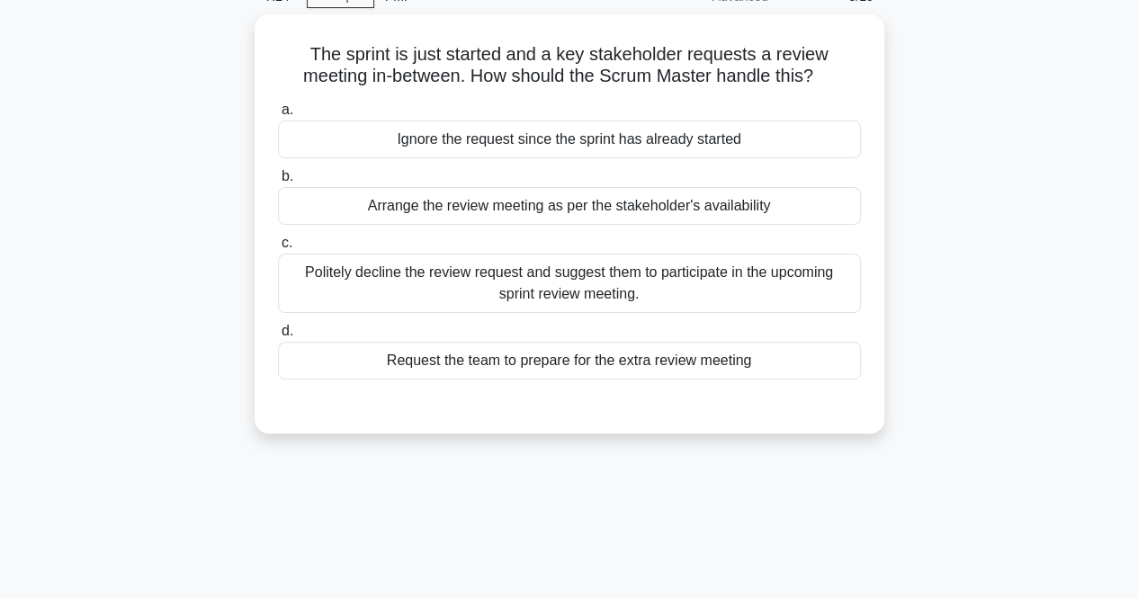
scroll to position [0, 0]
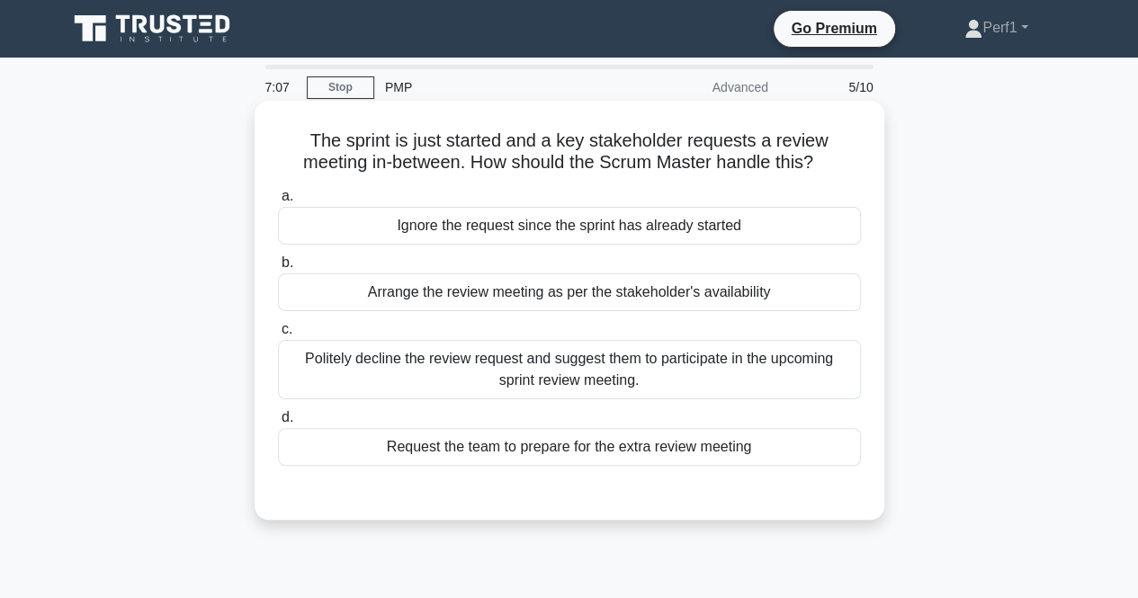
click at [401, 296] on div "Arrange the review meeting as per the stakeholder's availability" at bounding box center [569, 292] width 583 height 38
click at [278, 269] on input "b. Arrange the review meeting as per the stakeholder's availability" at bounding box center [278, 263] width 0 height 12
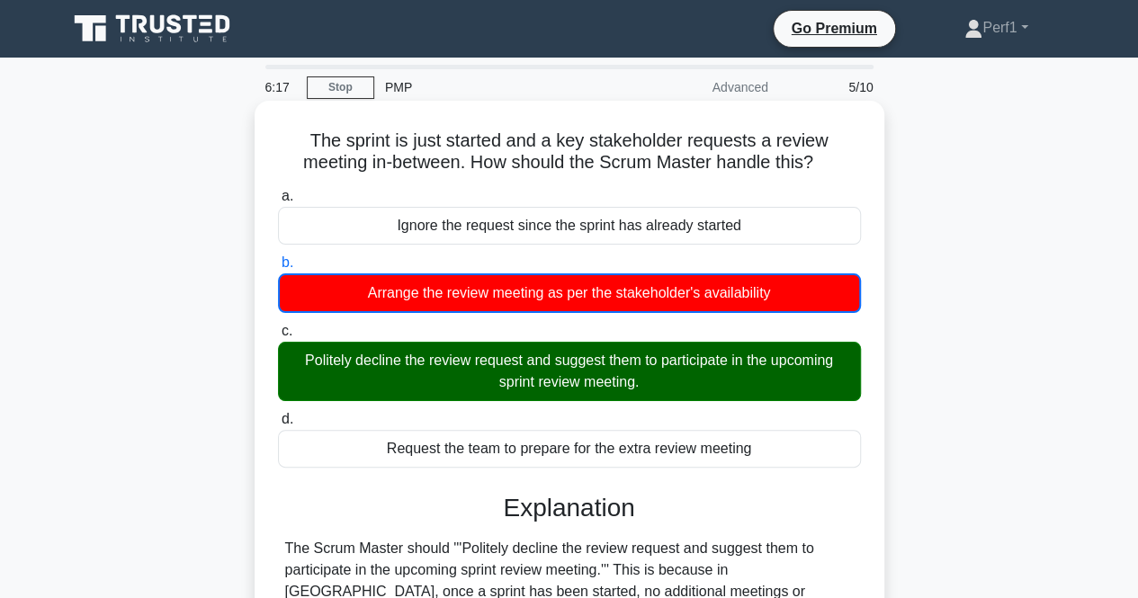
scroll to position [373, 0]
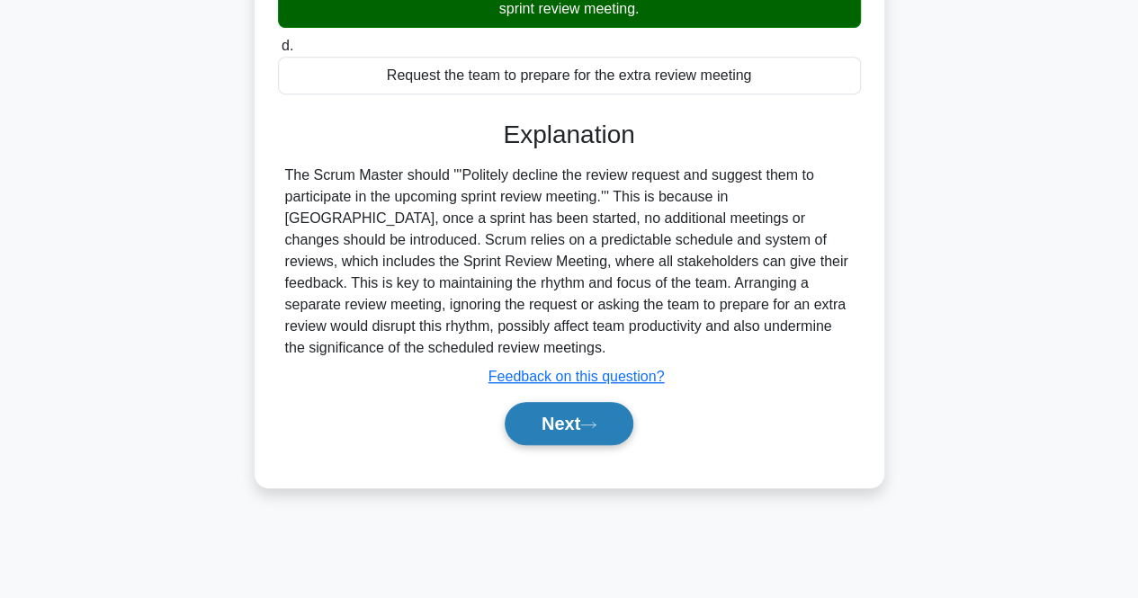
click at [586, 416] on button "Next" at bounding box center [569, 423] width 129 height 43
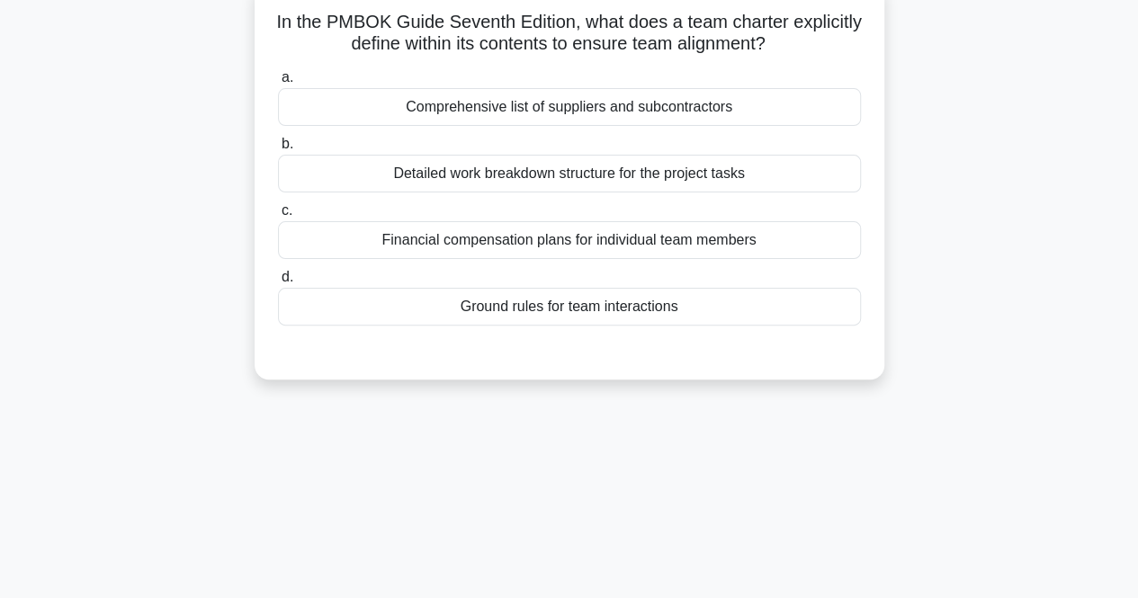
scroll to position [0, 0]
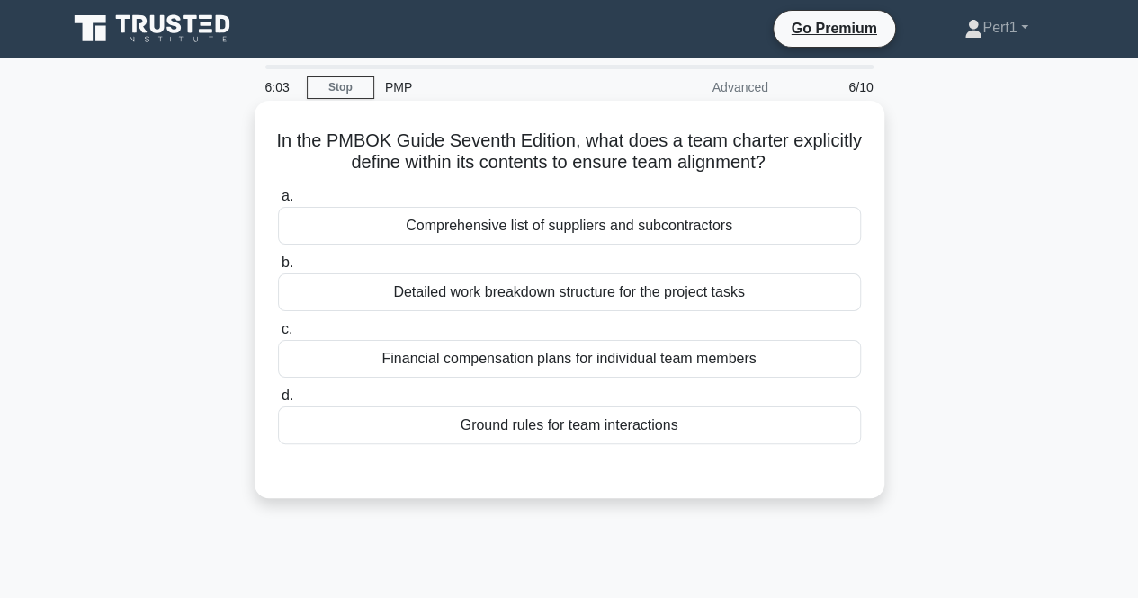
click at [506, 292] on div "Detailed work breakdown structure for the project tasks" at bounding box center [569, 292] width 583 height 38
click at [278, 269] on input "b. Detailed work breakdown structure for the project tasks" at bounding box center [278, 263] width 0 height 12
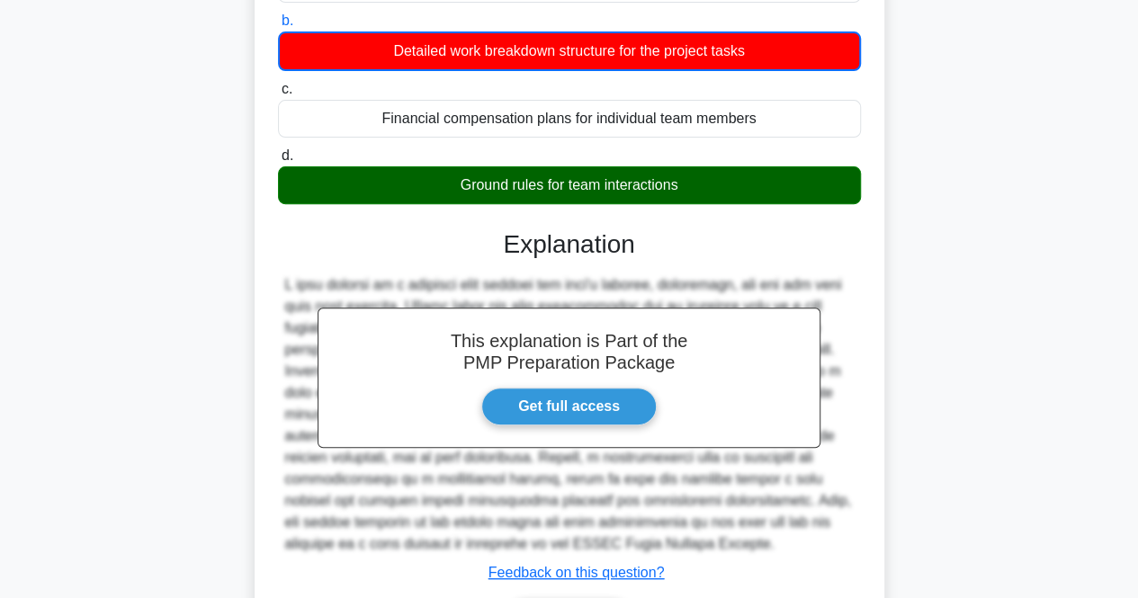
scroll to position [373, 0]
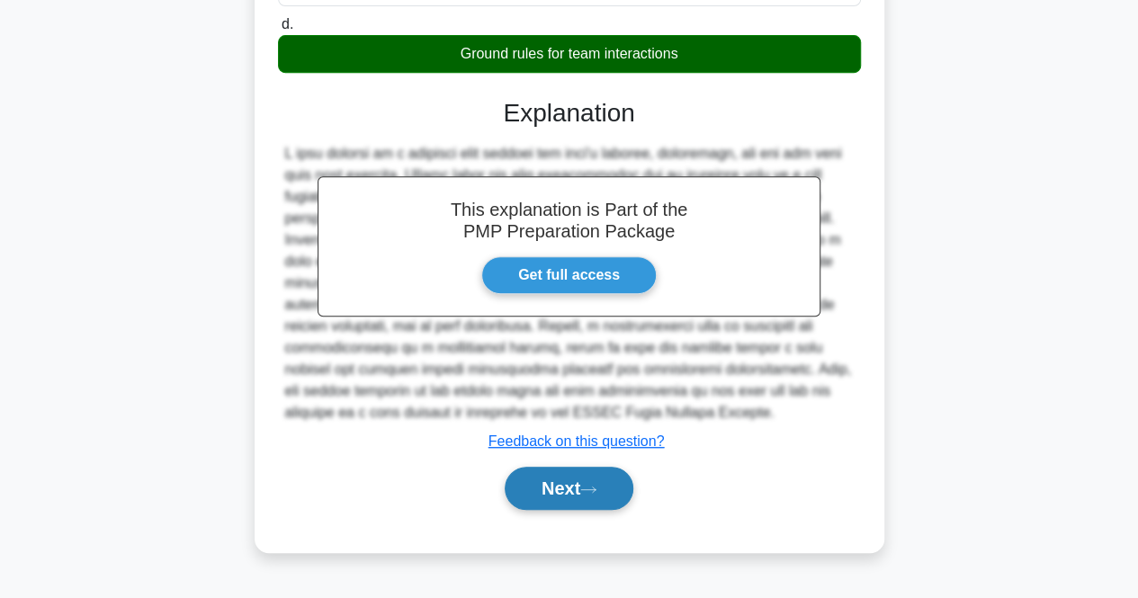
click at [541, 487] on button "Next" at bounding box center [569, 488] width 129 height 43
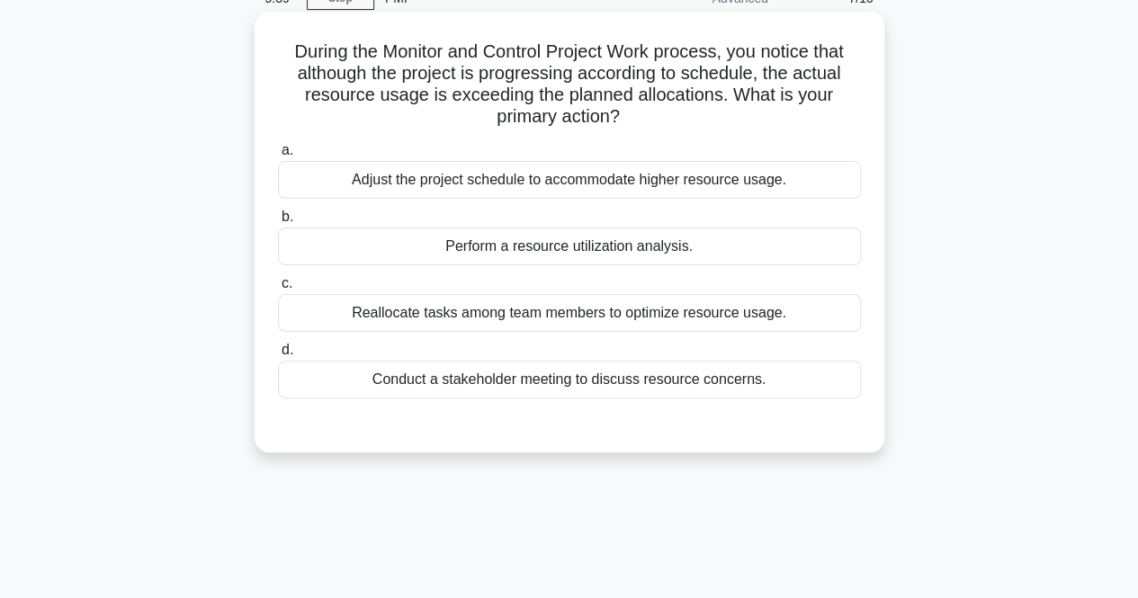
scroll to position [0, 0]
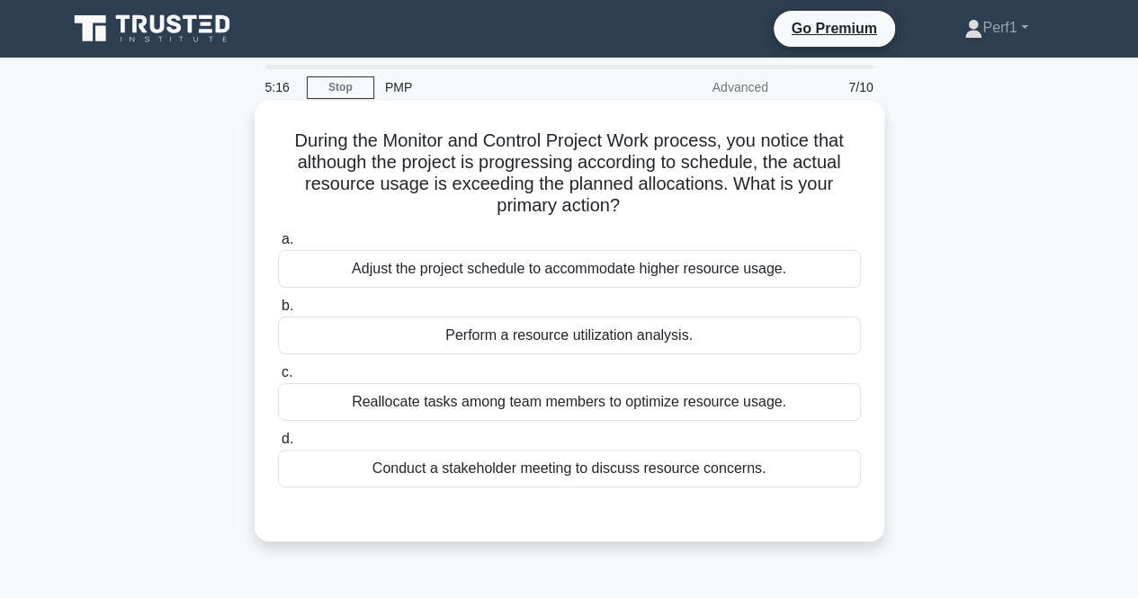
click at [426, 334] on div "Perform a resource utilization analysis." at bounding box center [569, 336] width 583 height 38
click at [278, 312] on input "b. Perform a resource utilization analysis." at bounding box center [278, 306] width 0 height 12
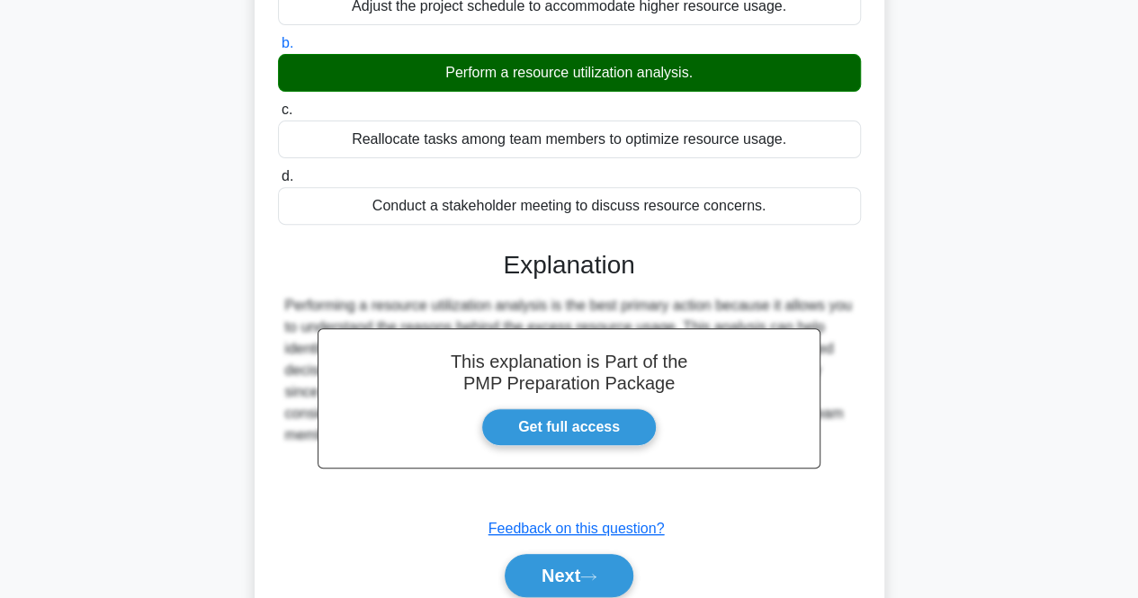
scroll to position [373, 0]
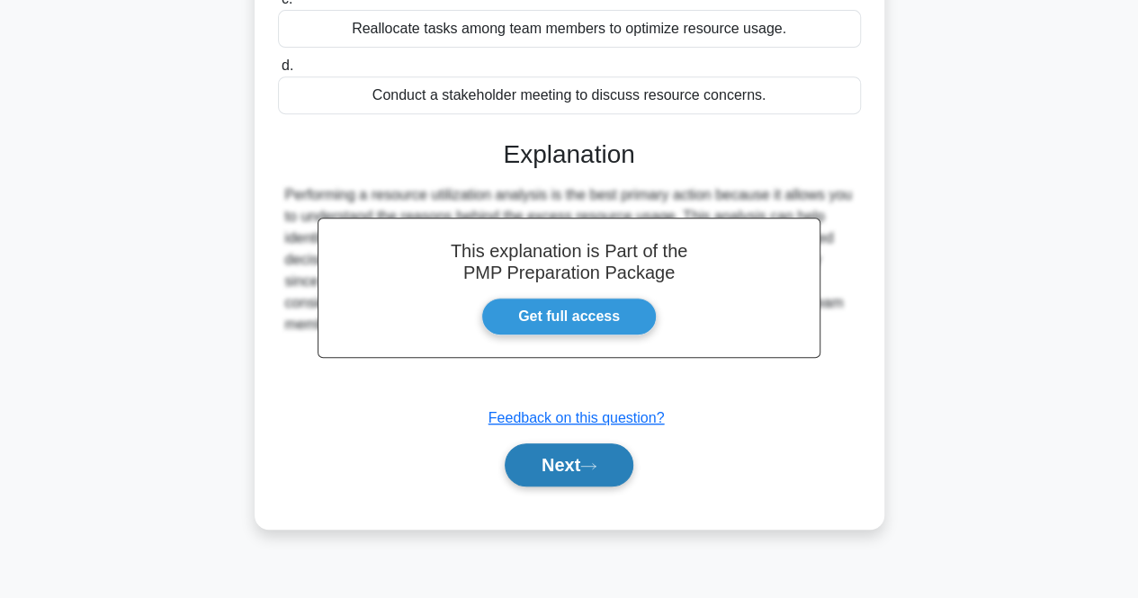
click at [545, 469] on button "Next" at bounding box center [569, 464] width 129 height 43
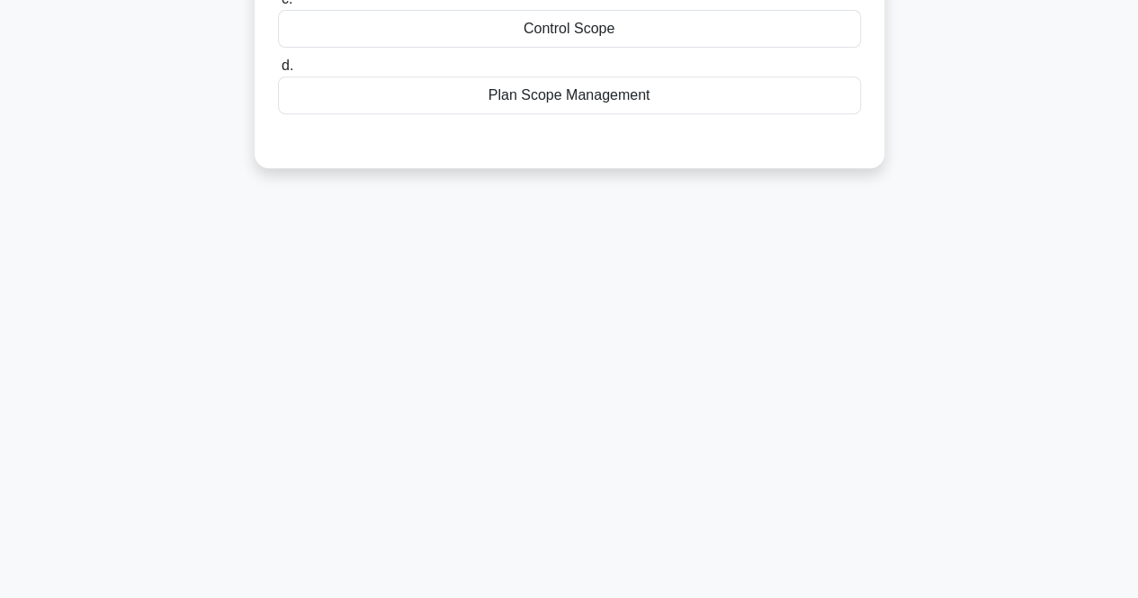
scroll to position [0, 0]
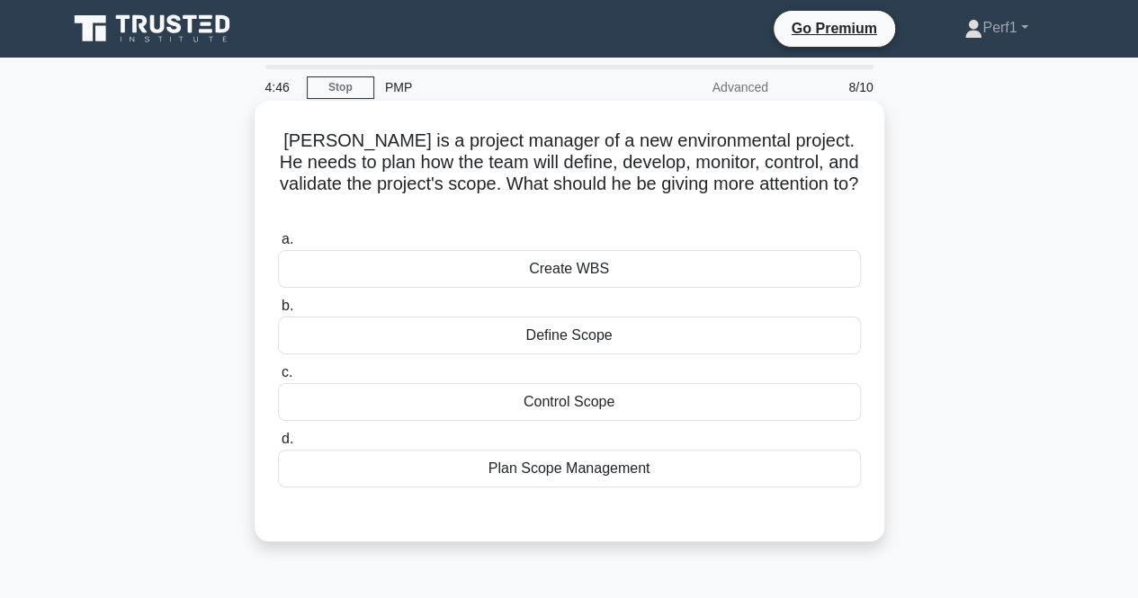
click at [537, 450] on div "Plan Scope Management" at bounding box center [569, 469] width 583 height 38
click at [278, 445] on input "d. Plan Scope Management" at bounding box center [278, 440] width 0 height 12
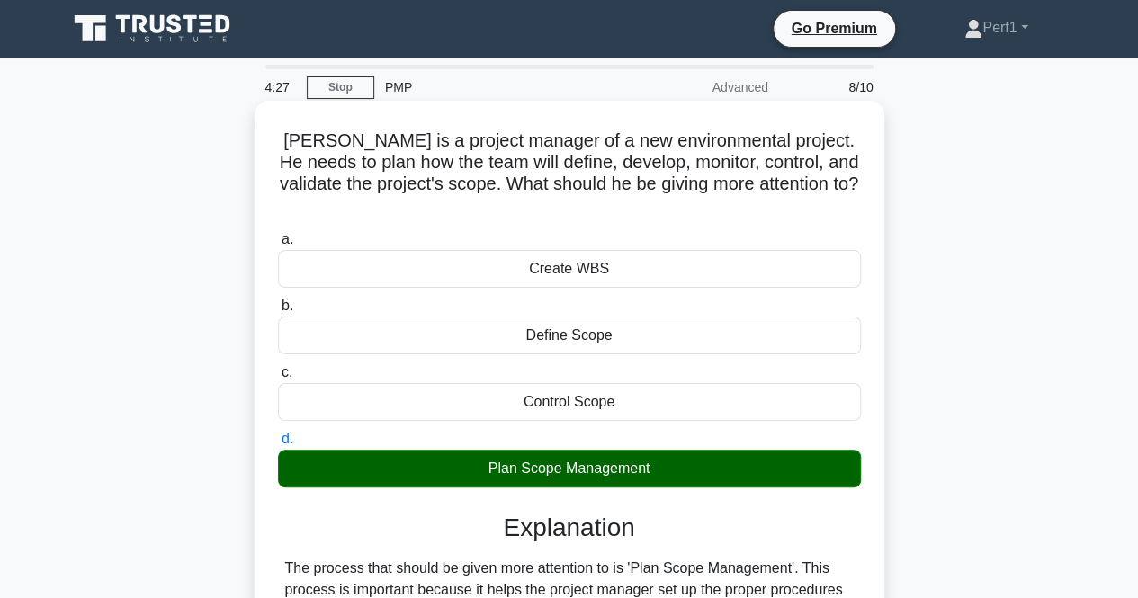
scroll to position [373, 0]
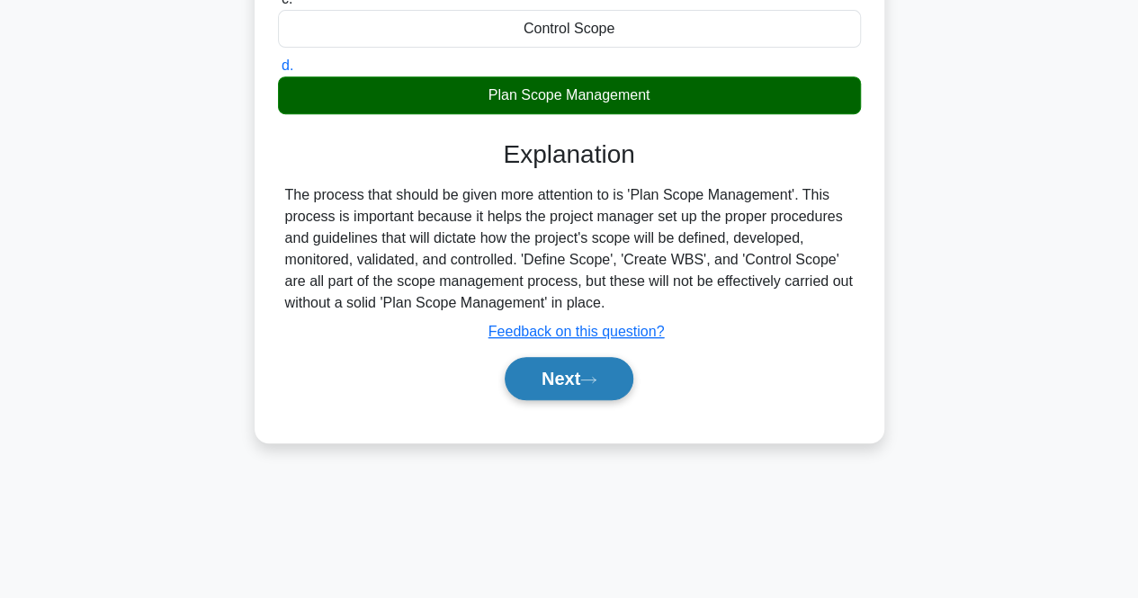
click at [549, 366] on button "Next" at bounding box center [569, 378] width 129 height 43
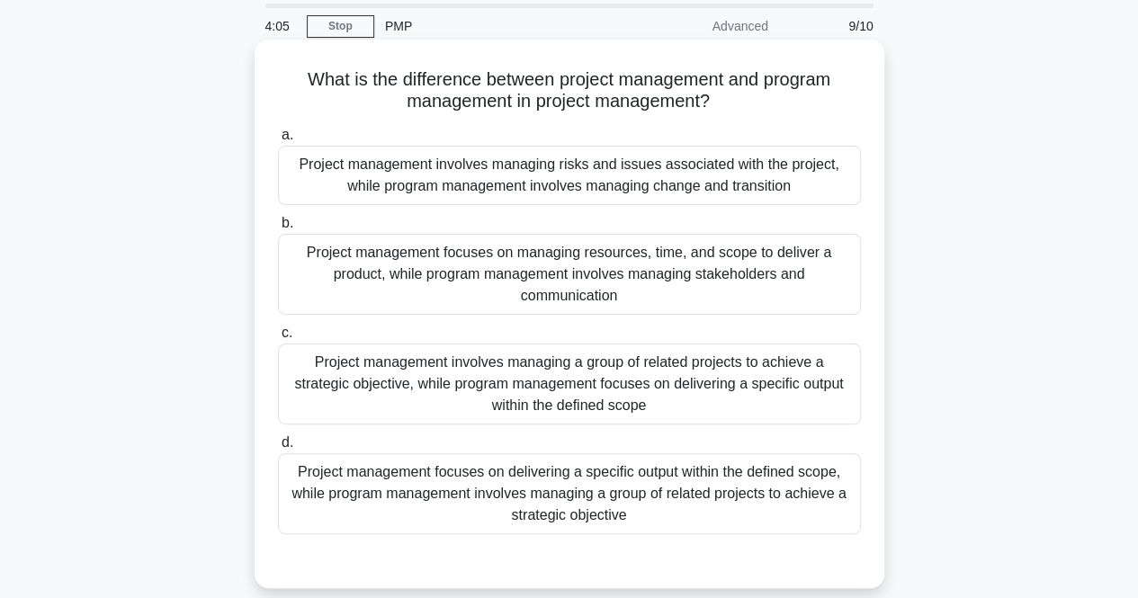
scroll to position [90, 0]
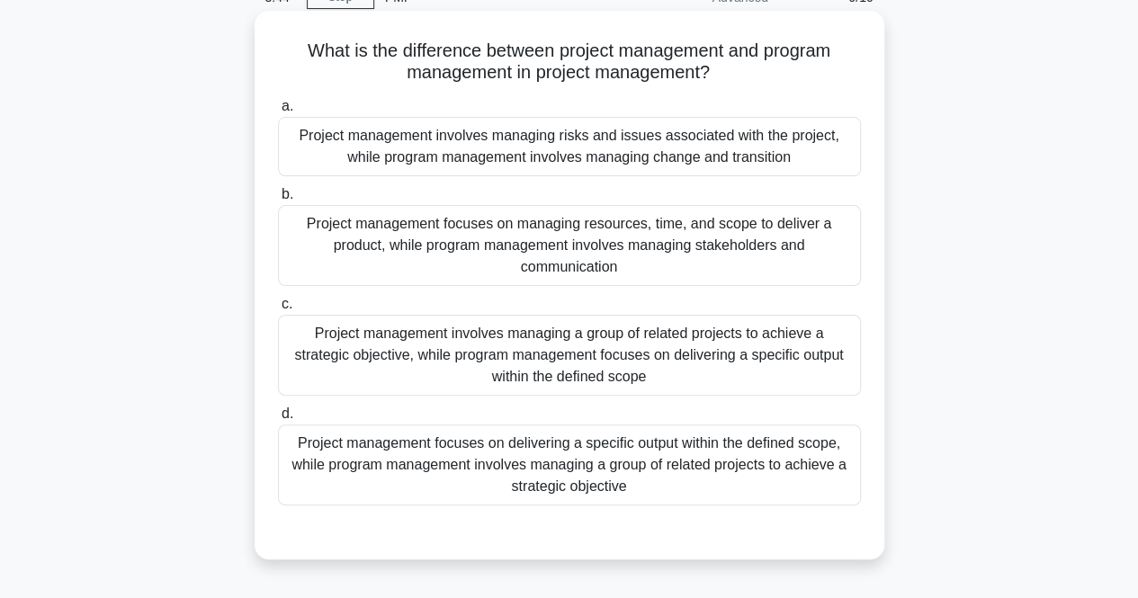
click at [534, 356] on div "Project management involves managing a group of related projects to achieve a s…" at bounding box center [569, 355] width 583 height 81
click at [278, 310] on input "c. Project management involves managing a group of related projects to achieve …" at bounding box center [278, 305] width 0 height 12
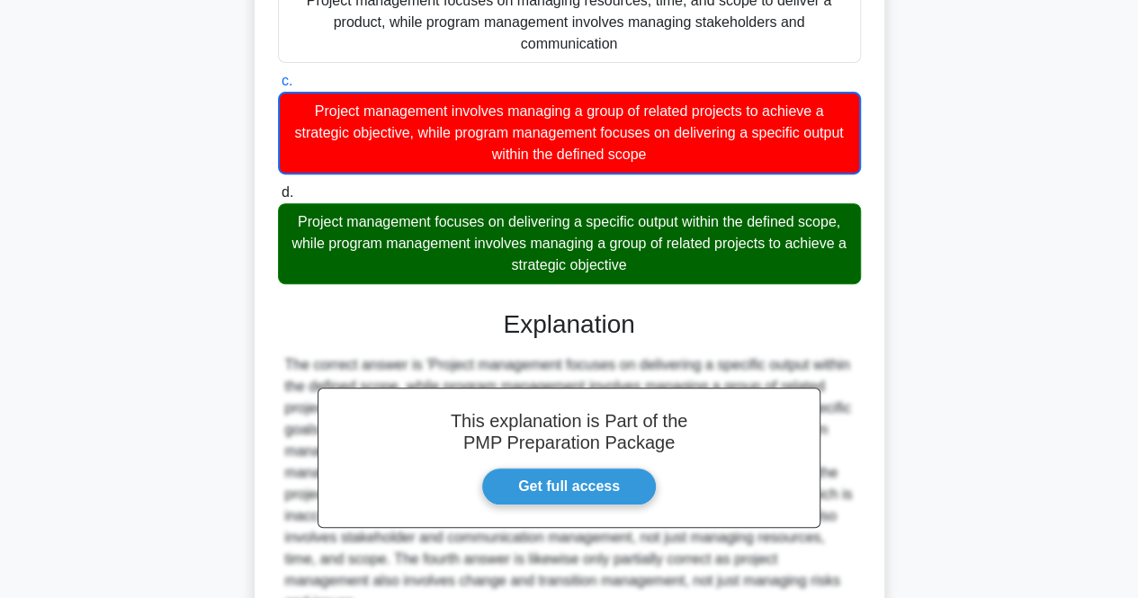
scroll to position [489, 0]
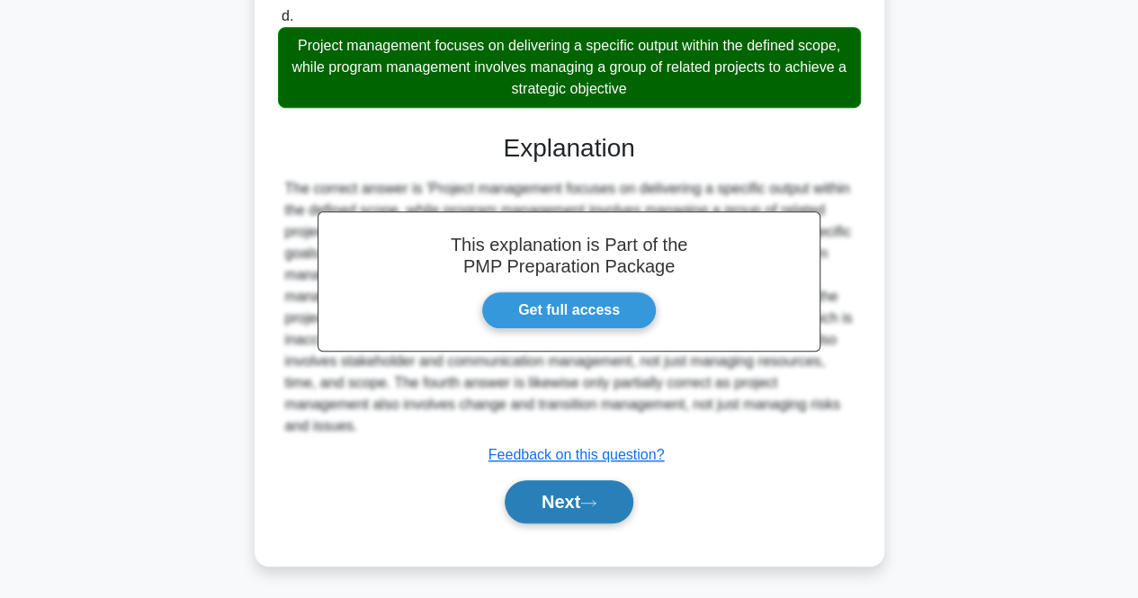
click at [567, 498] on button "Next" at bounding box center [569, 501] width 129 height 43
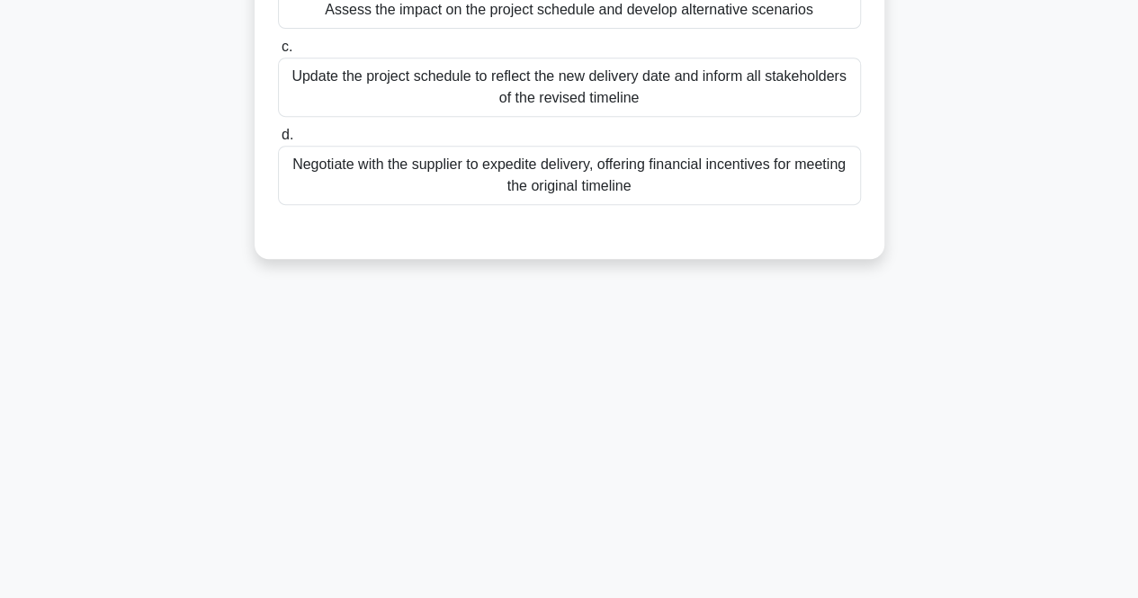
scroll to position [0, 0]
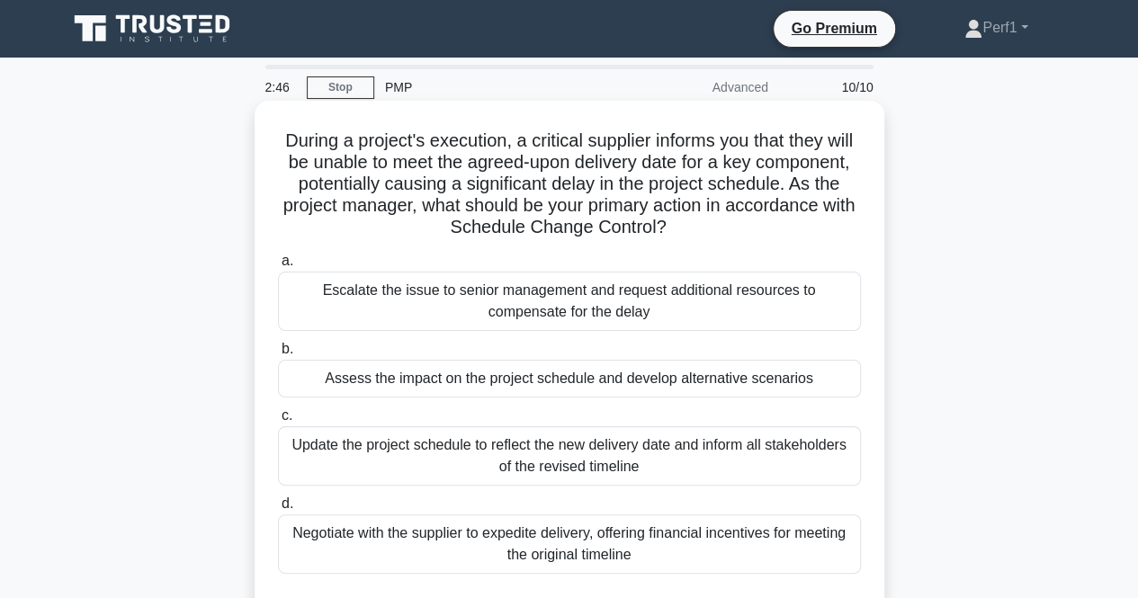
click at [391, 380] on div "Assess the impact on the project schedule and develop alternative scenarios" at bounding box center [569, 379] width 583 height 38
click at [278, 355] on input "b. Assess the impact on the project schedule and develop alternative scenarios" at bounding box center [278, 350] width 0 height 12
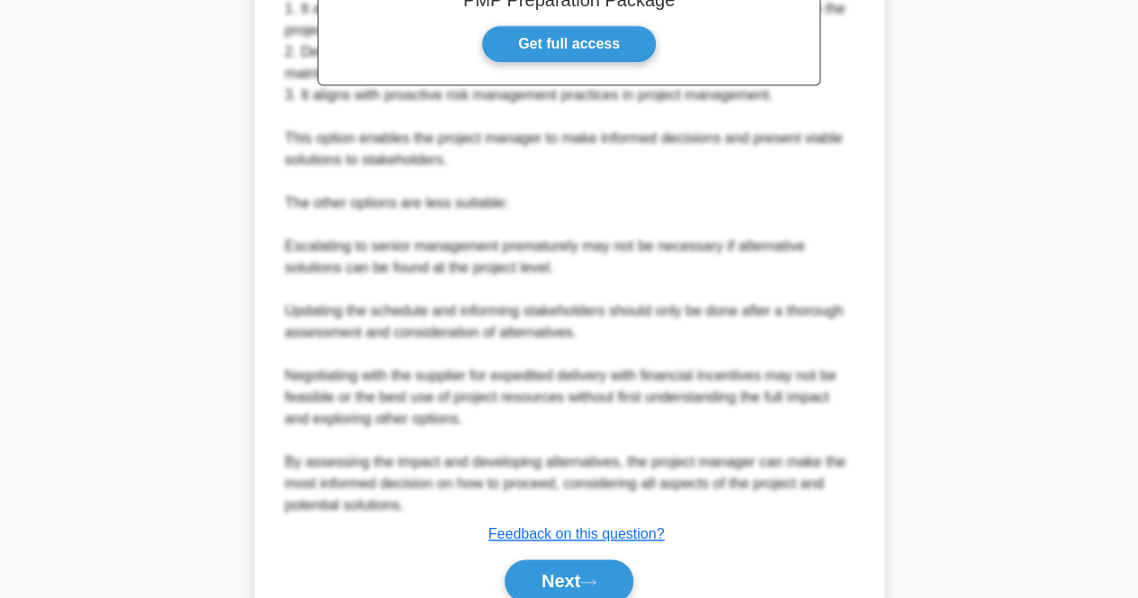
scroll to position [810, 0]
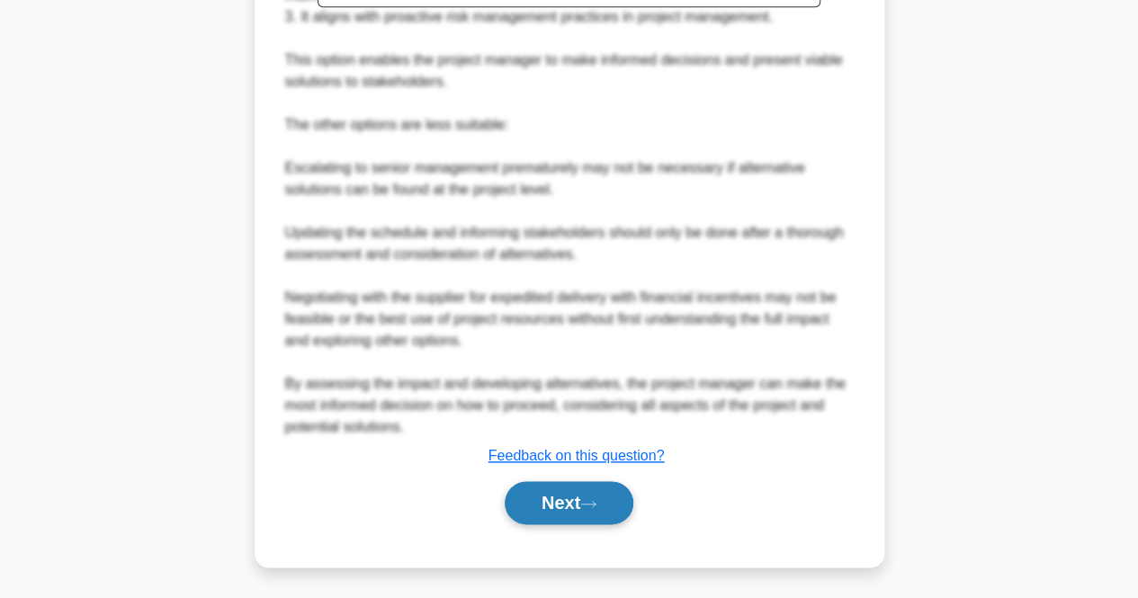
click at [574, 497] on button "Next" at bounding box center [569, 502] width 129 height 43
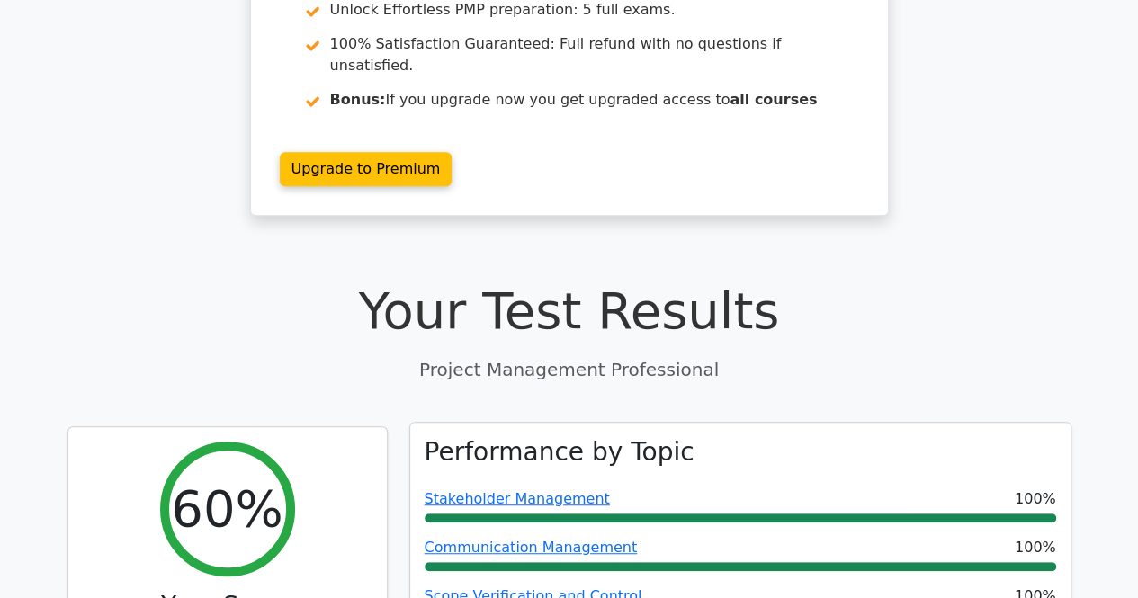
scroll to position [630, 0]
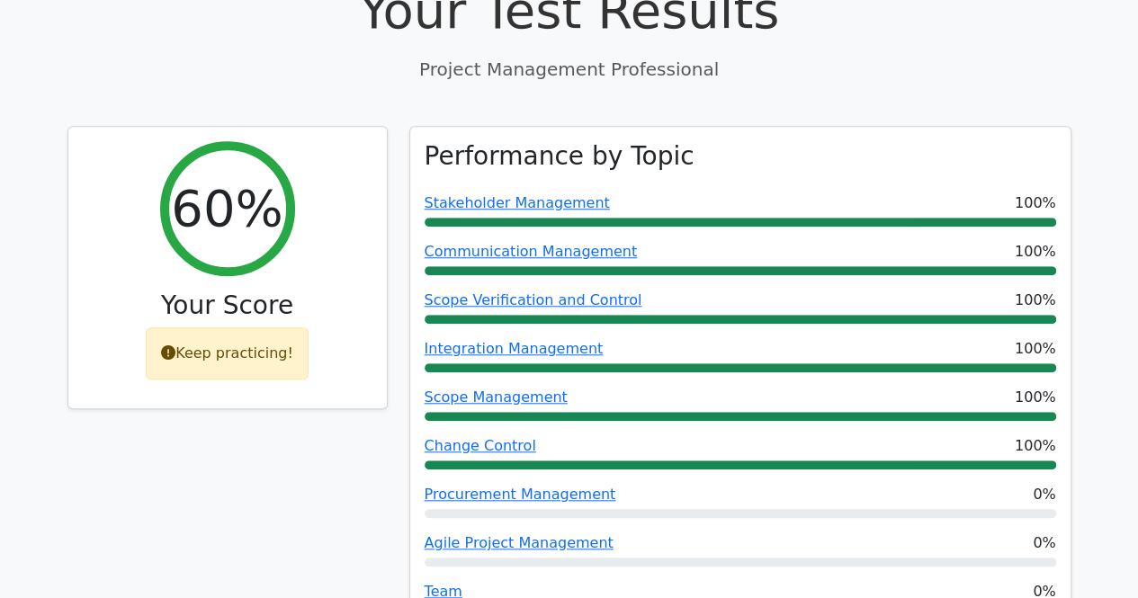
click at [119, 461] on div "60% Your Score Keep practicing!" at bounding box center [228, 396] width 342 height 541
